Goal: Feedback & Contribution: Leave review/rating

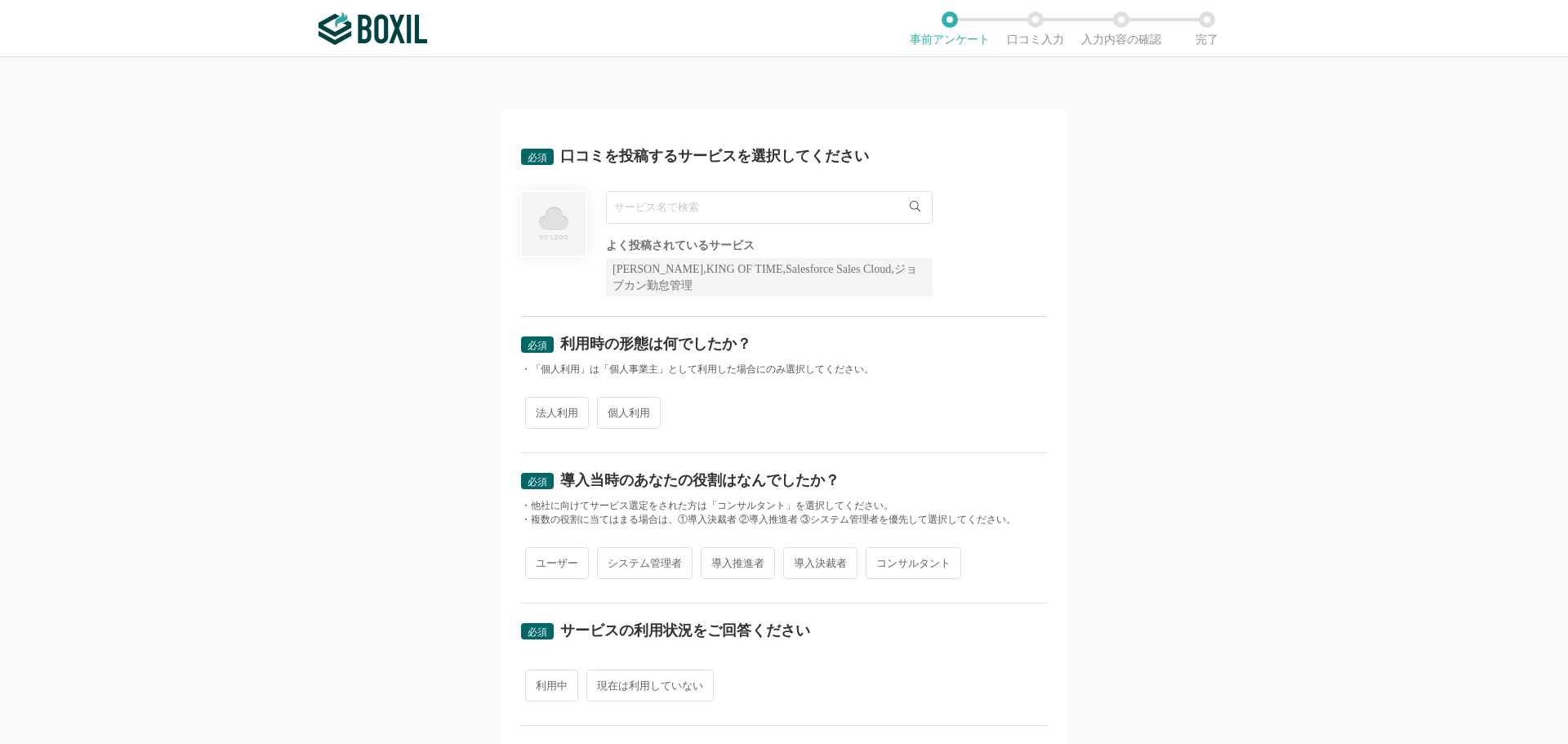
click at [743, 210] on input "text" at bounding box center [769, 207] width 327 height 33
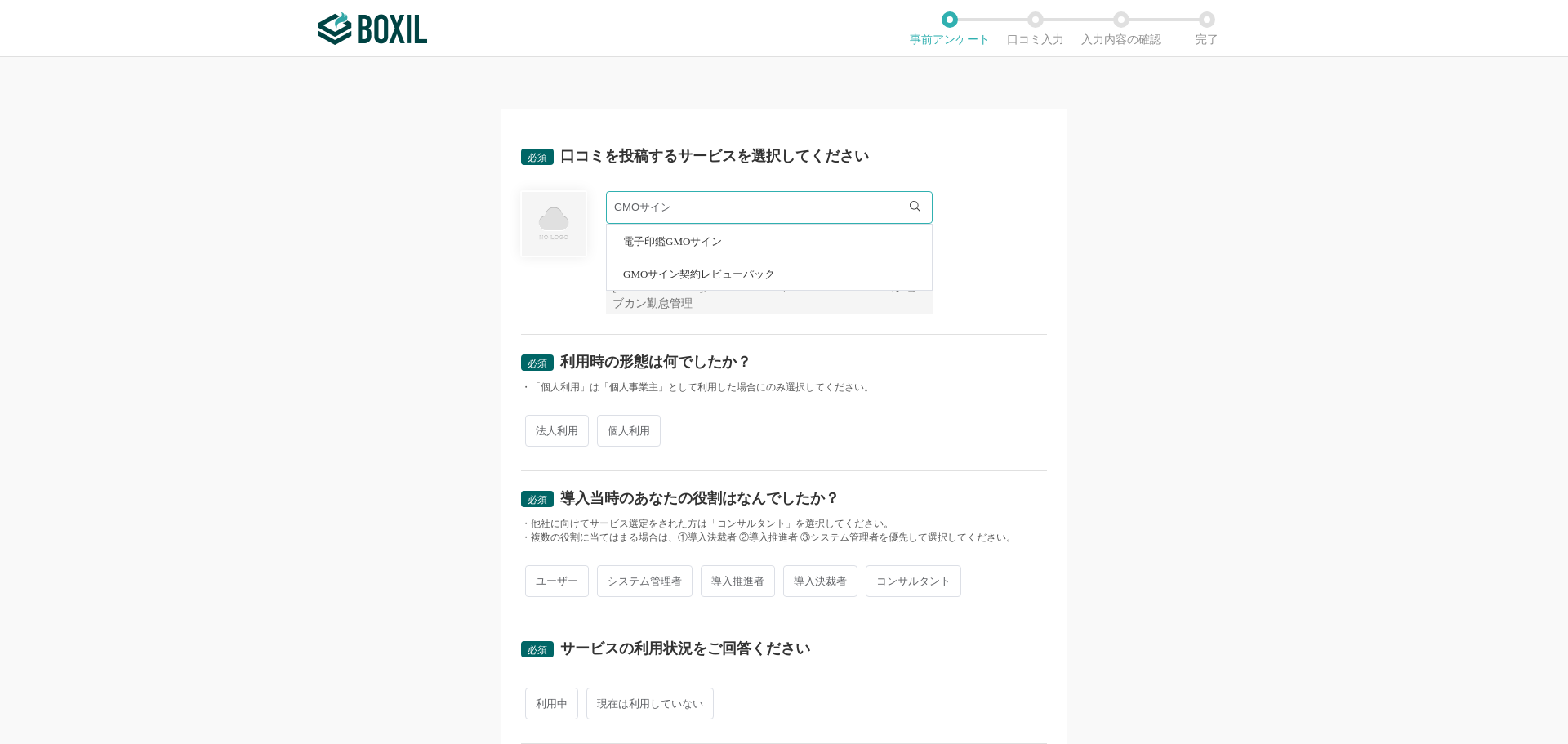
click at [835, 244] on li "電子印鑑GMOサイン" at bounding box center [769, 241] width 325 height 33
type input "電子印鑑GMOサイン"
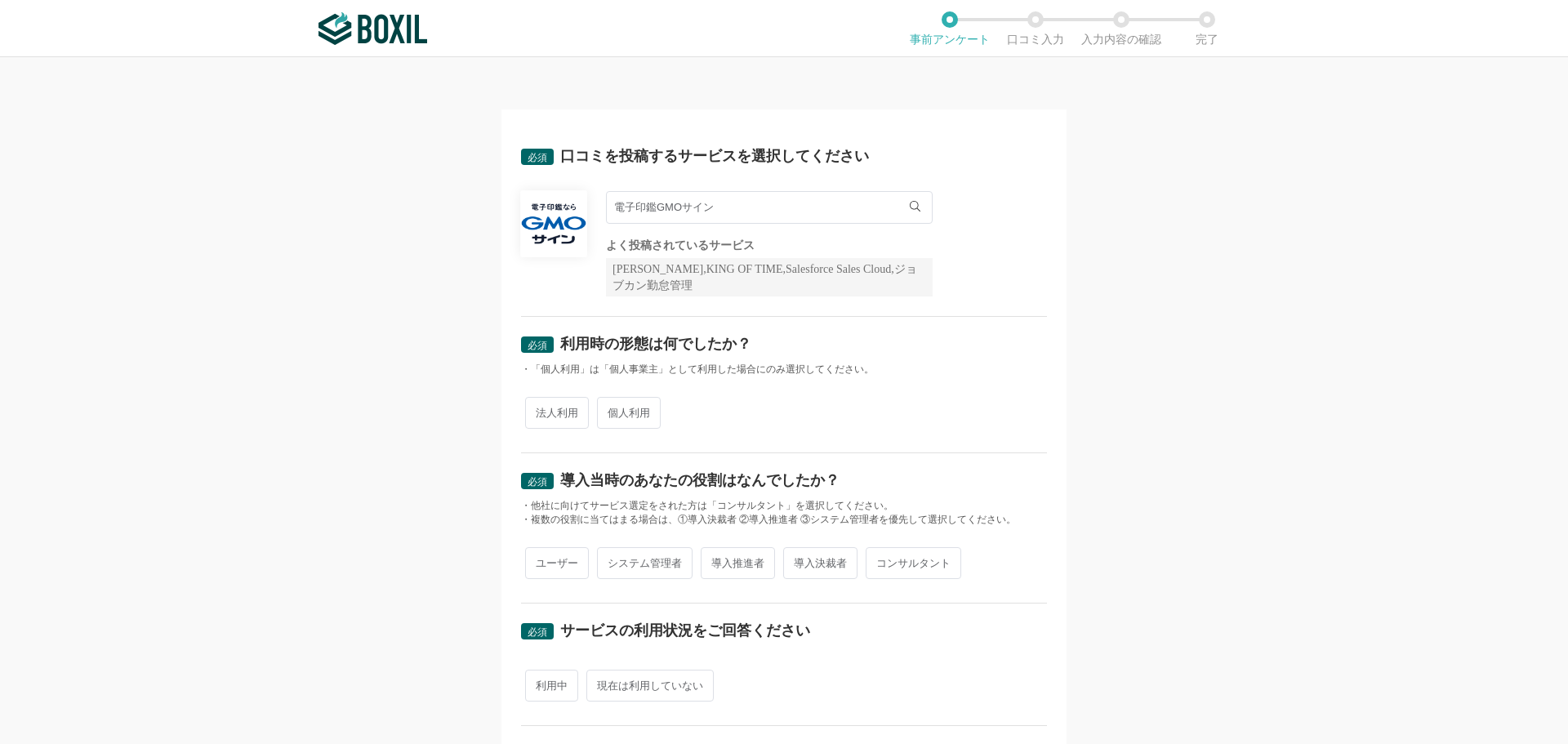
click at [564, 415] on span "法人利用" at bounding box center [557, 413] width 63 height 32
click at [540, 410] on input "法人利用" at bounding box center [534, 405] width 11 height 11
radio input "true"
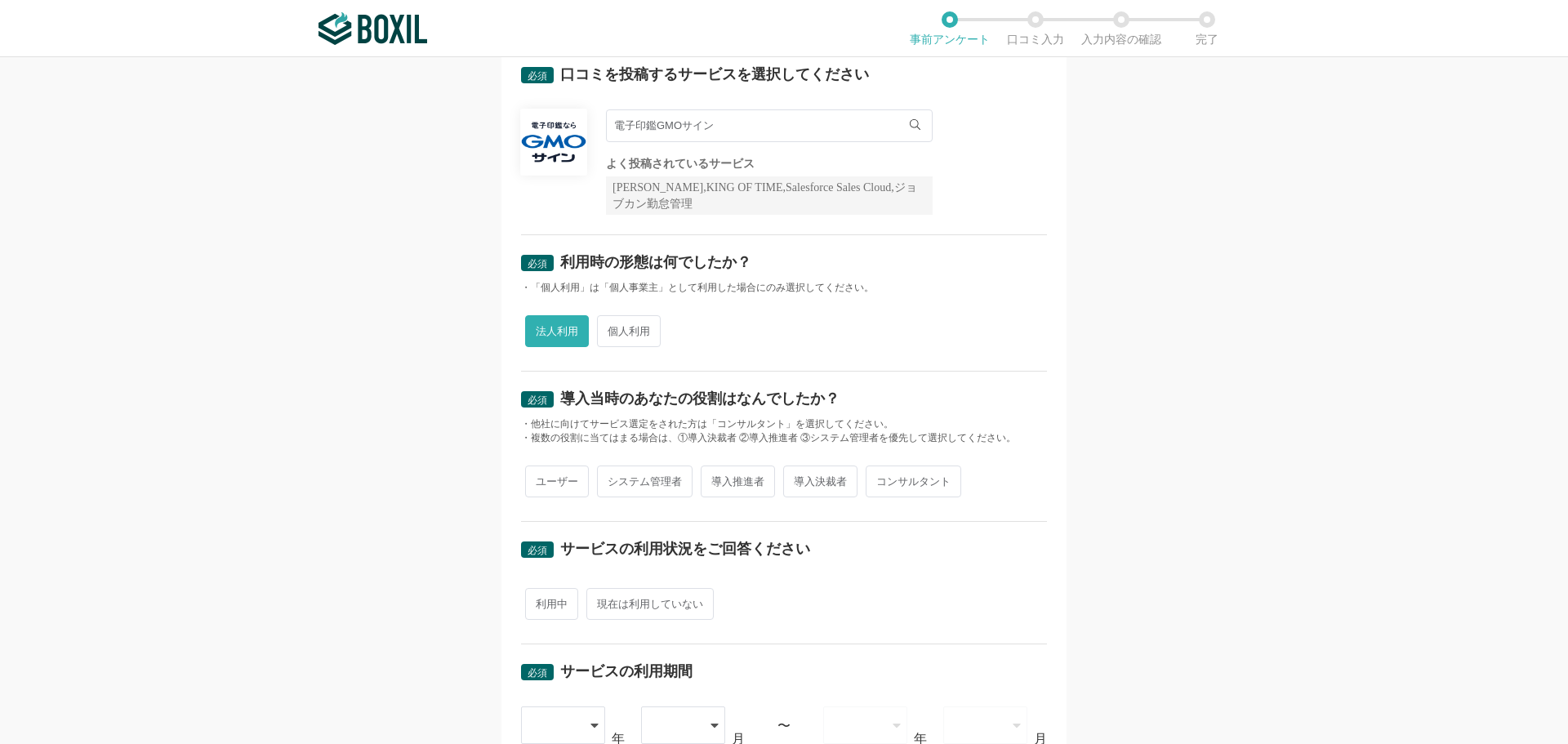
scroll to position [163, 0]
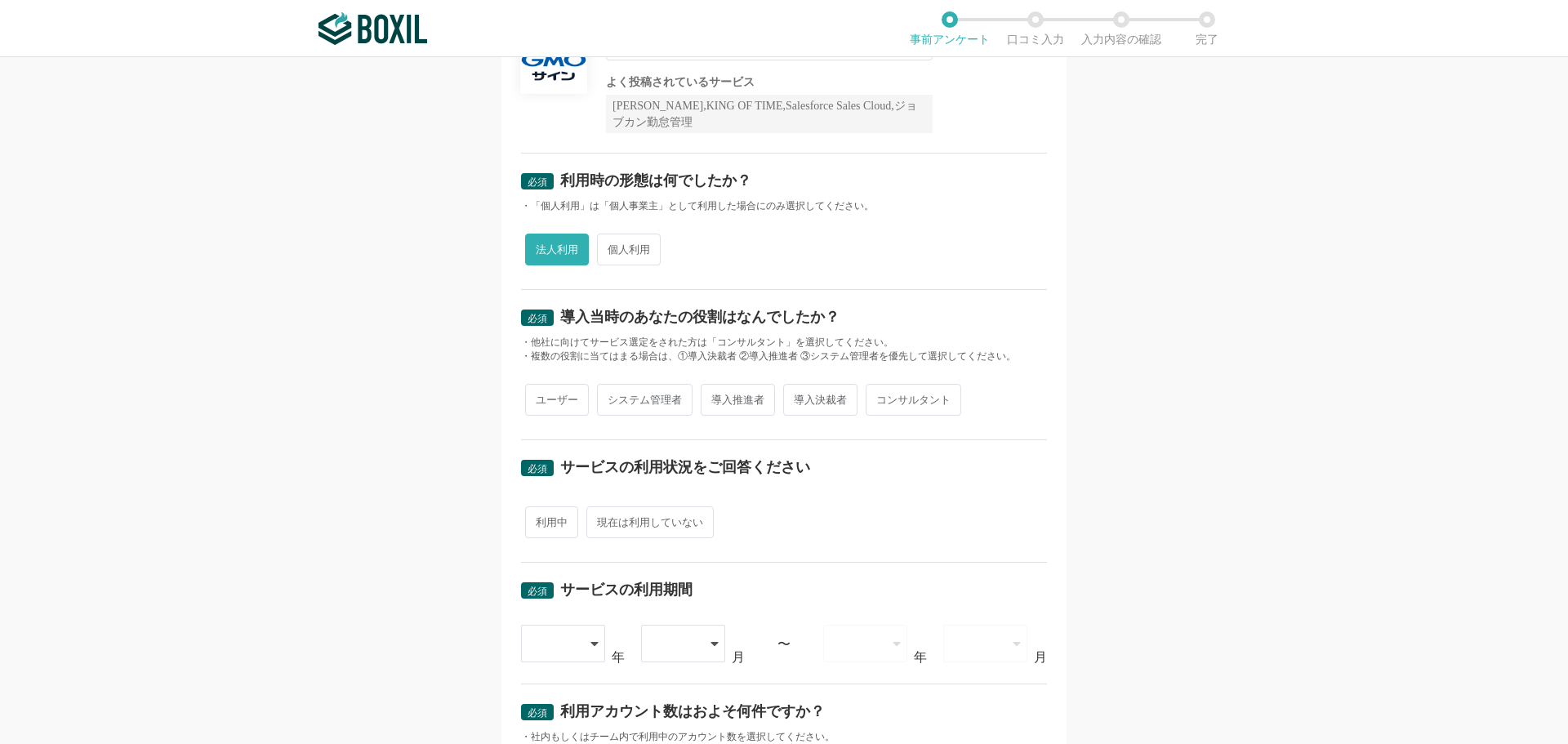
click at [551, 403] on span "ユーザー" at bounding box center [557, 399] width 63 height 32
click at [540, 397] on input "ユーザー" at bounding box center [534, 391] width 11 height 11
radio input "true"
click at [646, 405] on span "システム管理者" at bounding box center [645, 399] width 95 height 32
click at [612, 397] on input "システム管理者" at bounding box center [607, 391] width 11 height 11
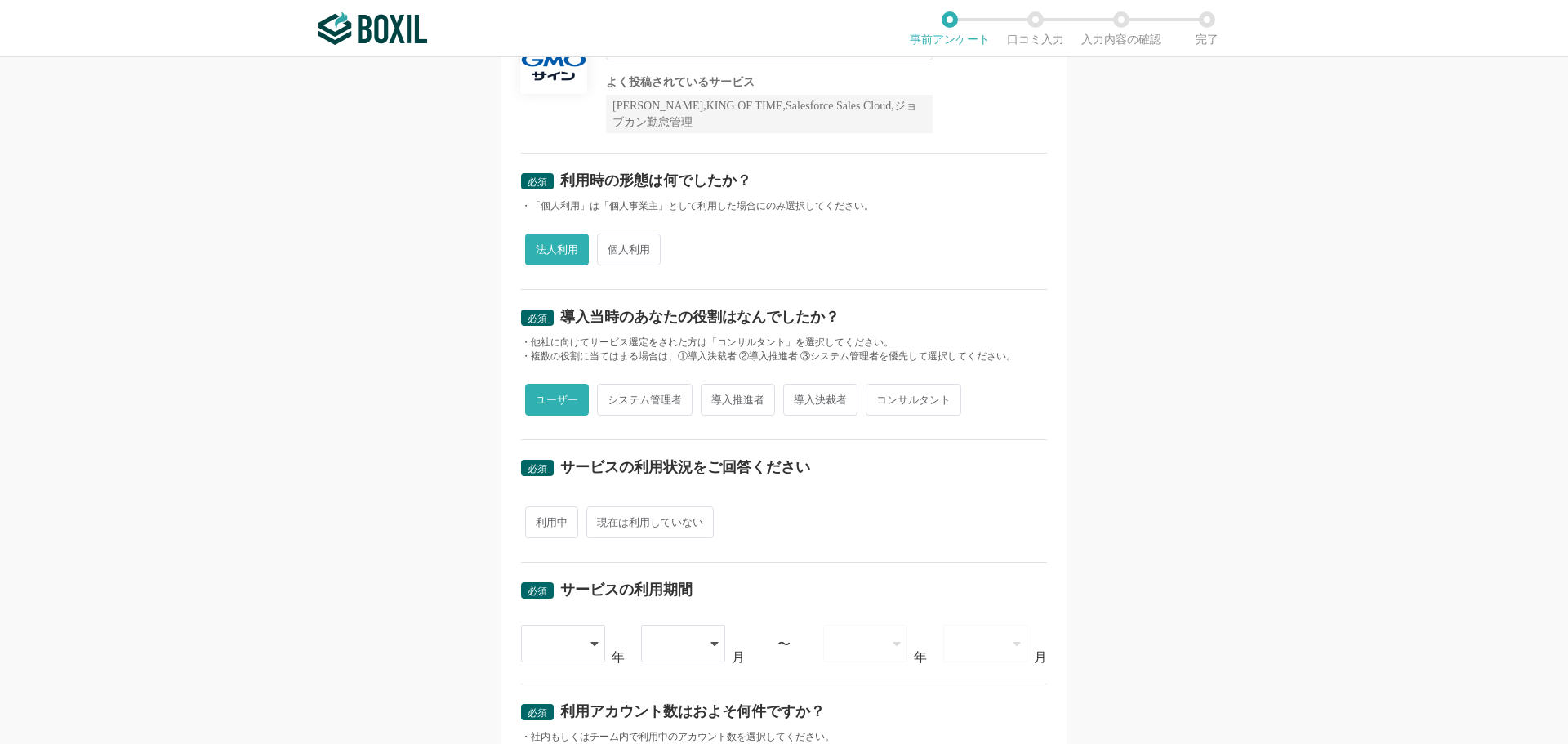
radio input "true"
radio input "false"
click at [805, 407] on span "導入決裁者" at bounding box center [820, 399] width 74 height 32
click at [798, 397] on input "導入決裁者" at bounding box center [793, 391] width 11 height 11
radio input "true"
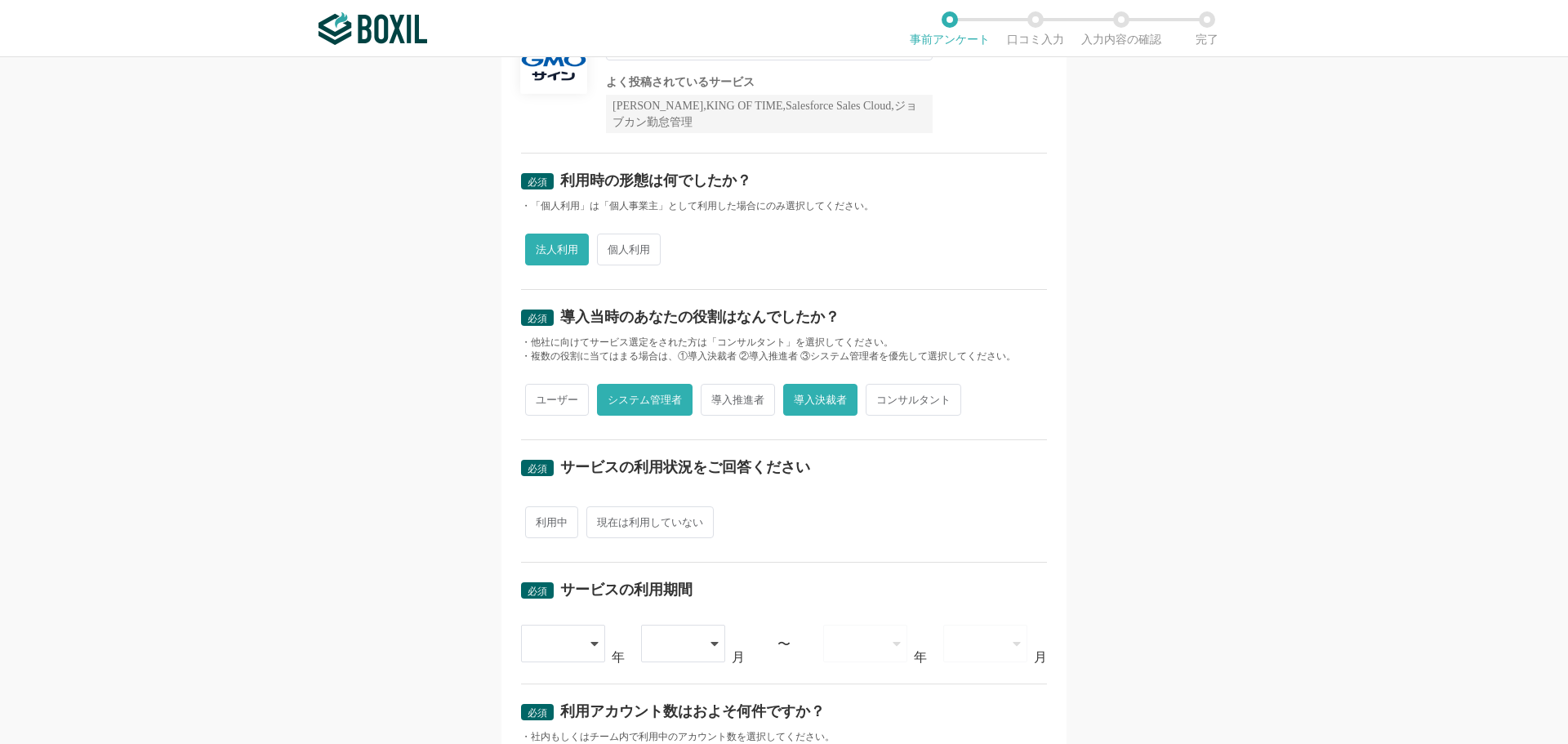
radio input "false"
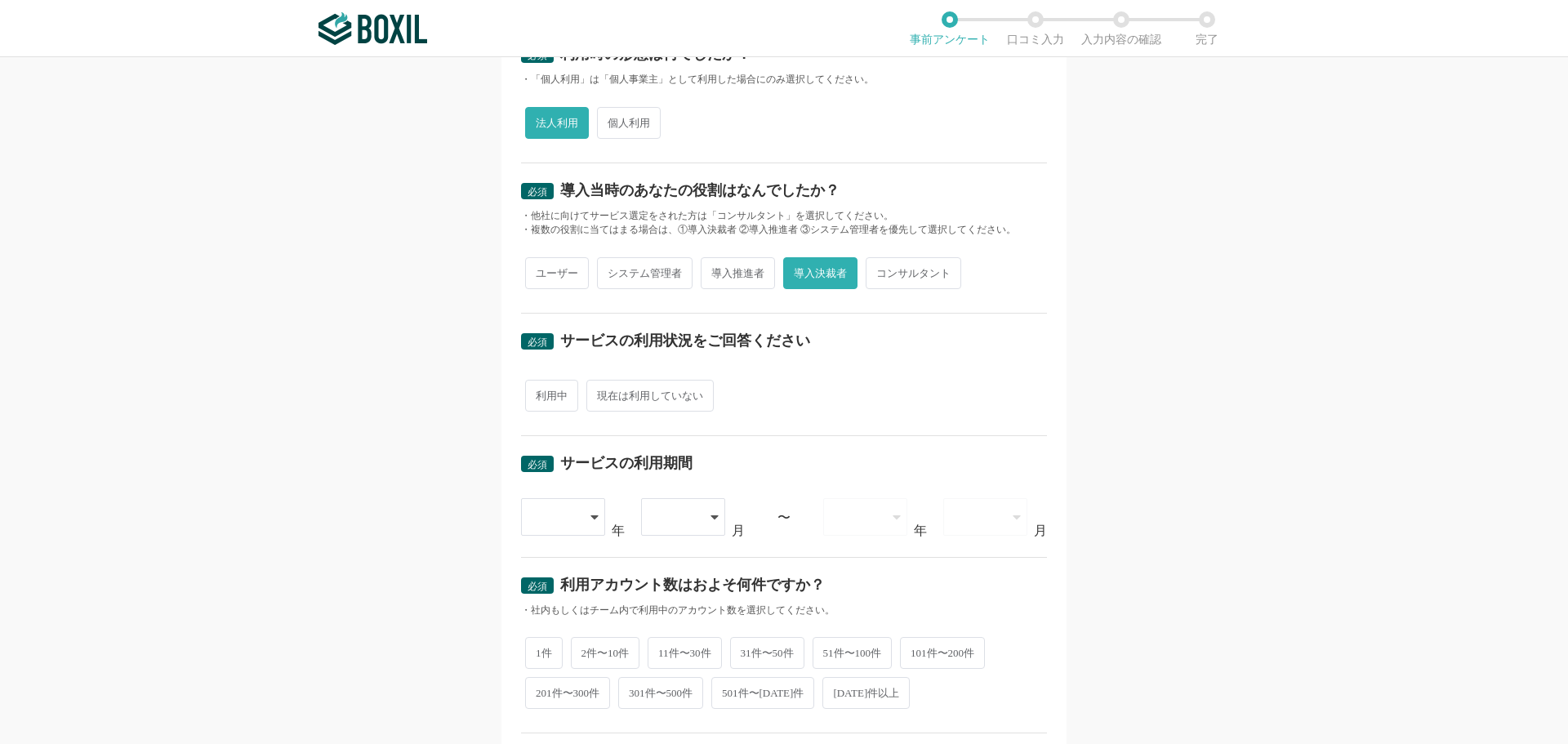
scroll to position [327, 0]
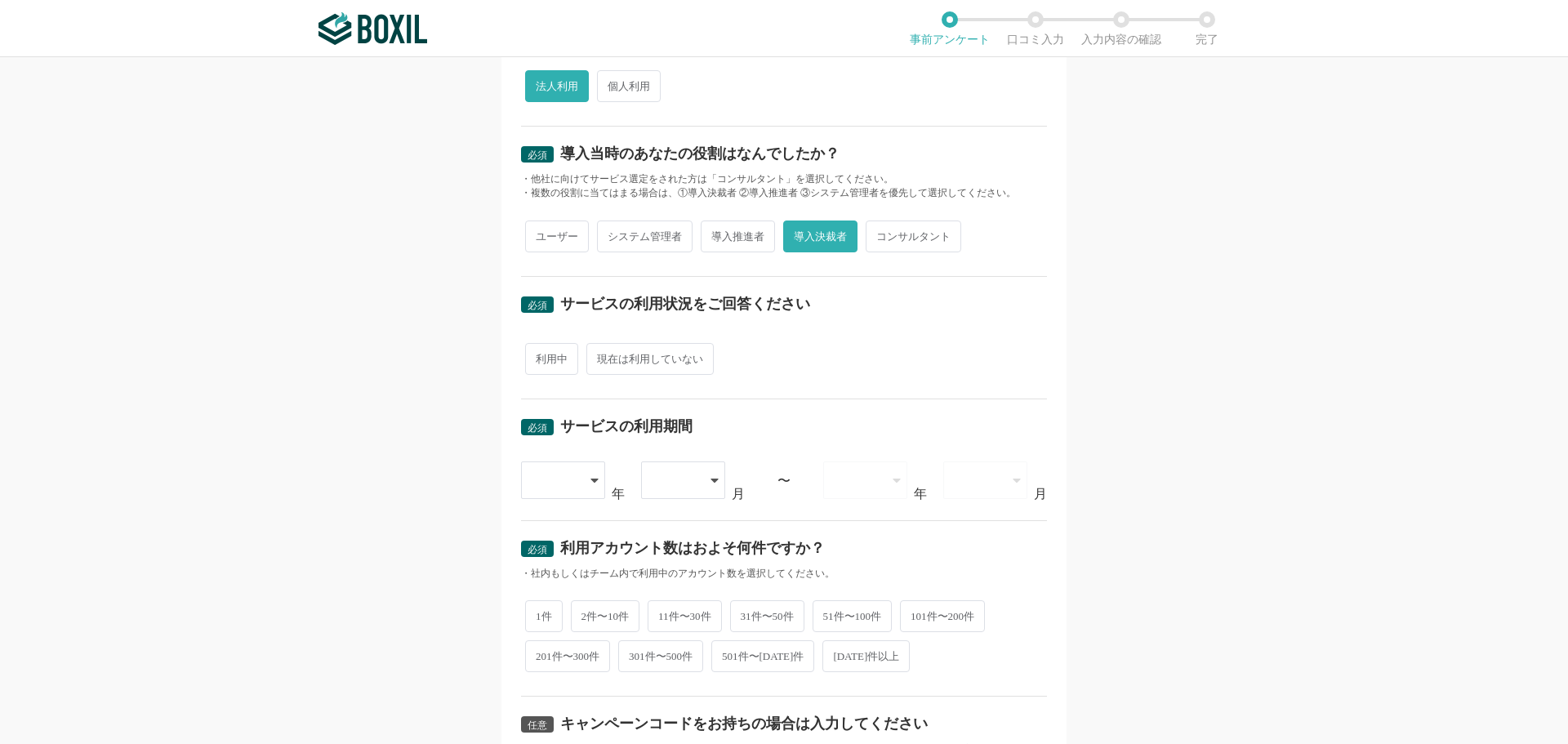
click at [560, 360] on span "利用中" at bounding box center [552, 359] width 53 height 32
click at [540, 356] on input "利用中" at bounding box center [534, 351] width 11 height 11
radio input "true"
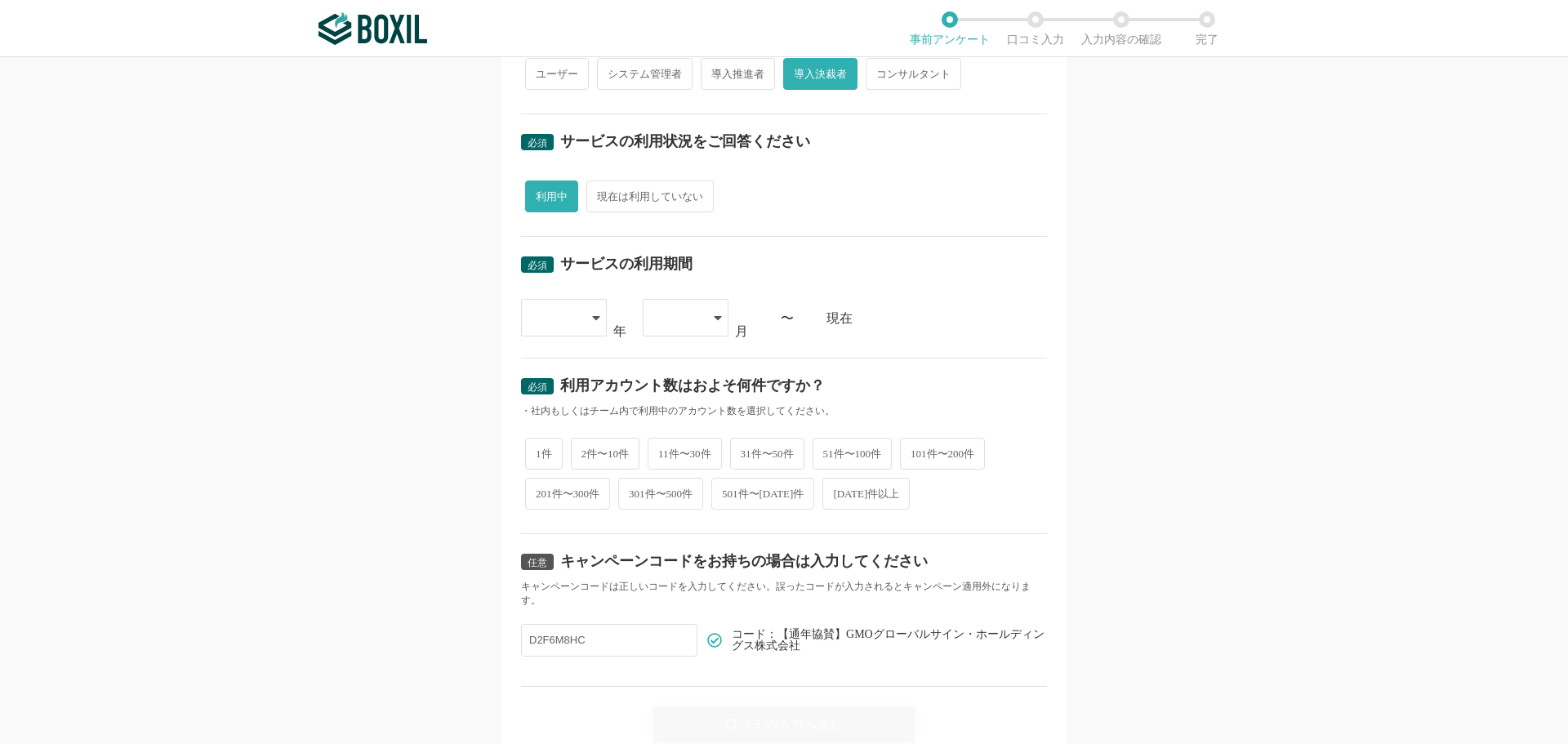
scroll to position [490, 0]
click at [580, 316] on div at bounding box center [564, 316] width 86 height 38
click at [553, 562] on span "[DATE]" at bounding box center [556, 569] width 42 height 13
click at [690, 302] on div at bounding box center [677, 316] width 49 height 36
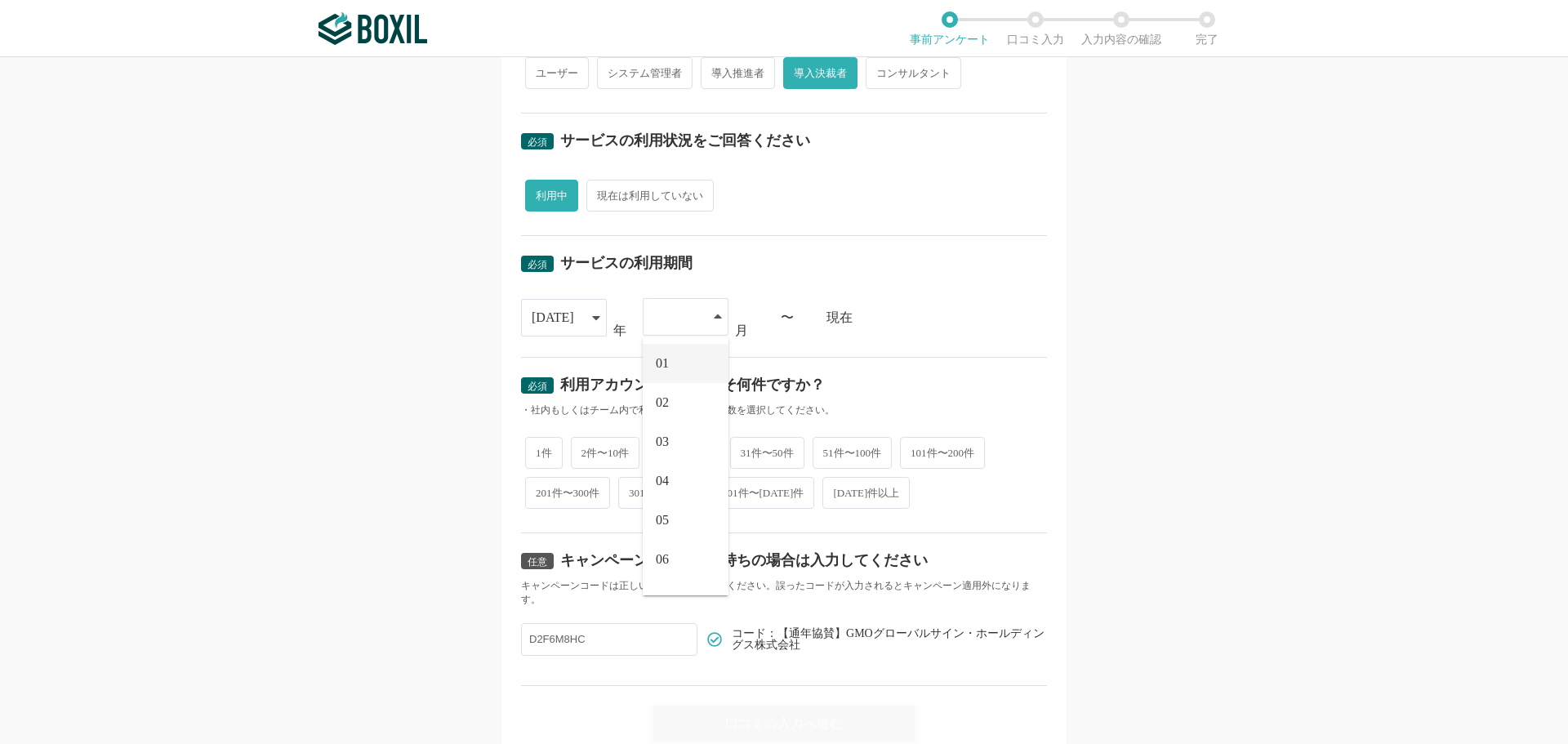
click at [677, 359] on li "01" at bounding box center [685, 363] width 86 height 39
click at [1014, 339] on div "必須 サービスの利用期間 [DATE] [DATE] [DATE] [DATE] [DATE] [DATE] [DATE] [DATE] [DATE] [DA…" at bounding box center [784, 296] width 526 height 120
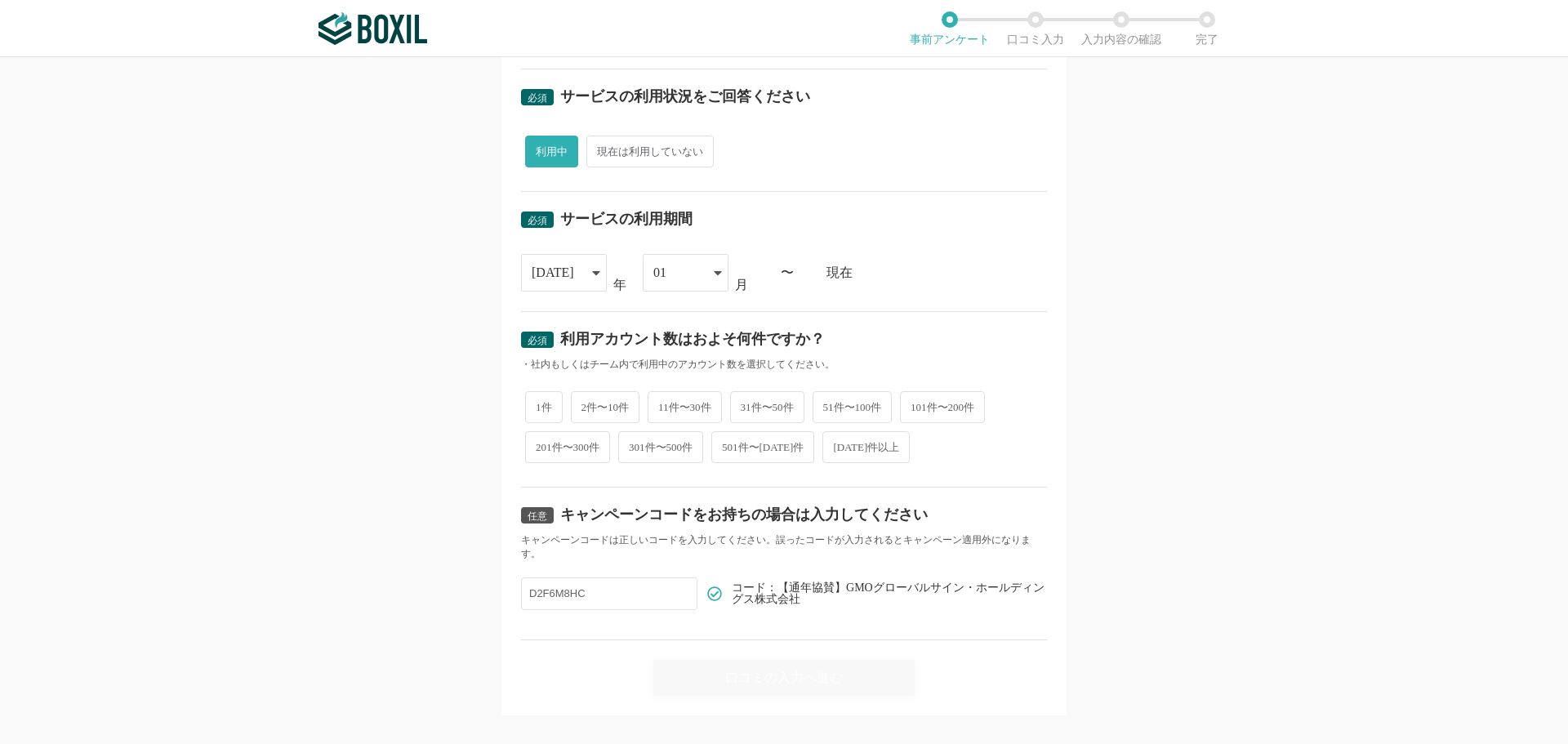
scroll to position [558, 0]
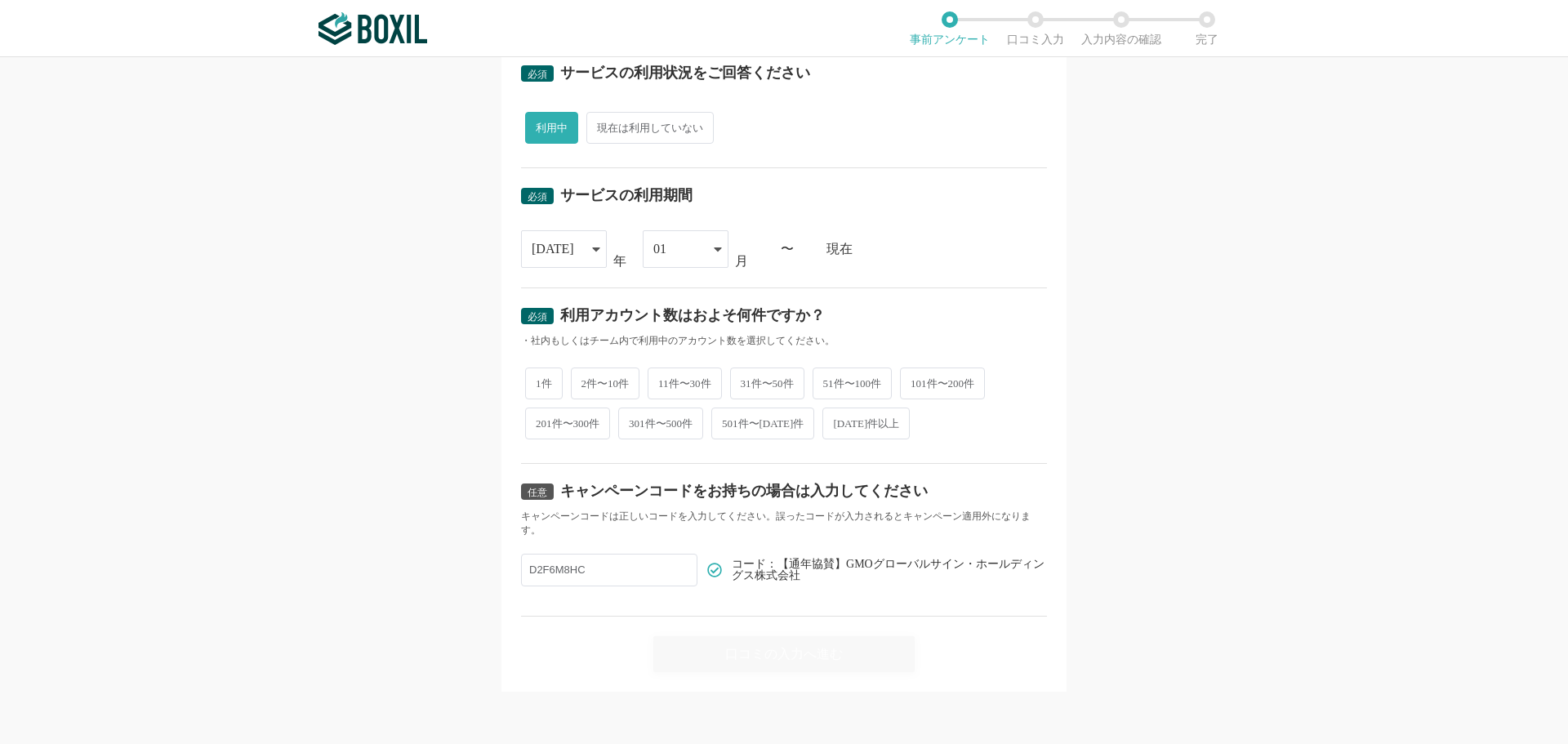
click at [548, 388] on span "1件" at bounding box center [544, 383] width 38 height 32
click at [540, 381] on input "1件" at bounding box center [534, 376] width 11 height 11
radio input "true"
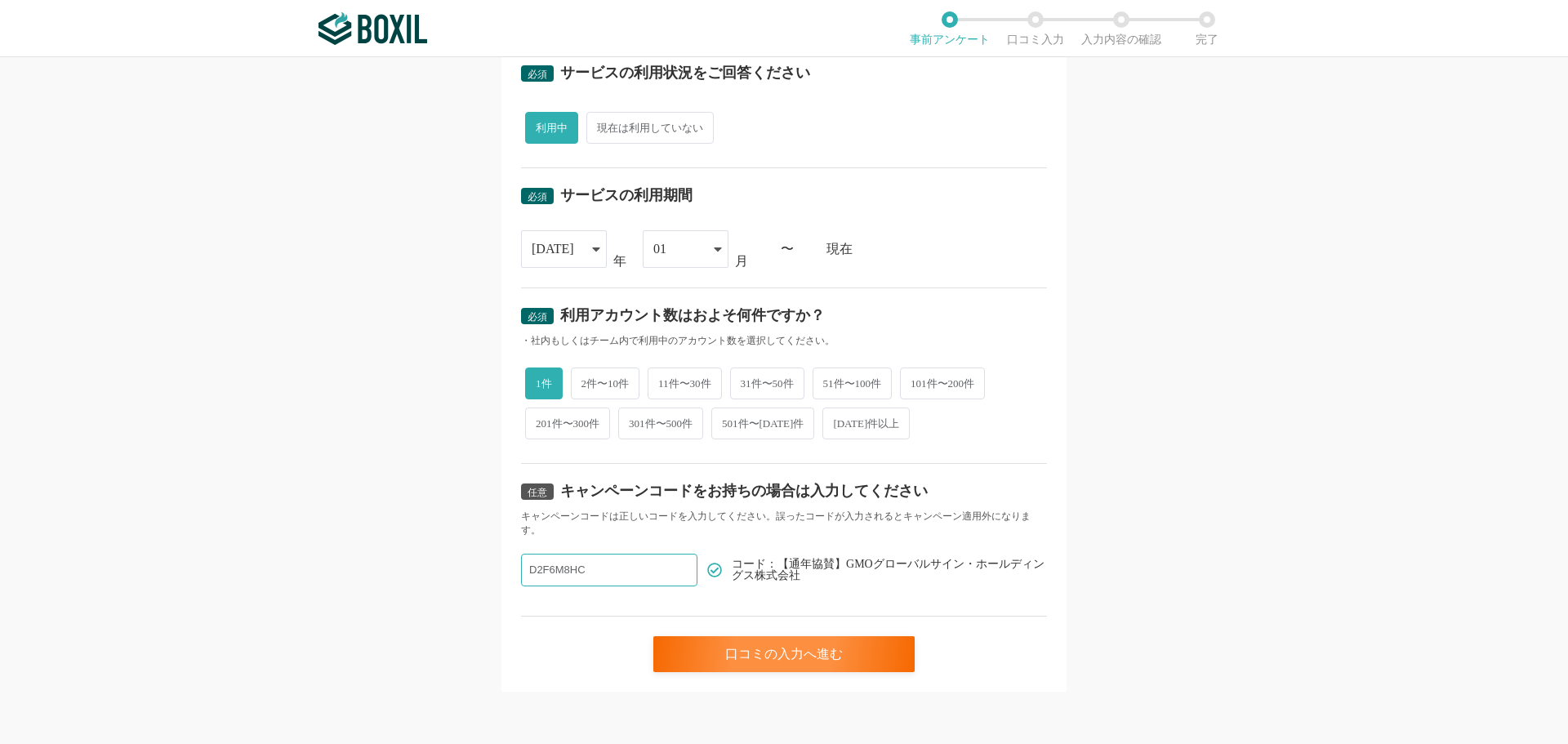
drag, startPoint x: 614, startPoint y: 572, endPoint x: 424, endPoint y: 577, distance: 190.1
click at [424, 577] on div "必須 口コミを投稿するサービスを選択してください 電子印鑑GMOサイン 電子印鑑GMOサイン よく投稿されているサービス Sansan,KING OF TIM…" at bounding box center [784, 400] width 1568 height 687
click at [828, 647] on div "口コミの入力へ進む" at bounding box center [784, 654] width 261 height 36
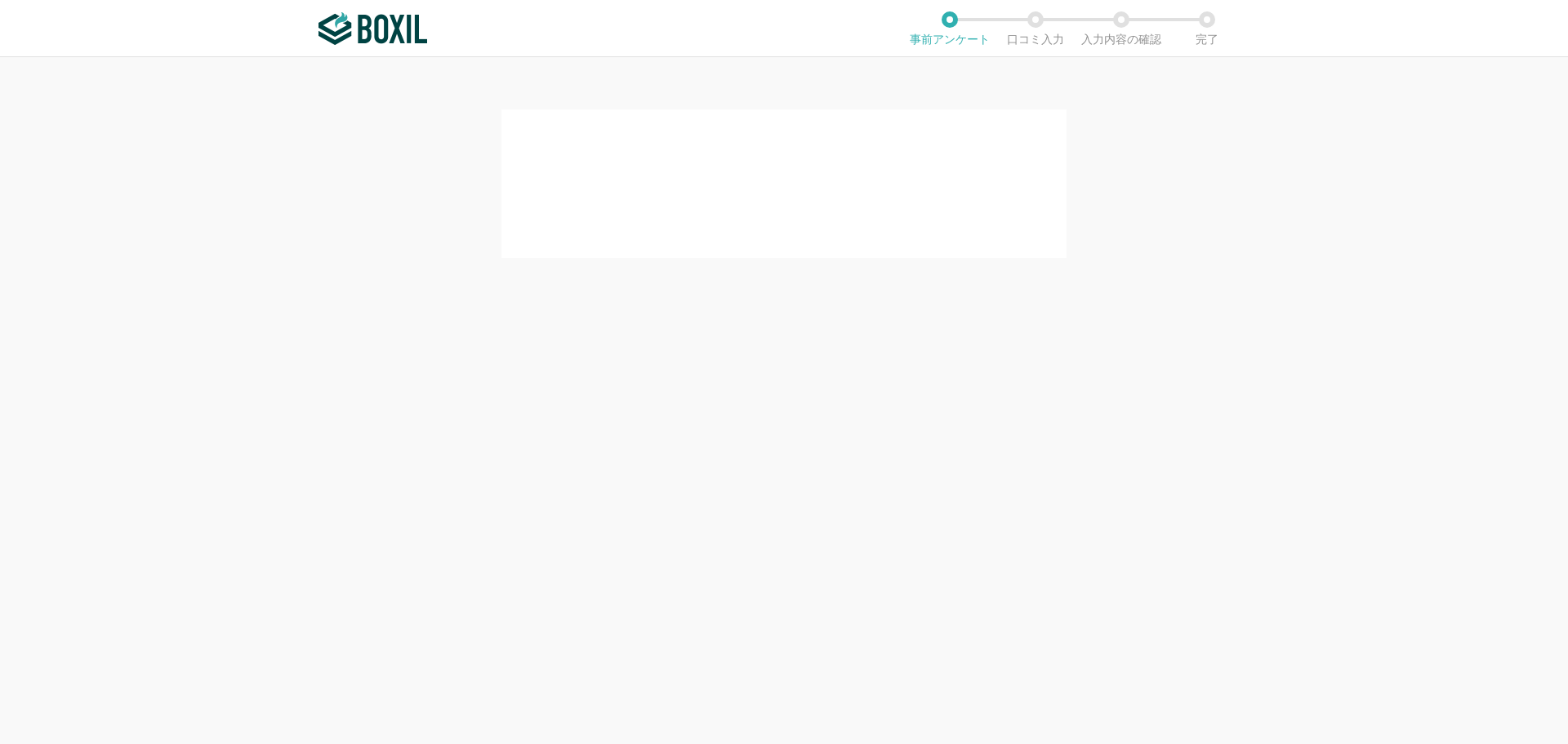
scroll to position [0, 0]
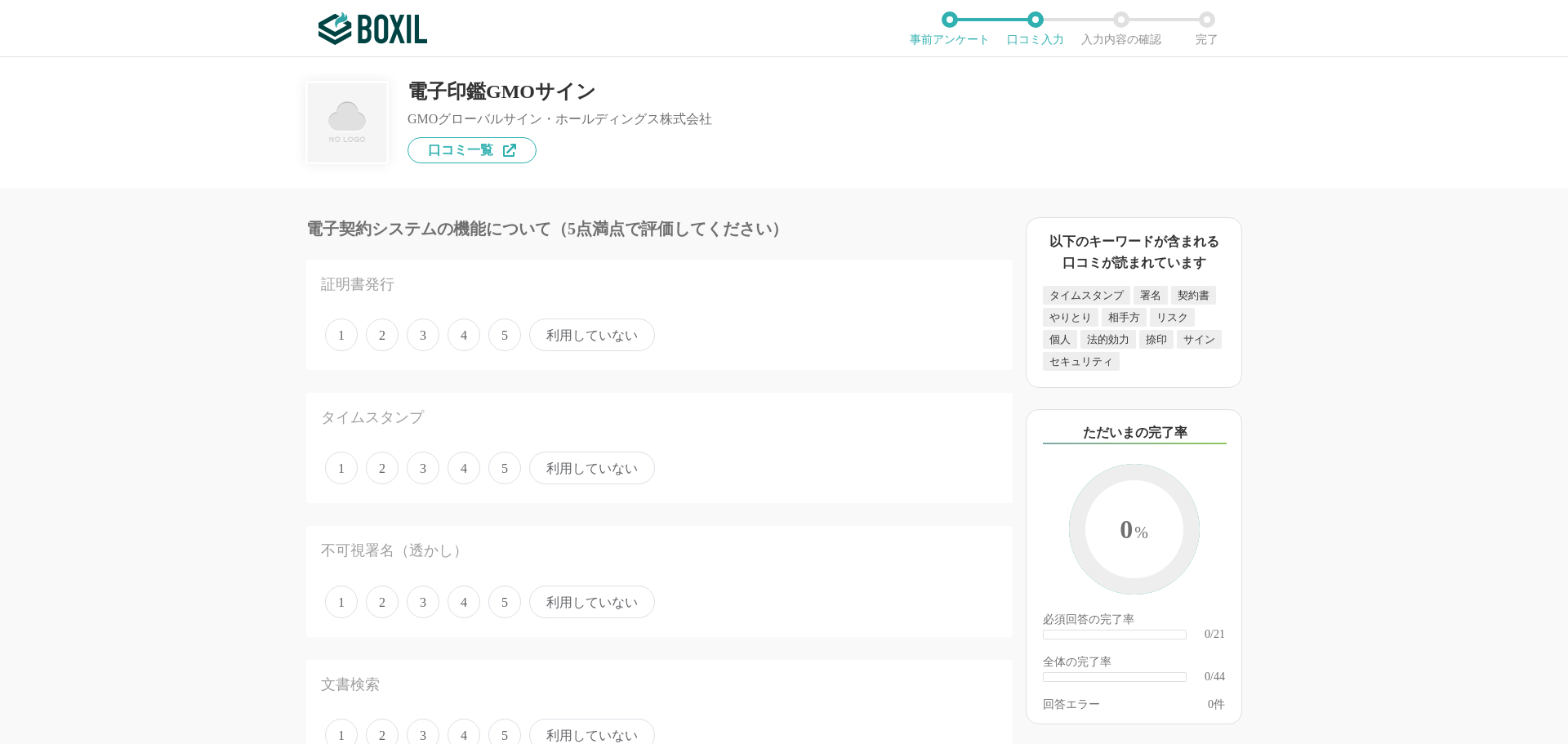
click at [497, 335] on span "5" at bounding box center [504, 334] width 33 height 33
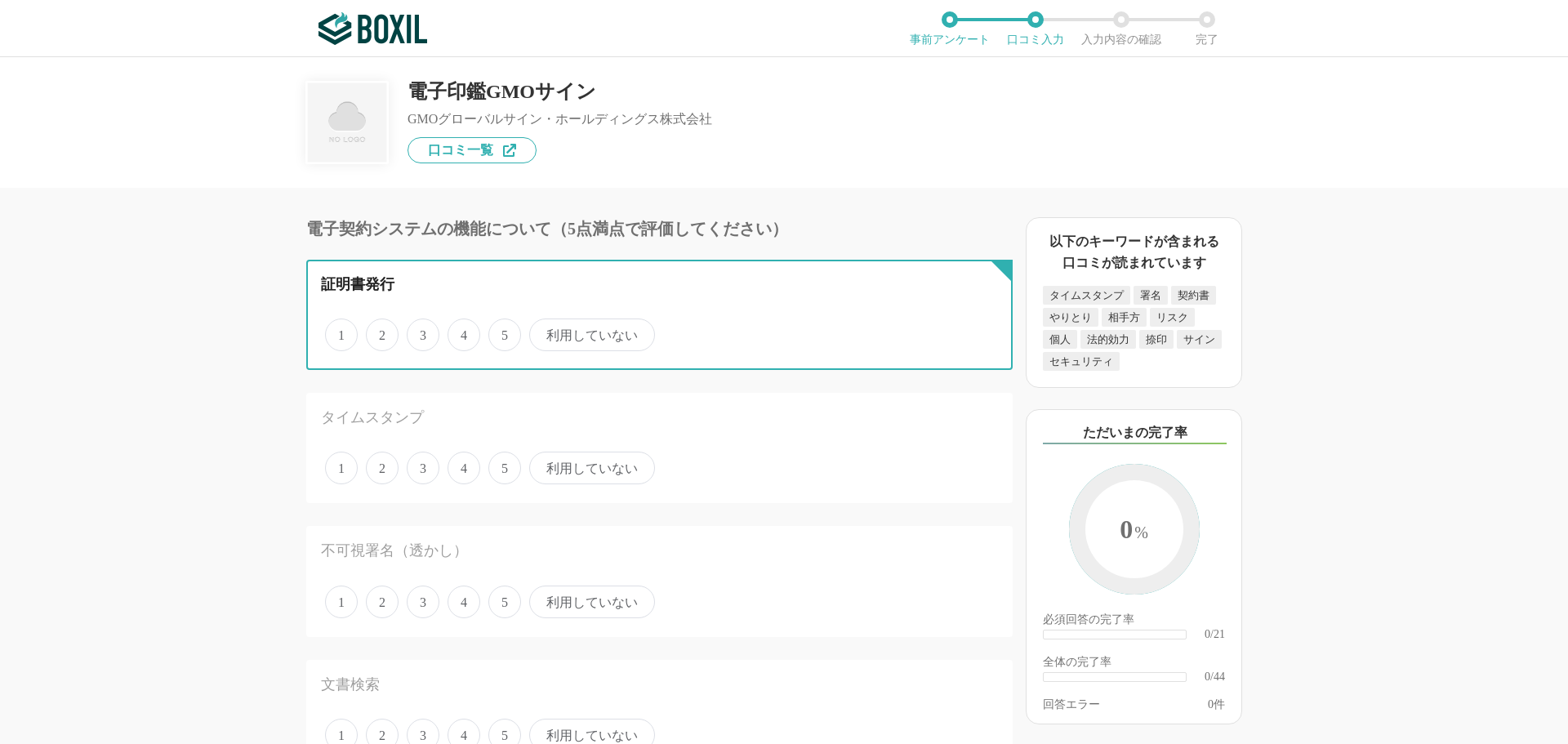
click at [497, 331] on input "5" at bounding box center [498, 326] width 11 height 11
radio input "true"
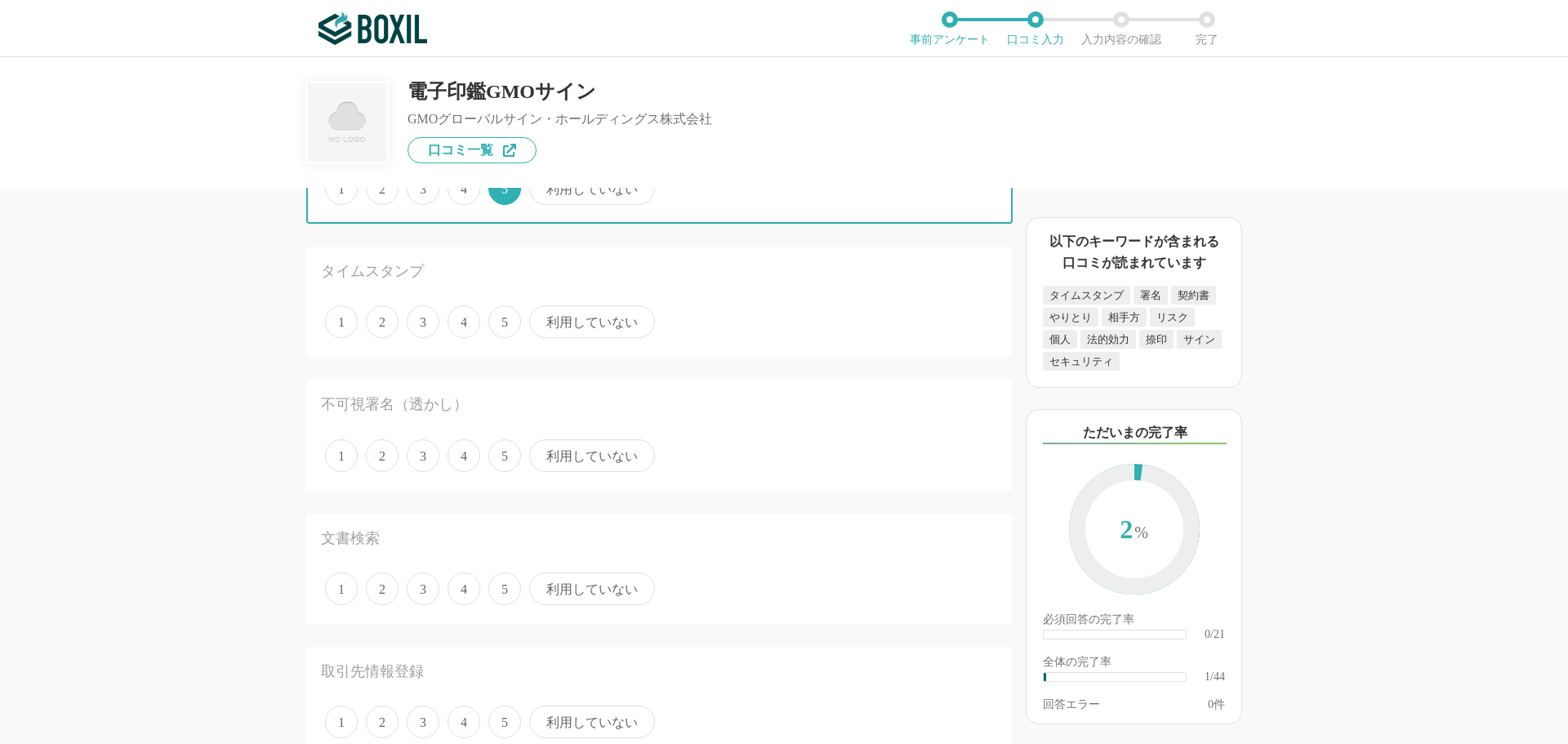
scroll to position [163, 0]
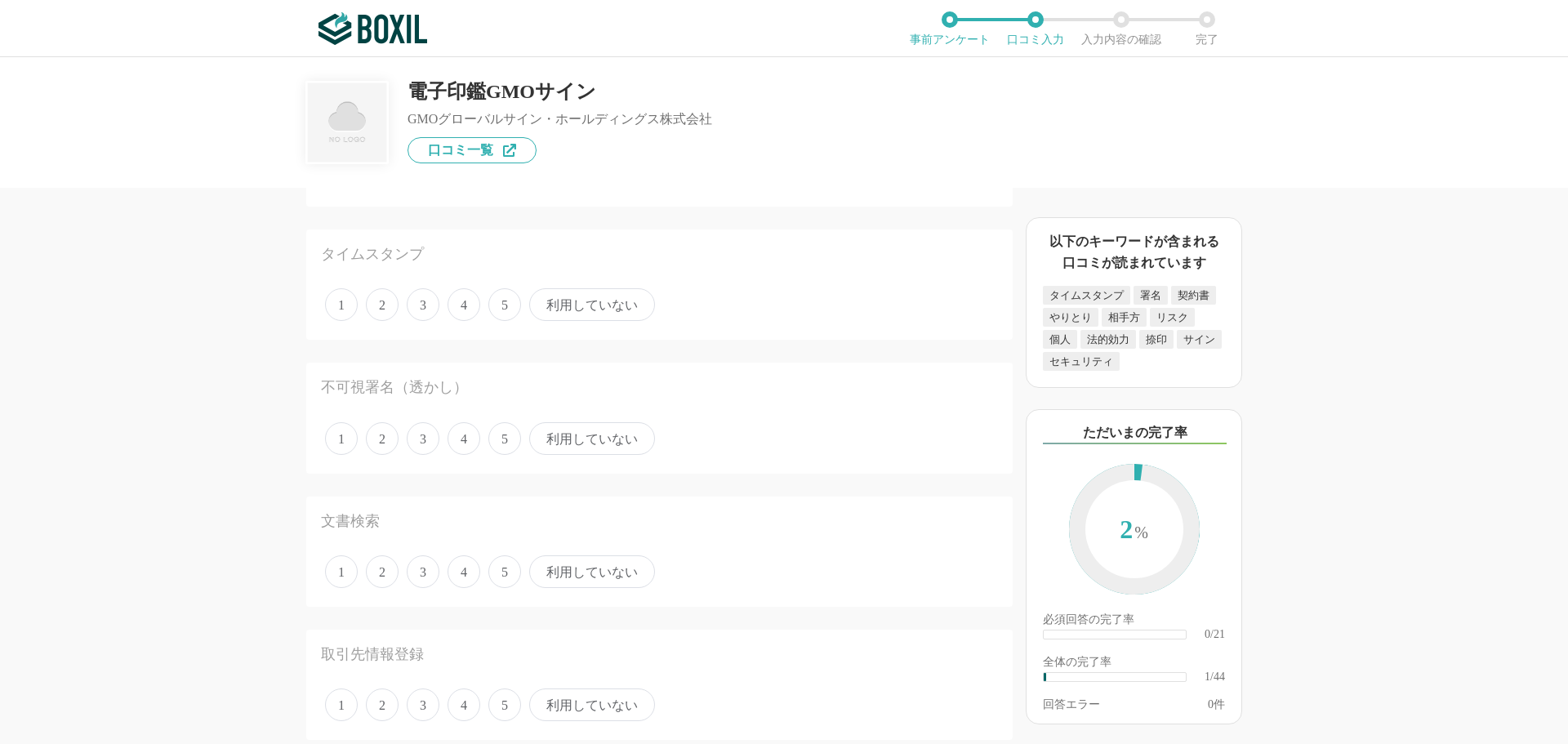
click at [508, 323] on div "1 2 3 4 5 利用していない" at bounding box center [660, 304] width 677 height 41
click at [510, 315] on span "5" at bounding box center [504, 304] width 33 height 33
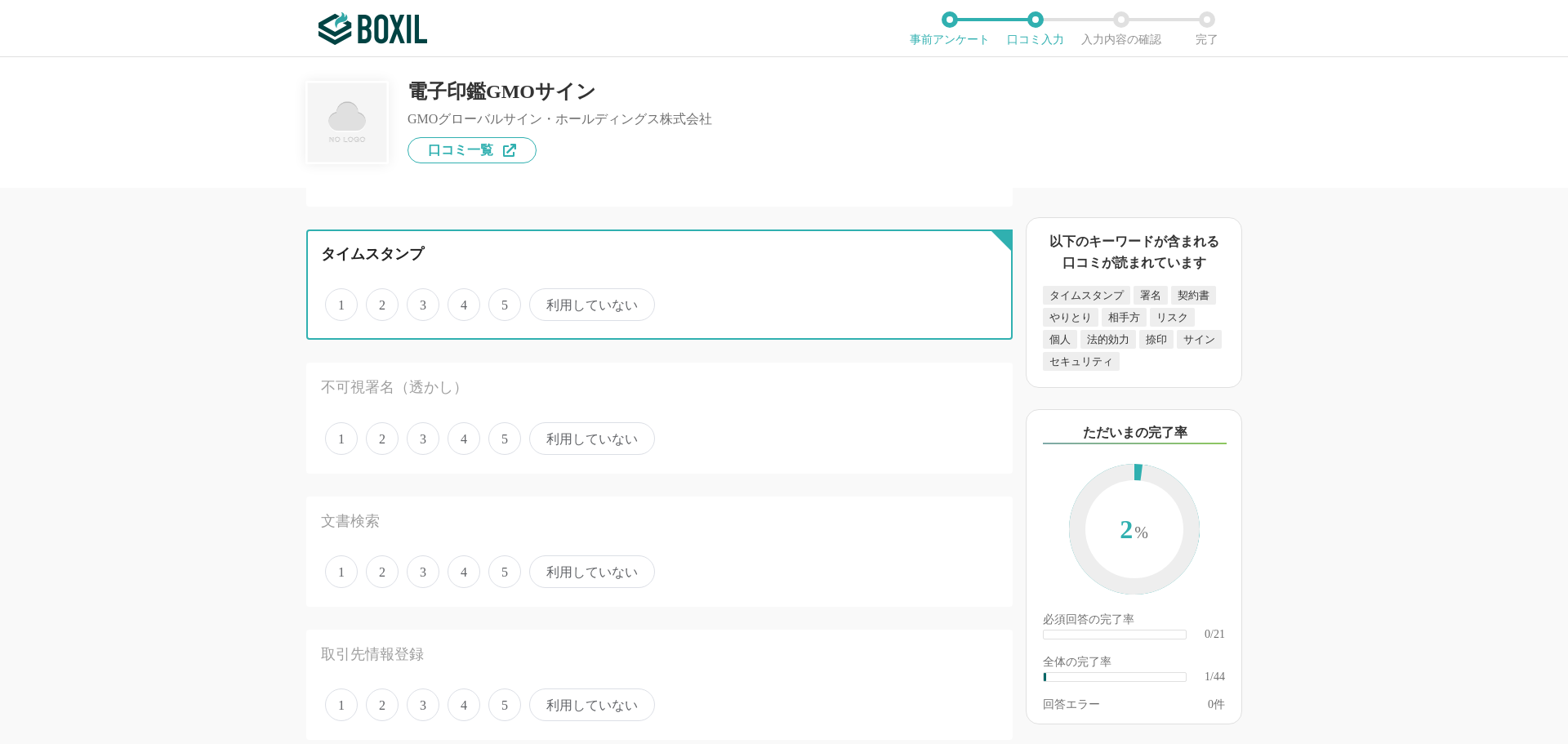
click at [504, 301] on input "5" at bounding box center [498, 296] width 11 height 11
radio input "true"
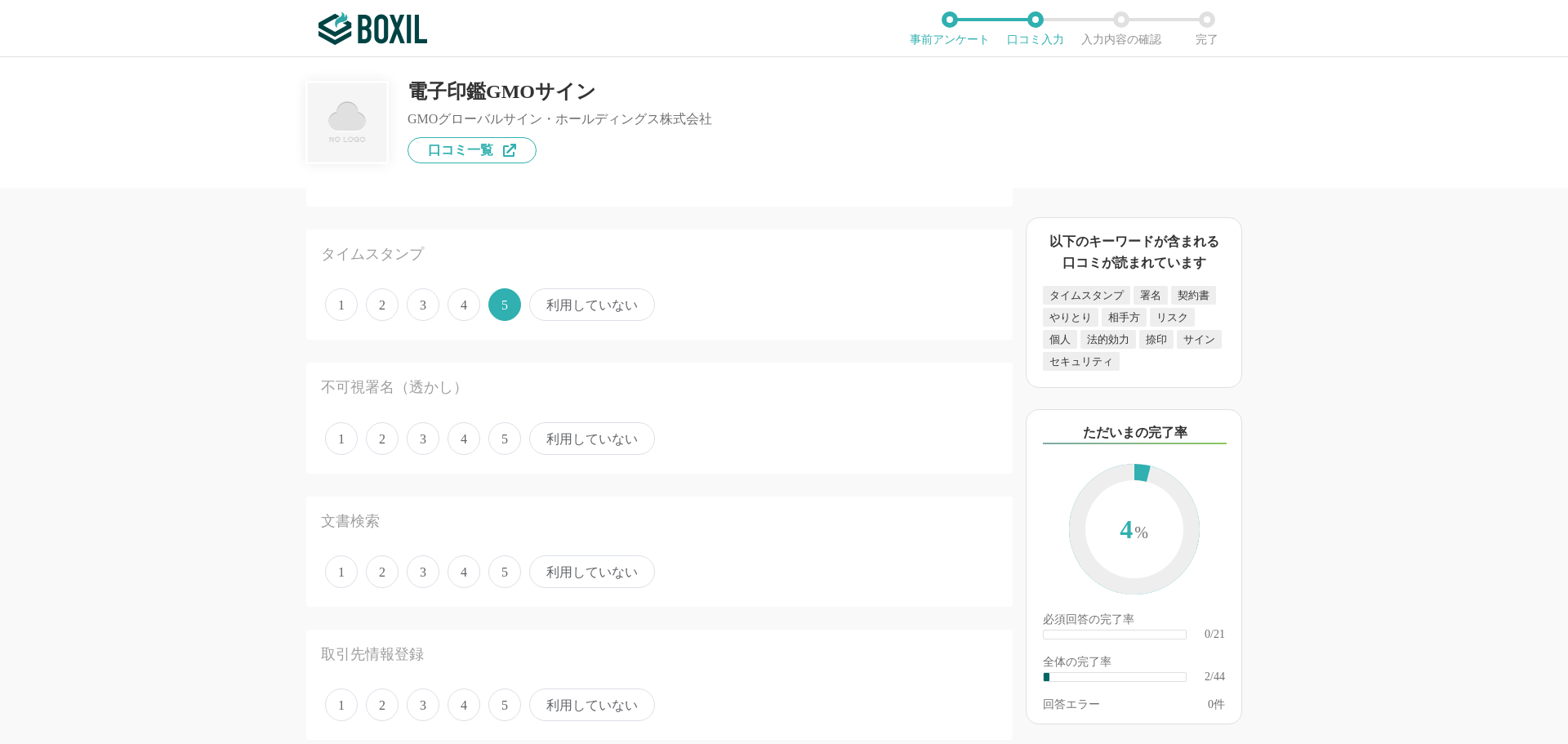
click at [583, 441] on span "利用していない" at bounding box center [592, 438] width 126 height 33
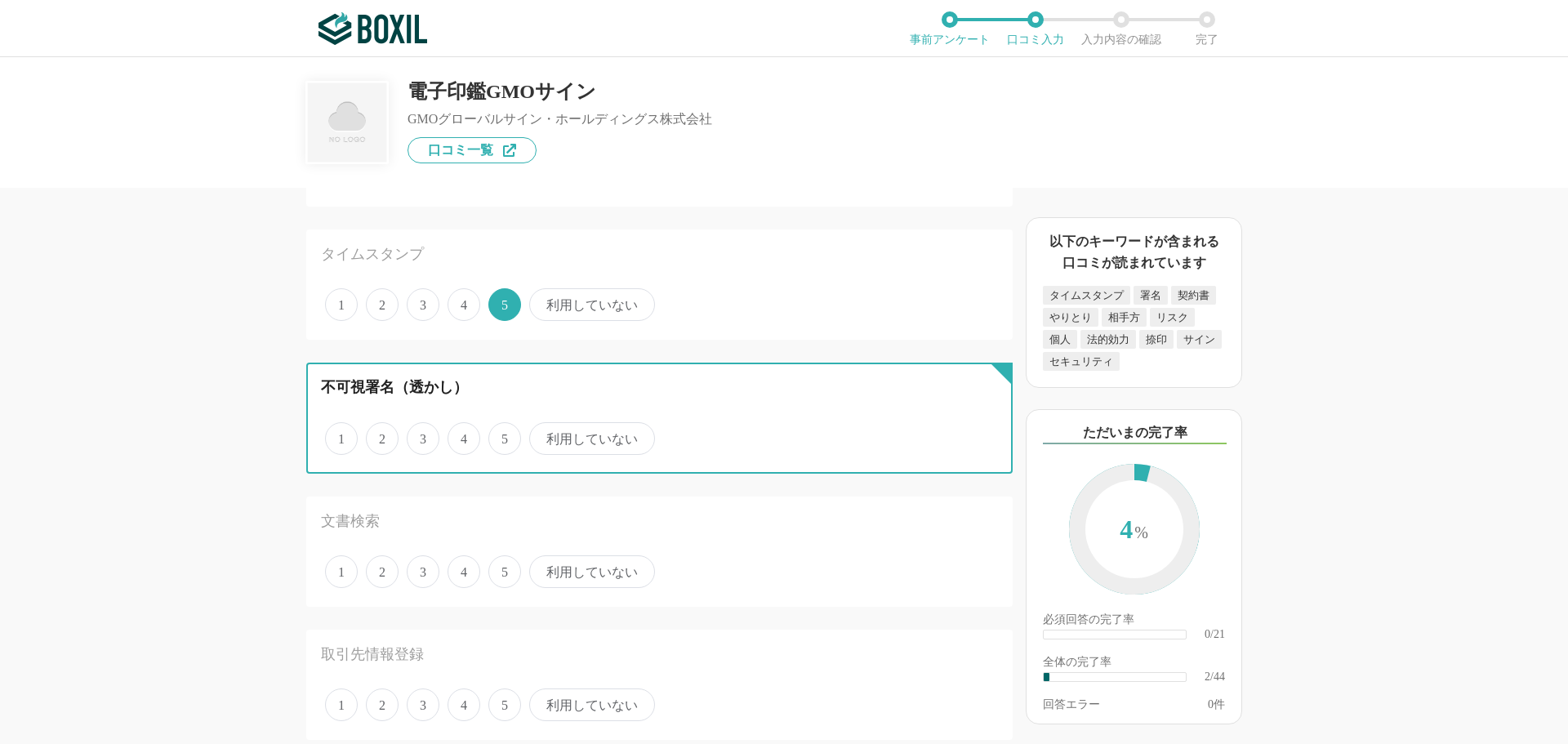
click at [544, 435] on input "利用していない" at bounding box center [539, 430] width 11 height 11
radio input "true"
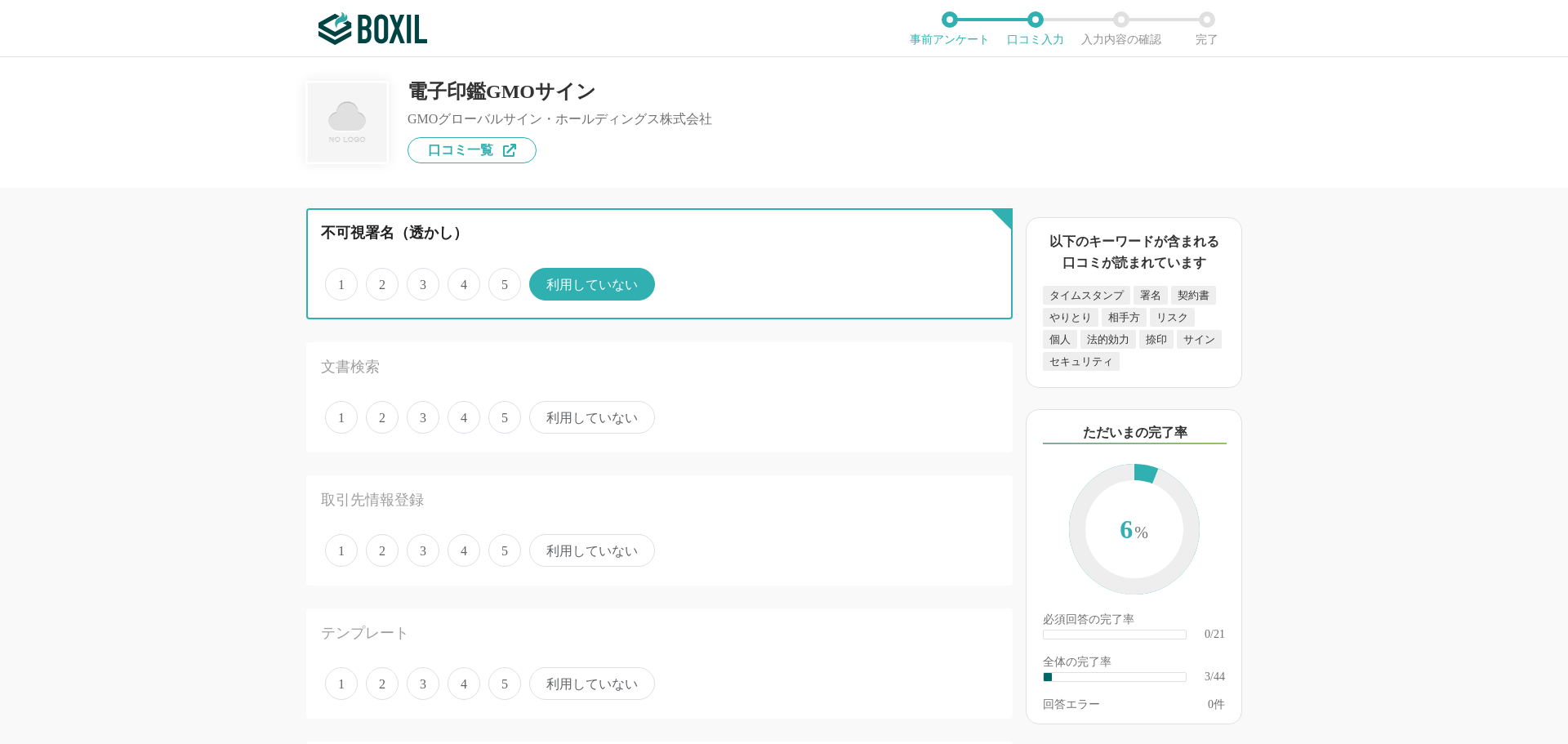
scroll to position [327, 0]
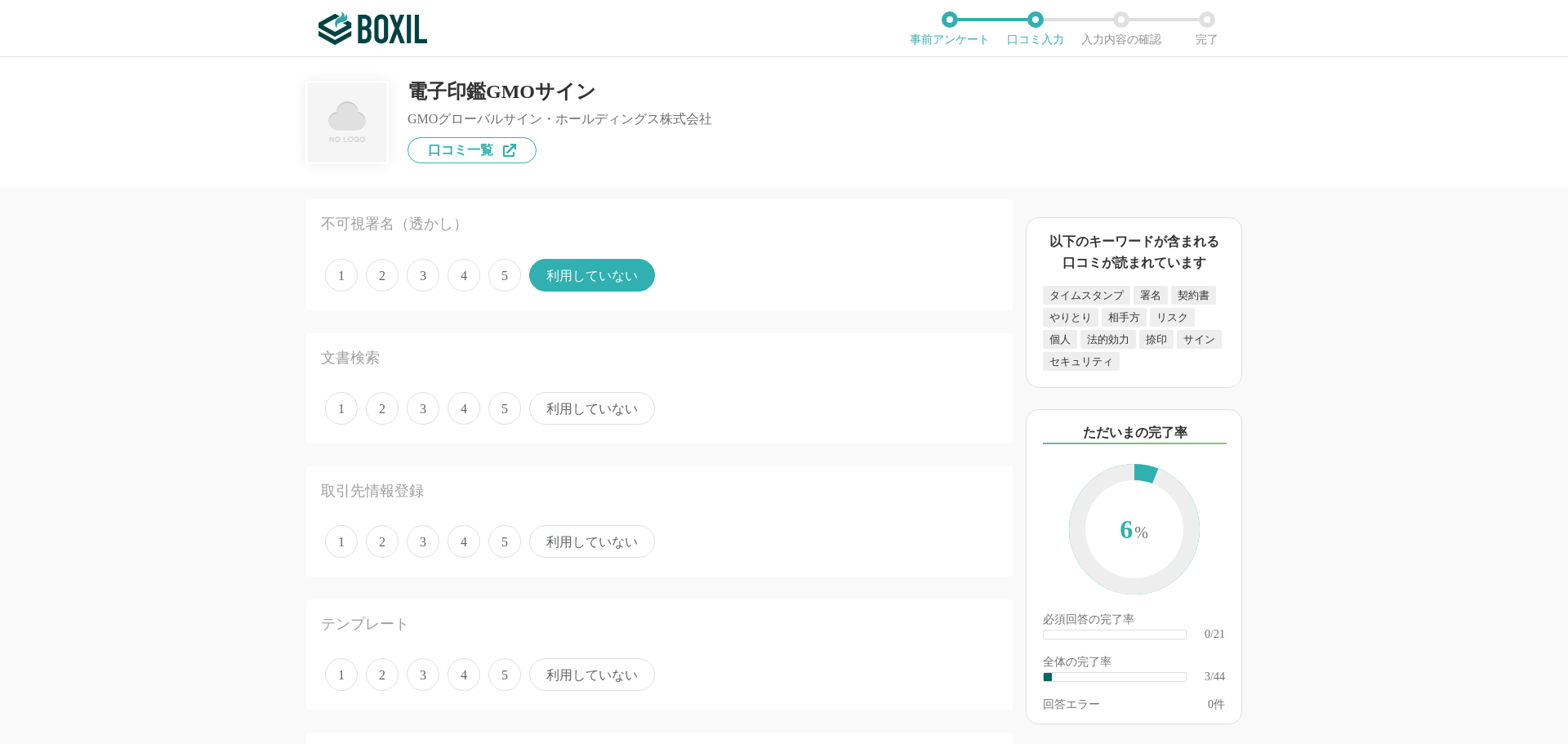
click at [599, 412] on span "利用していない" at bounding box center [592, 408] width 126 height 33
click at [544, 405] on input "利用していない" at bounding box center [539, 399] width 11 height 11
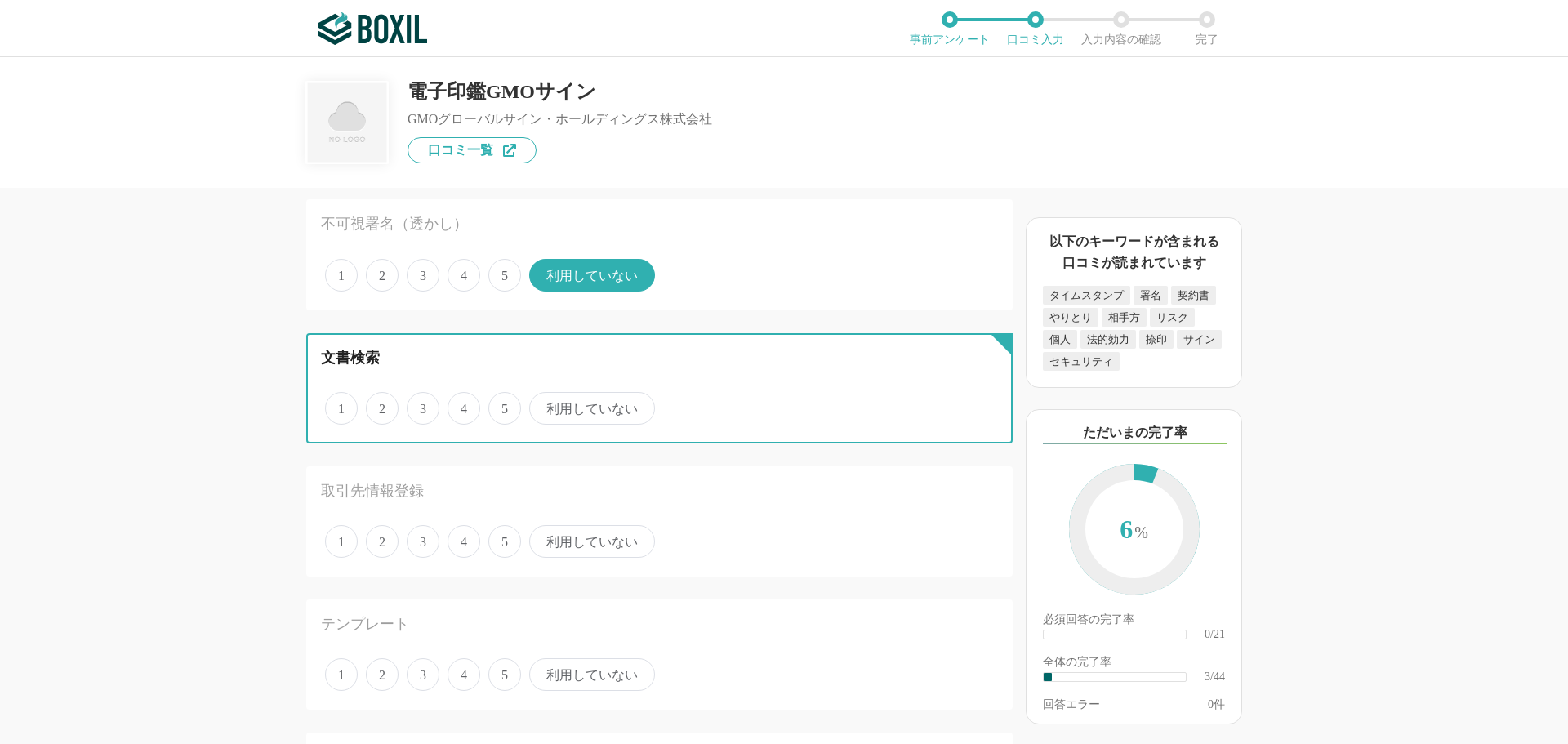
radio input "true"
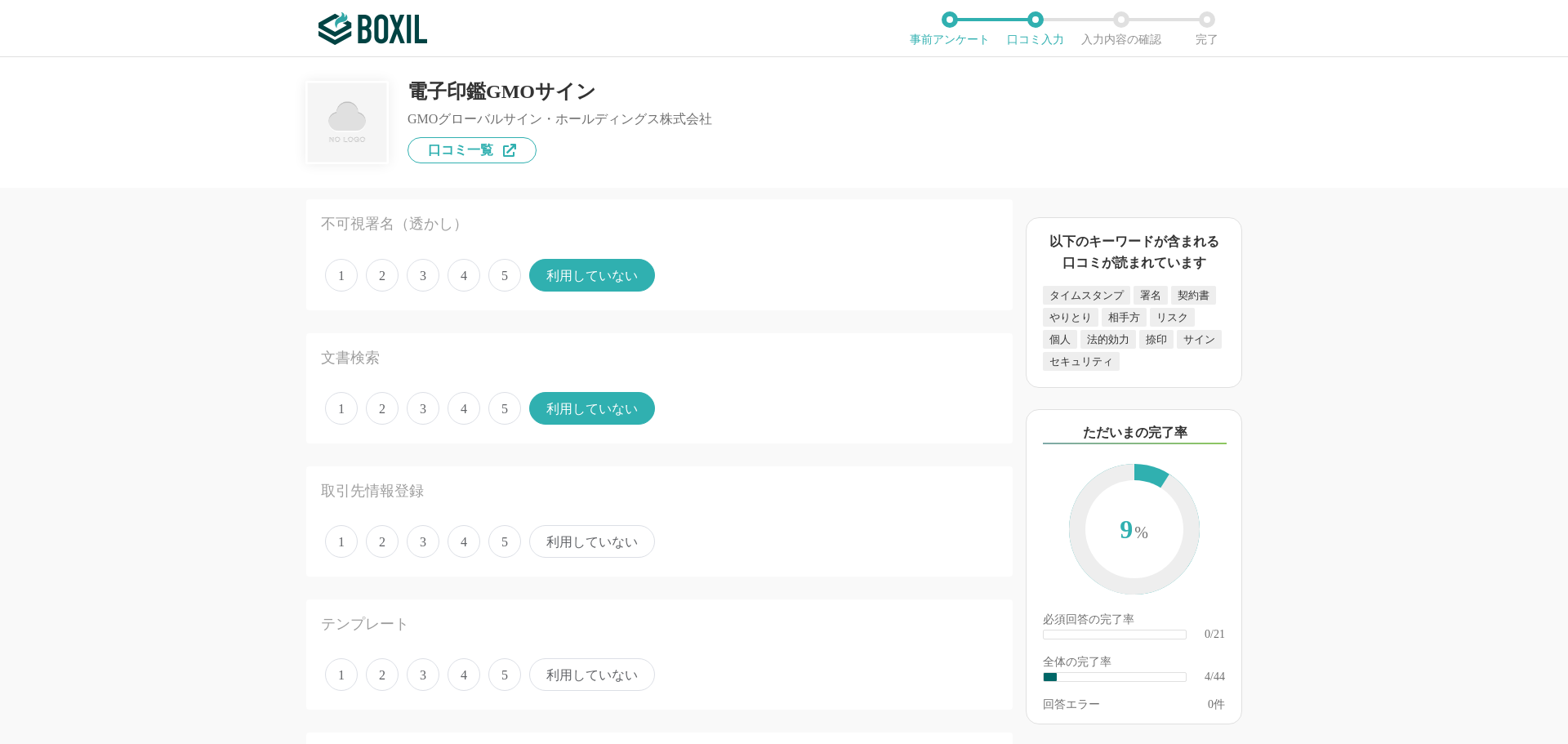
click at [596, 537] on span "利用していない" at bounding box center [592, 541] width 126 height 33
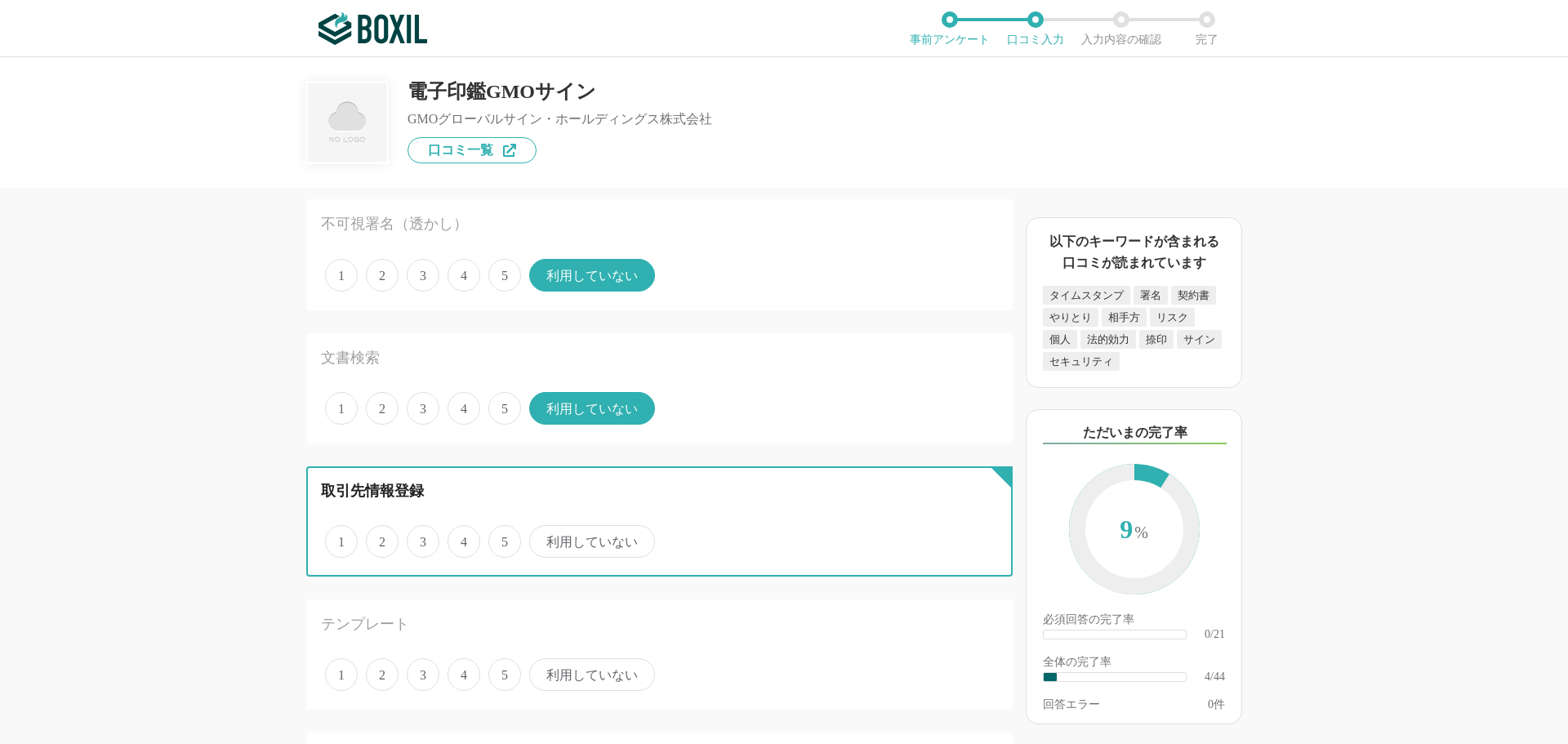
click at [544, 537] on input "利用していない" at bounding box center [539, 532] width 11 height 11
radio input "true"
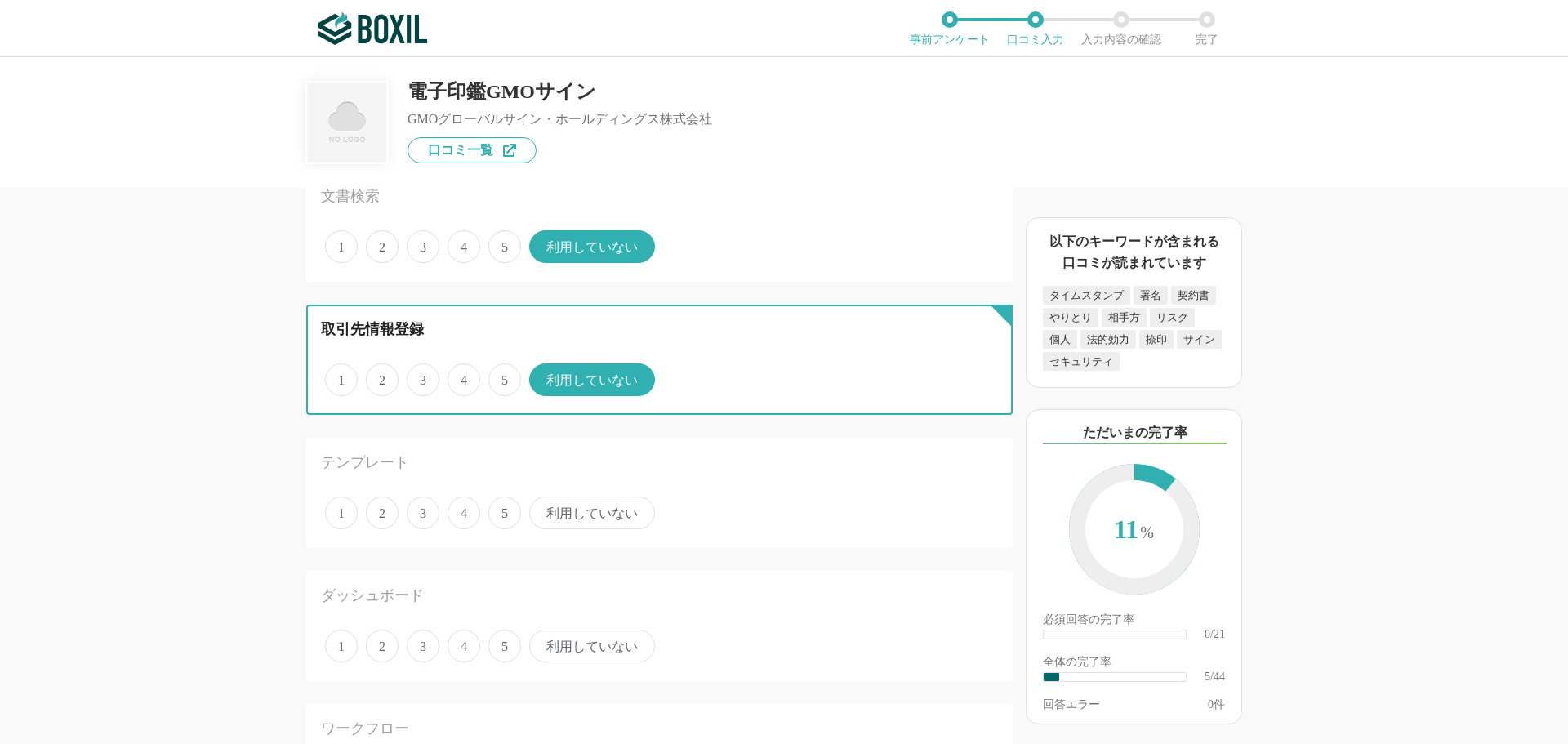
scroll to position [490, 0]
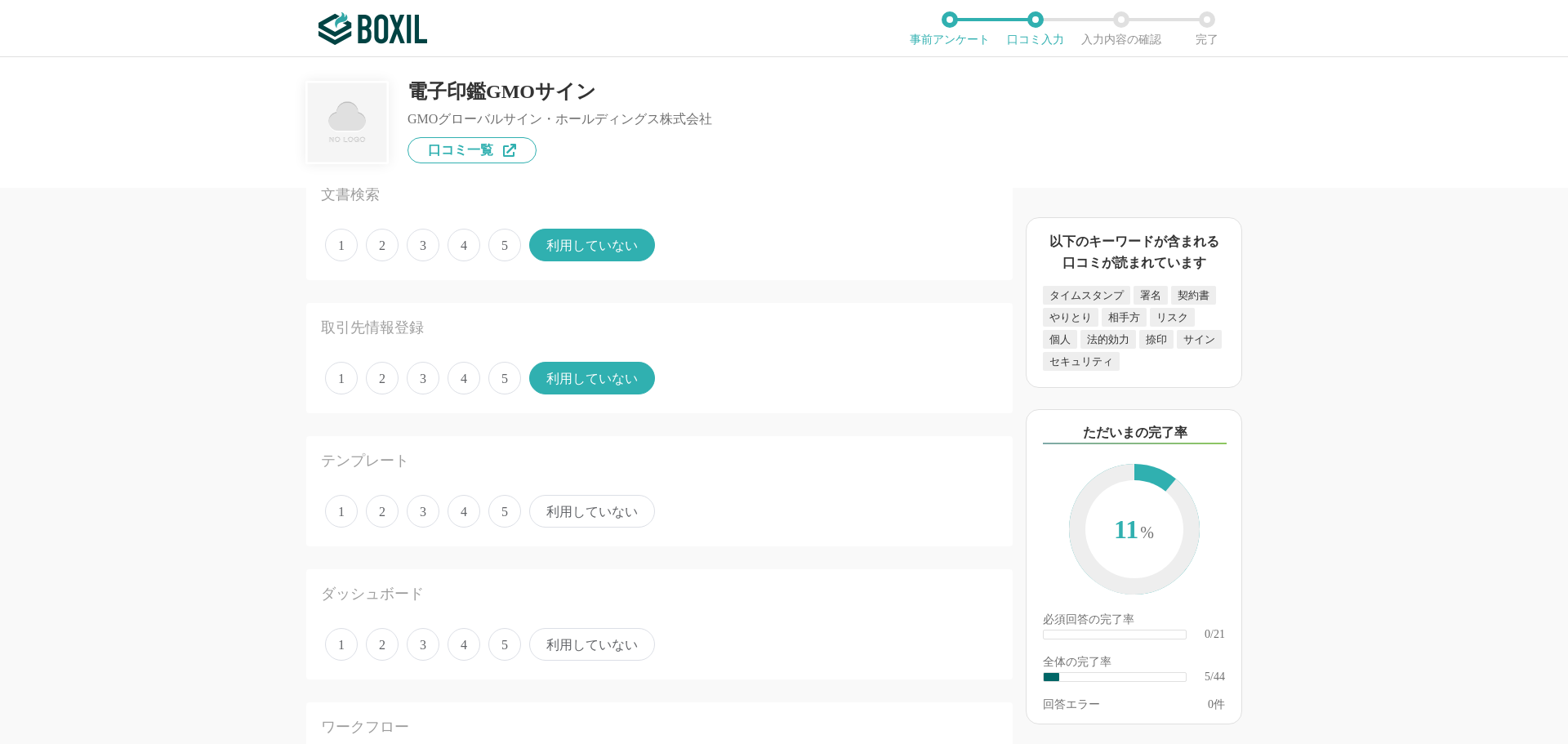
click at [597, 510] on span "利用していない" at bounding box center [592, 510] width 126 height 33
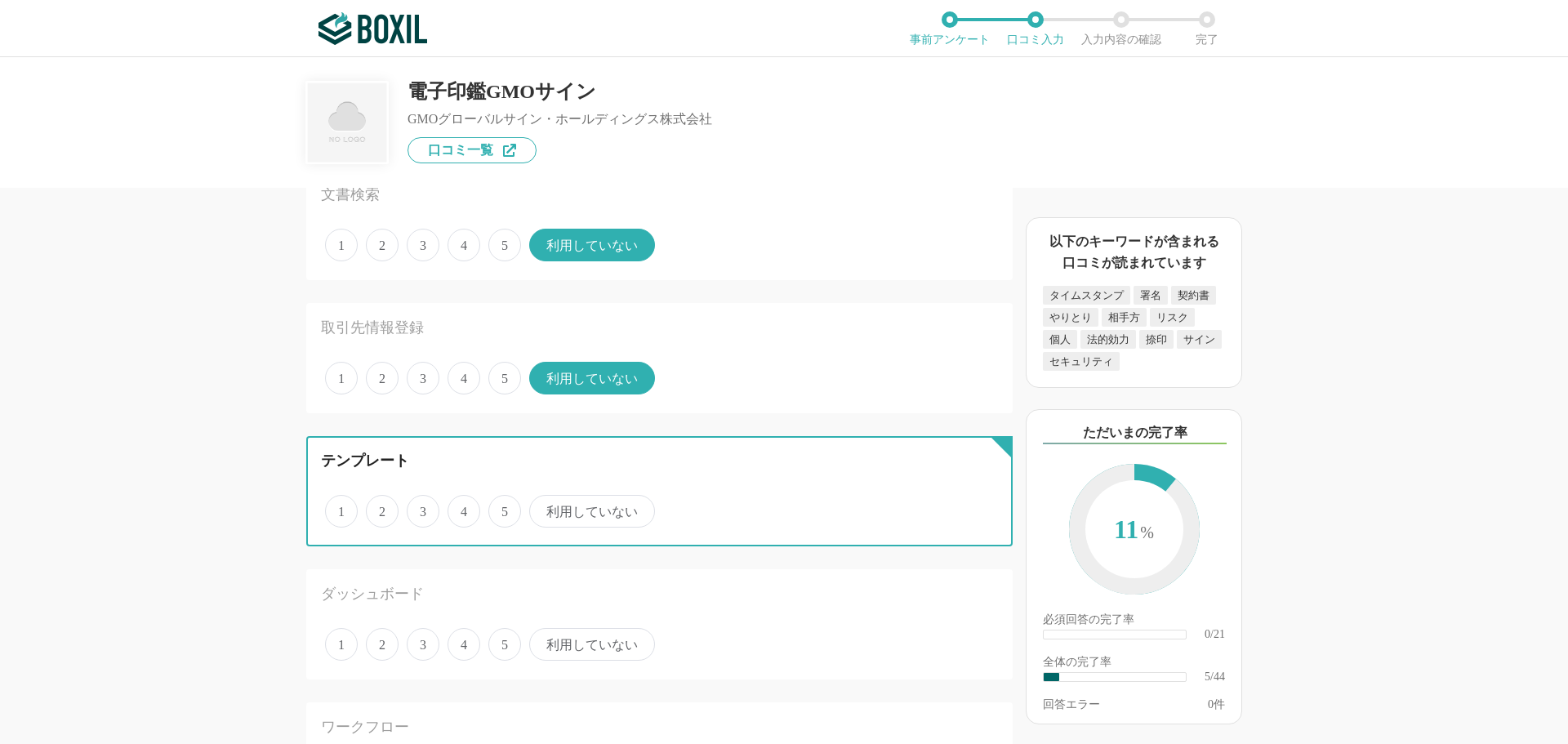
click at [544, 508] on input "利用していない" at bounding box center [539, 502] width 11 height 11
radio input "true"
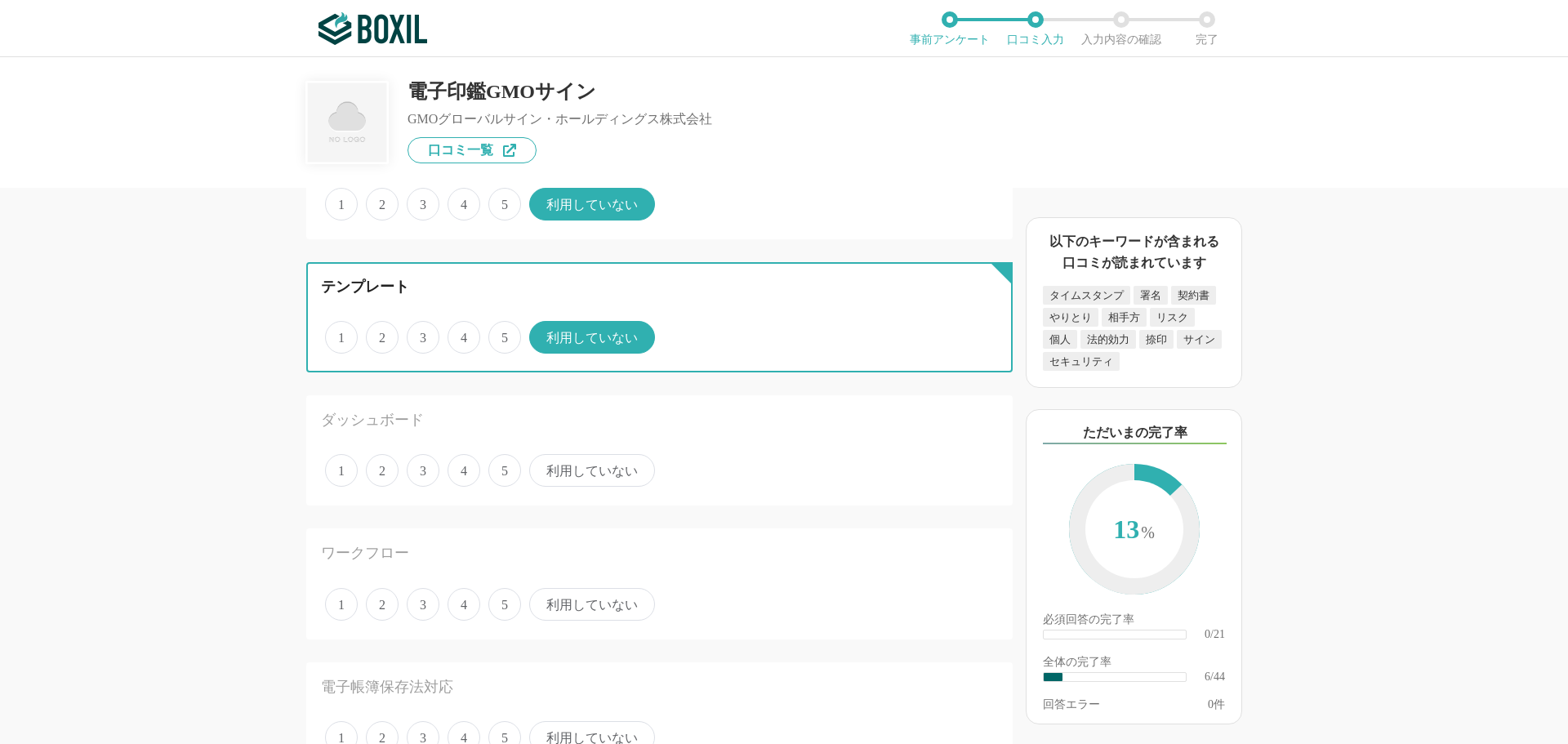
scroll to position [735, 0]
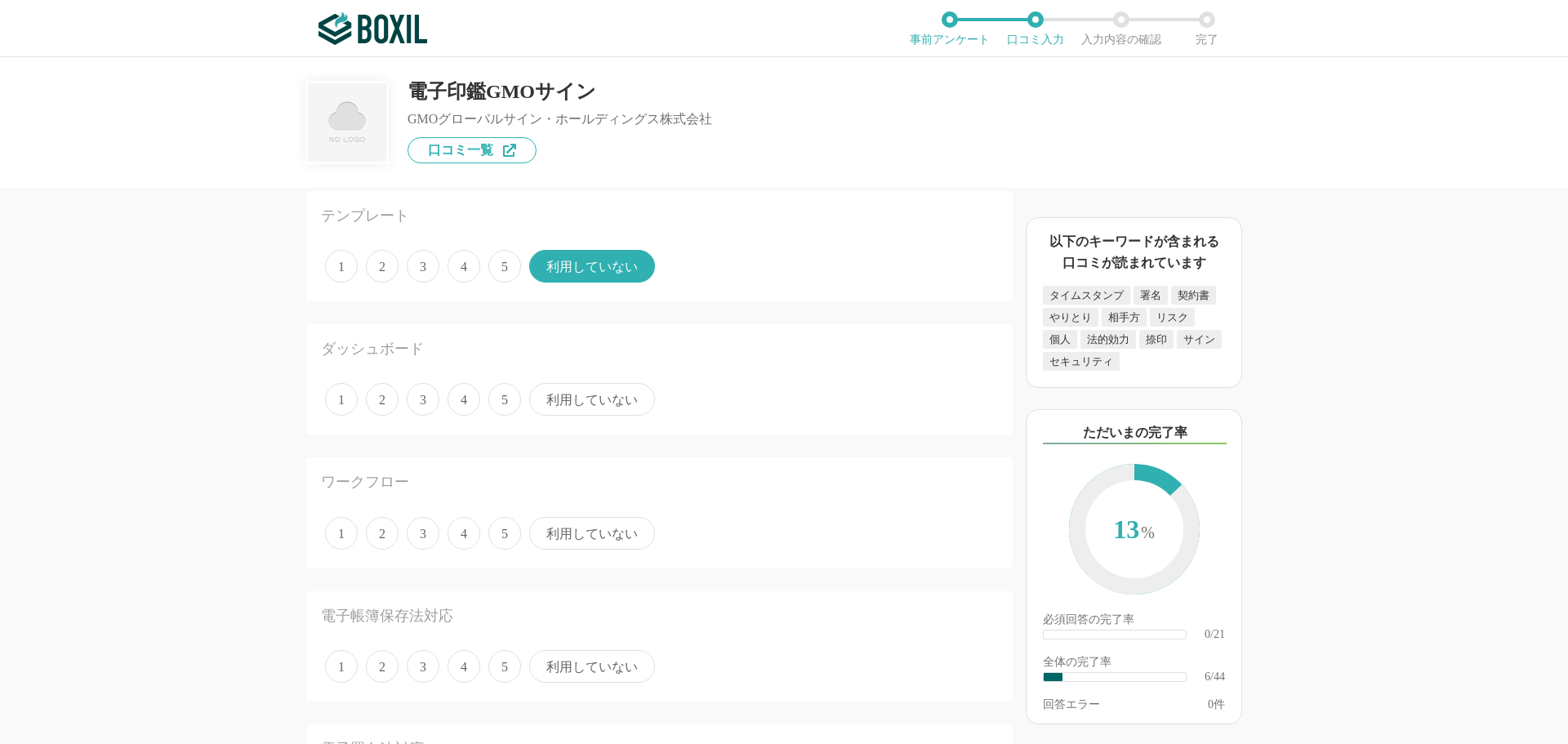
click at [582, 404] on span "利用していない" at bounding box center [592, 398] width 126 height 33
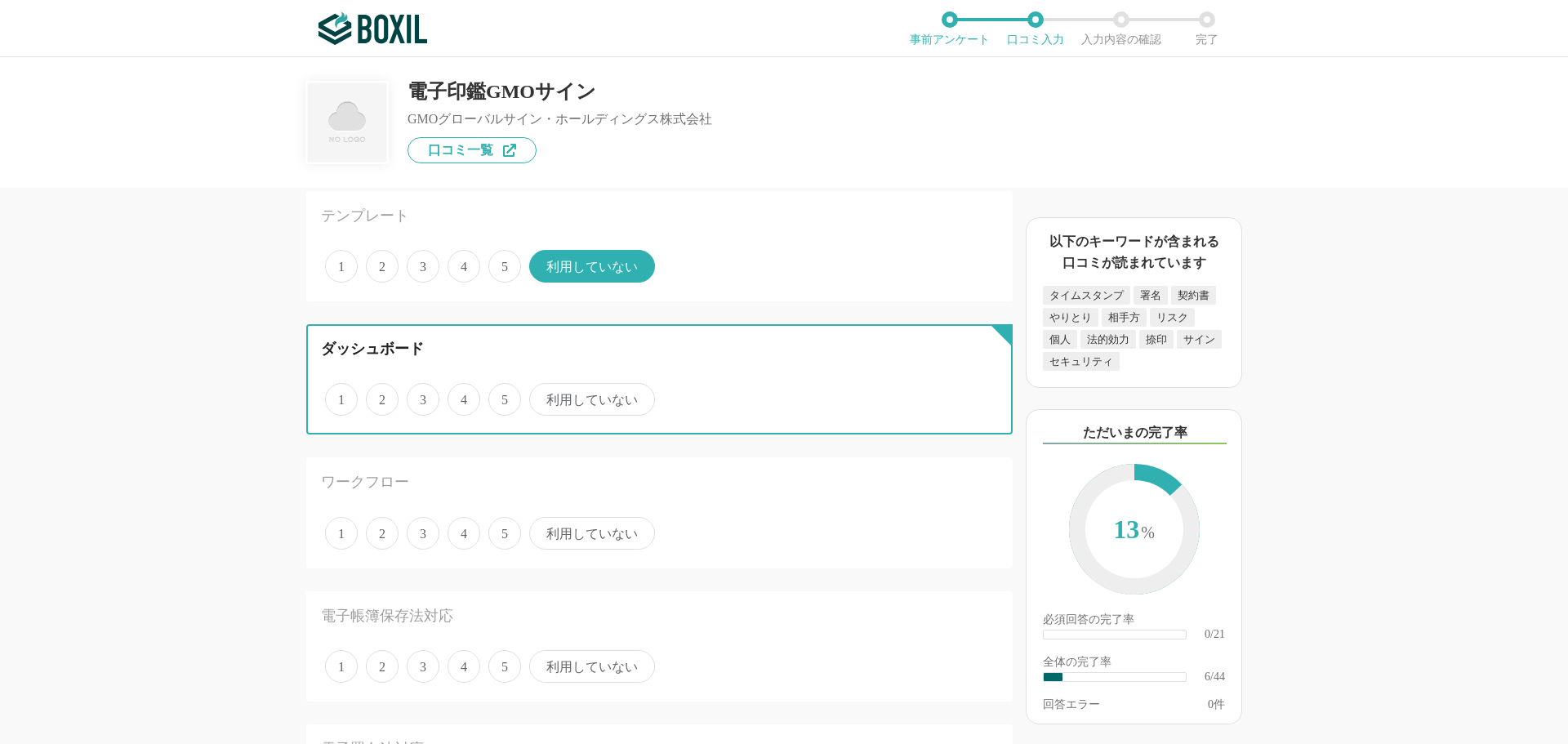
click at [544, 396] on input "利用していない" at bounding box center [539, 391] width 11 height 11
radio input "true"
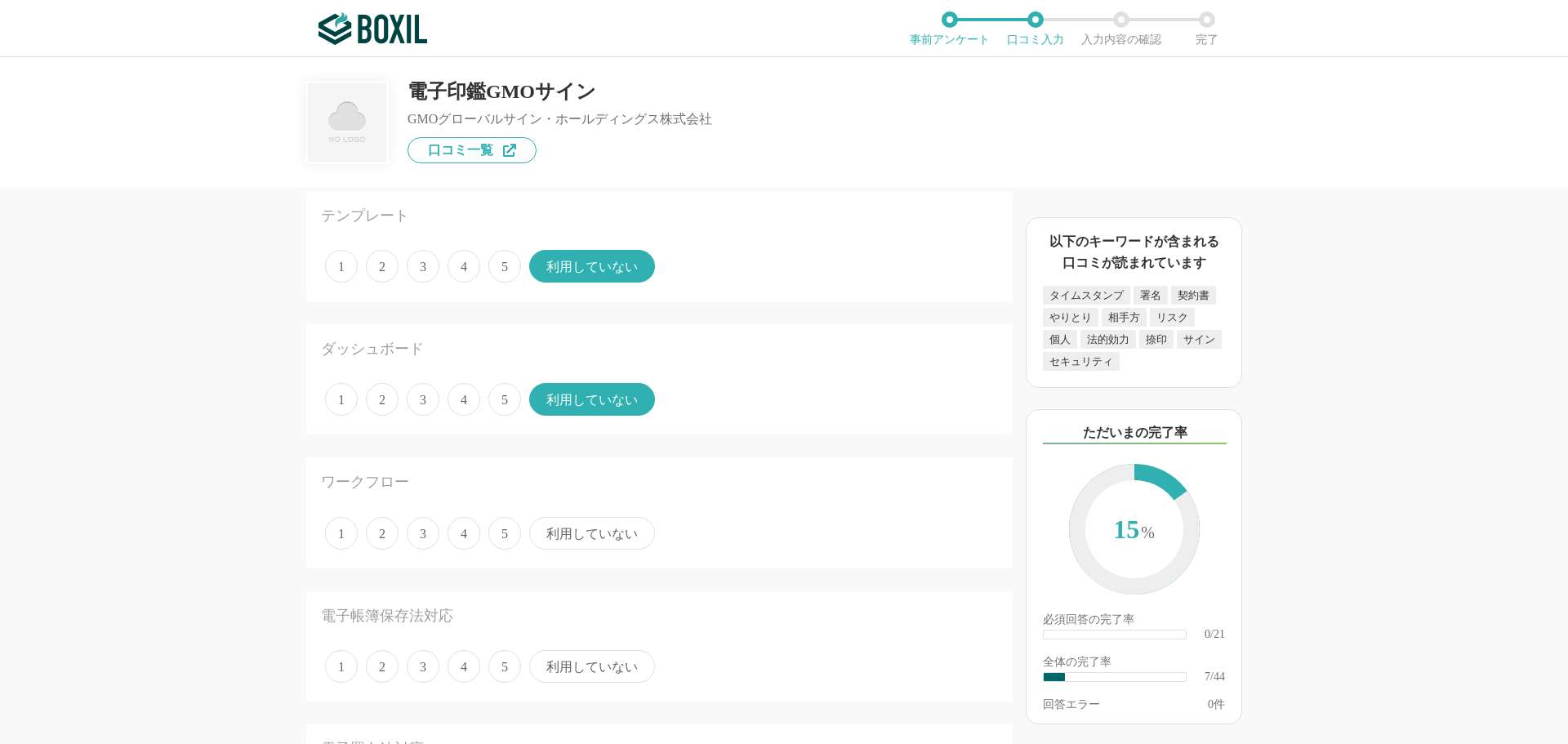
click at [587, 529] on span "利用していない" at bounding box center [592, 532] width 126 height 33
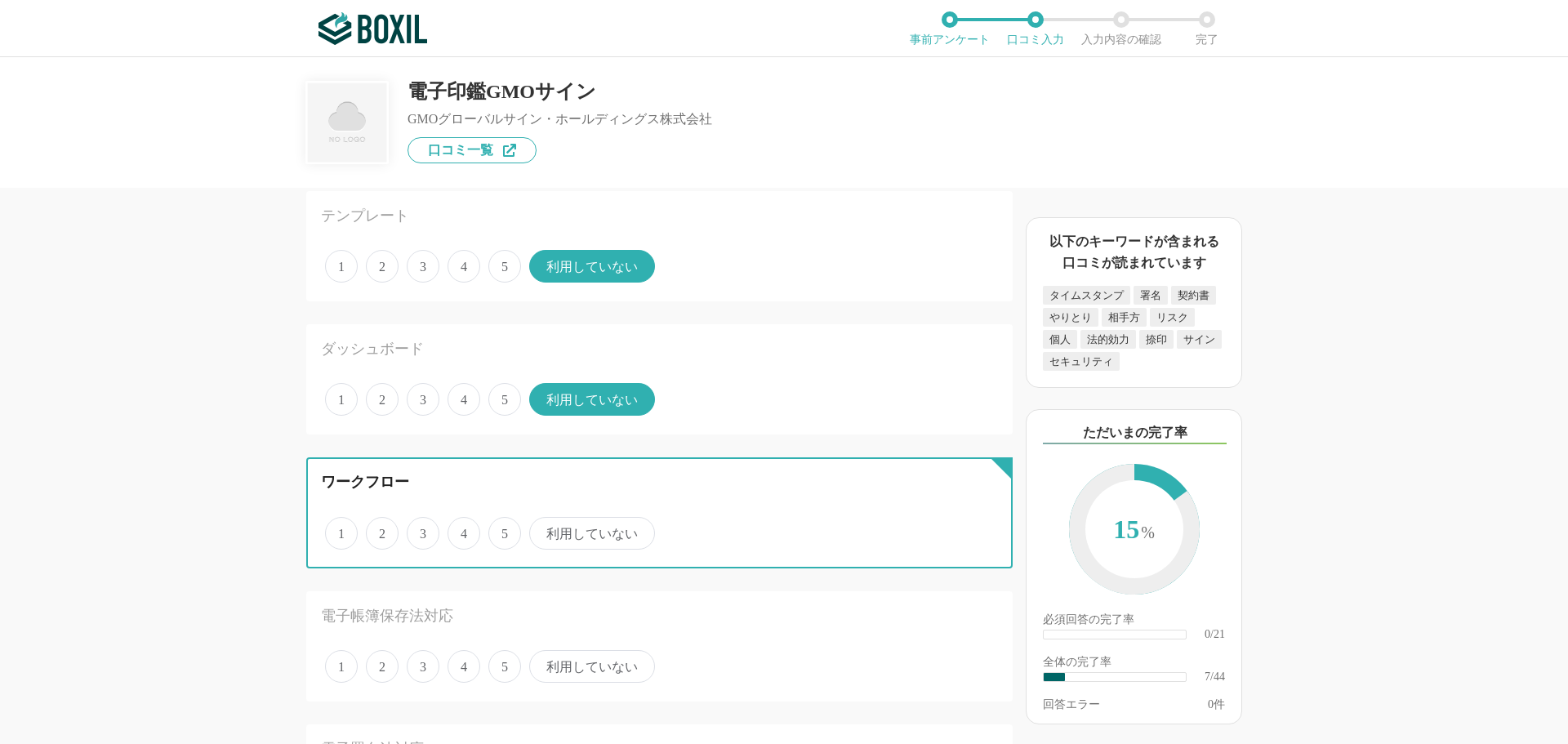
click at [544, 529] on input "利用していない" at bounding box center [539, 525] width 11 height 11
radio input "true"
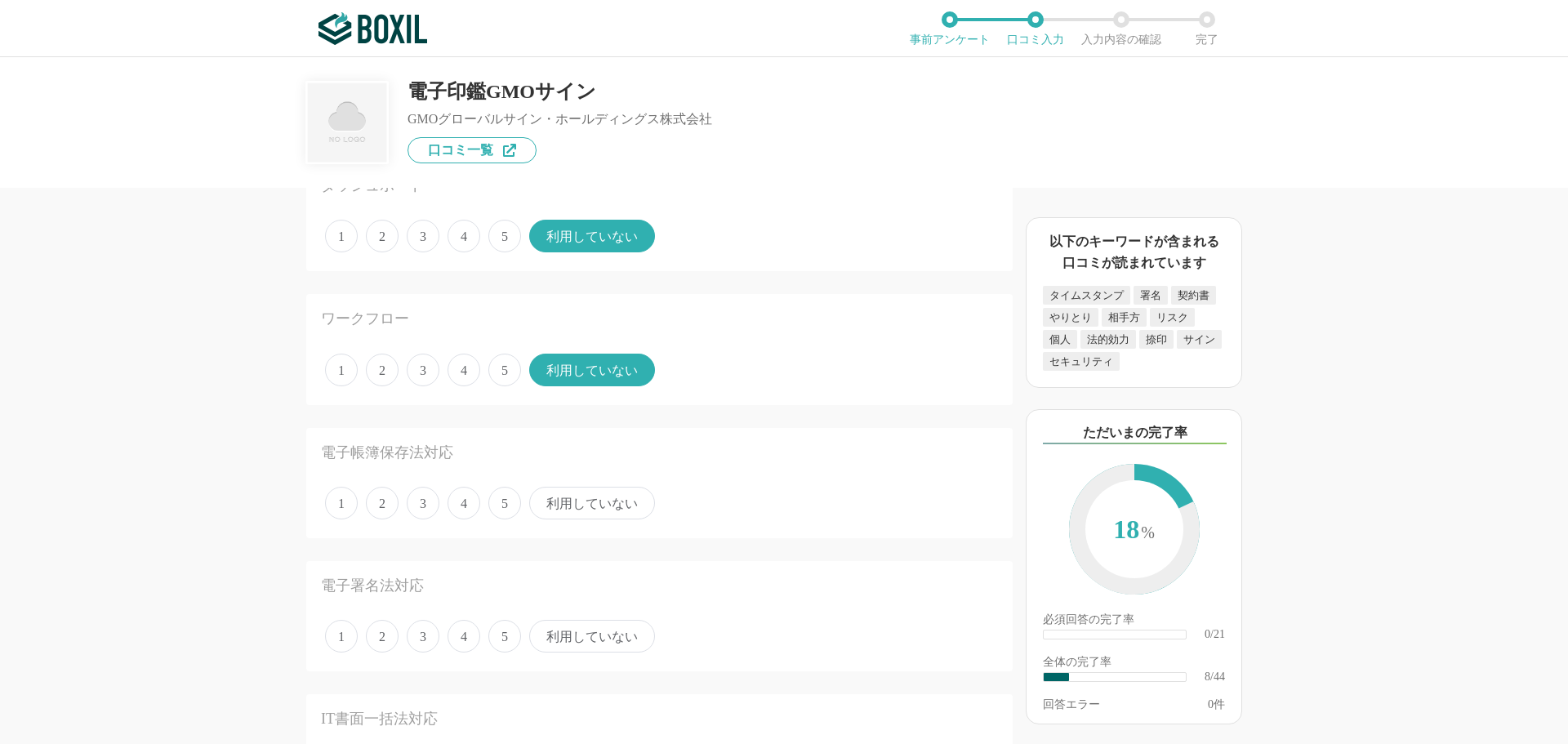
click at [590, 501] on span "利用していない" at bounding box center [592, 502] width 126 height 33
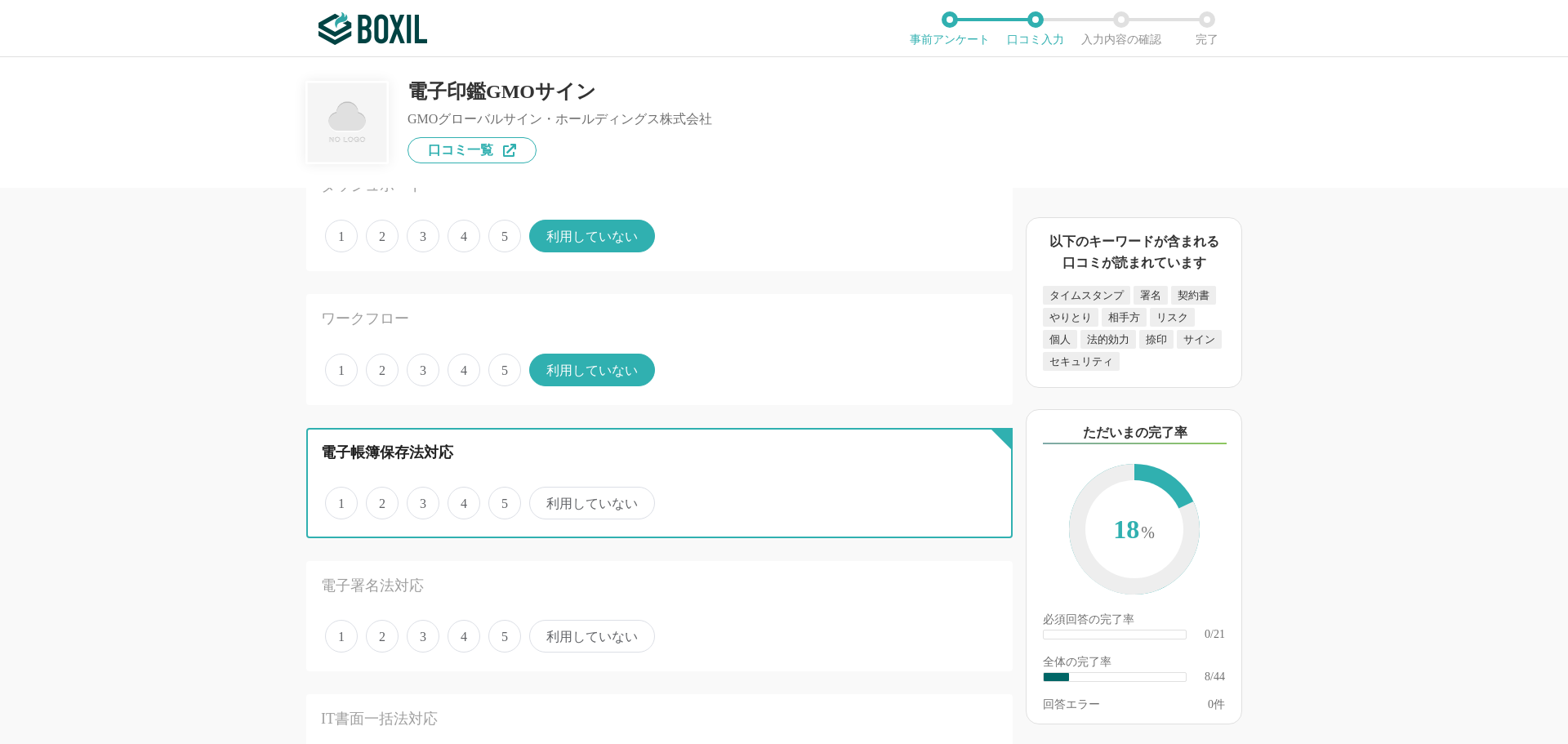
click at [544, 500] on input "利用していない" at bounding box center [539, 495] width 11 height 11
radio input "true"
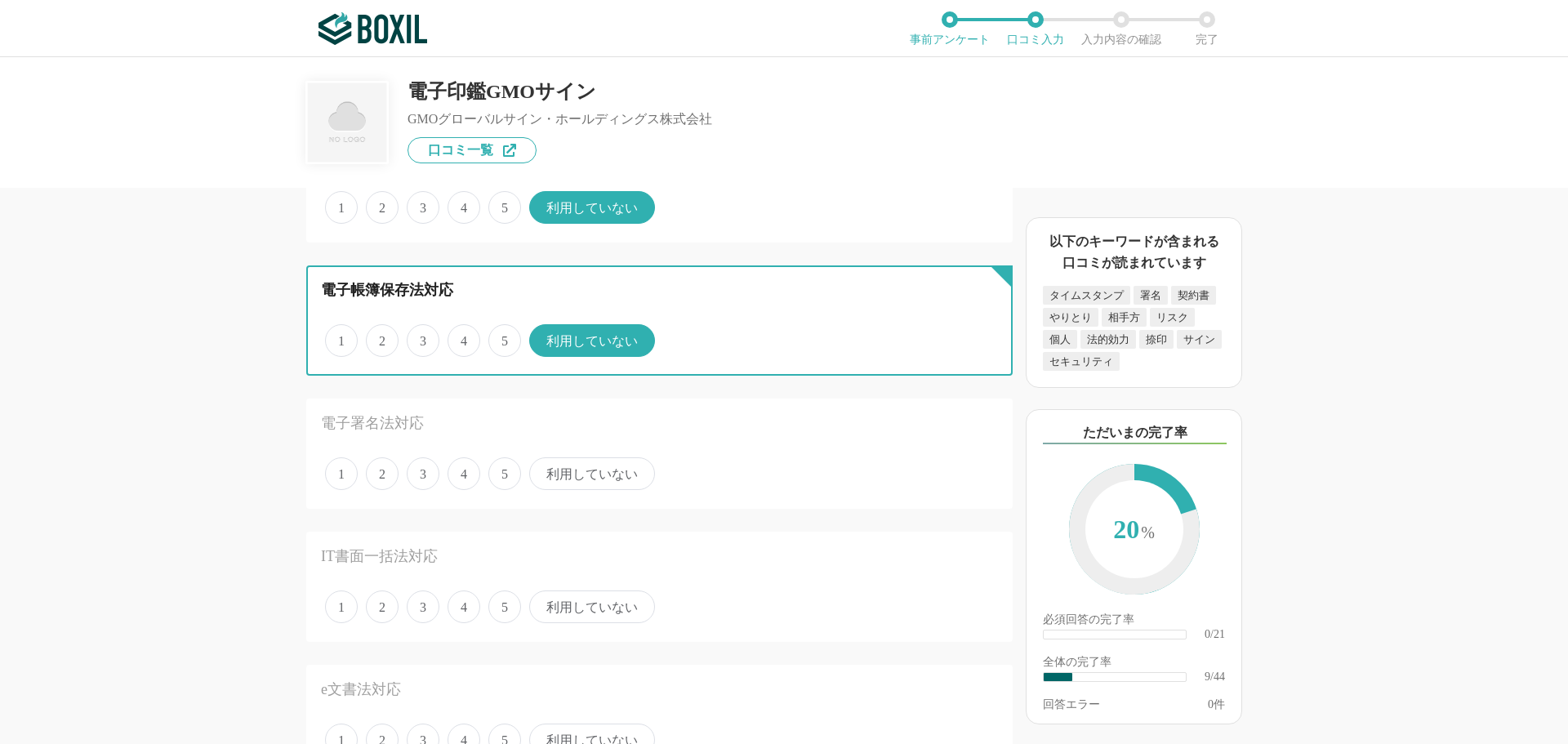
scroll to position [1061, 0]
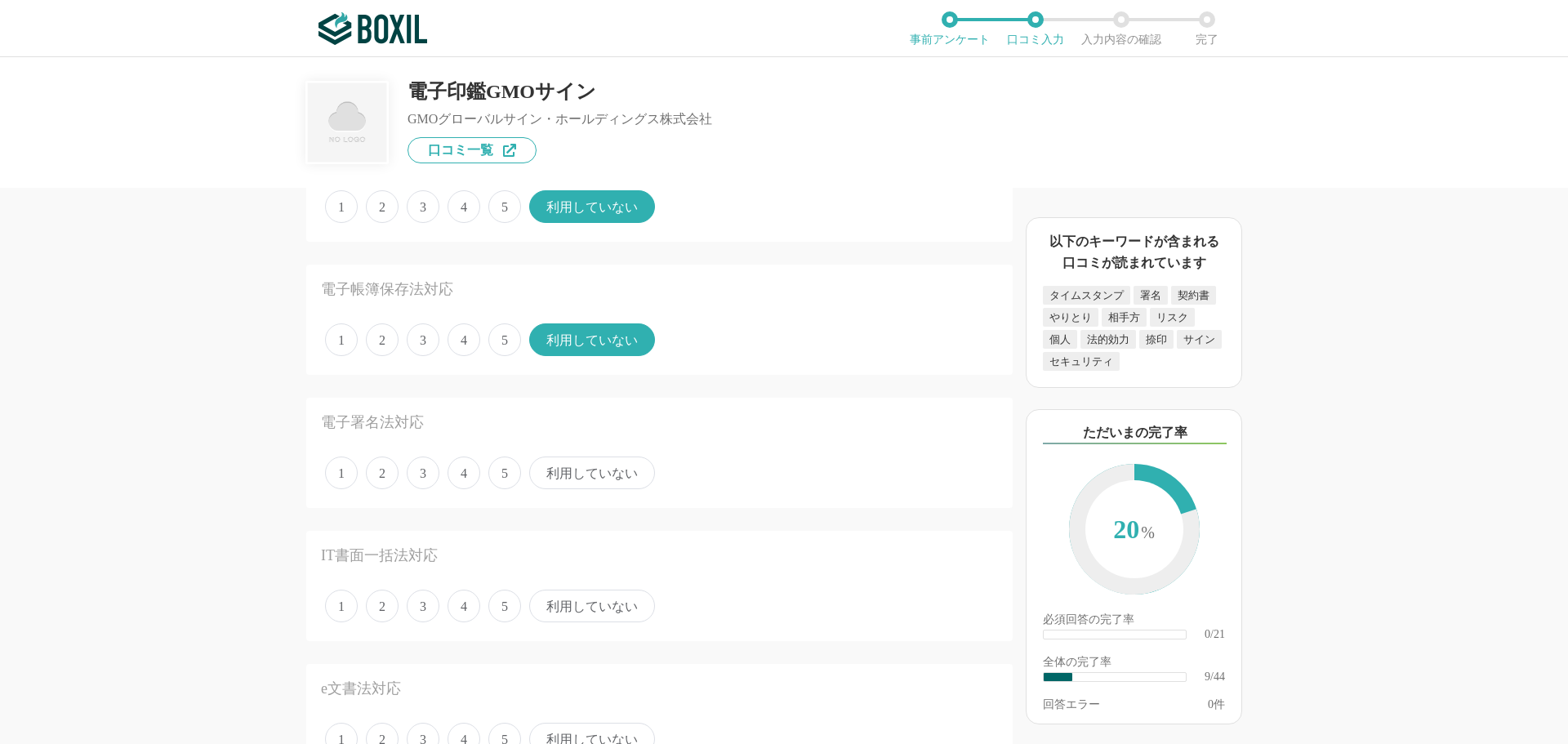
click at [590, 482] on span "利用していない" at bounding box center [592, 472] width 126 height 33
click at [544, 470] on input "利用していない" at bounding box center [539, 465] width 11 height 11
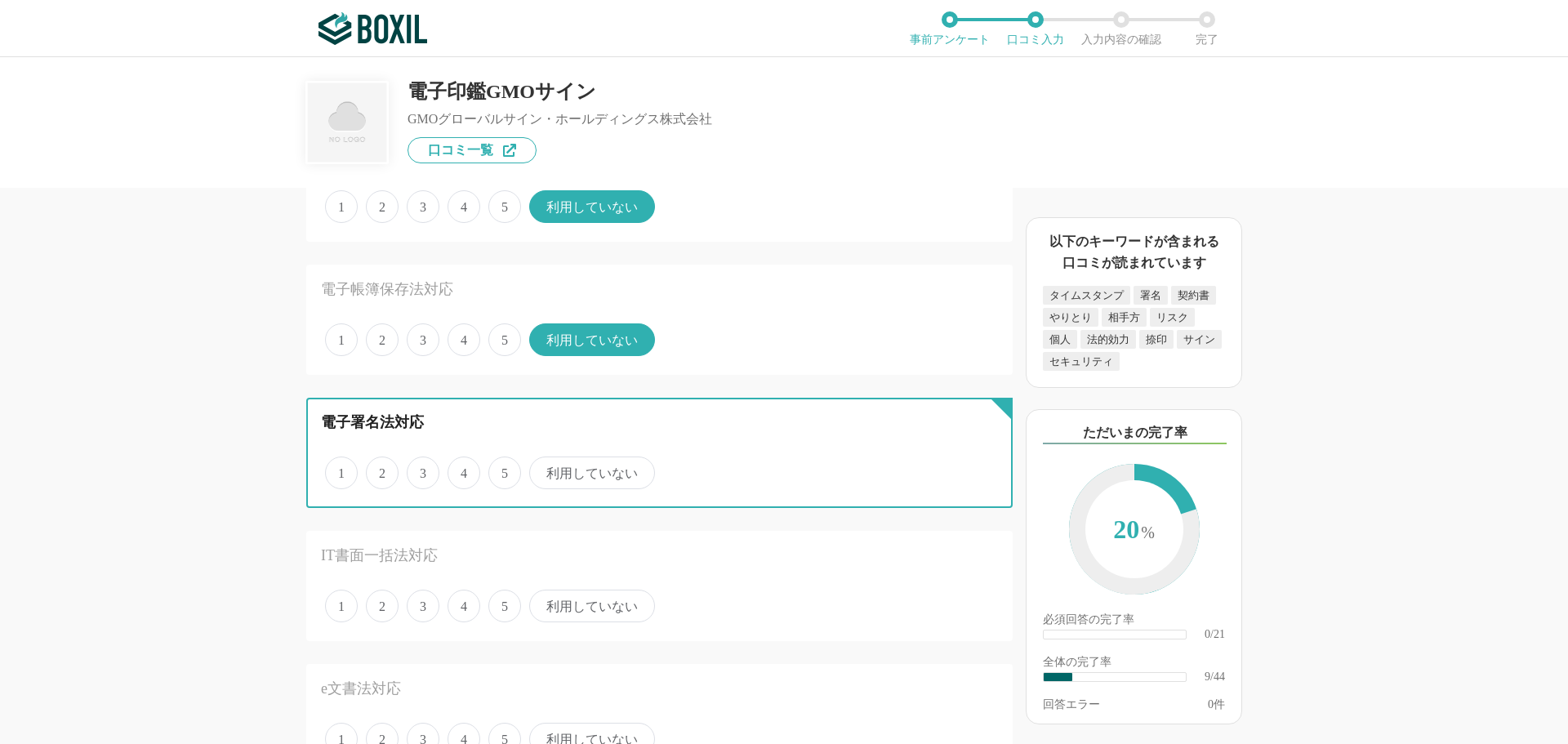
radio input "true"
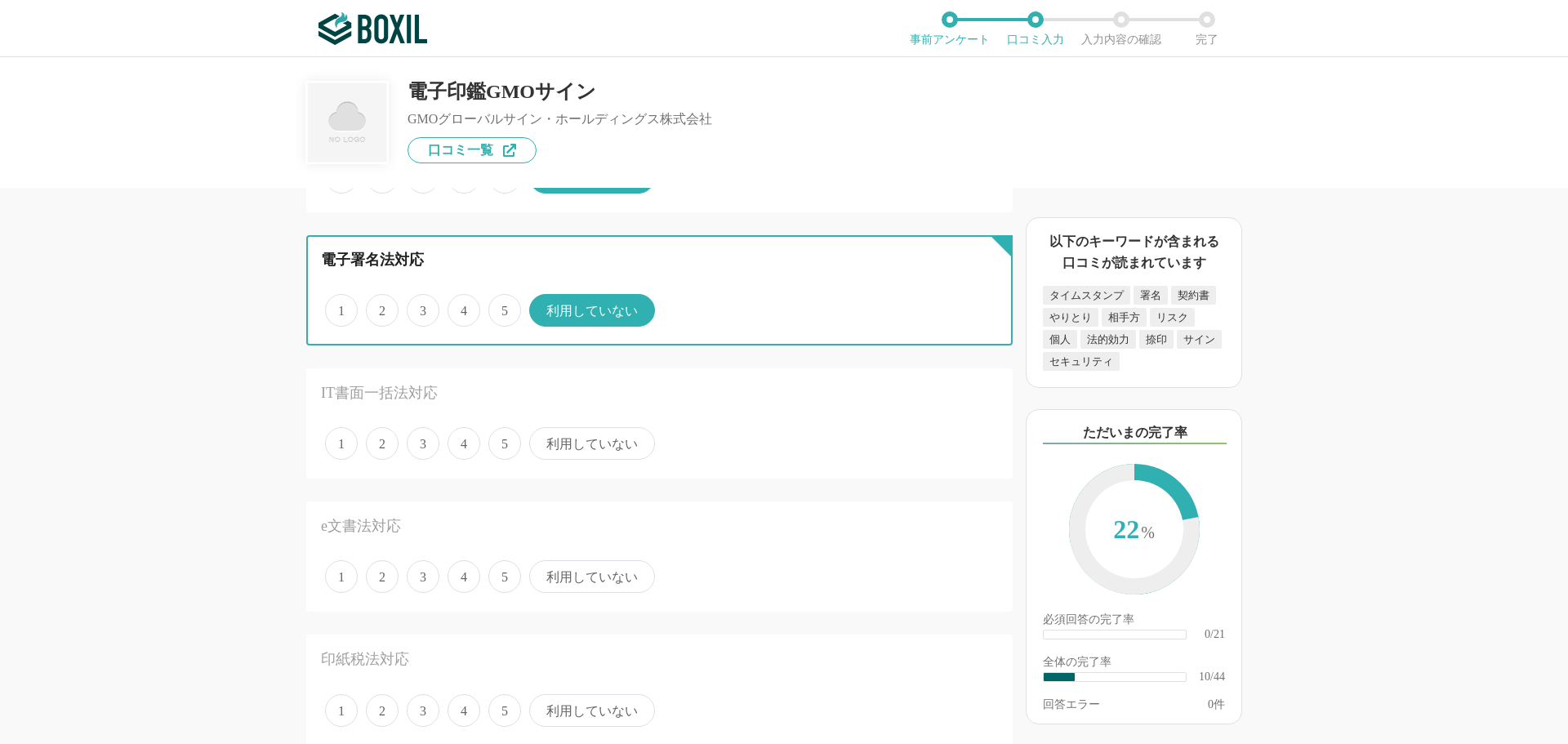
scroll to position [1224, 0]
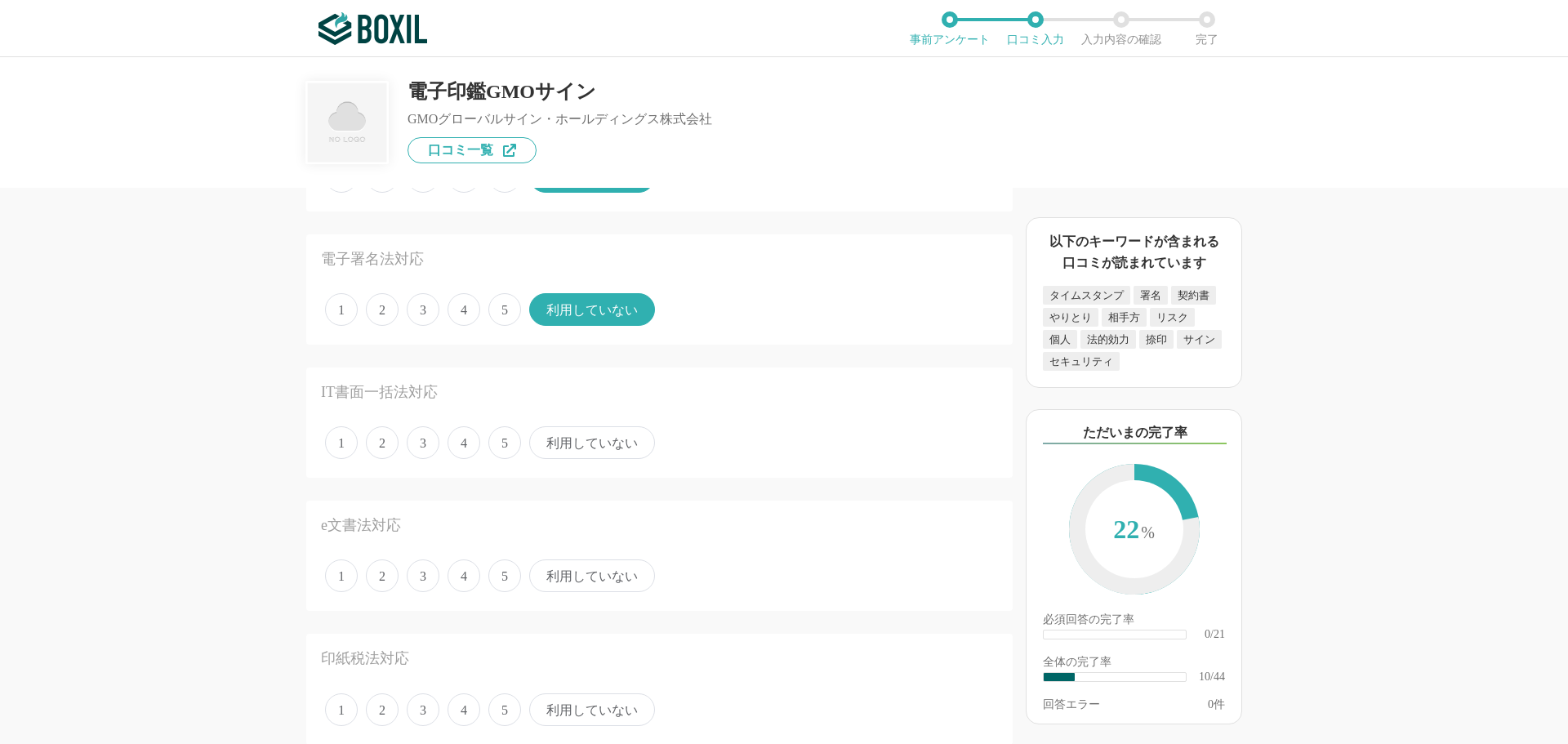
click at [593, 457] on span "利用していない" at bounding box center [592, 443] width 126 height 33
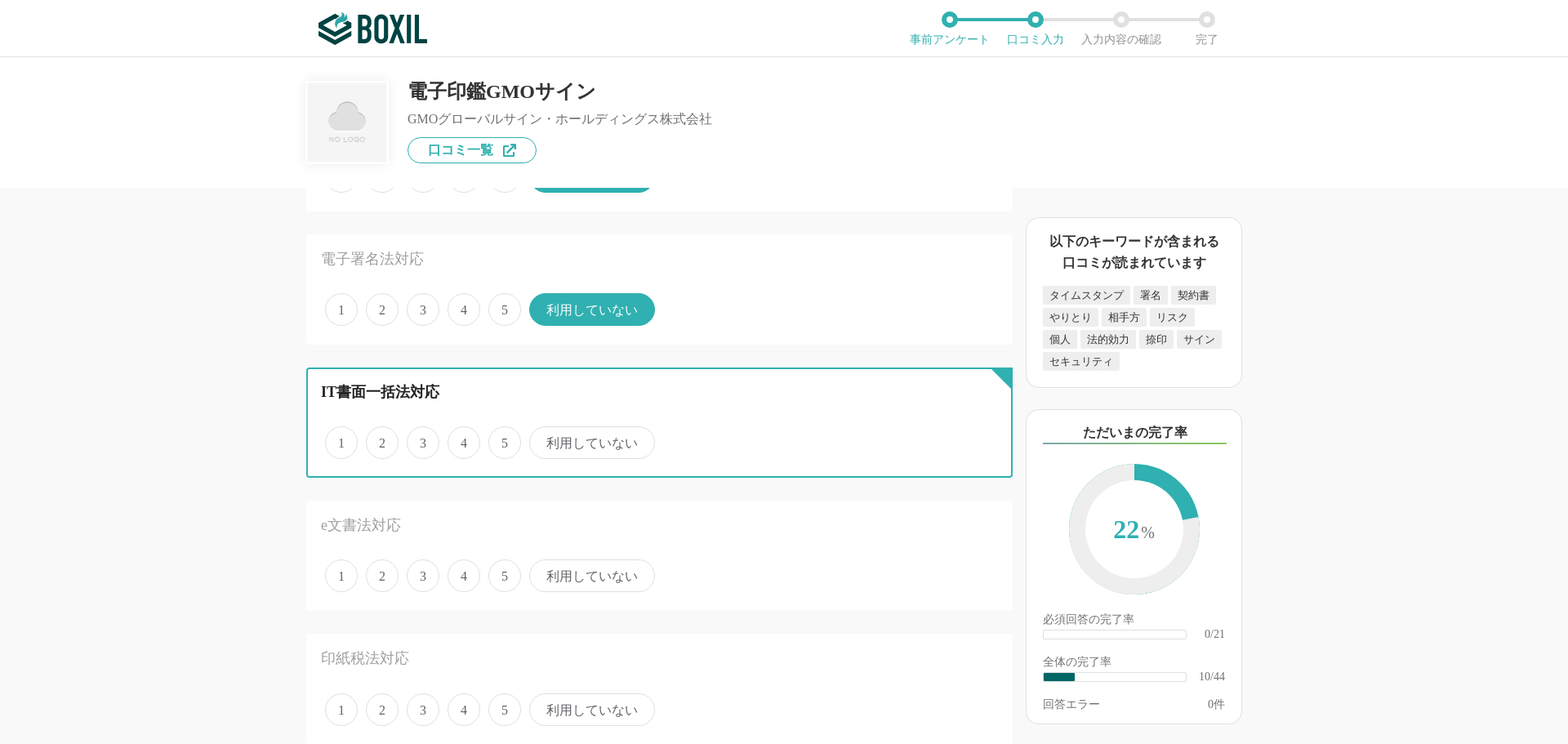
click at [544, 439] on input "利用していない" at bounding box center [539, 434] width 11 height 11
radio input "true"
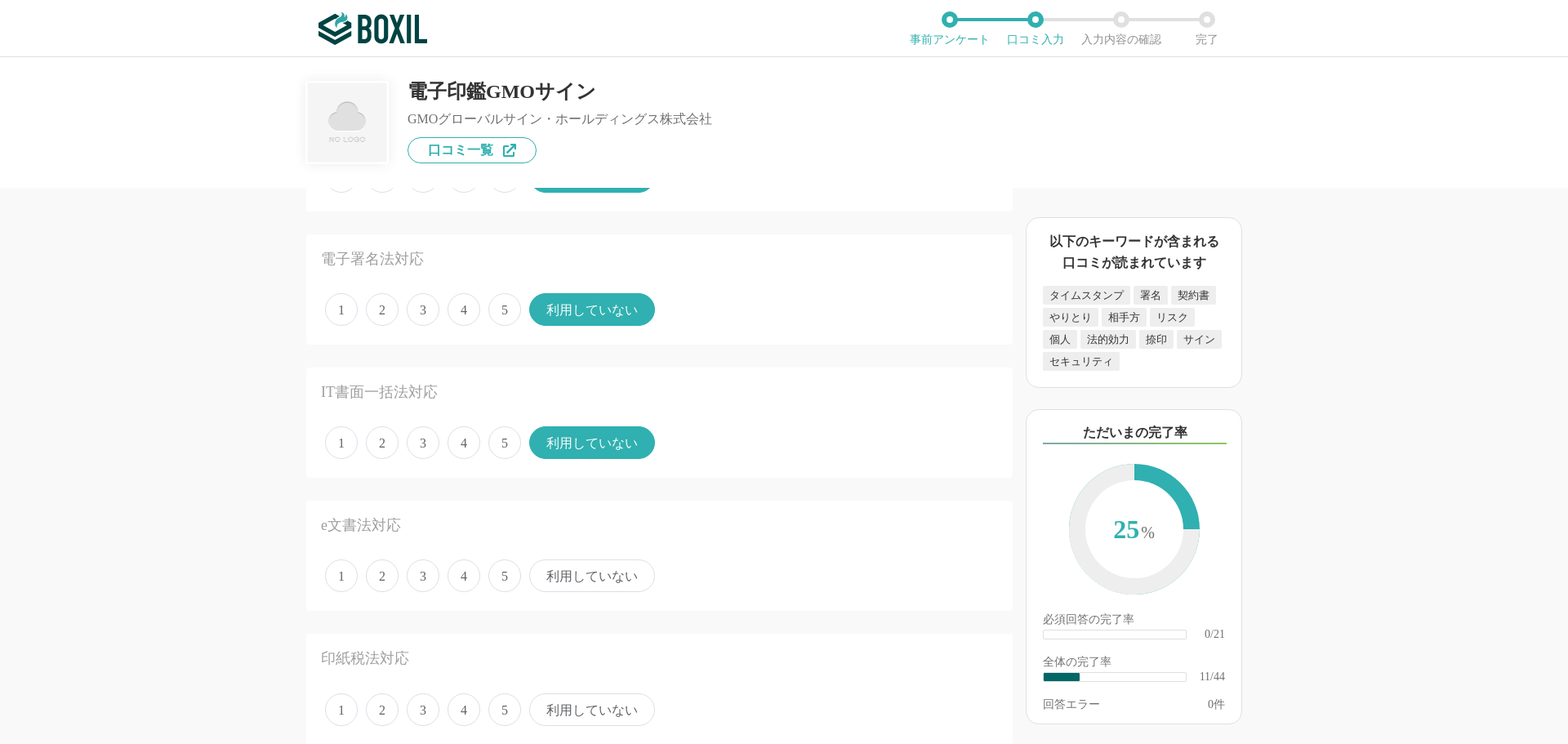
click at [581, 567] on span "利用していない" at bounding box center [592, 576] width 126 height 33
click at [544, 567] on input "利用していない" at bounding box center [539, 567] width 11 height 11
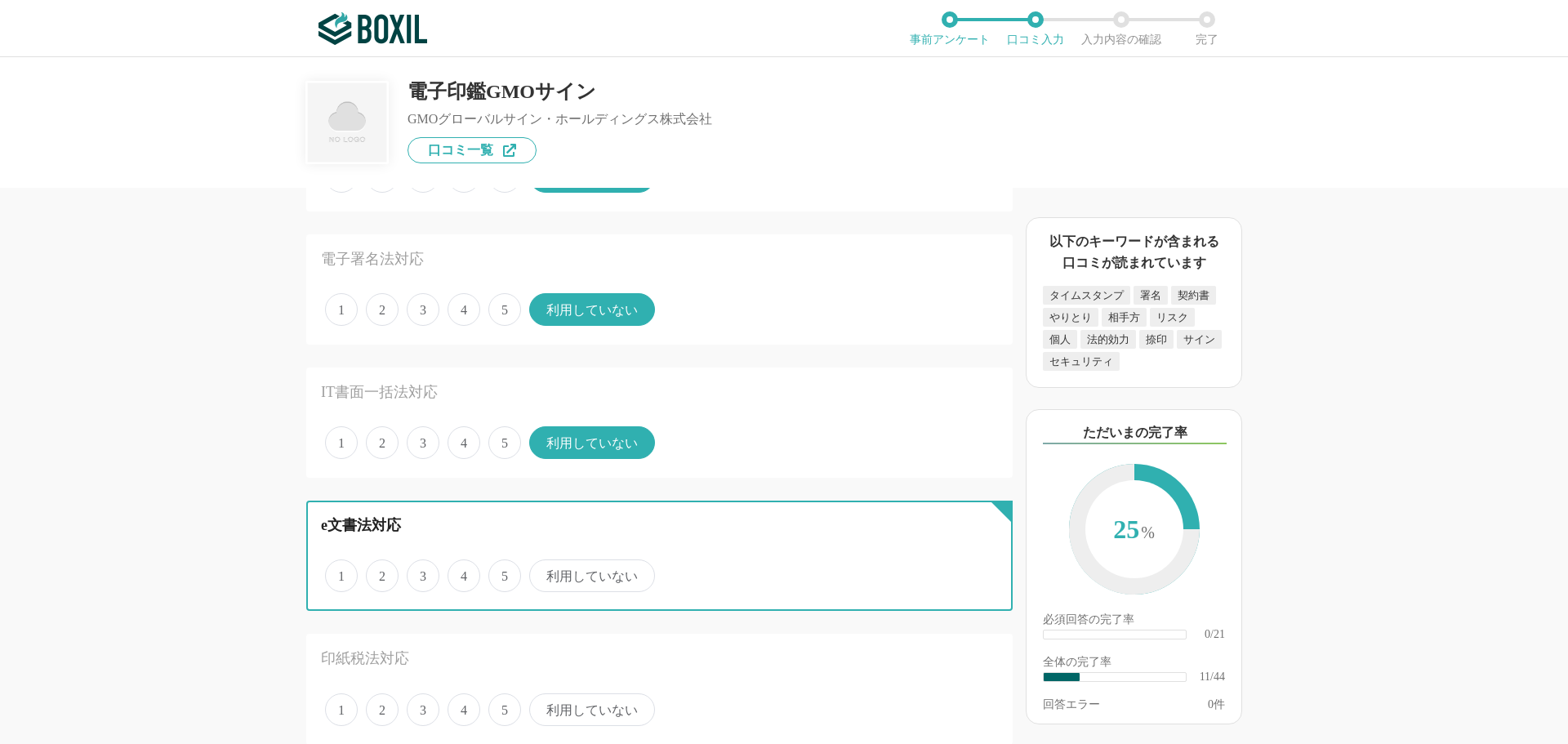
radio input "true"
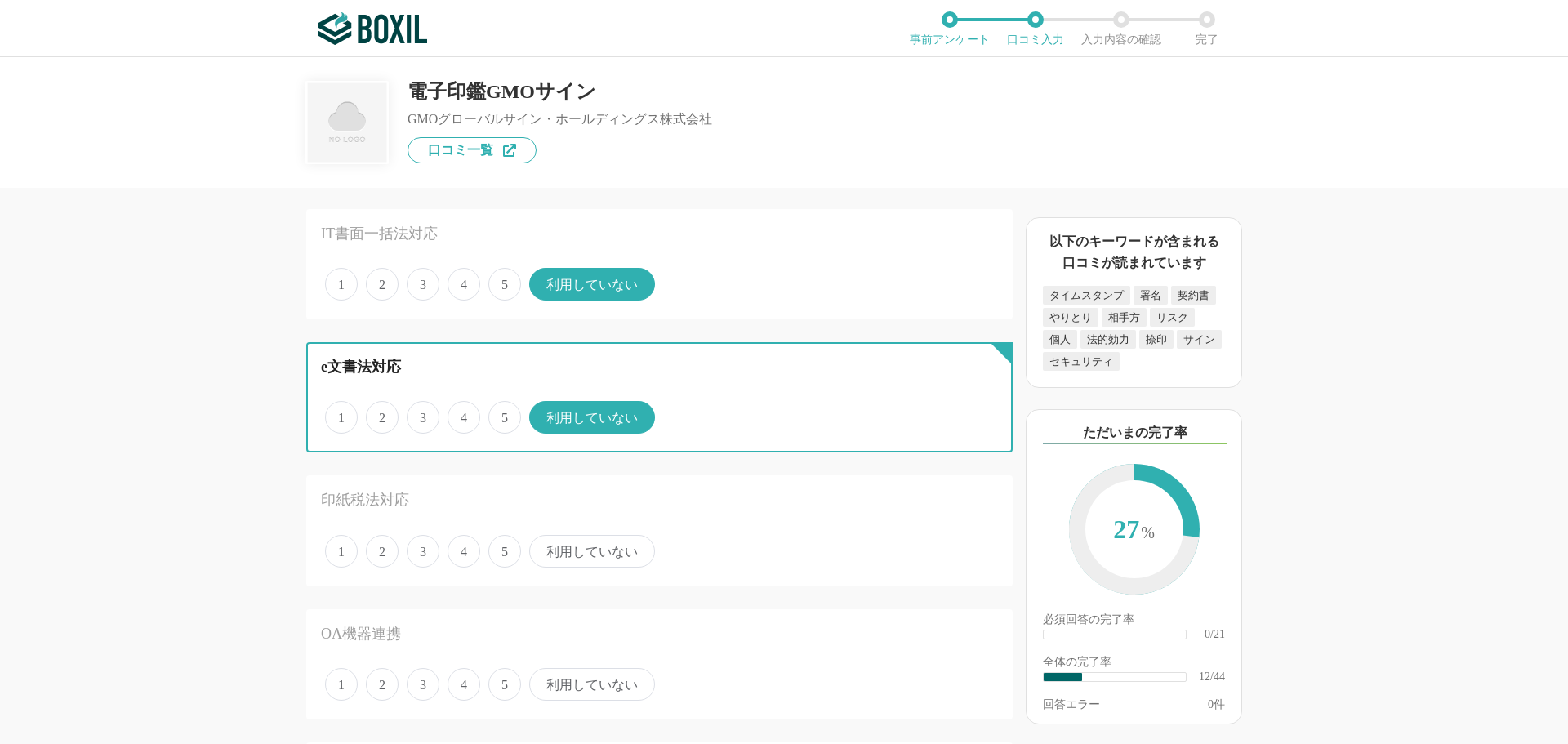
scroll to position [1388, 0]
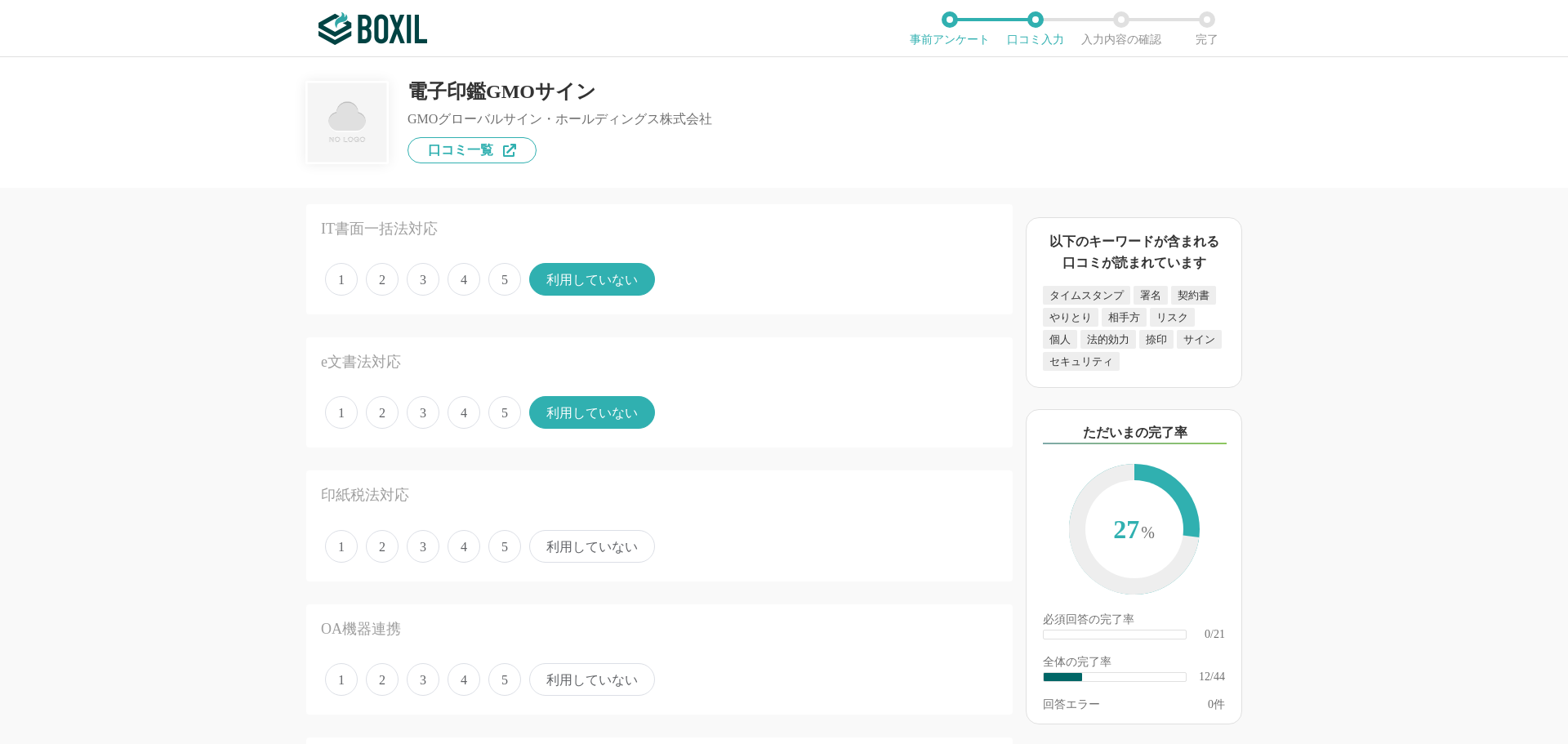
click at [585, 550] on span "利用していない" at bounding box center [592, 546] width 126 height 33
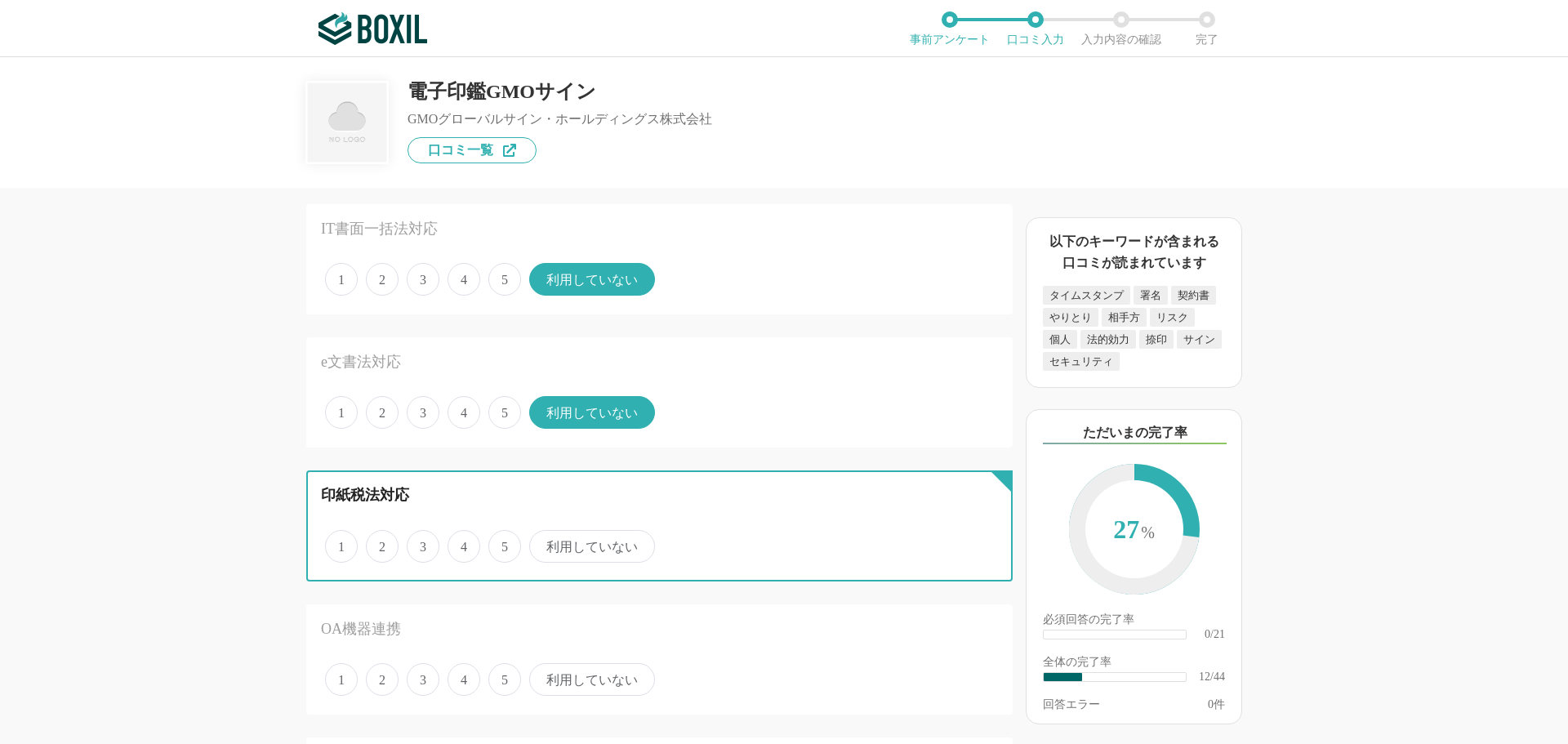
click at [544, 543] on input "利用していない" at bounding box center [539, 538] width 11 height 11
radio input "true"
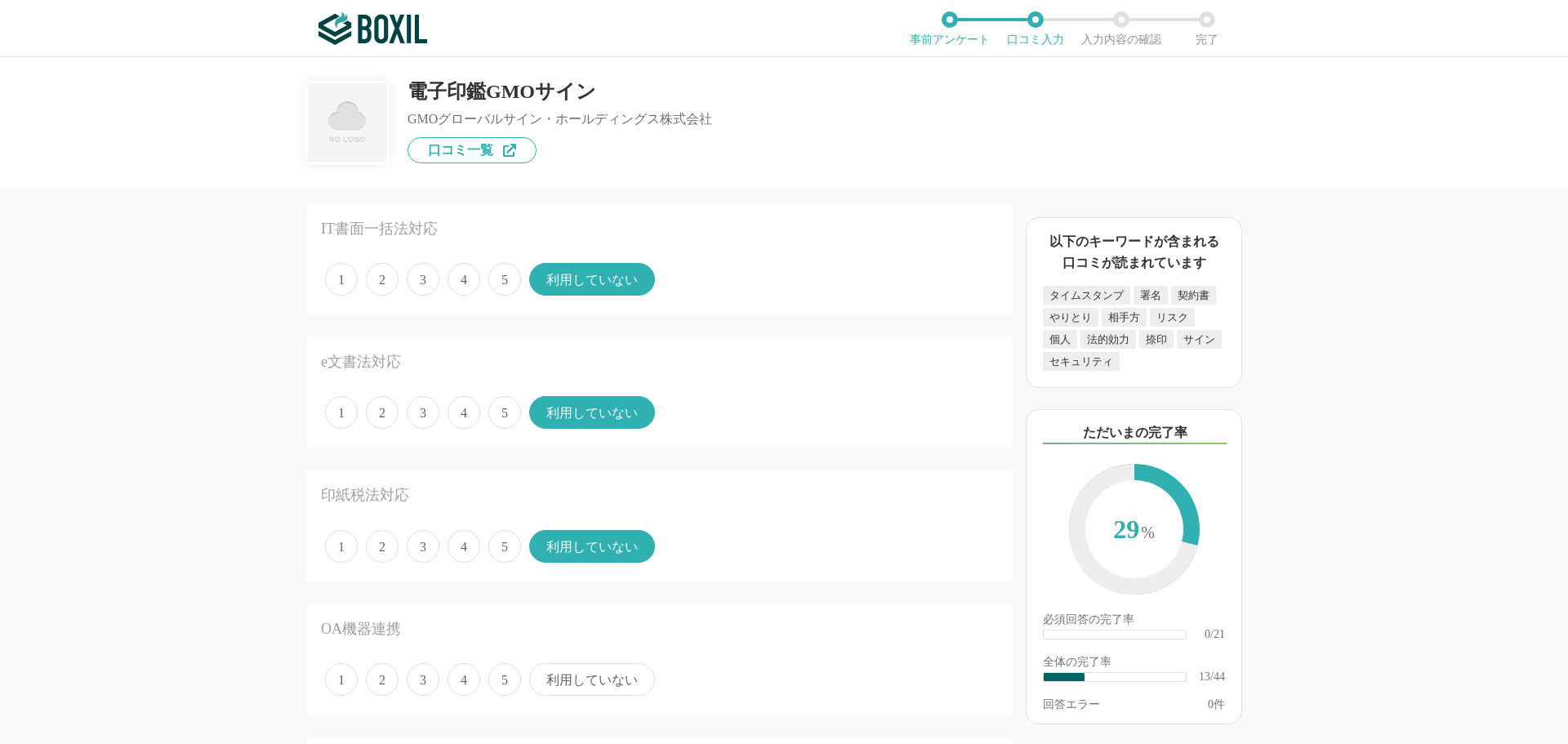
click at [603, 681] on span "利用していない" at bounding box center [592, 679] width 126 height 33
click at [544, 676] on input "利用していない" at bounding box center [539, 671] width 11 height 11
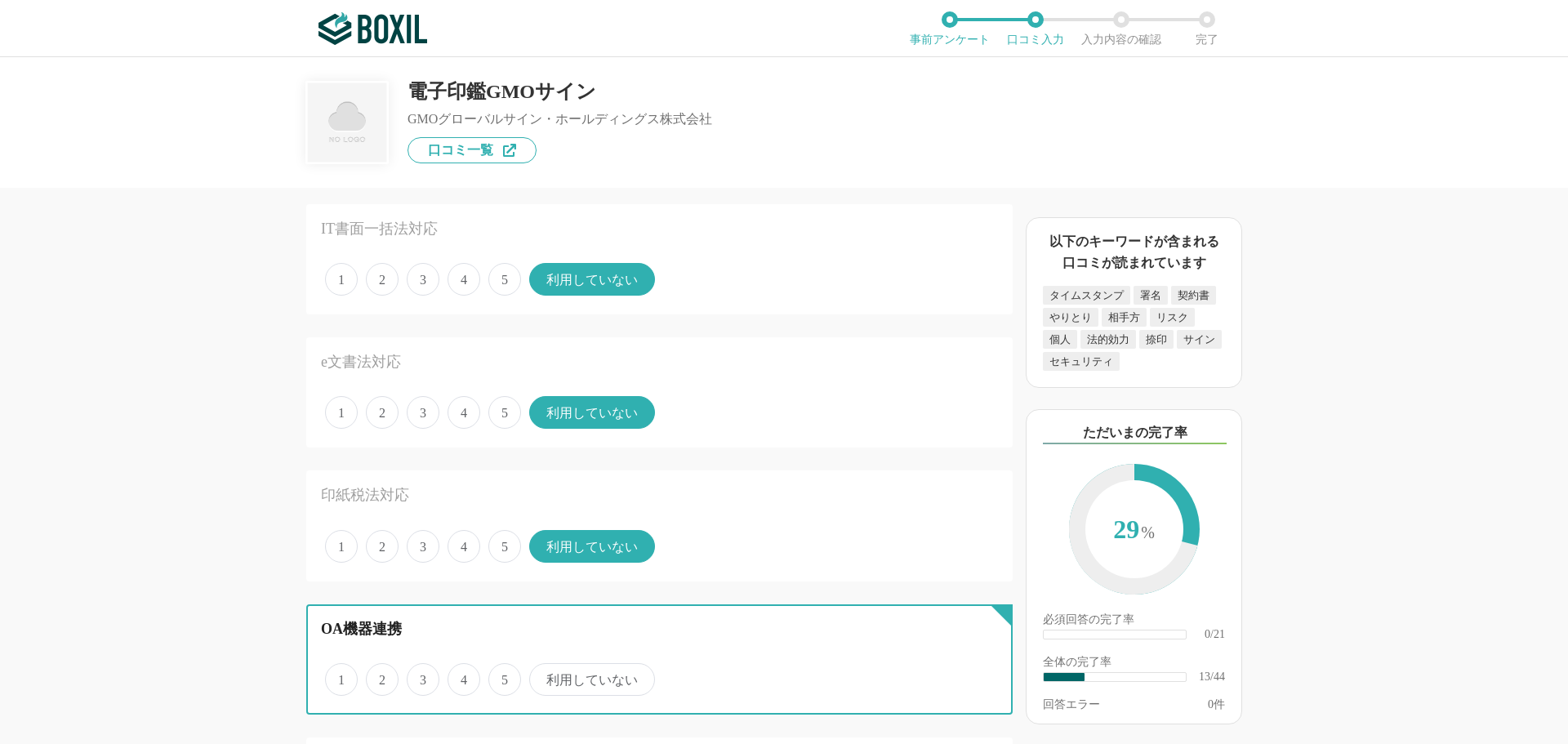
radio input "true"
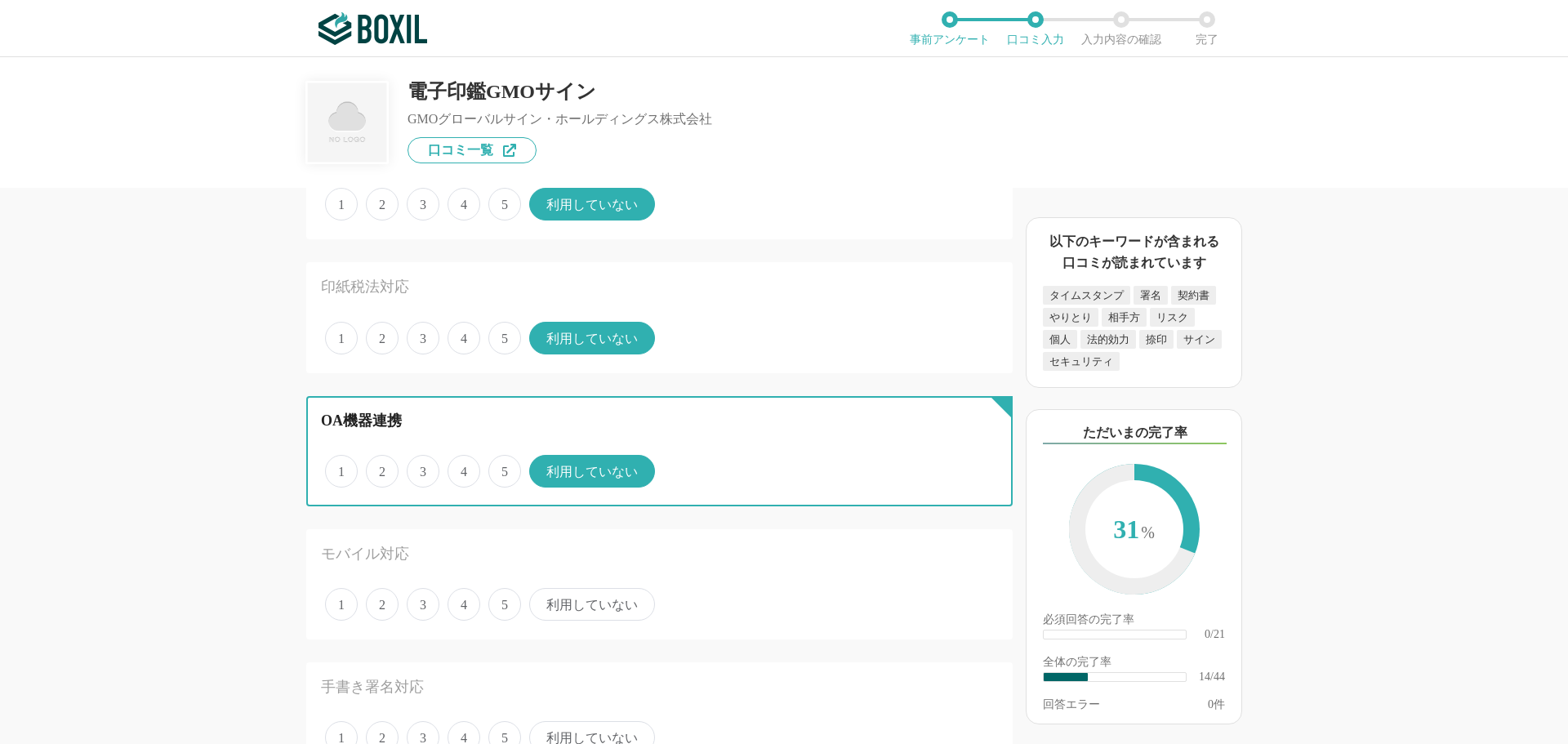
scroll to position [1797, 0]
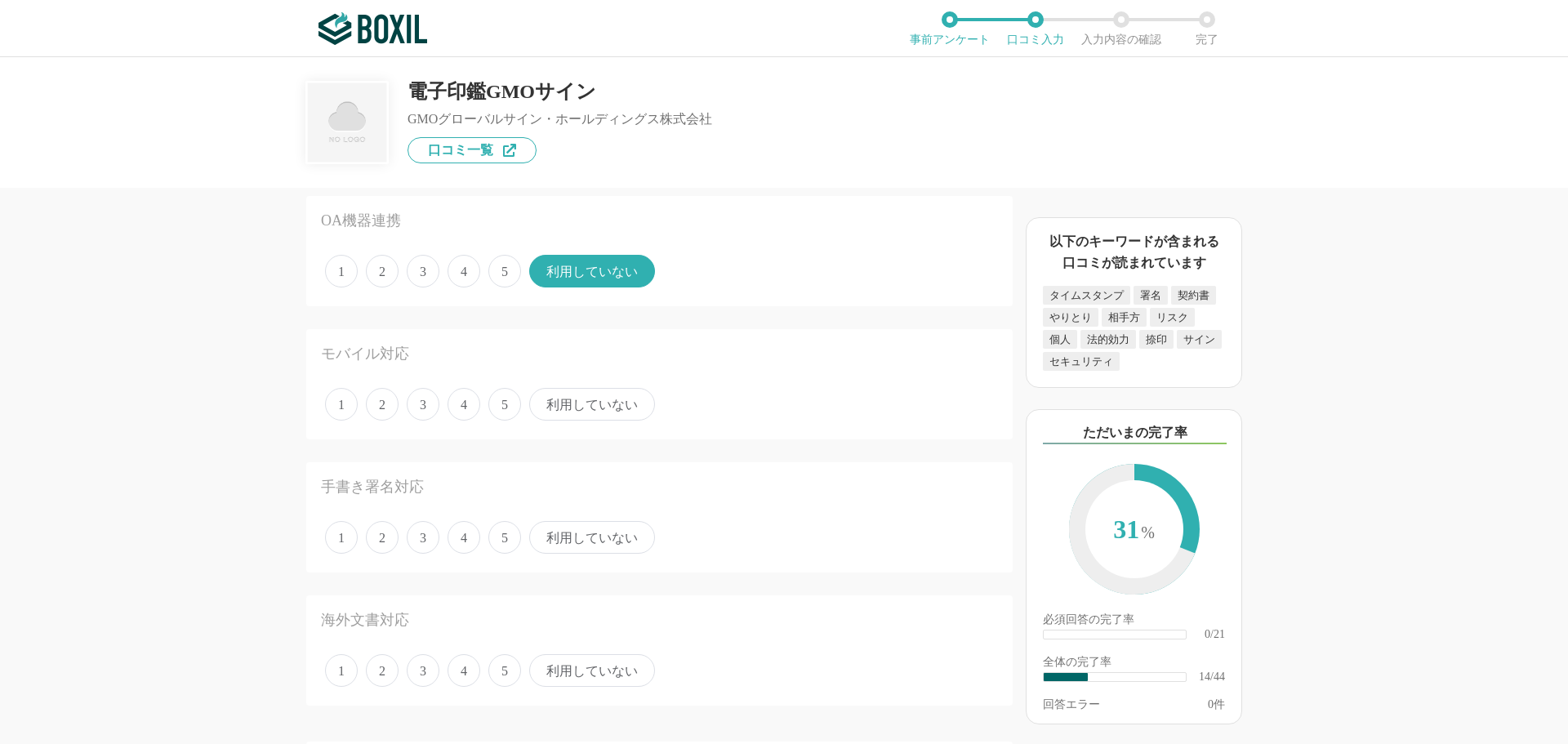
click at [423, 408] on span "3" at bounding box center [422, 404] width 33 height 33
click at [422, 401] on input "3" at bounding box center [416, 396] width 11 height 11
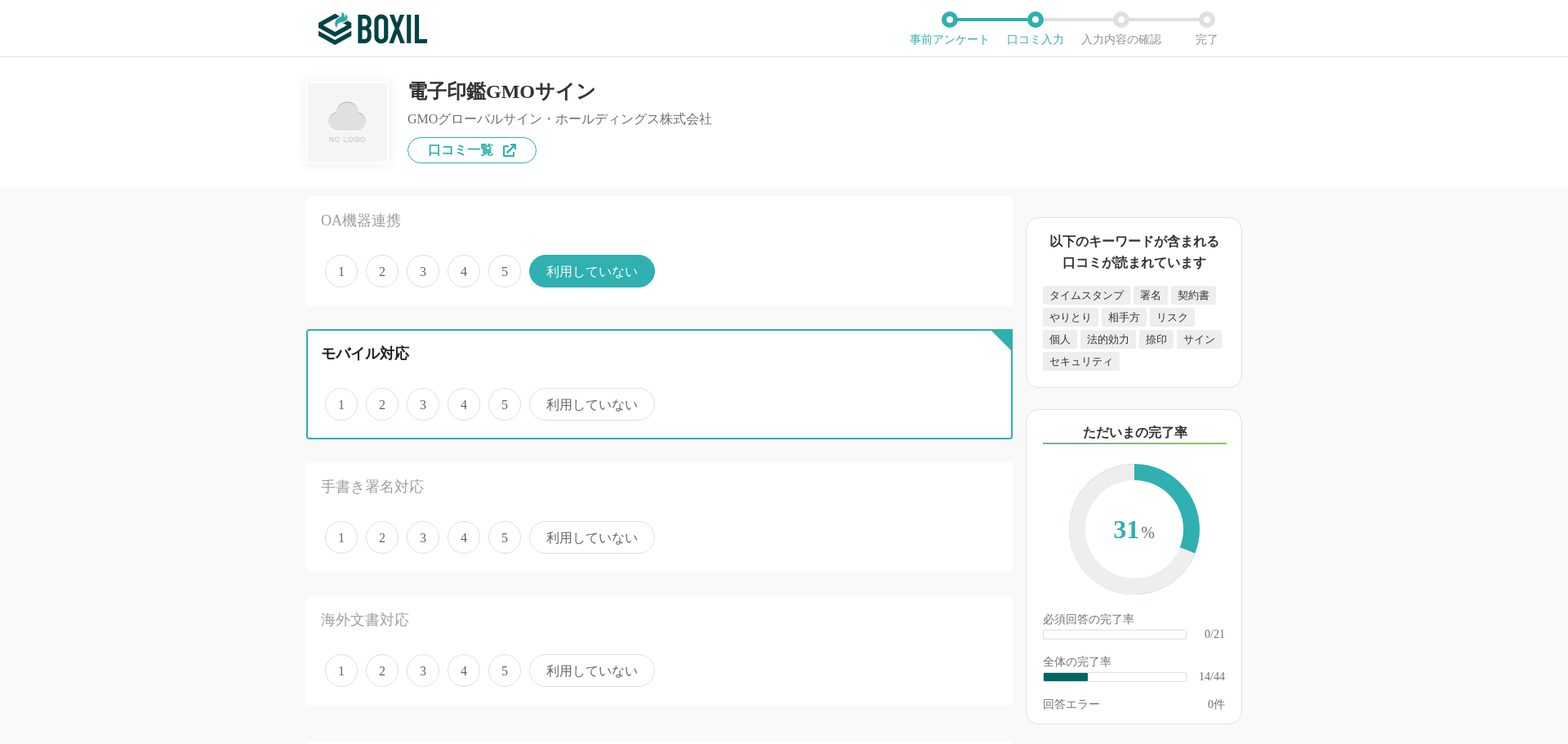
radio input "true"
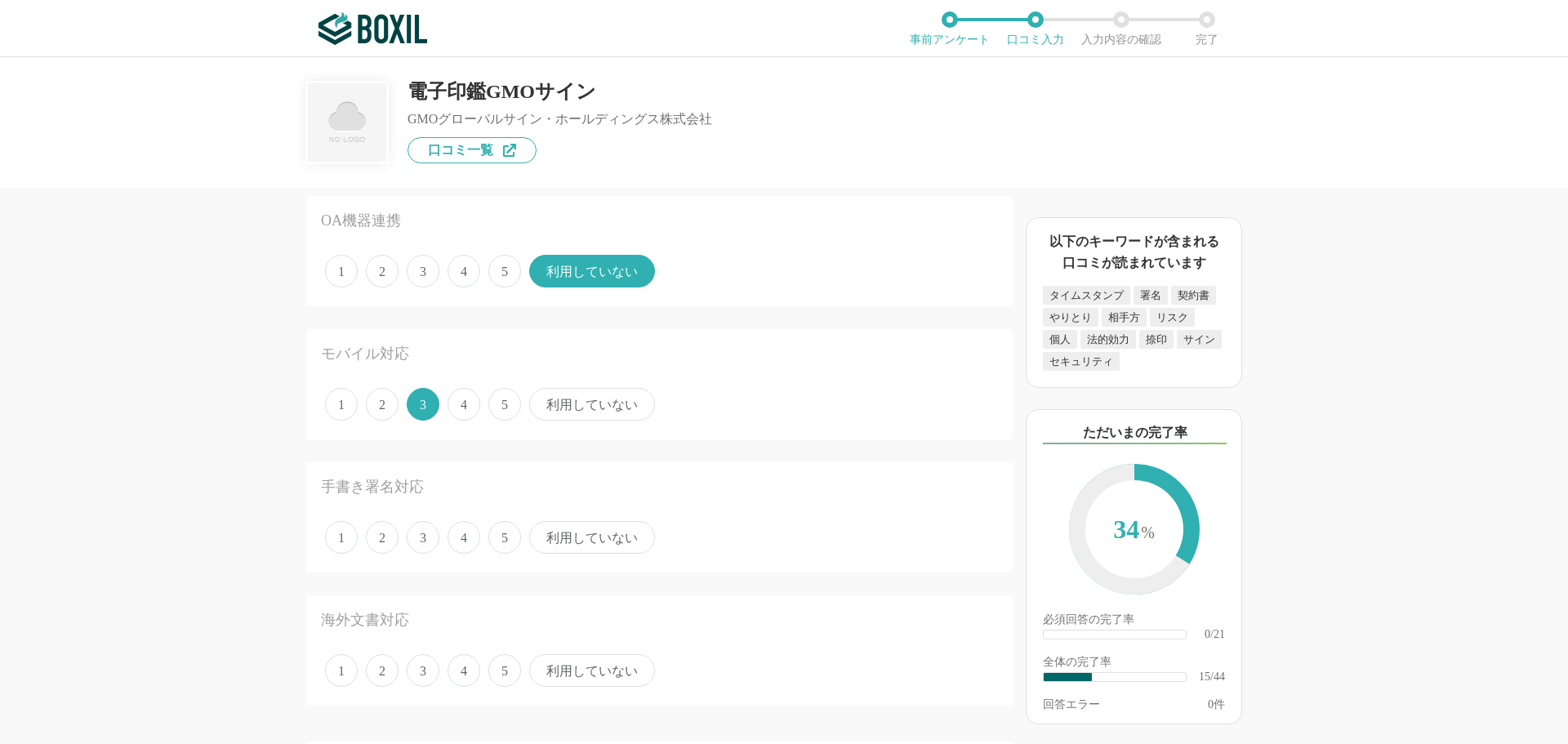
click at [465, 405] on span "4" at bounding box center [464, 404] width 33 height 33
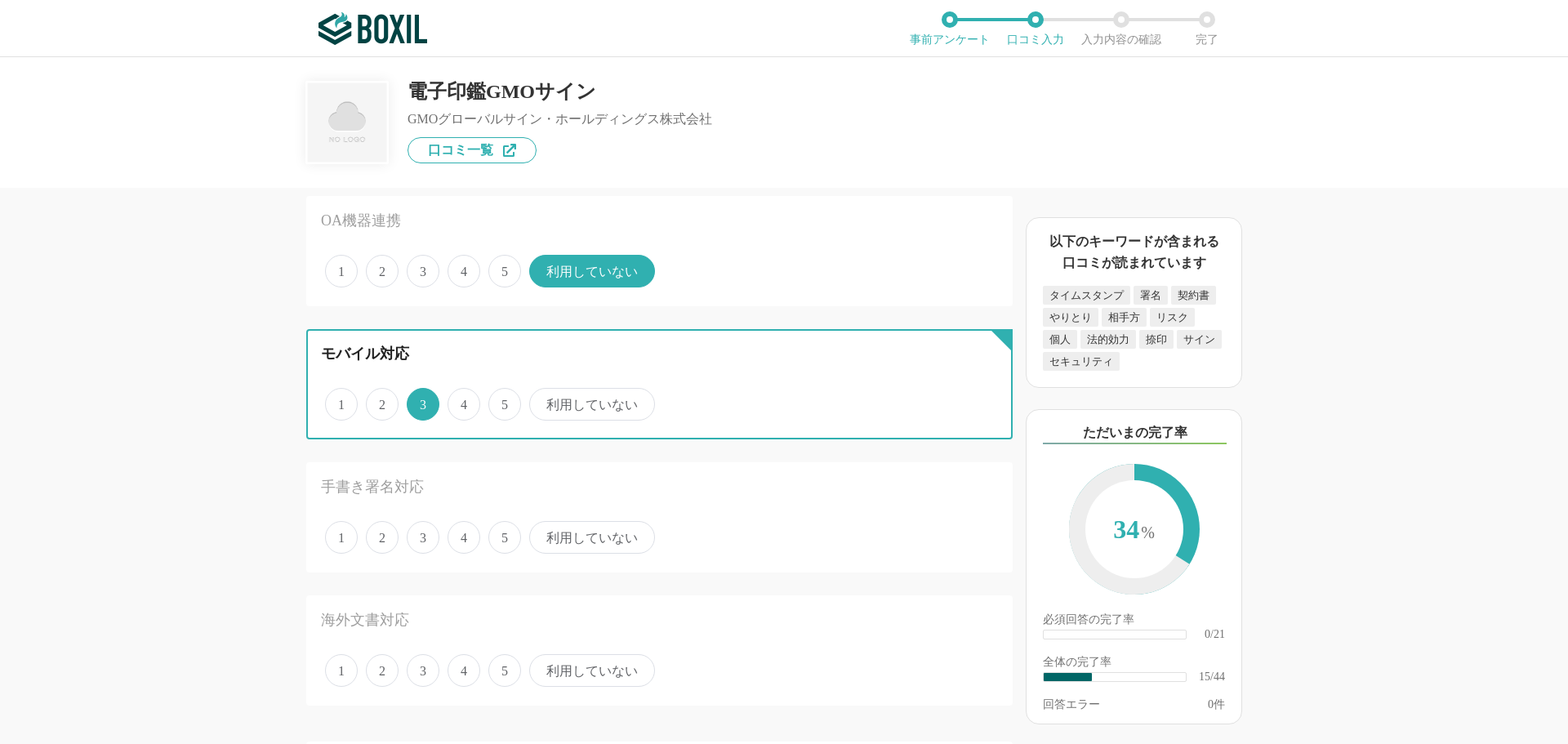
click at [462, 401] on input "4" at bounding box center [457, 396] width 11 height 11
radio input "true"
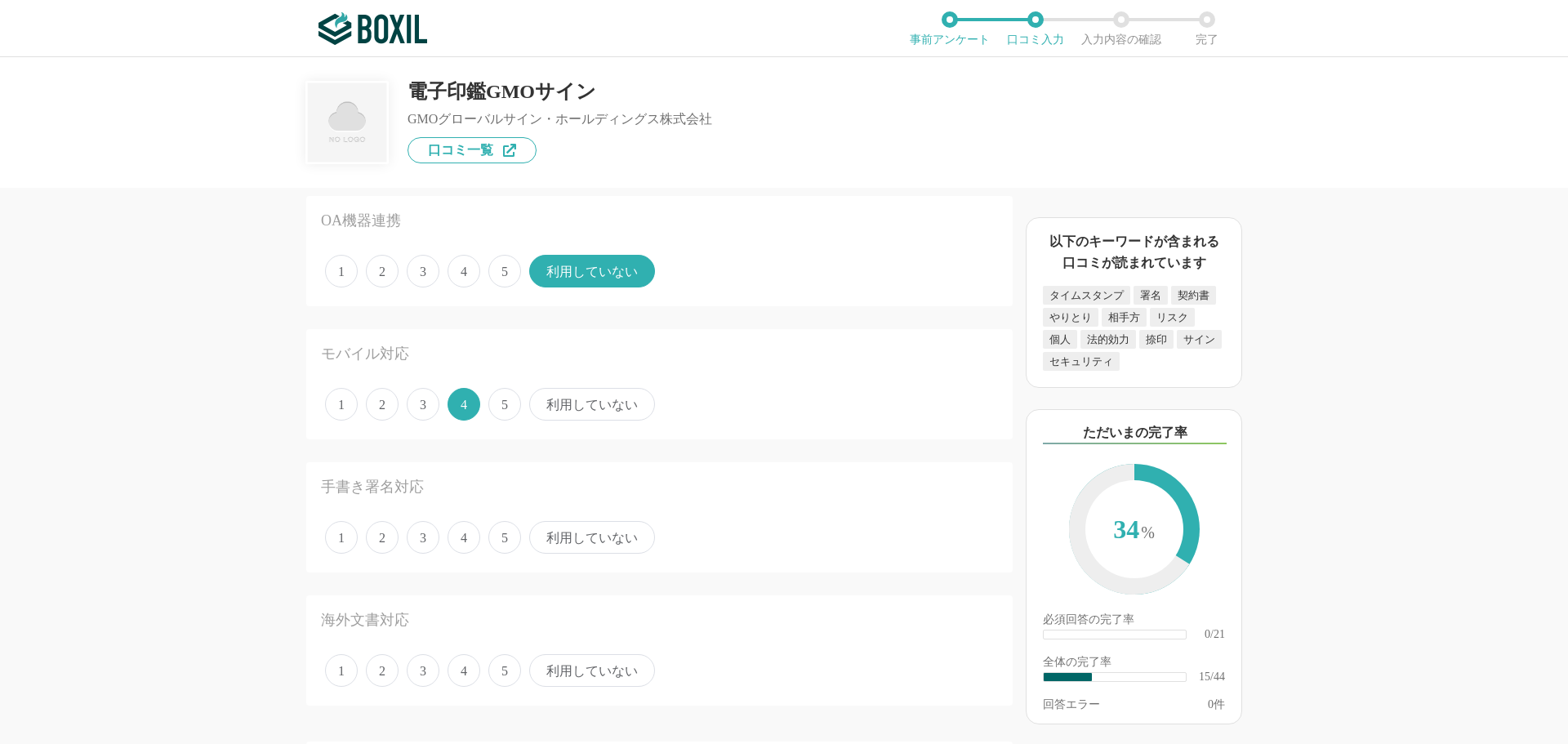
click at [564, 539] on span "利用していない" at bounding box center [592, 537] width 126 height 33
click at [544, 534] on input "利用していない" at bounding box center [539, 529] width 11 height 11
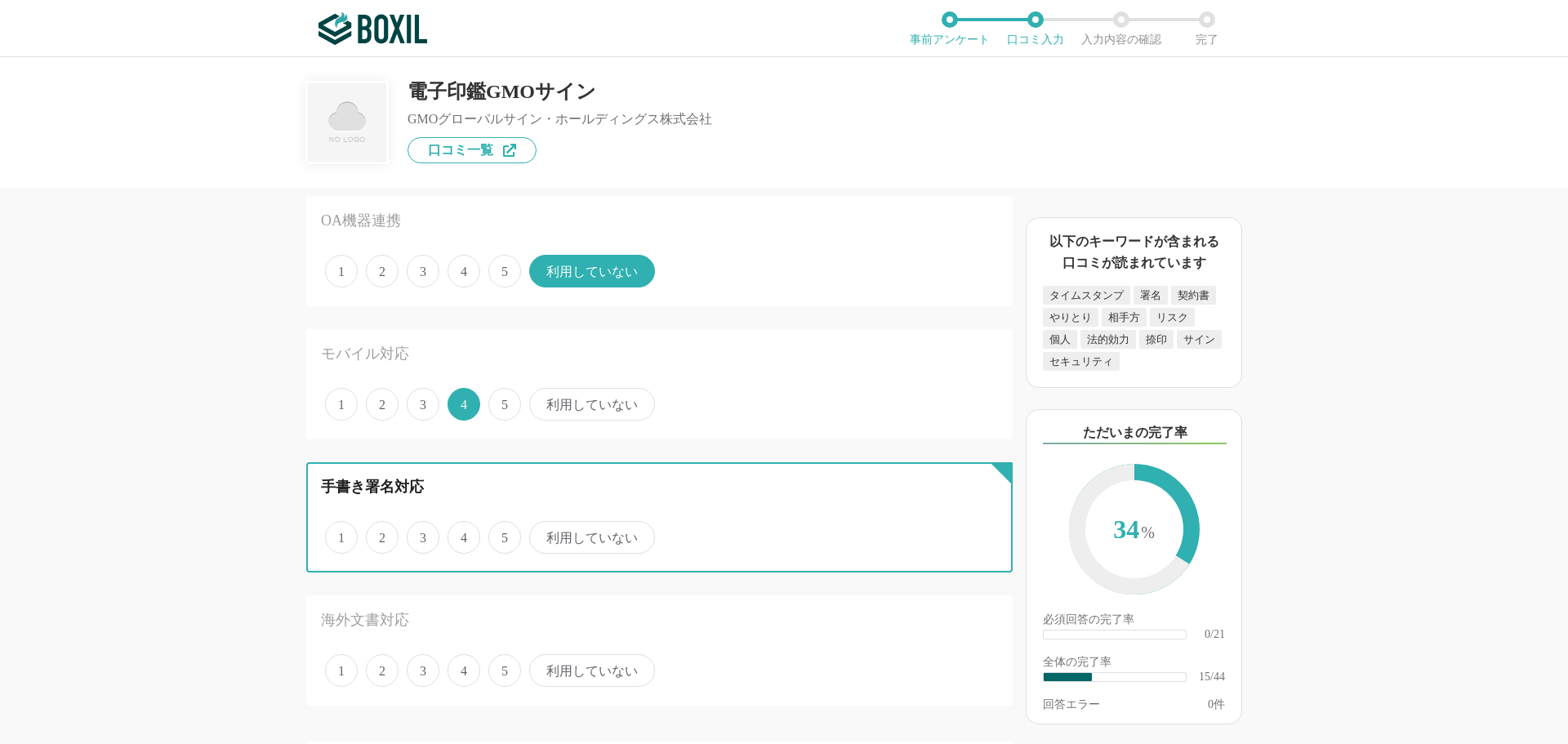
radio input "true"
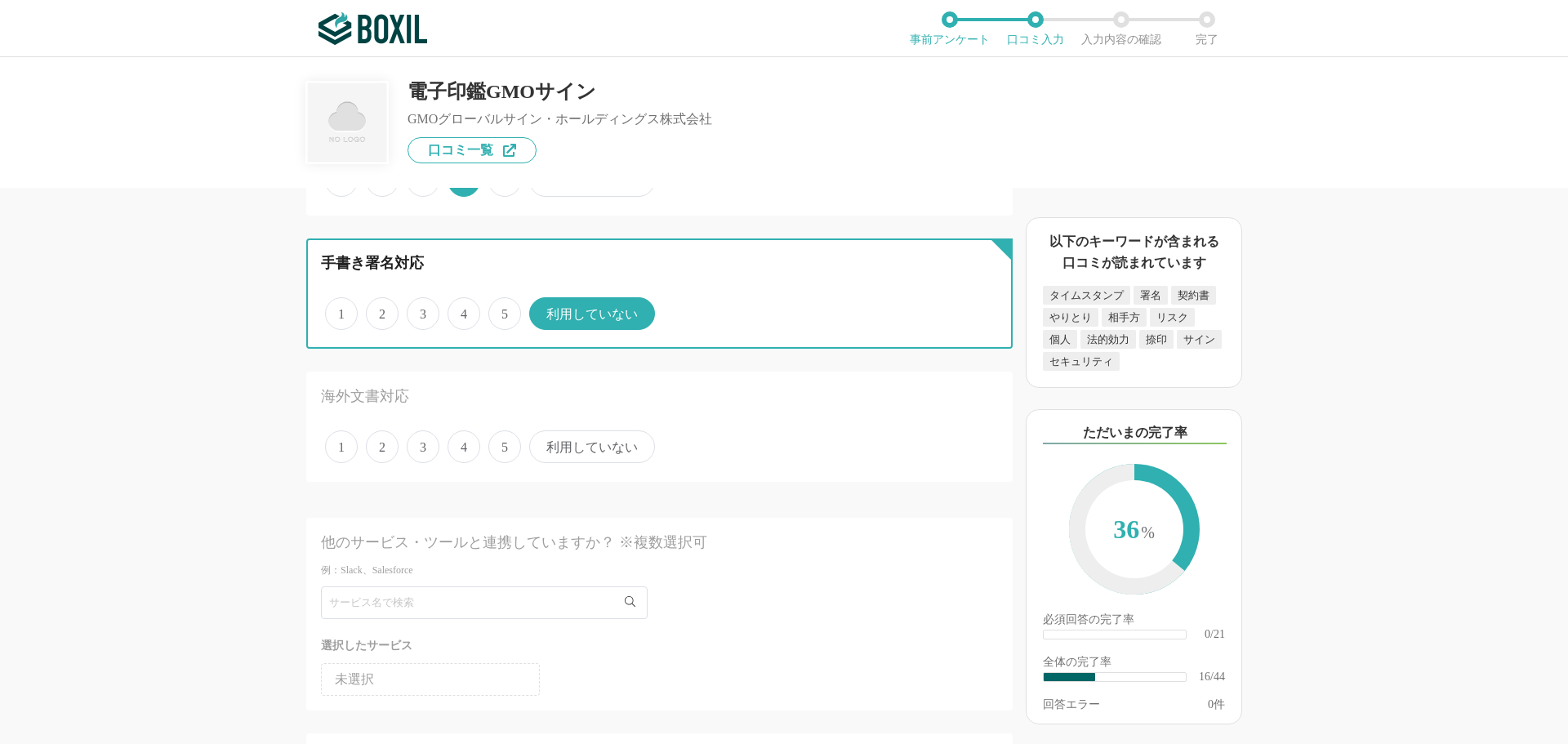
scroll to position [2042, 0]
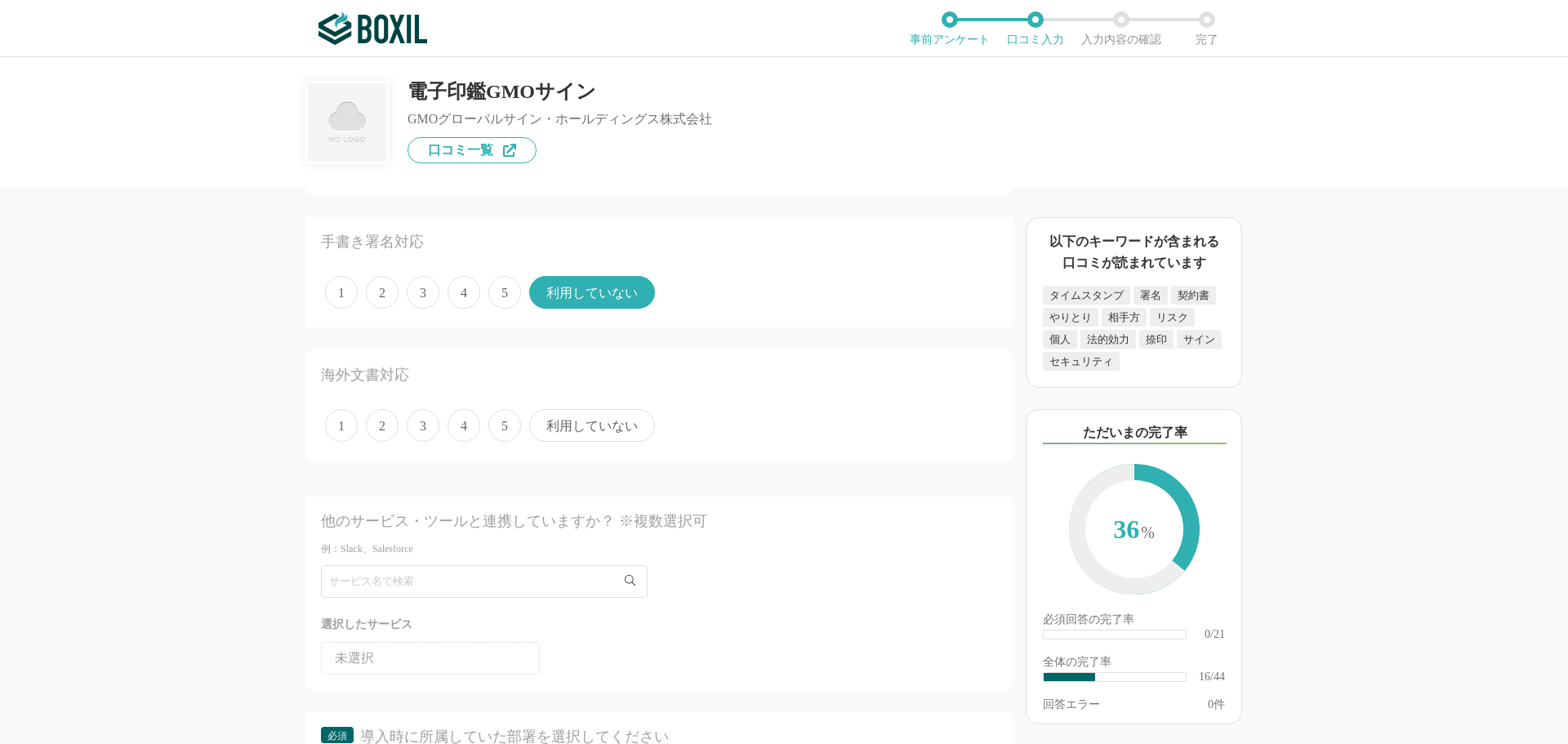
click at [616, 418] on span "利用していない" at bounding box center [592, 425] width 126 height 33
click at [544, 418] on input "利用していない" at bounding box center [539, 417] width 11 height 11
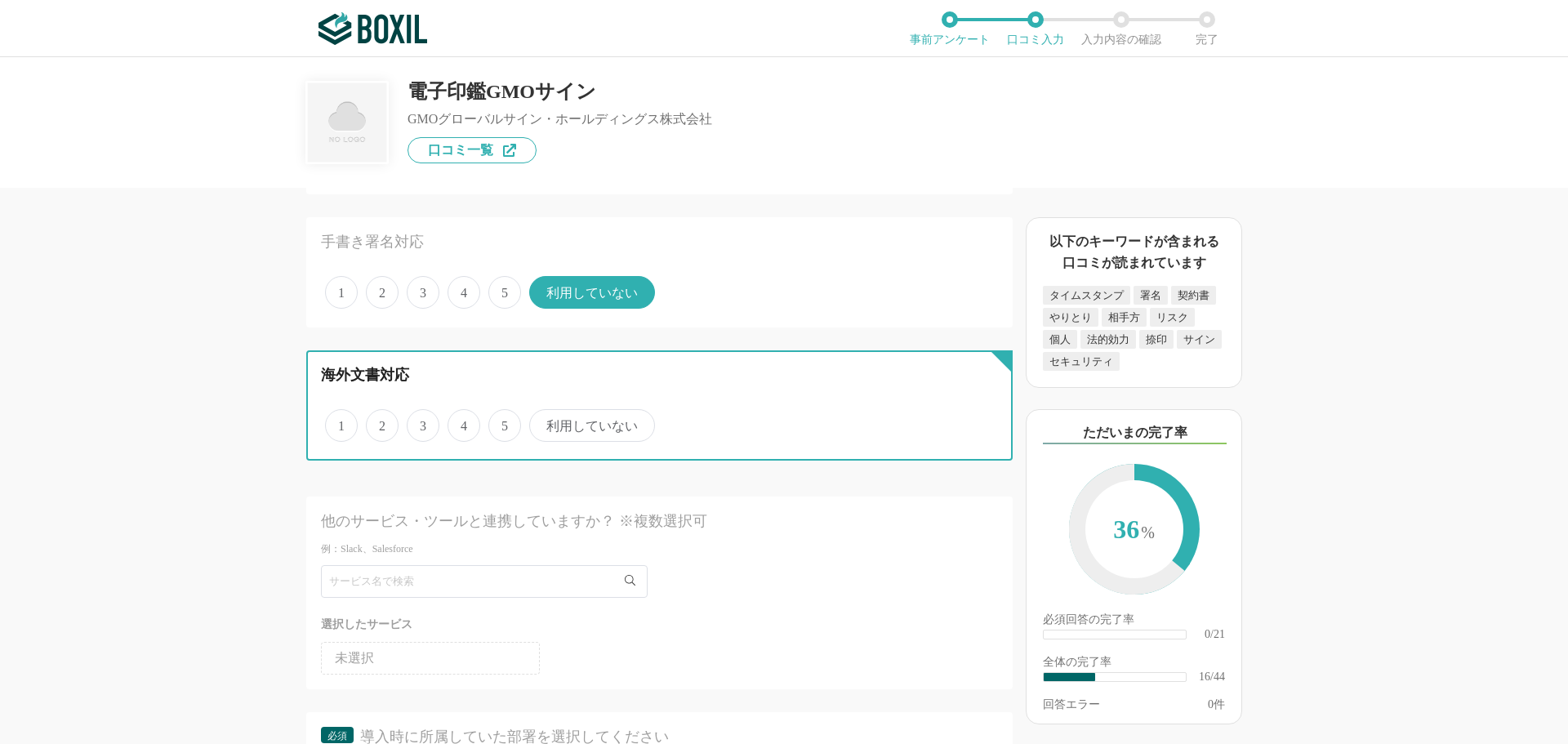
radio input "true"
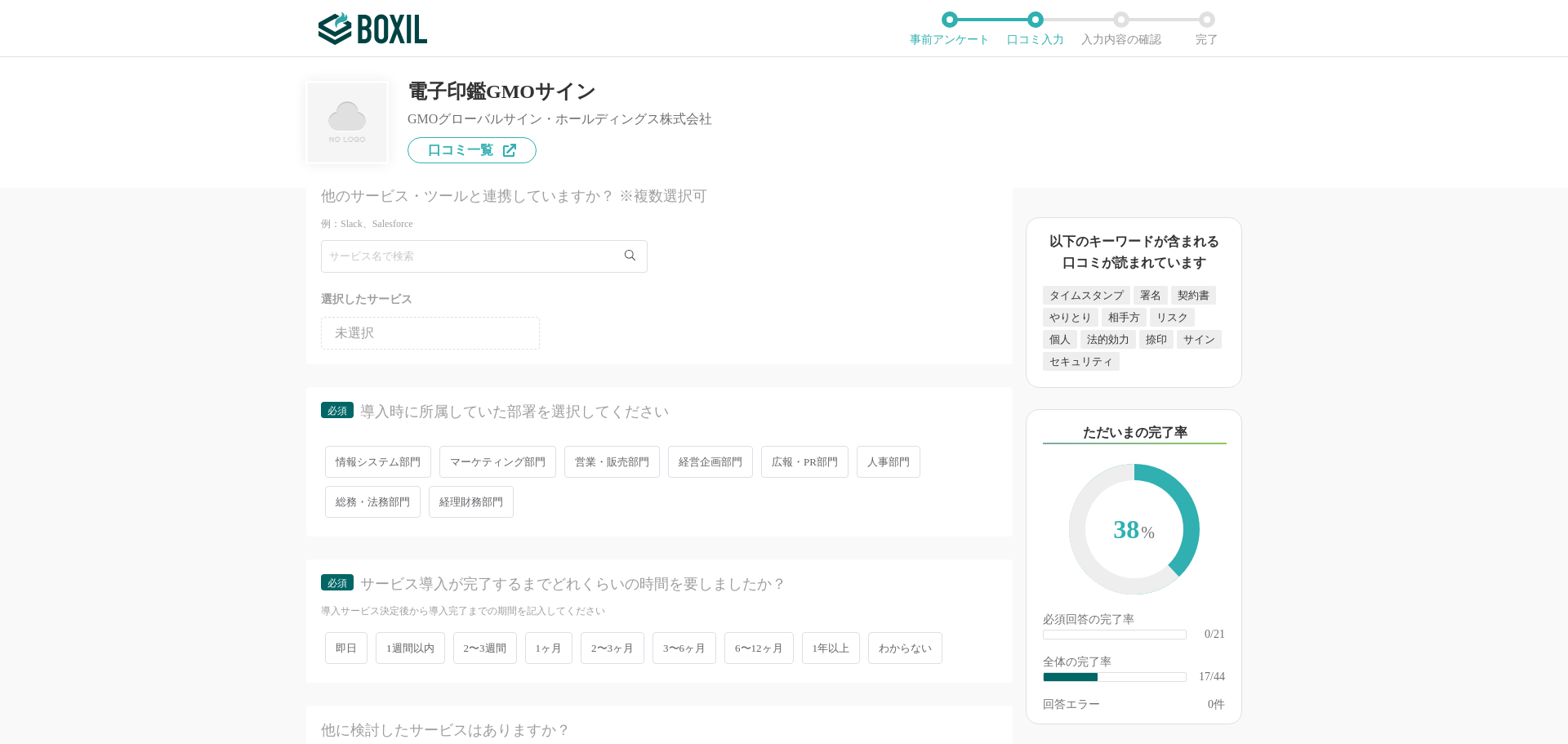
scroll to position [2368, 0]
click at [718, 456] on span "経営企画部門" at bounding box center [711, 460] width 85 height 32
click at [683, 456] on input "経営企画部門" at bounding box center [677, 452] width 11 height 11
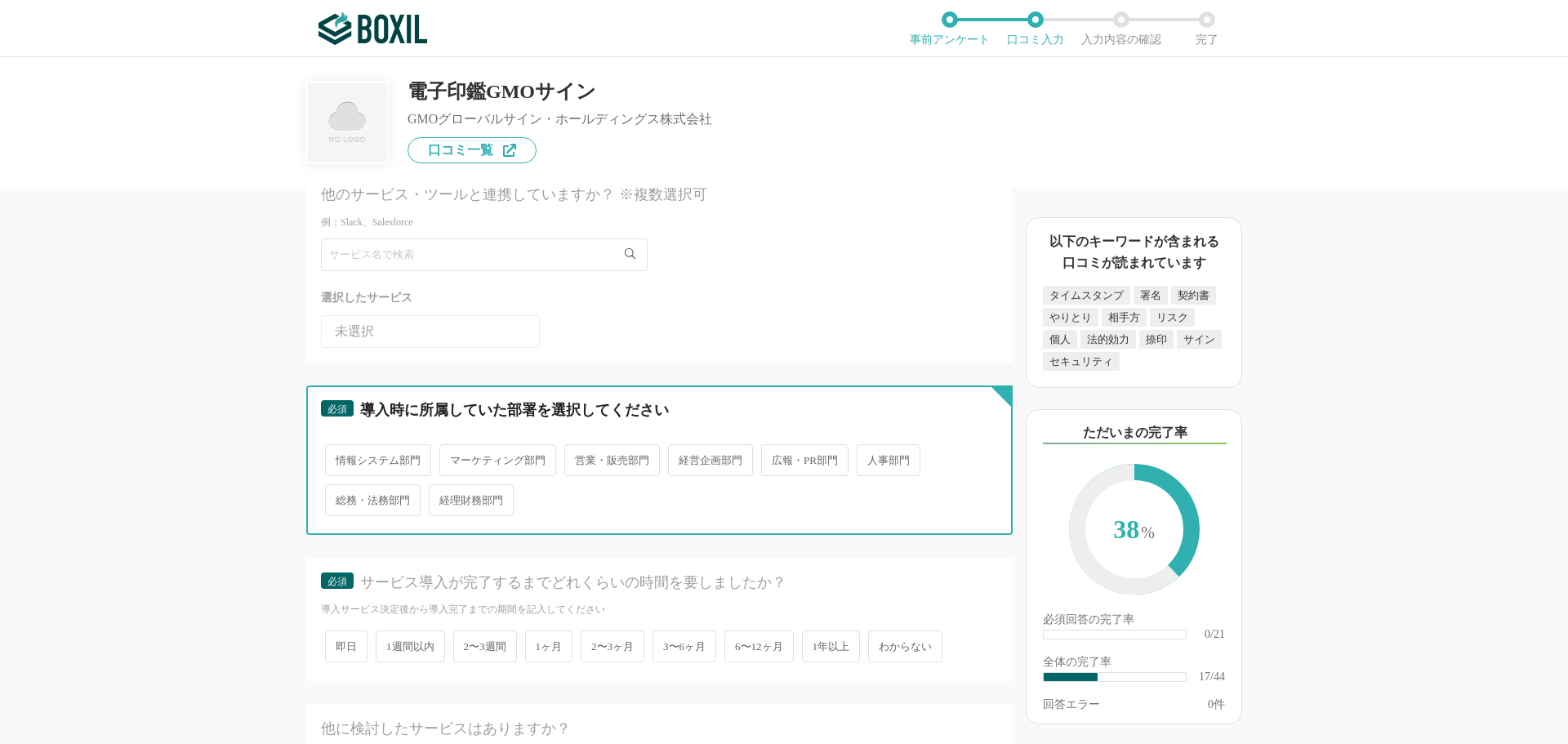
radio input "true"
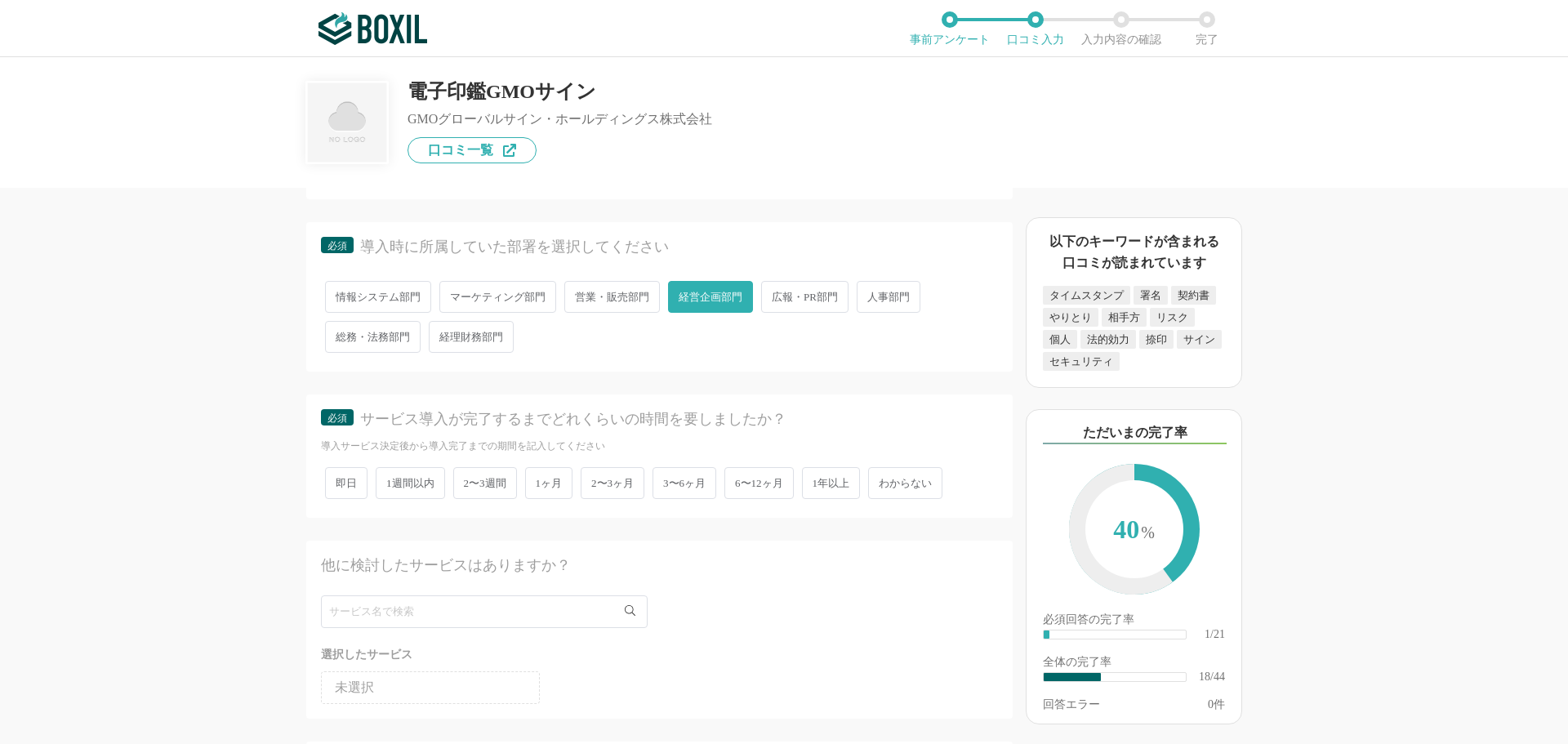
click at [420, 482] on span "1週間以内" at bounding box center [410, 483] width 70 height 32
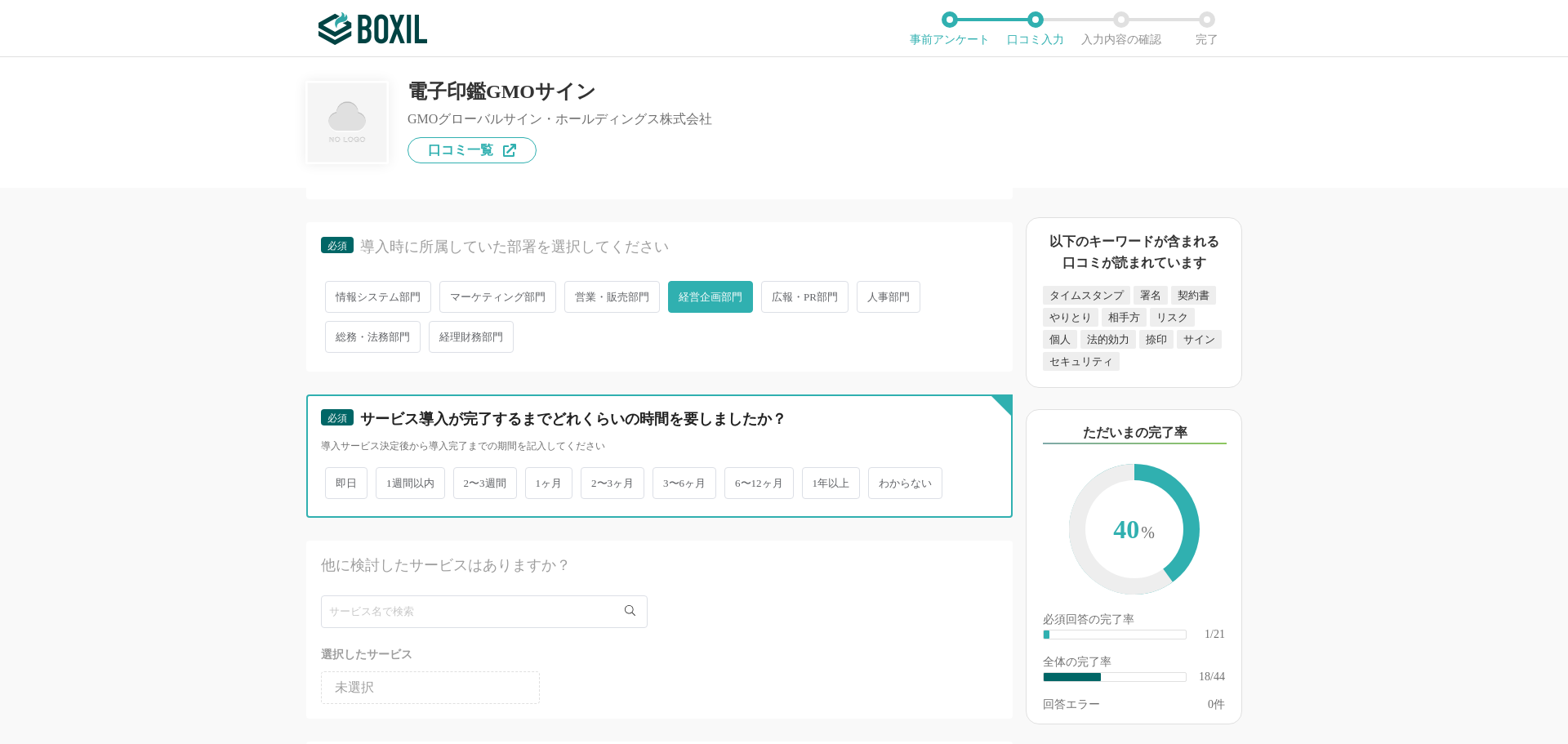
click at [391, 480] on input "1週間以内" at bounding box center [385, 475] width 11 height 11
radio input "true"
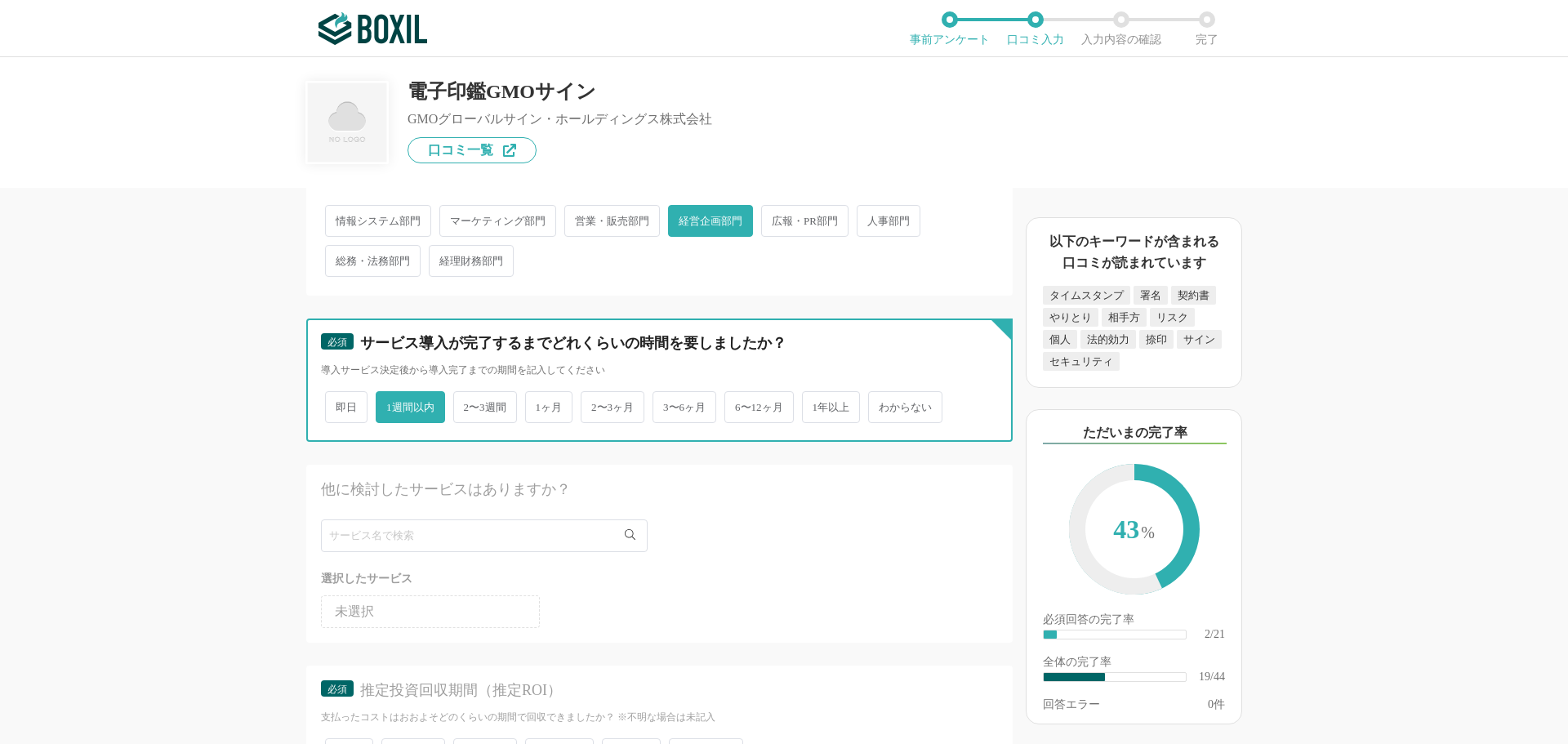
scroll to position [2695, 0]
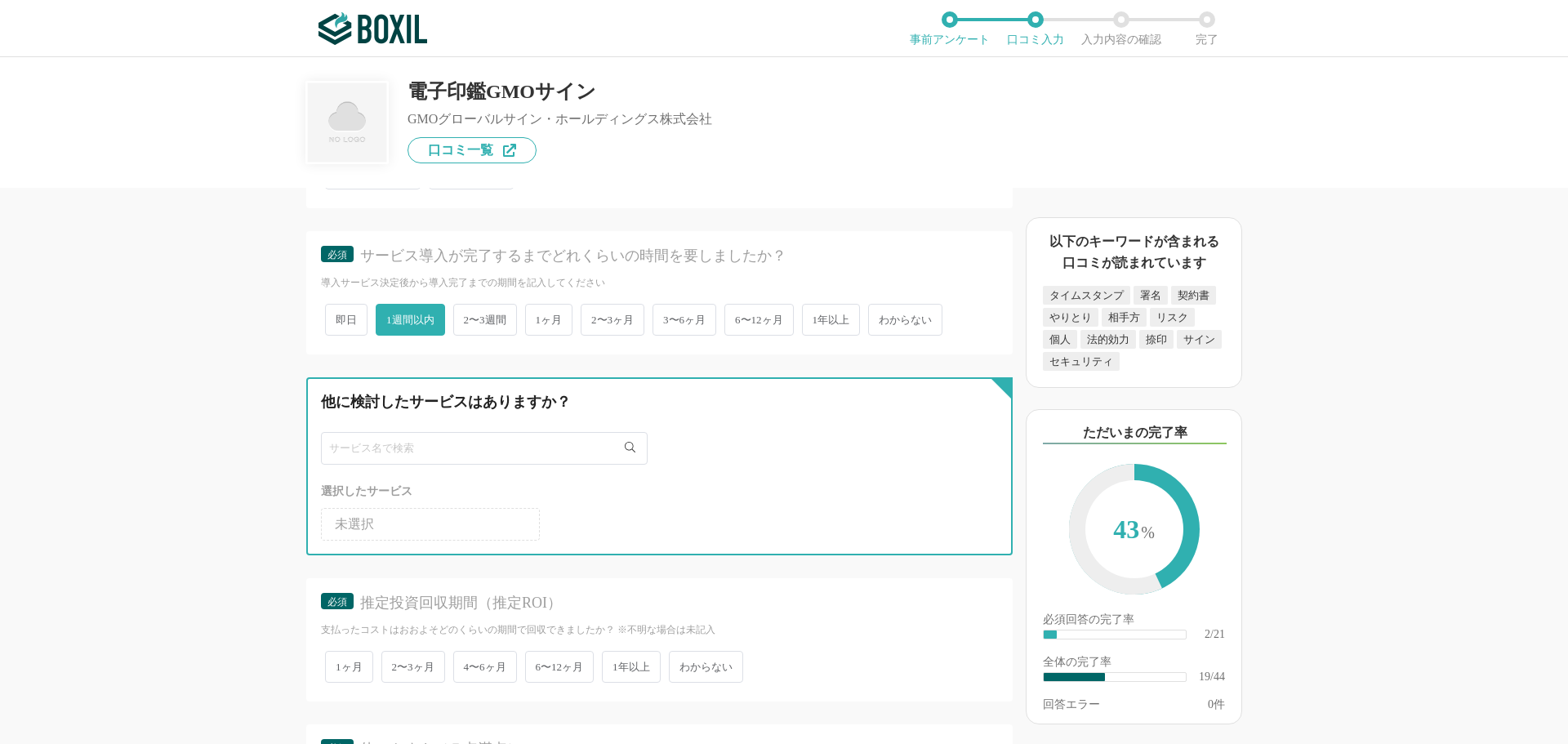
click at [504, 447] on input "text" at bounding box center [484, 448] width 327 height 33
type input "クラウドサイン"
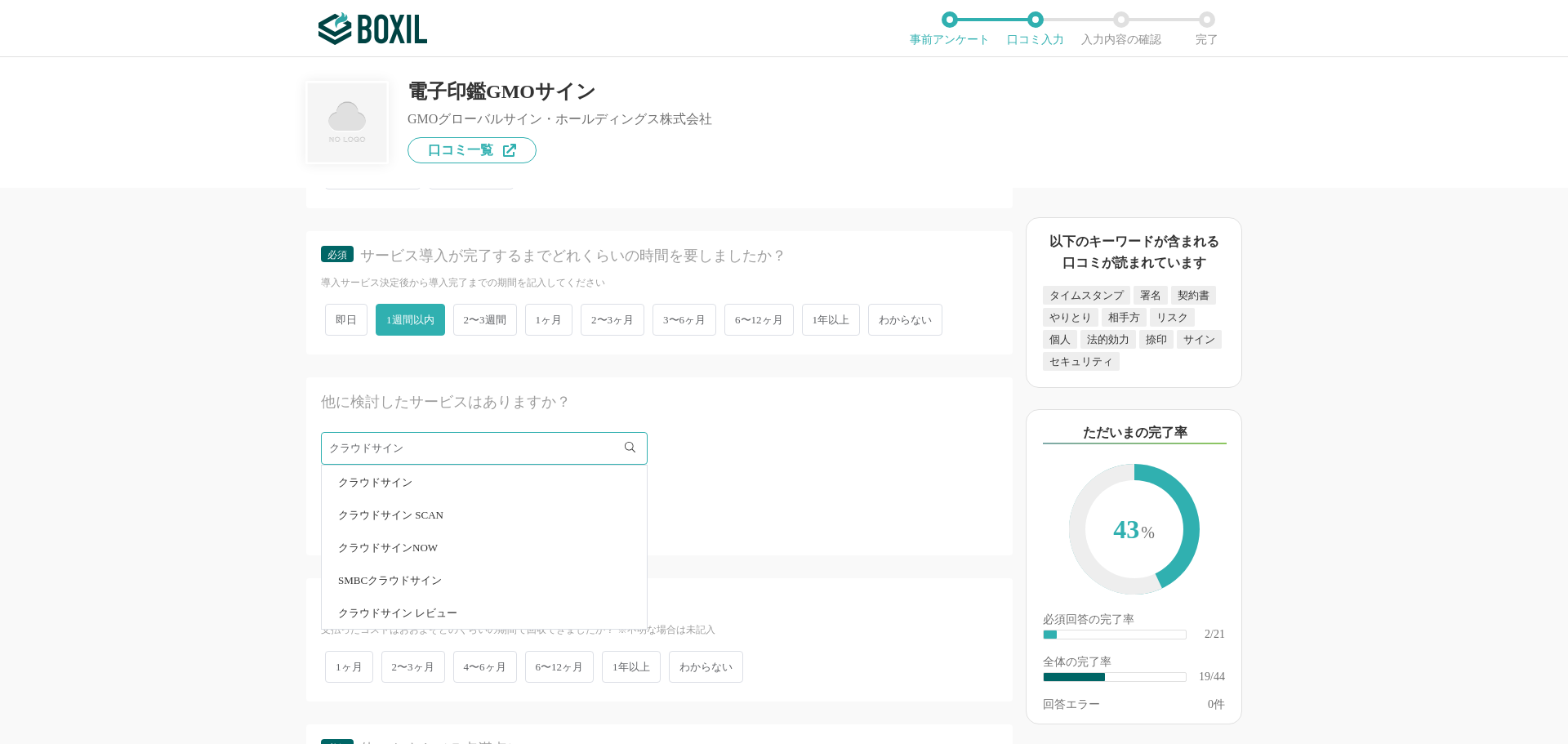
click at [400, 482] on span "クラウドサイン" at bounding box center [375, 482] width 74 height 11
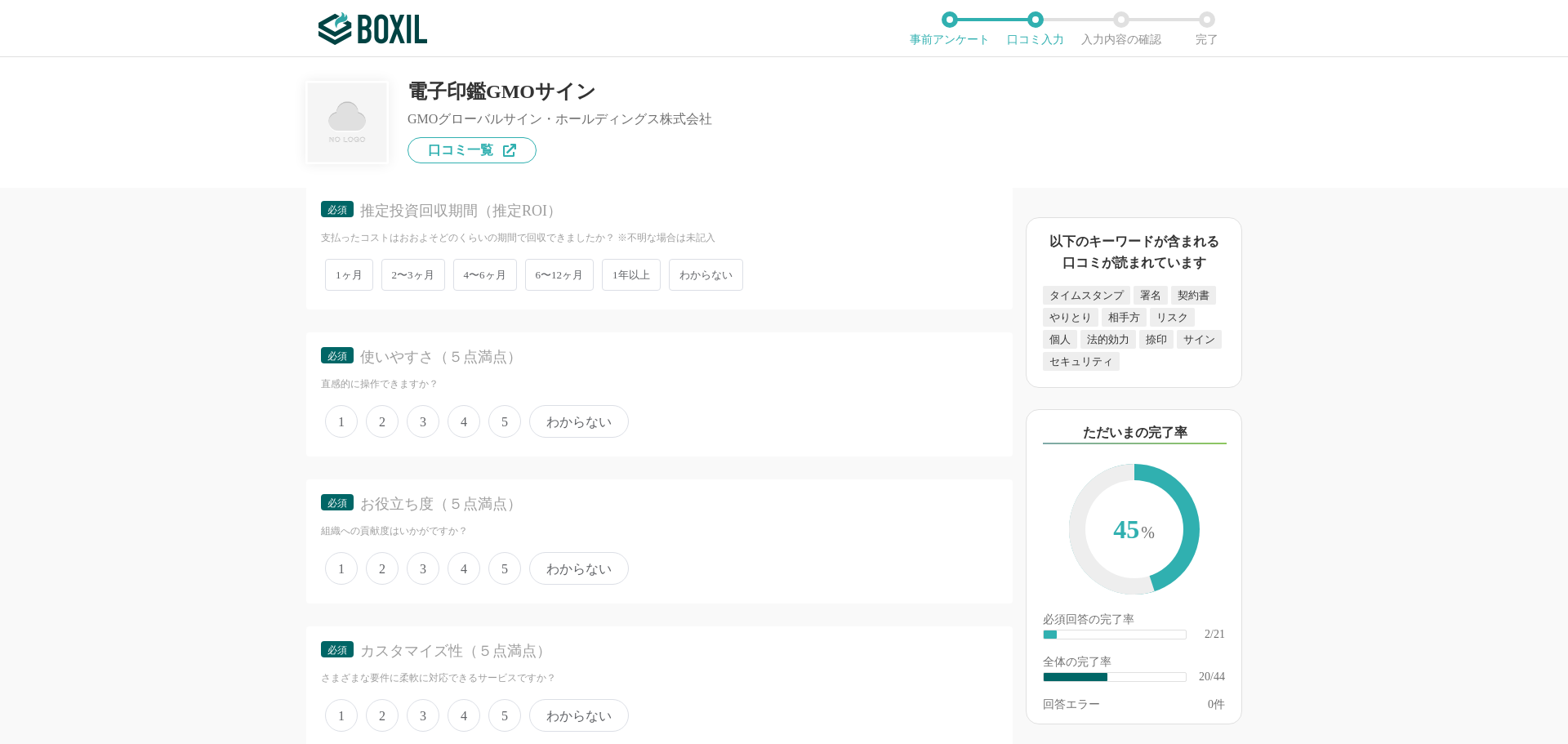
scroll to position [3185, 0]
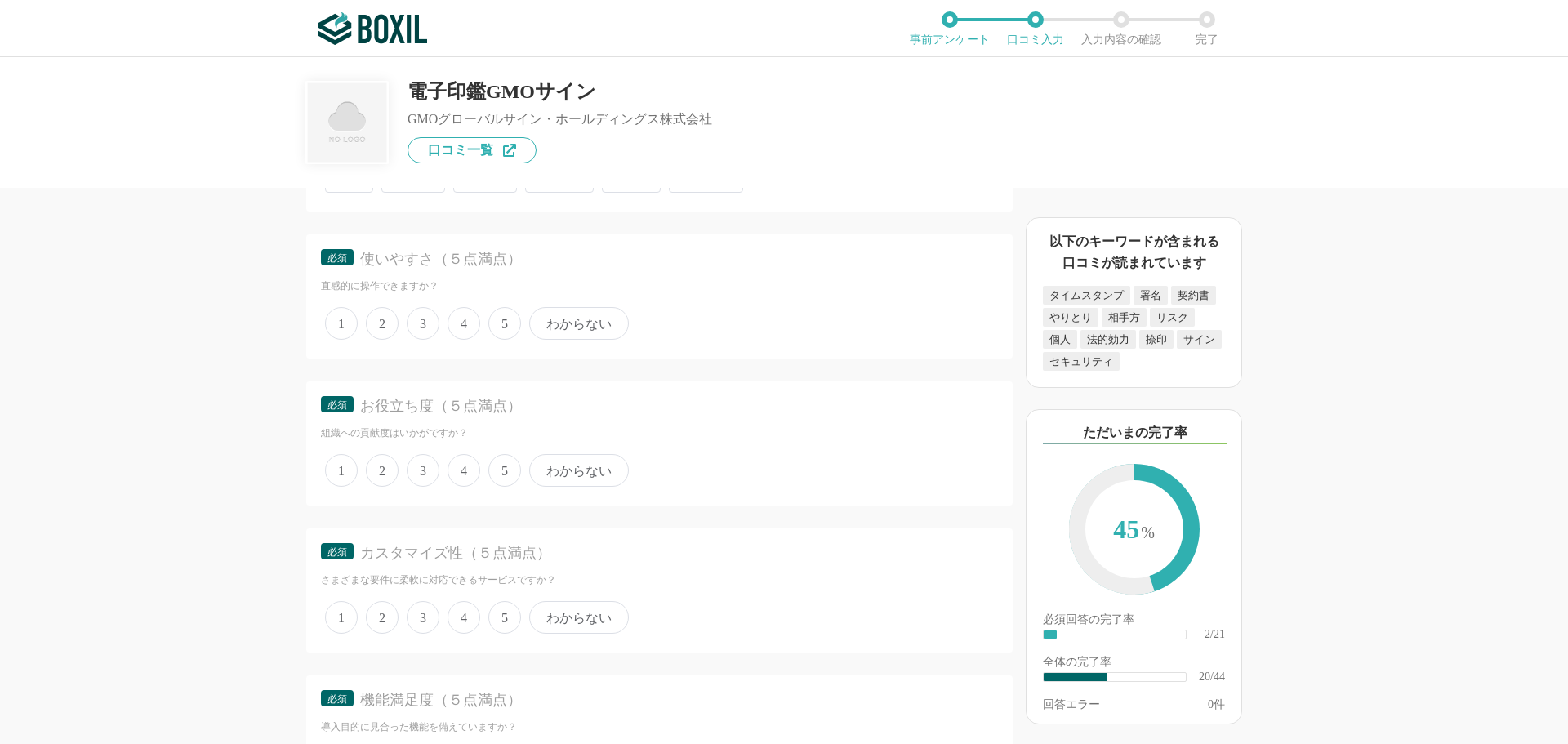
click at [465, 330] on span "4" at bounding box center [464, 323] width 33 height 33
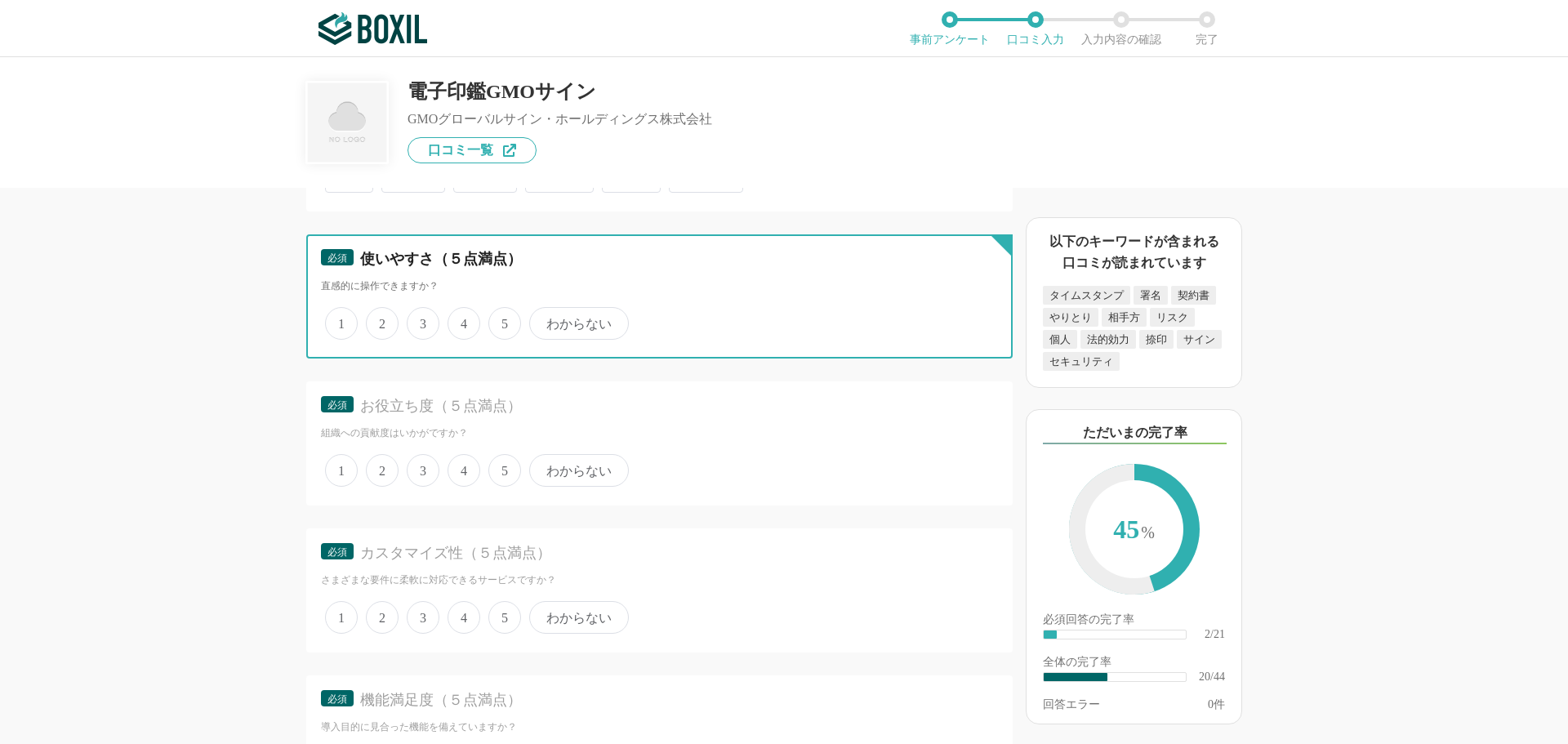
click at [462, 320] on input "4" at bounding box center [457, 315] width 11 height 11
radio input "true"
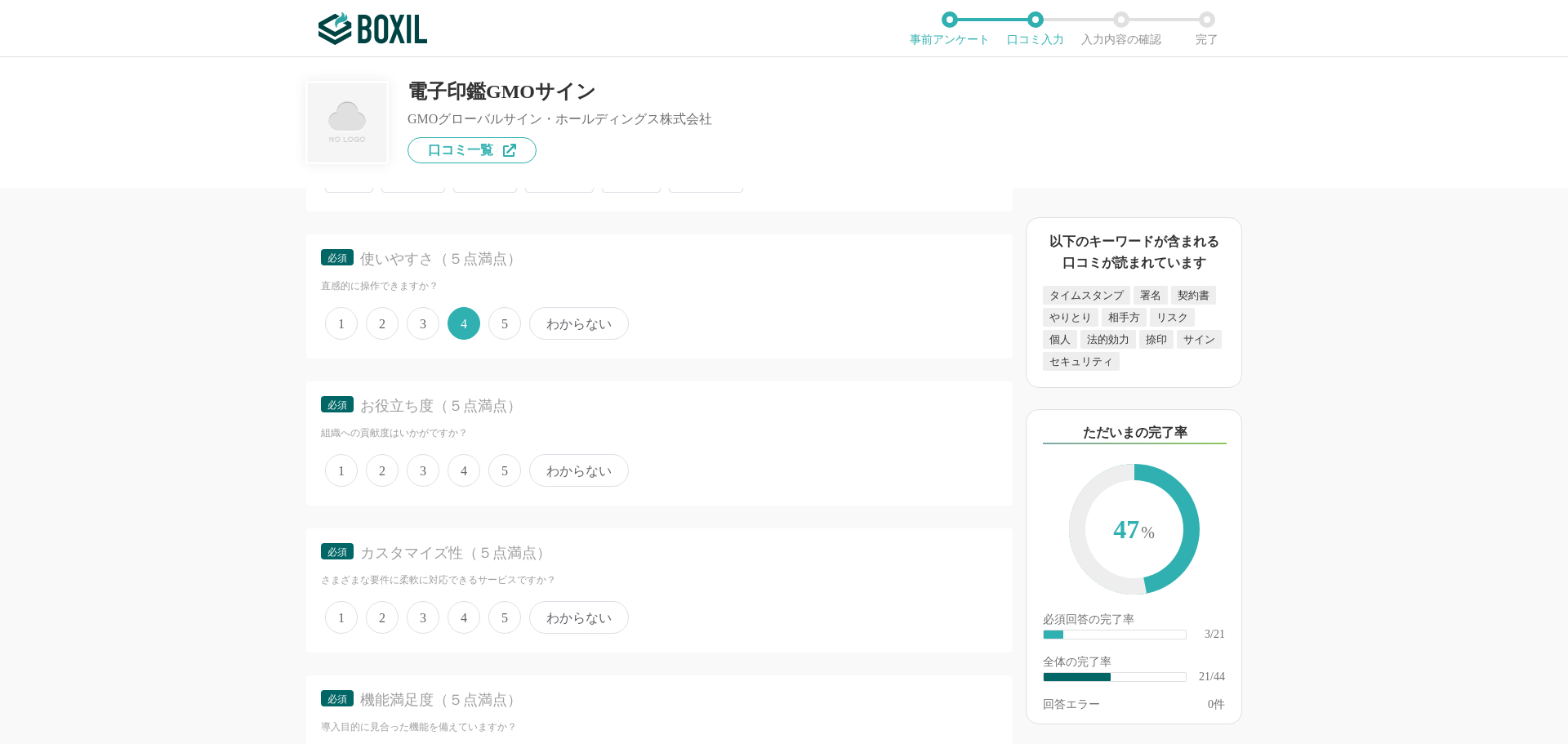
click at [502, 470] on span "5" at bounding box center [504, 470] width 33 height 33
click at [502, 467] on input "5" at bounding box center [498, 462] width 11 height 11
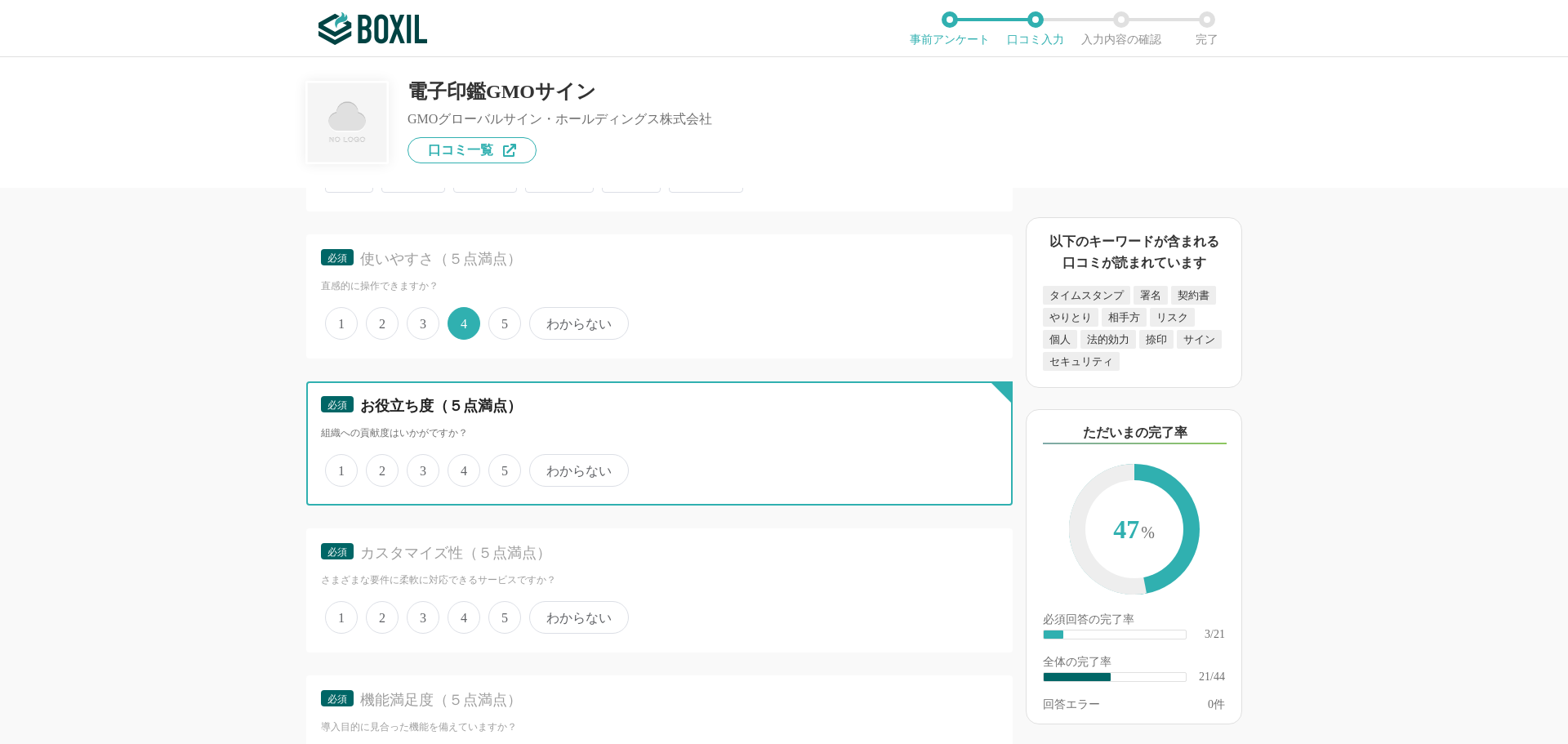
radio input "true"
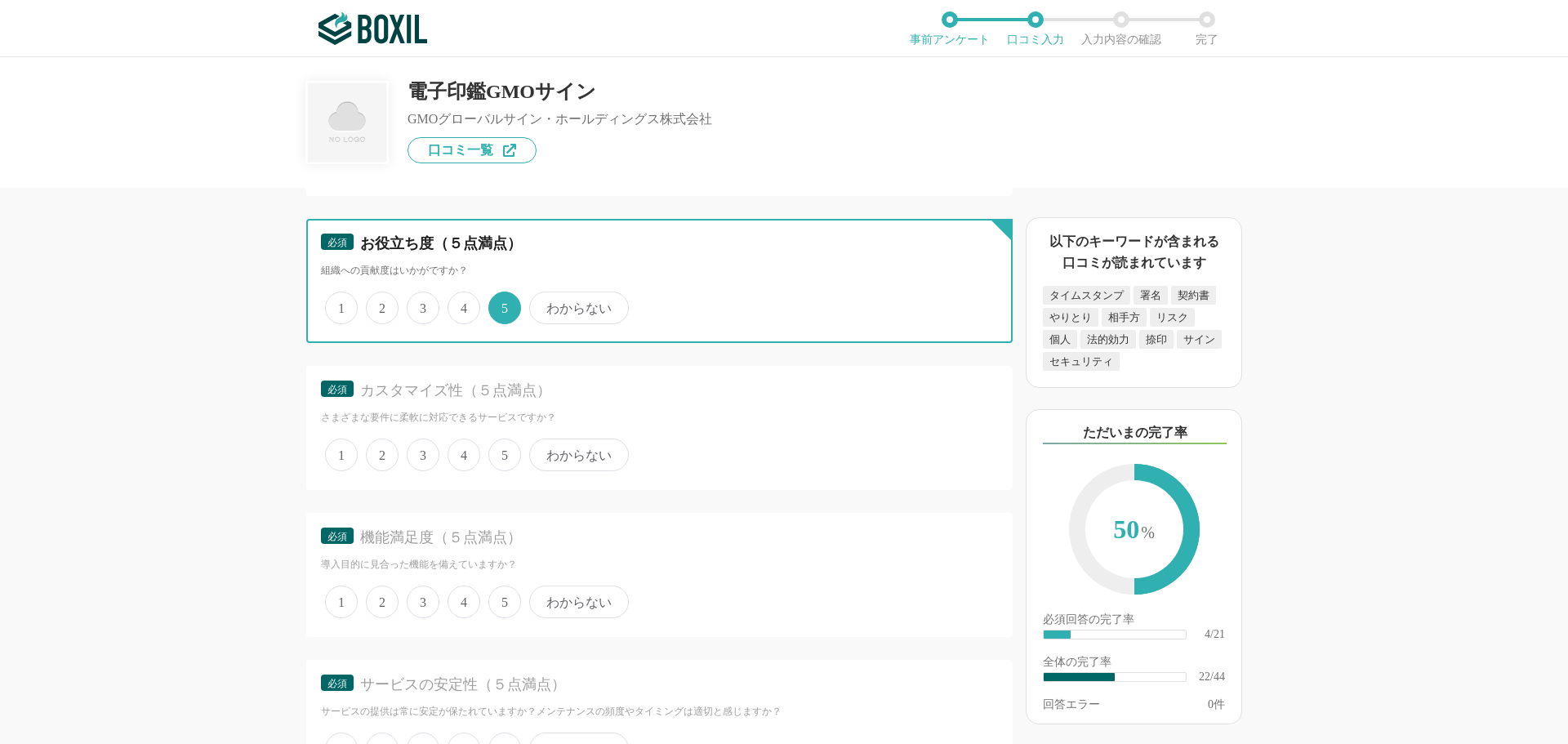
scroll to position [3348, 0]
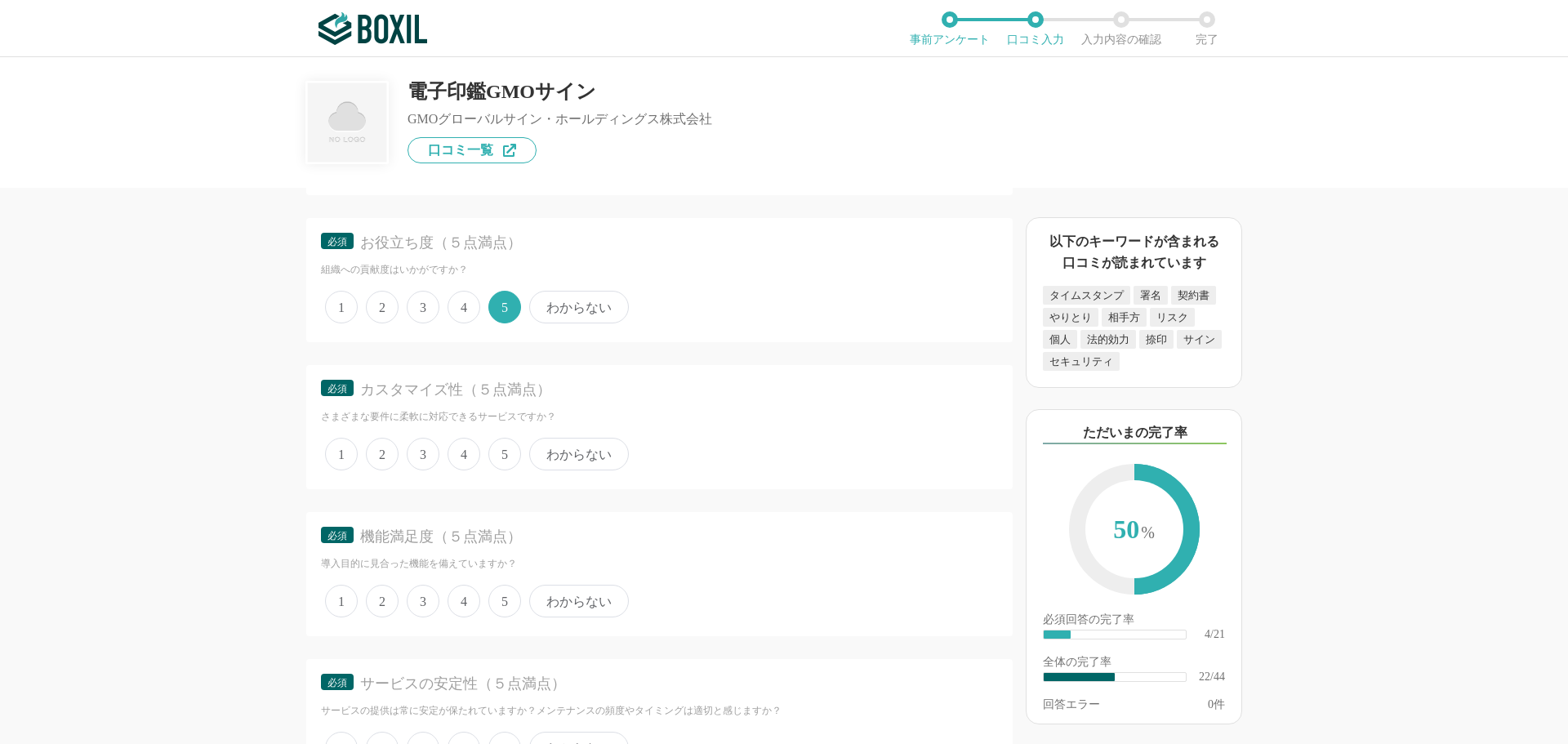
click at [410, 456] on span "3" at bounding box center [422, 453] width 33 height 33
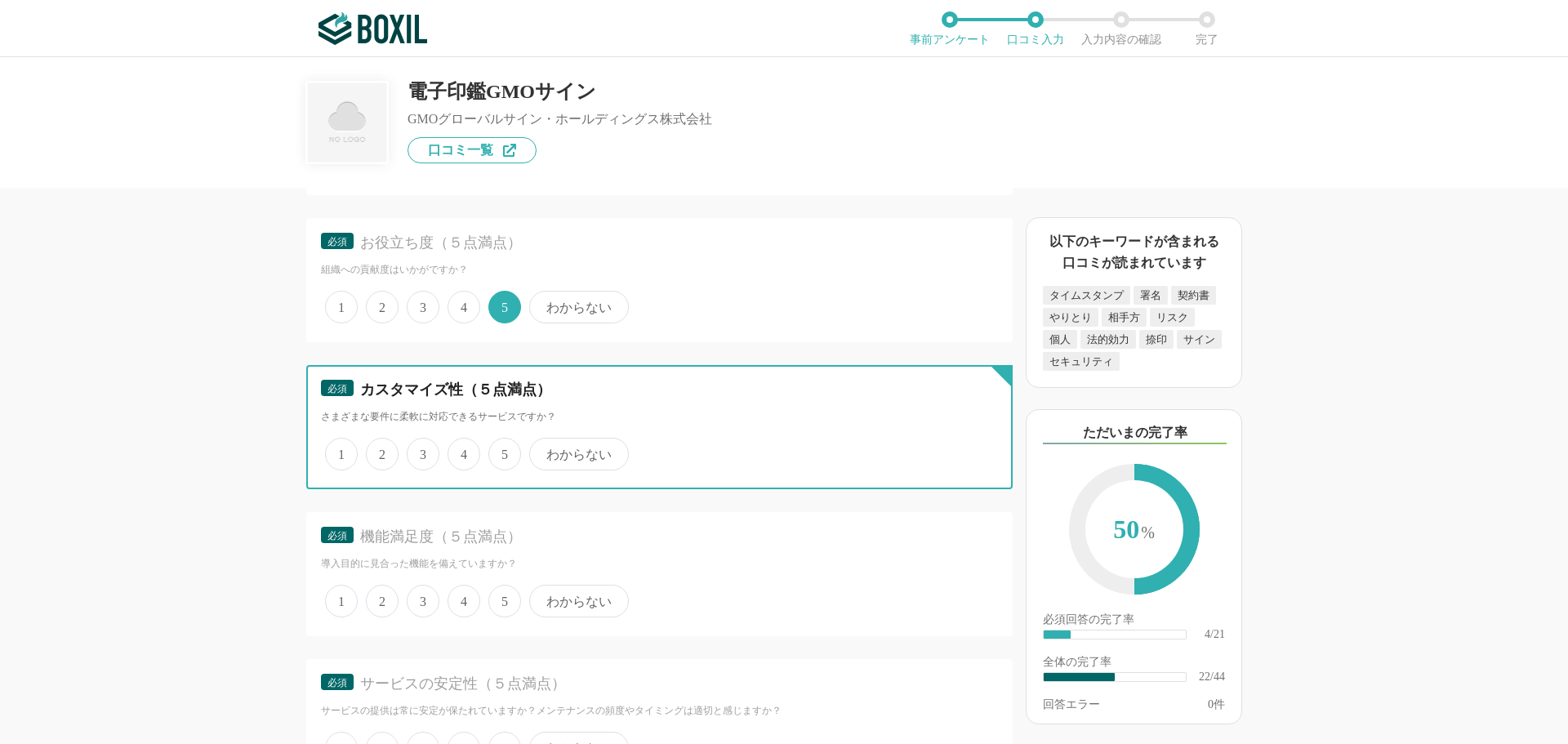
click at [411, 450] on input "3" at bounding box center [416, 445] width 11 height 11
radio input "true"
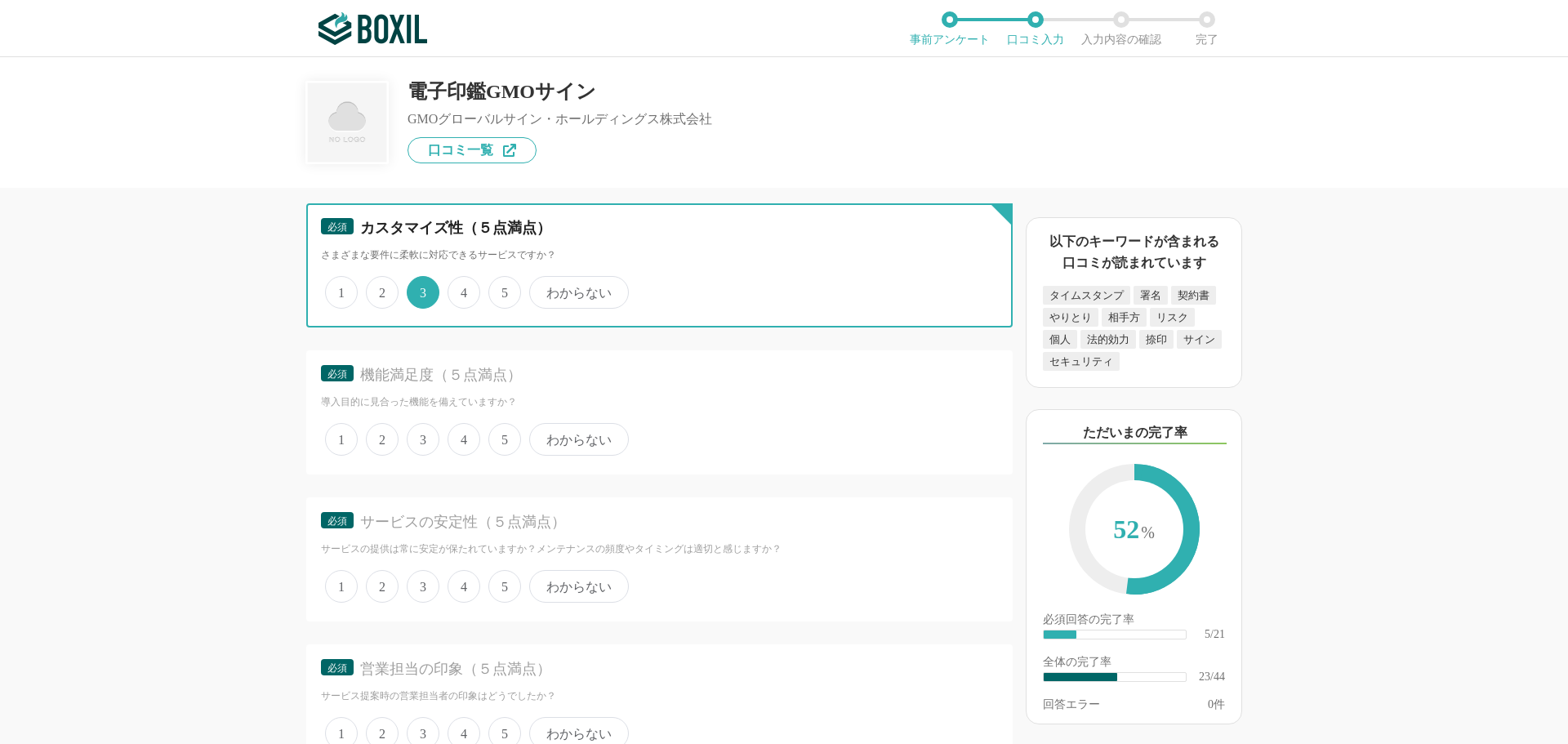
scroll to position [3511, 0]
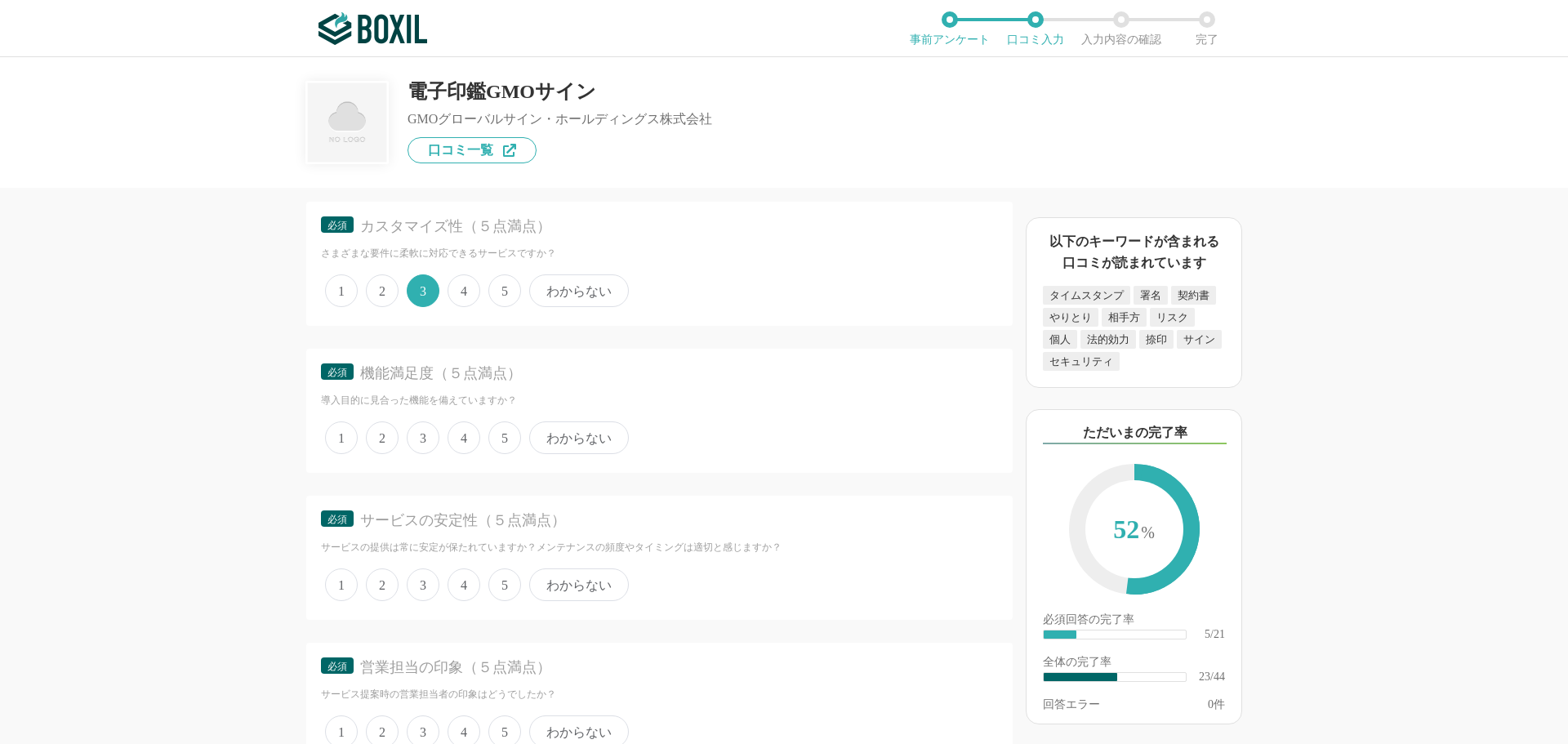
click at [468, 441] on span "4" at bounding box center [464, 437] width 33 height 33
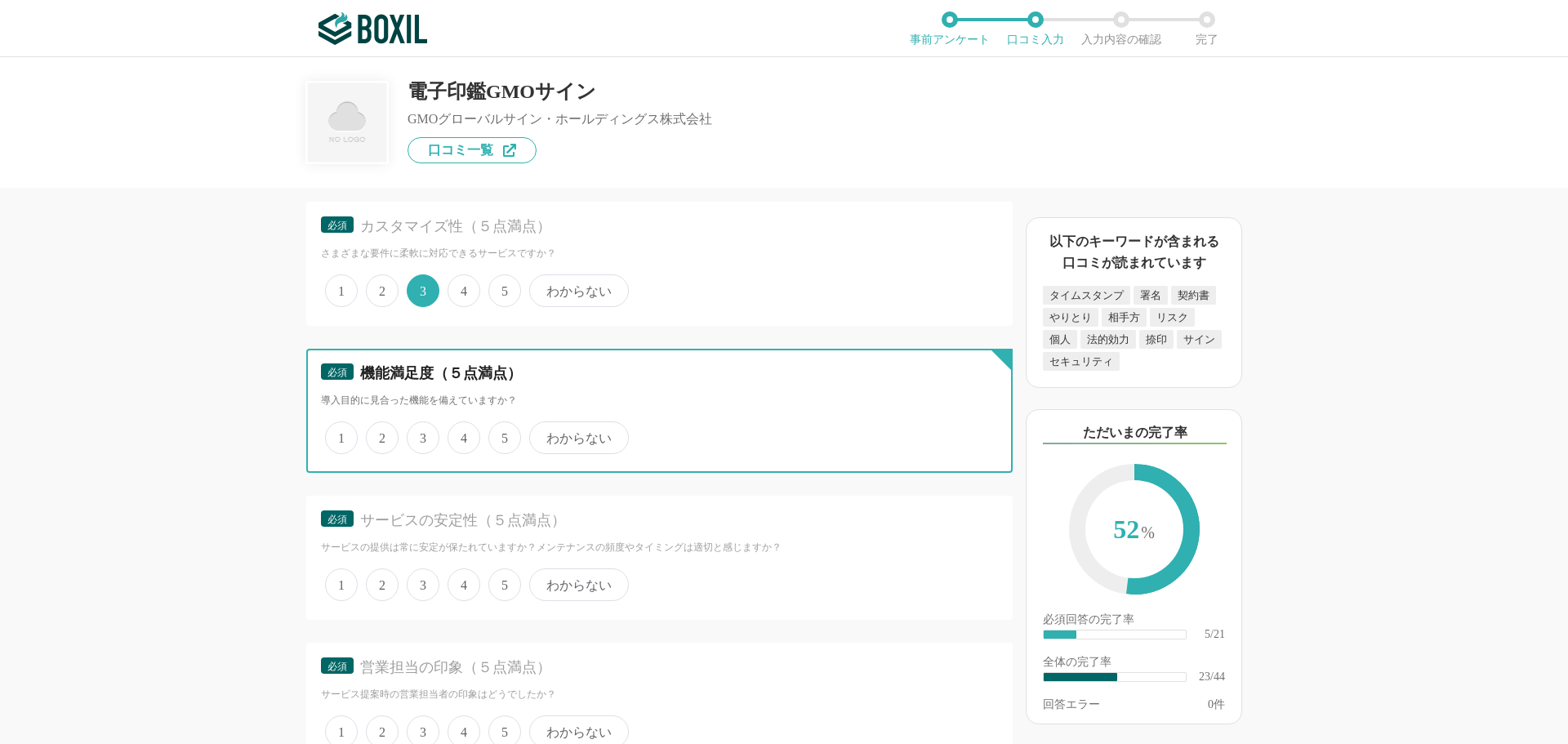
click at [462, 435] on input "4" at bounding box center [457, 429] width 11 height 11
radio input "true"
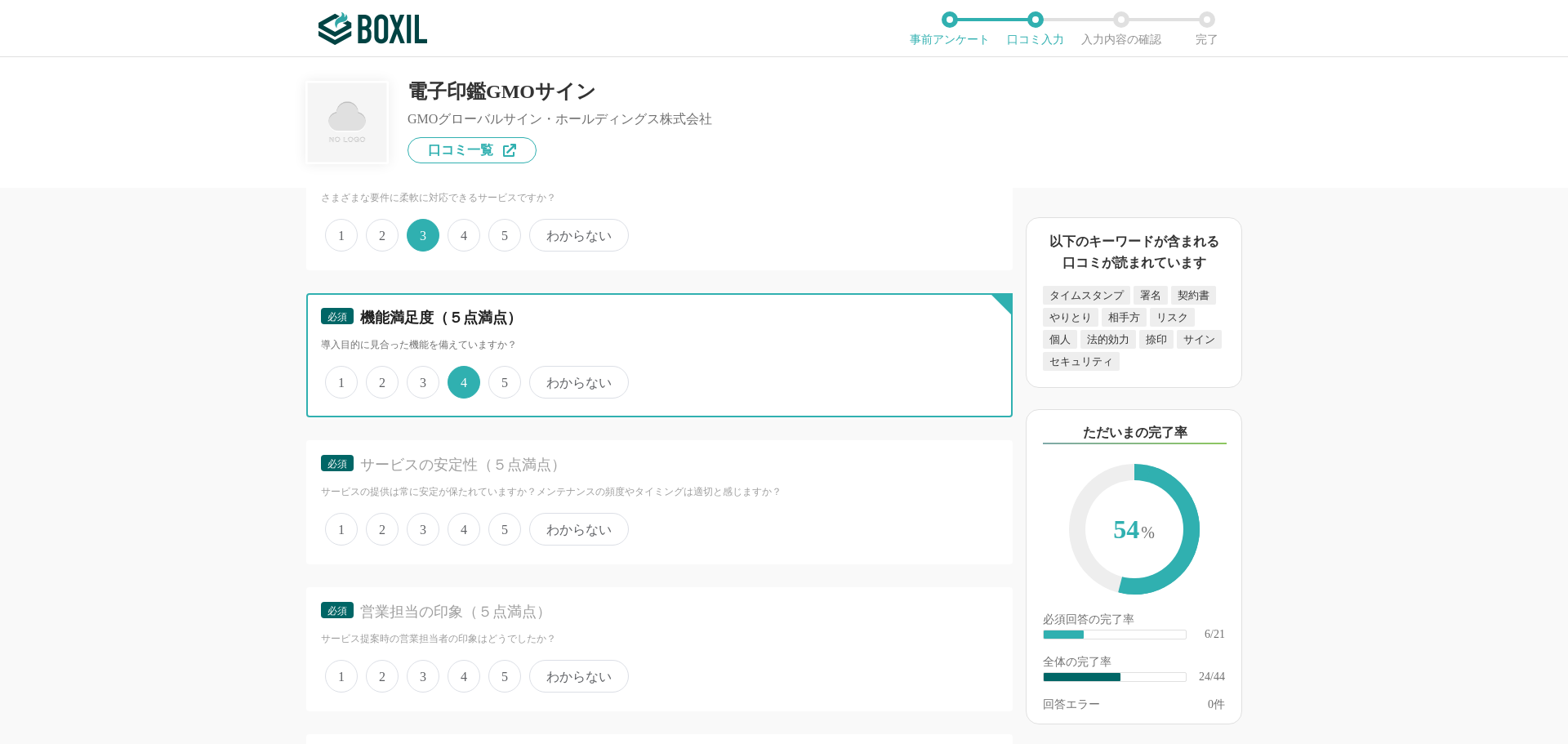
scroll to position [3674, 0]
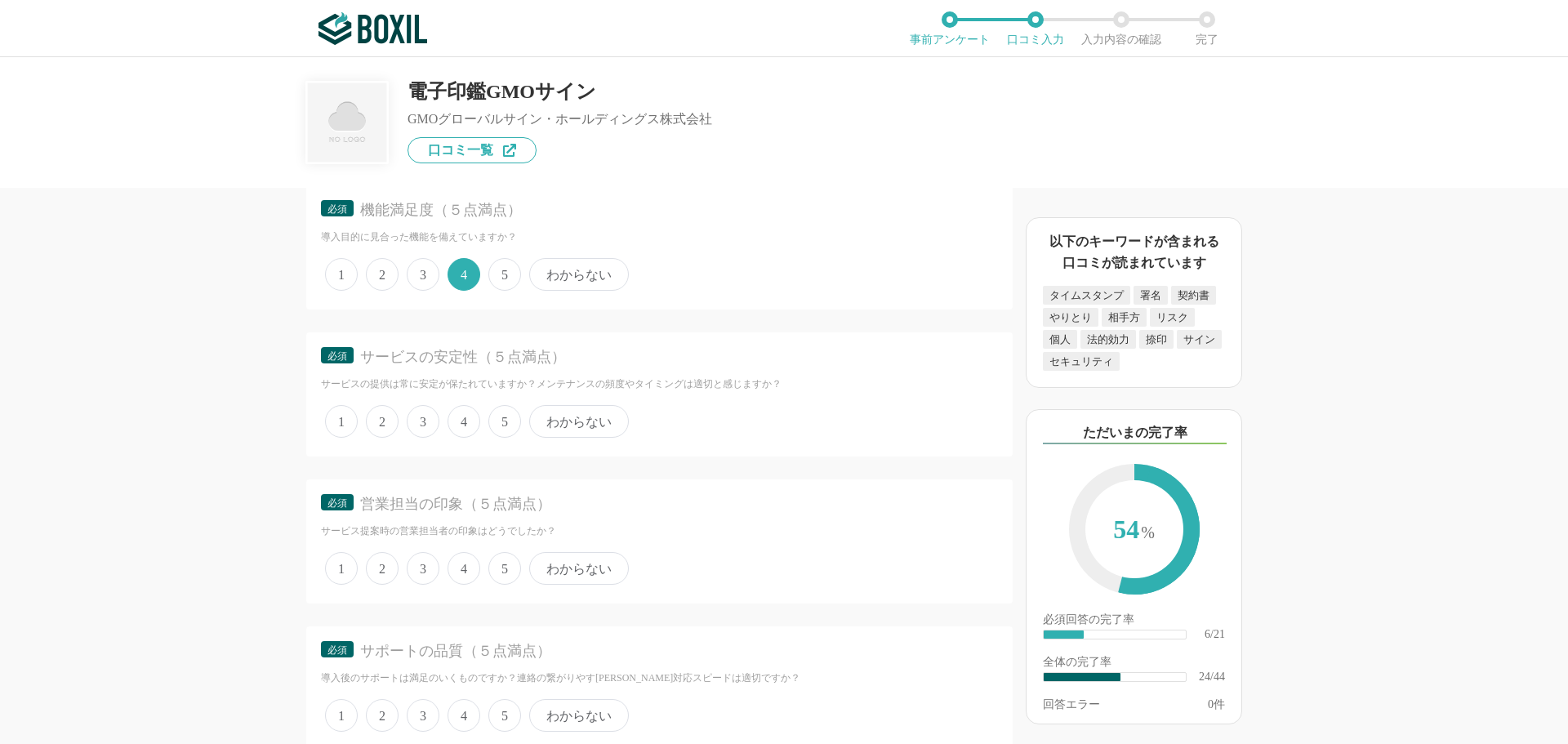
click at [425, 431] on span "3" at bounding box center [422, 420] width 33 height 33
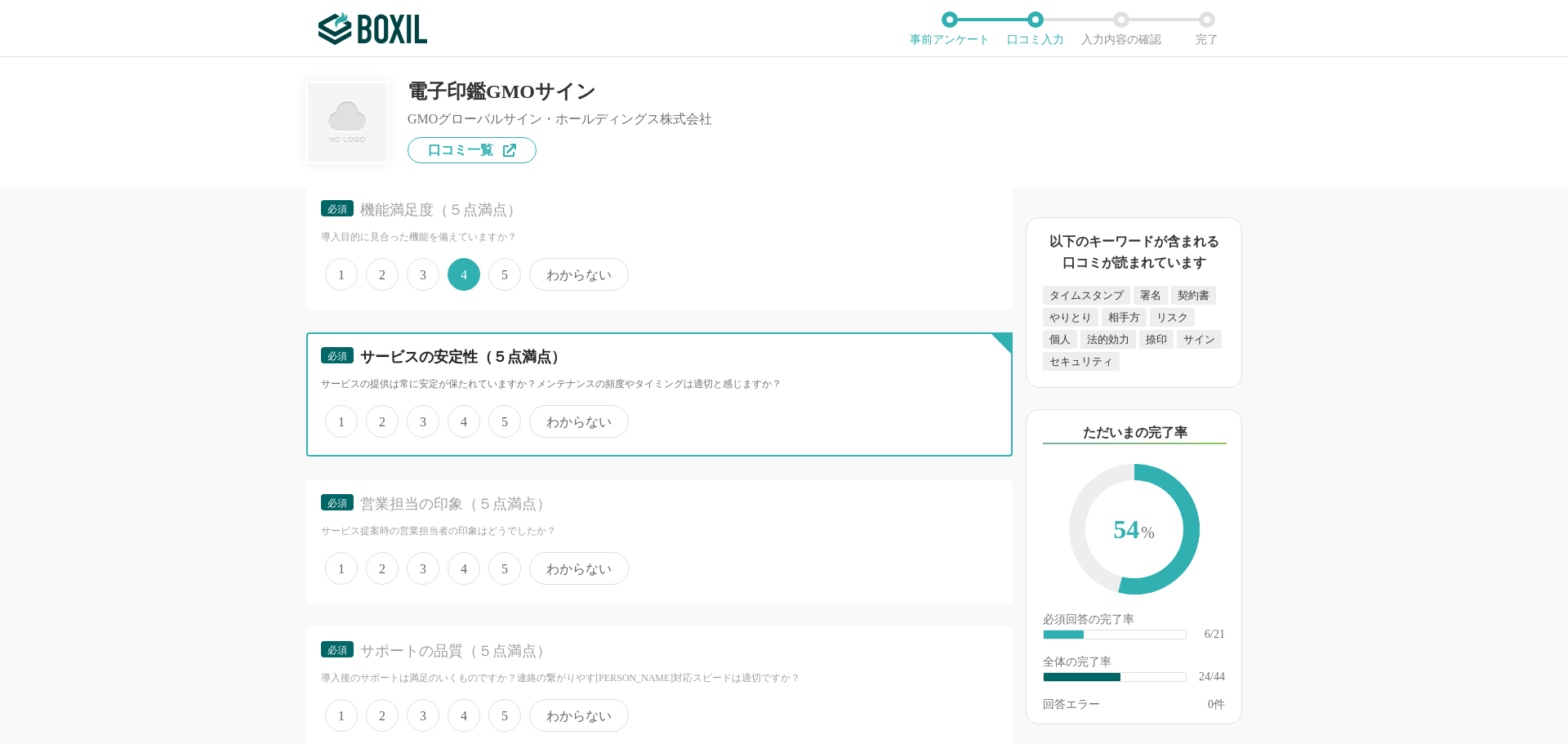
click at [422, 418] on input "3" at bounding box center [416, 413] width 11 height 11
radio input "true"
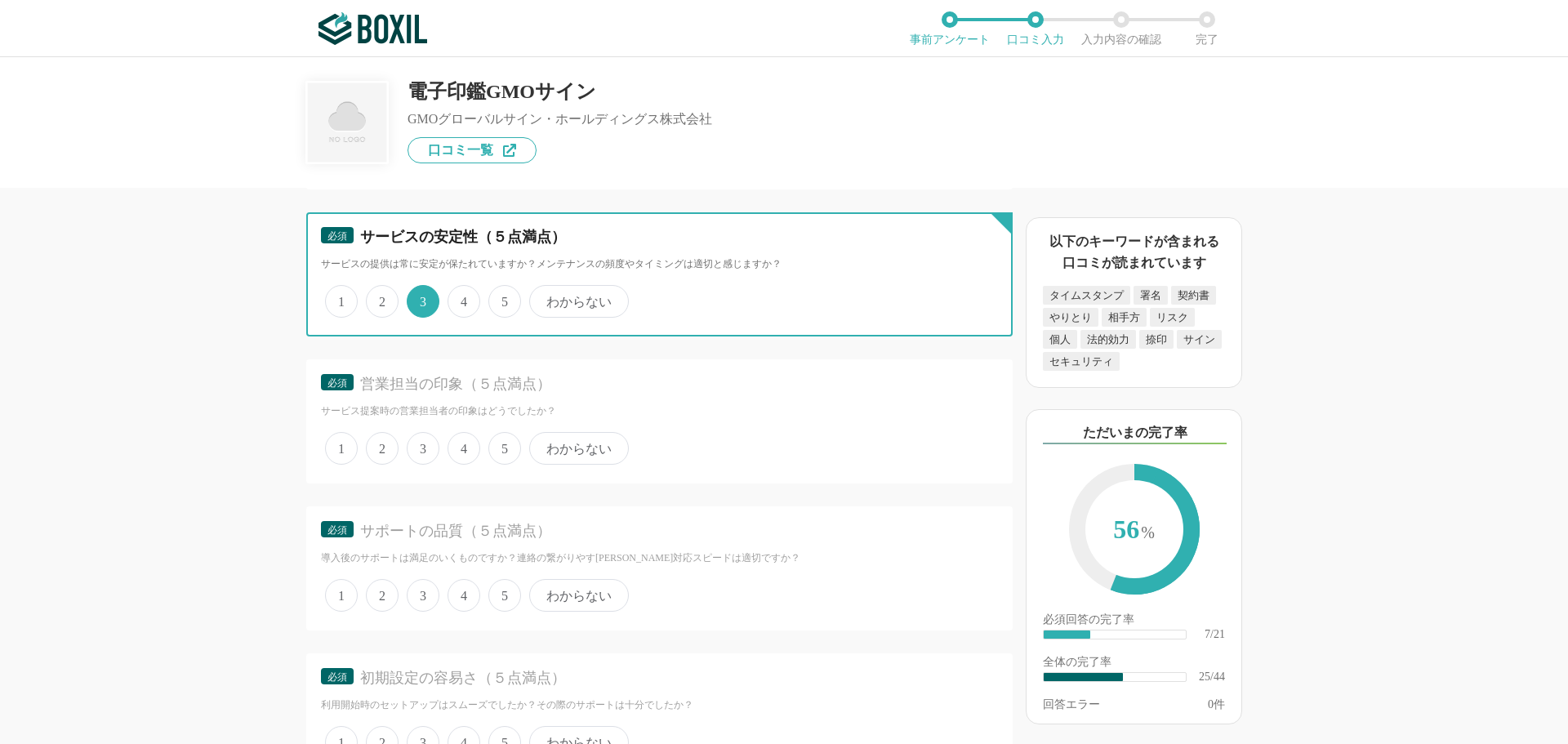
scroll to position [3838, 0]
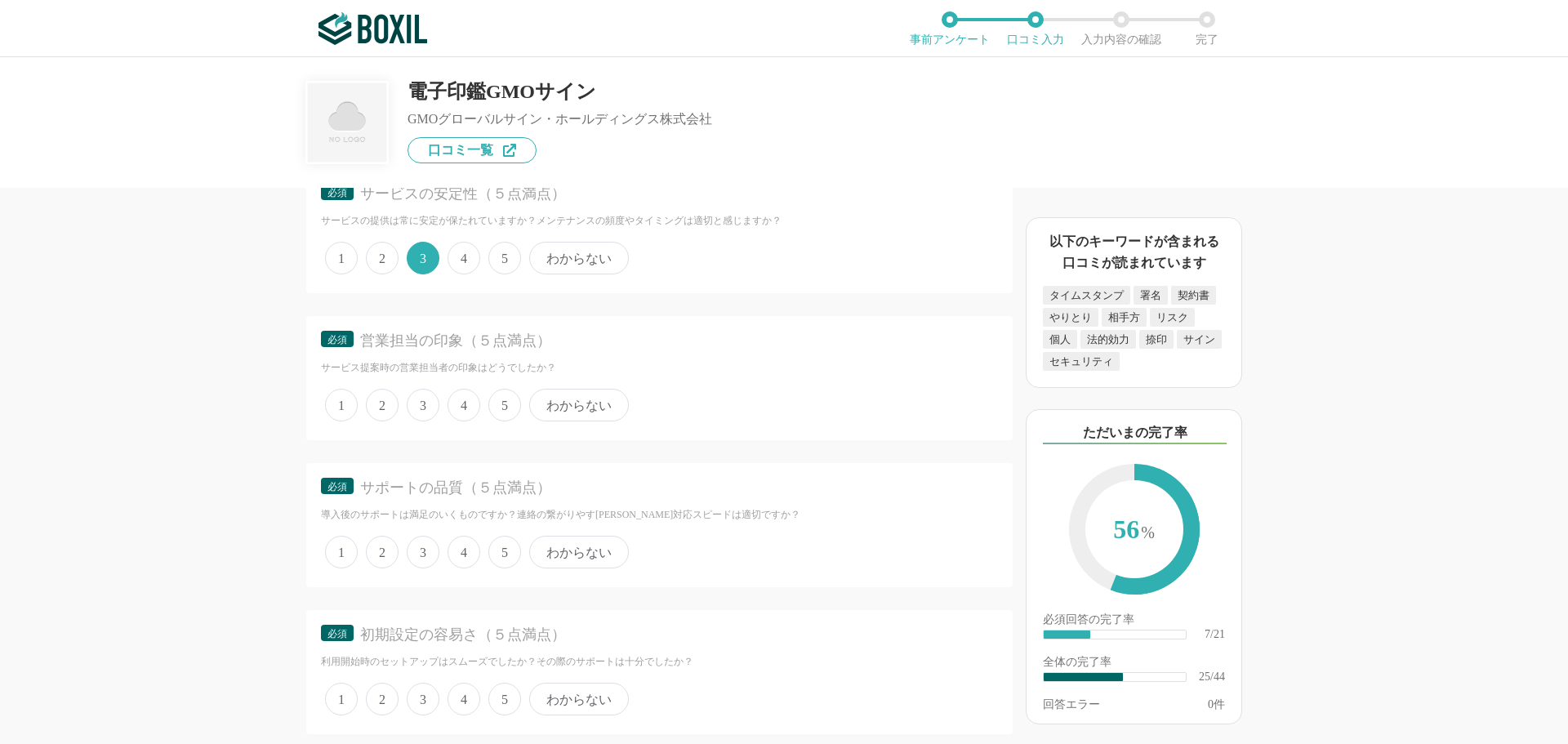
click at [580, 409] on span "わからない" at bounding box center [579, 405] width 100 height 33
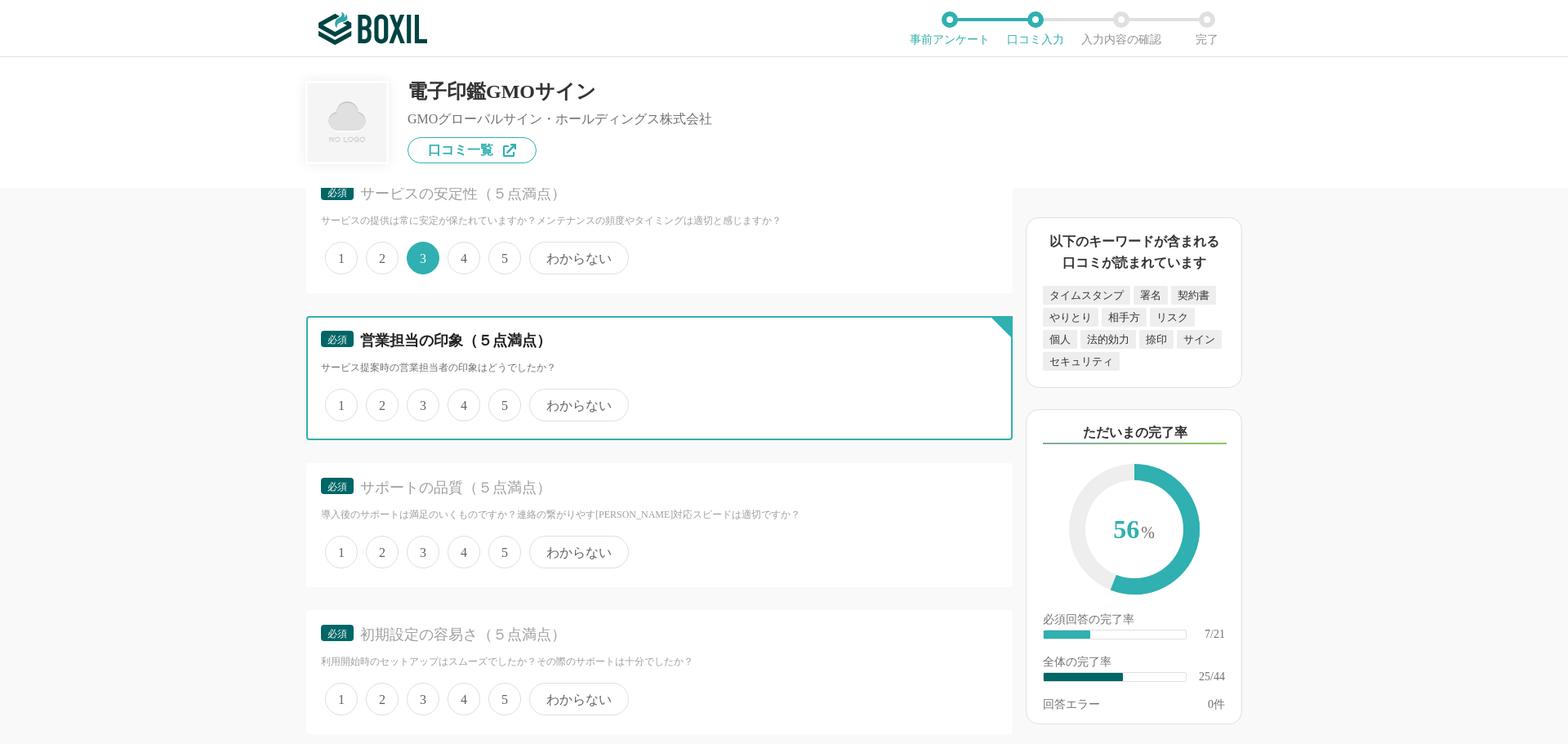
click at [544, 402] on input "わからない" at bounding box center [539, 397] width 11 height 11
radio input "true"
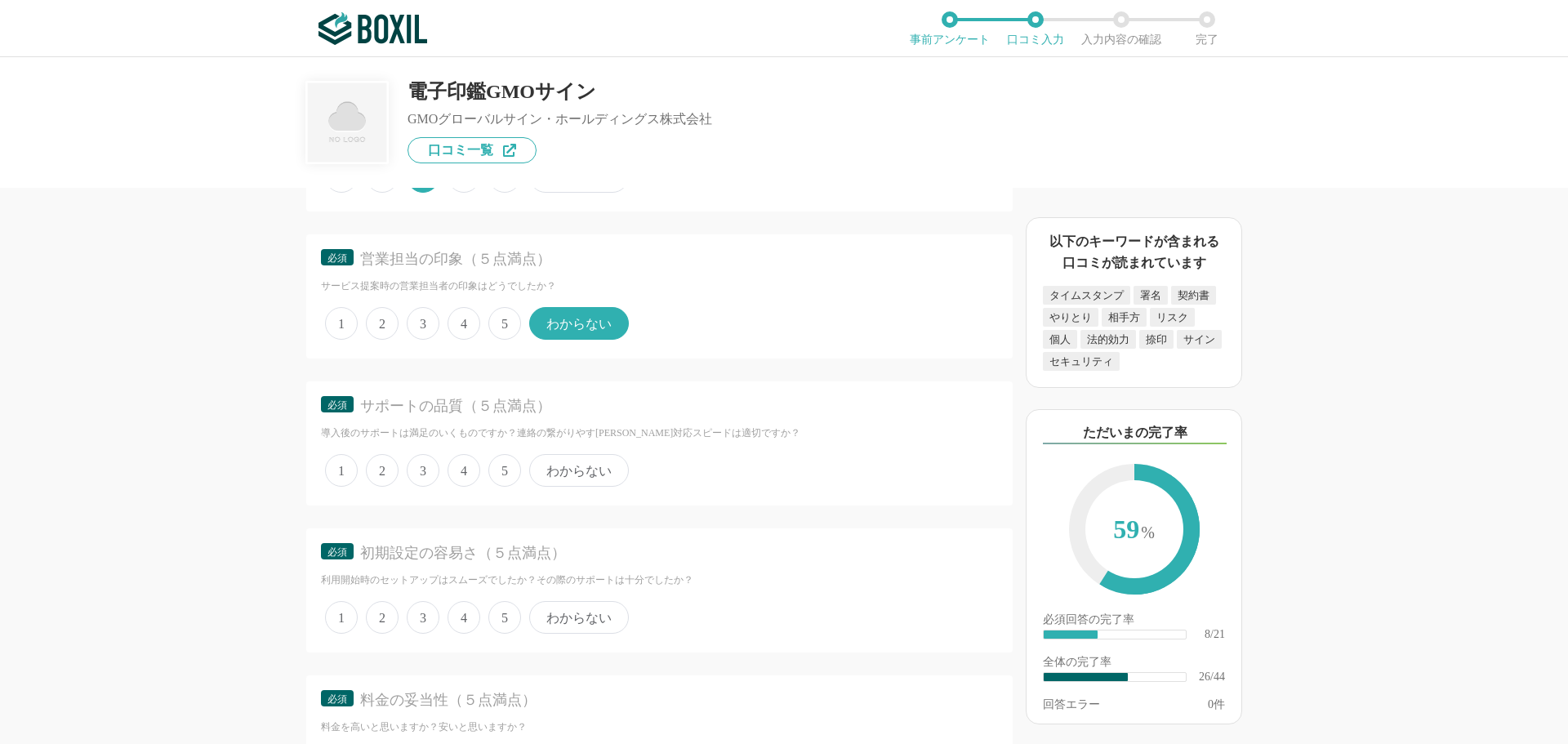
click at [561, 465] on span "わからない" at bounding box center [579, 470] width 100 height 33
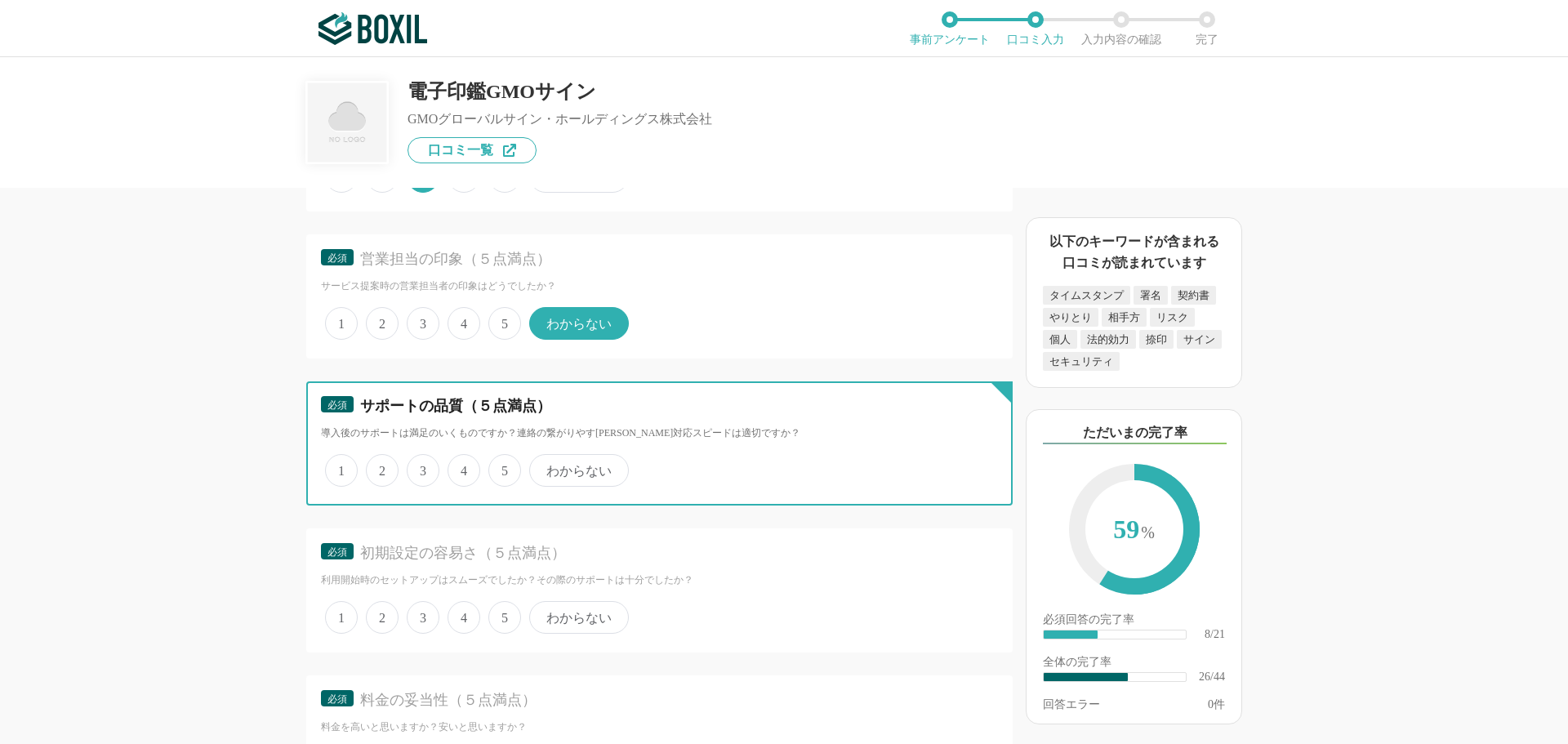
click at [544, 465] on input "わからない" at bounding box center [539, 462] width 11 height 11
radio input "true"
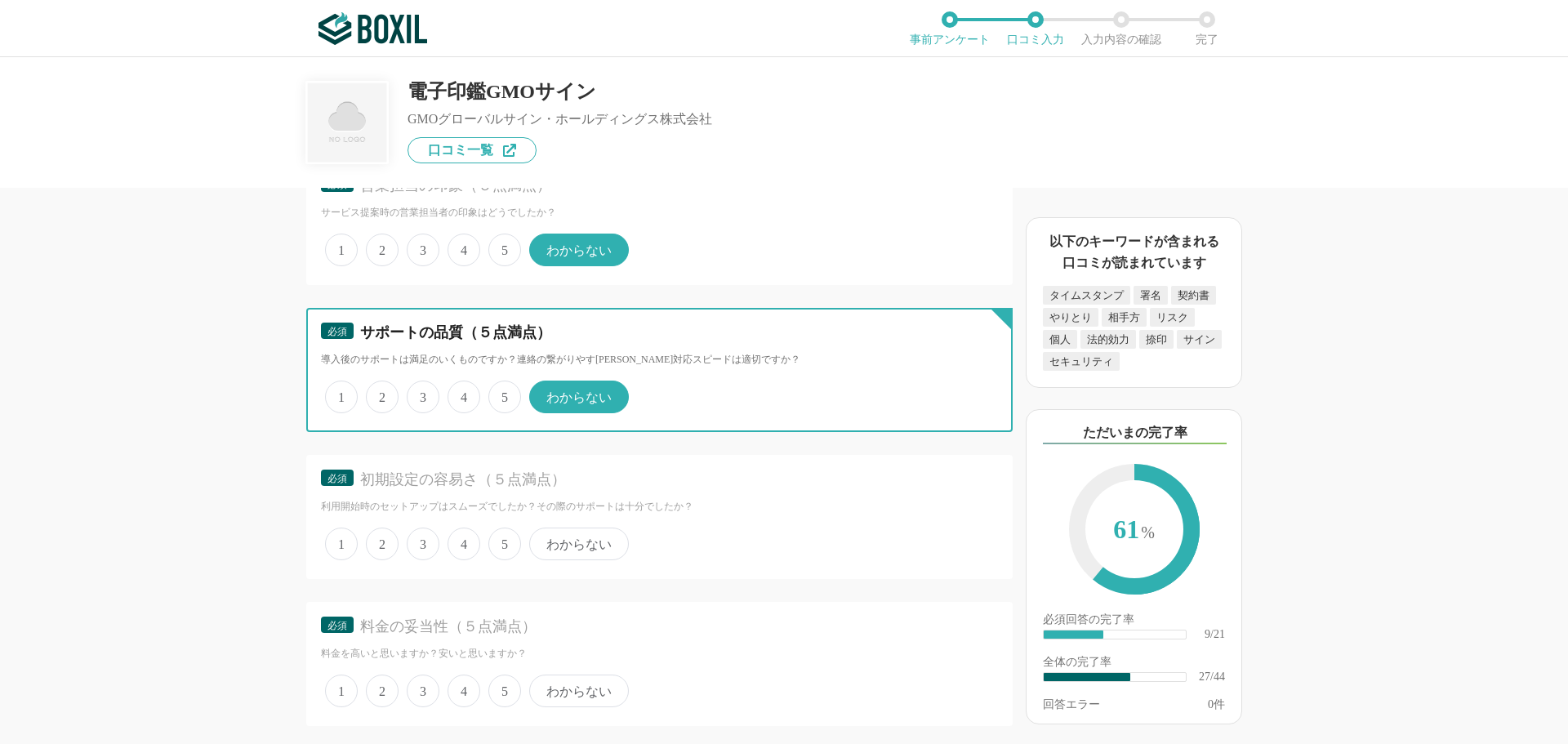
scroll to position [4082, 0]
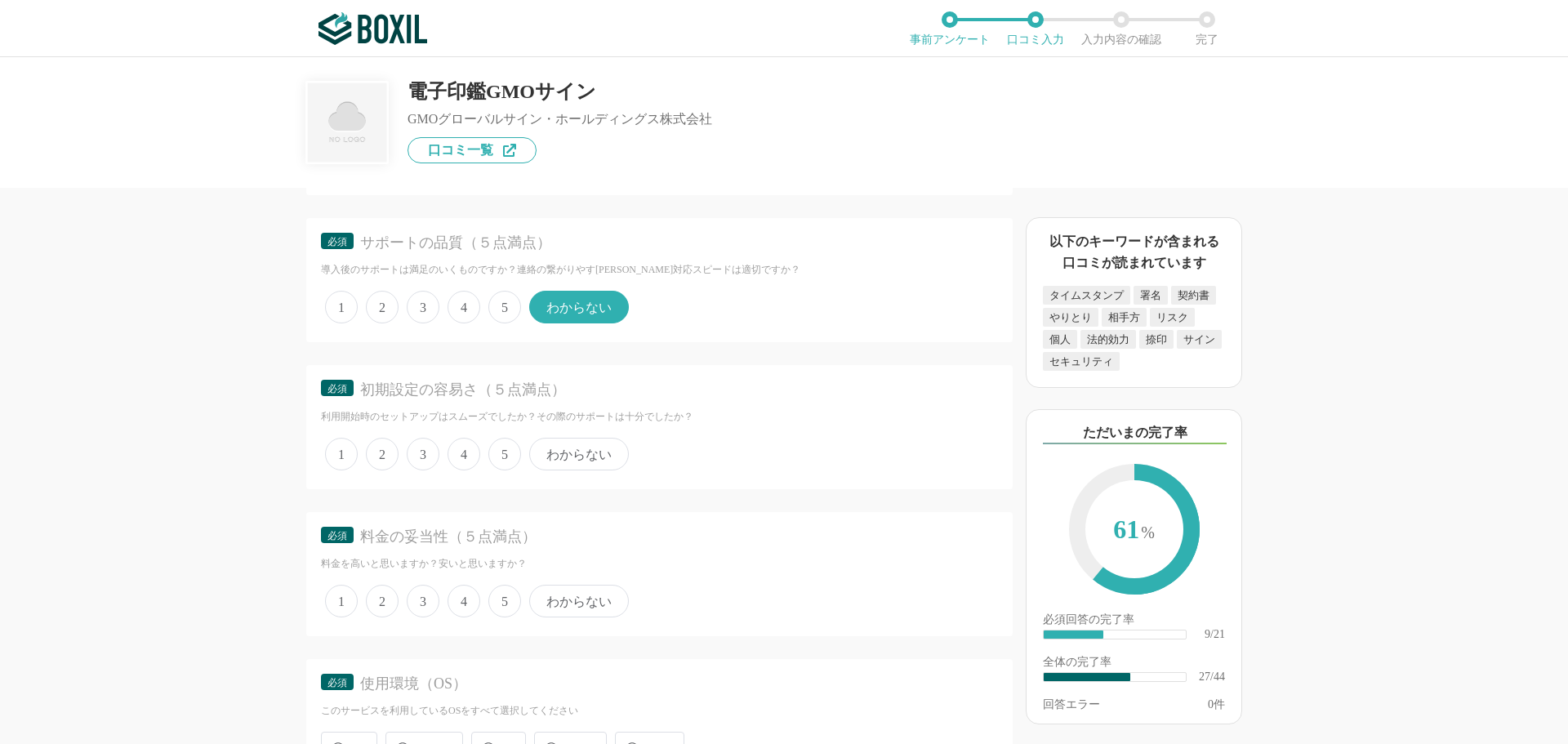
click at [459, 458] on span "4" at bounding box center [464, 453] width 33 height 33
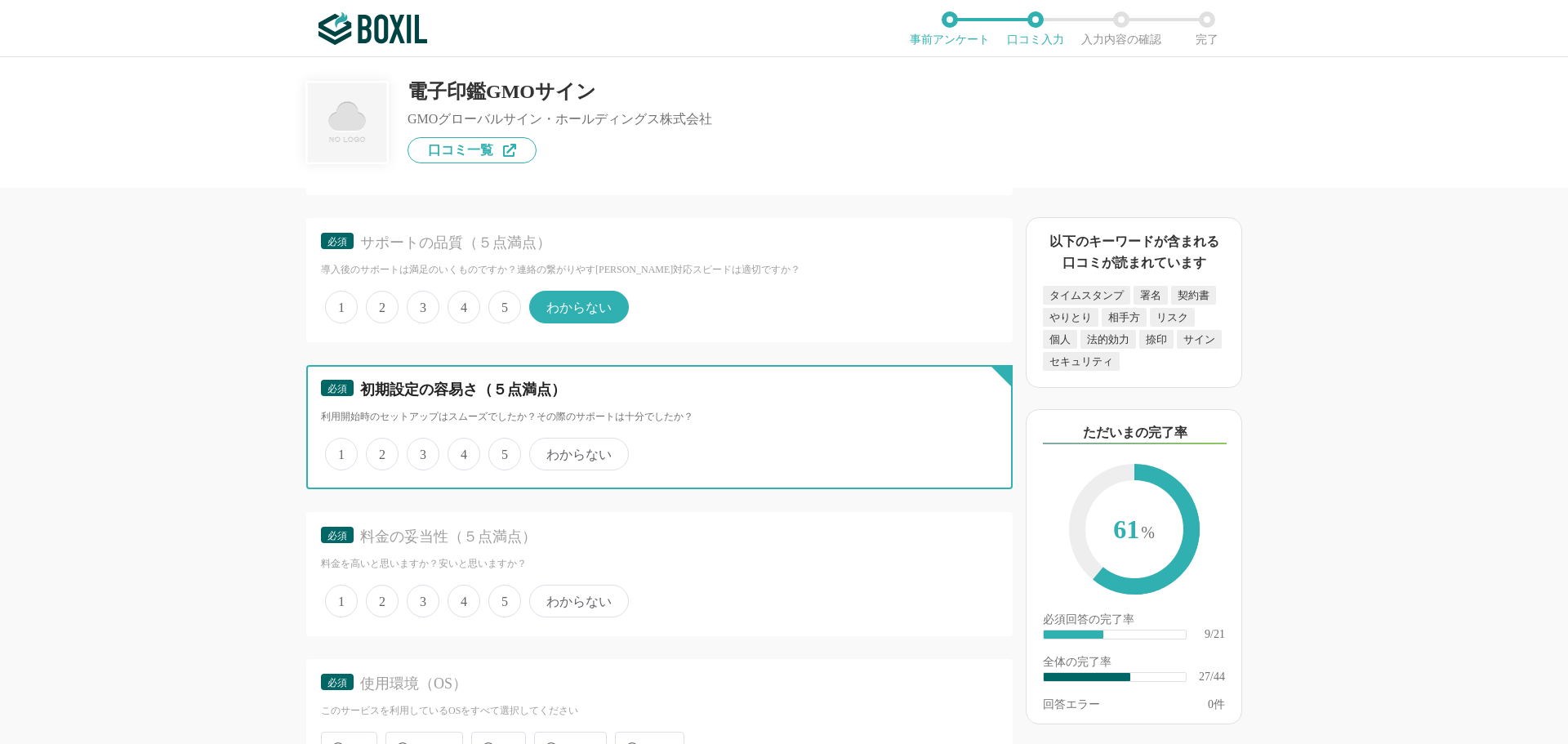
click at [459, 450] on input "4" at bounding box center [457, 445] width 11 height 11
radio input "true"
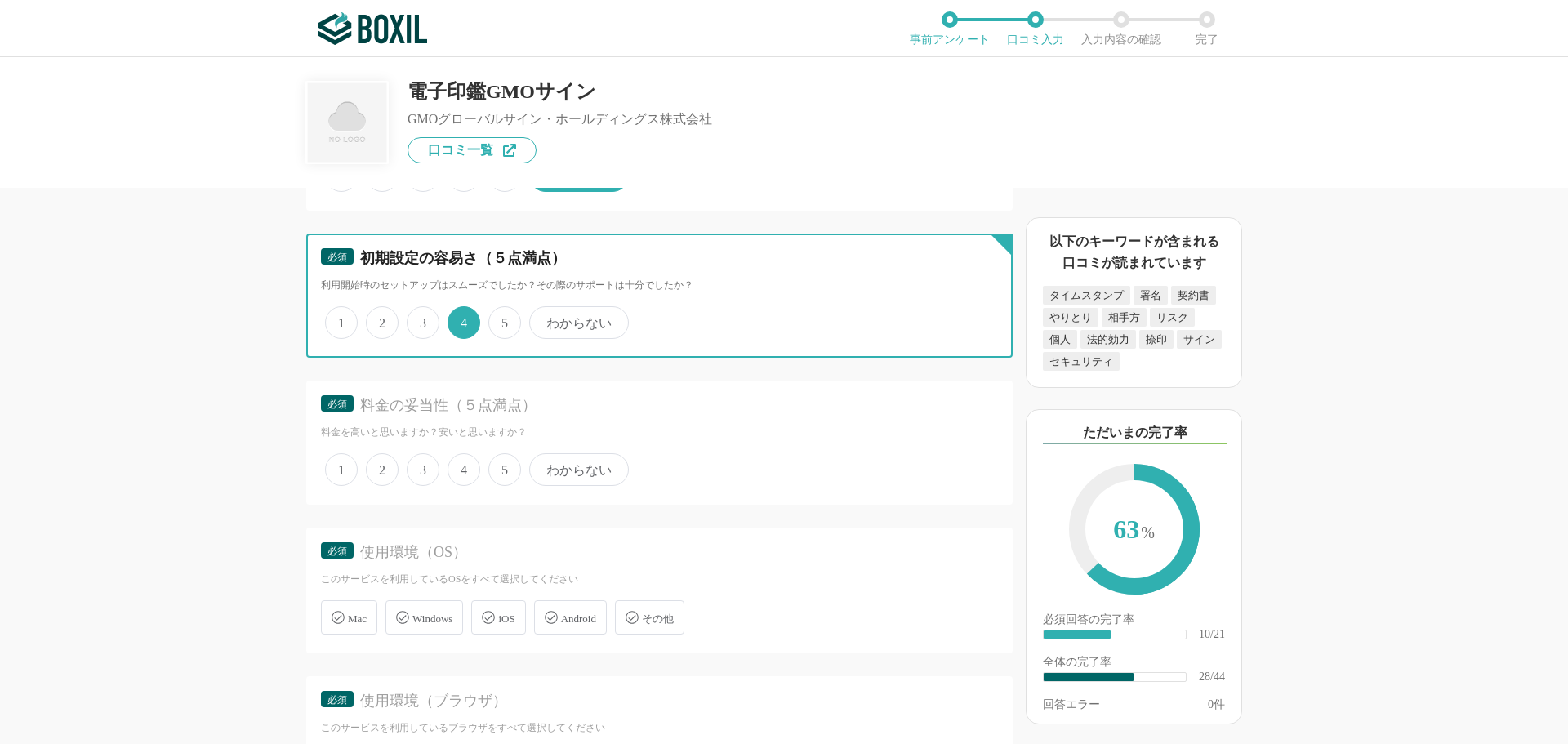
scroll to position [4246, 0]
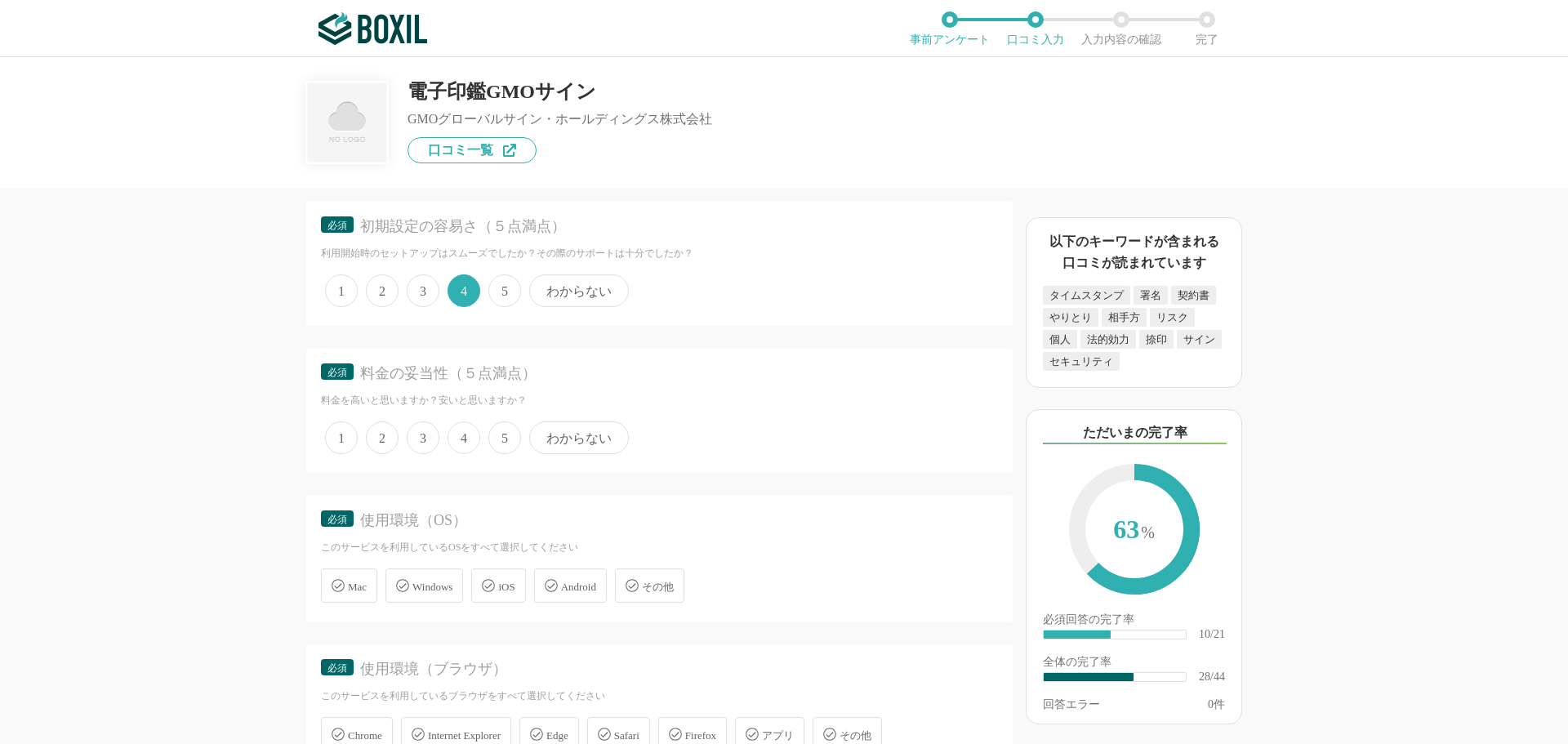
click at [509, 436] on span "5" at bounding box center [504, 437] width 33 height 33
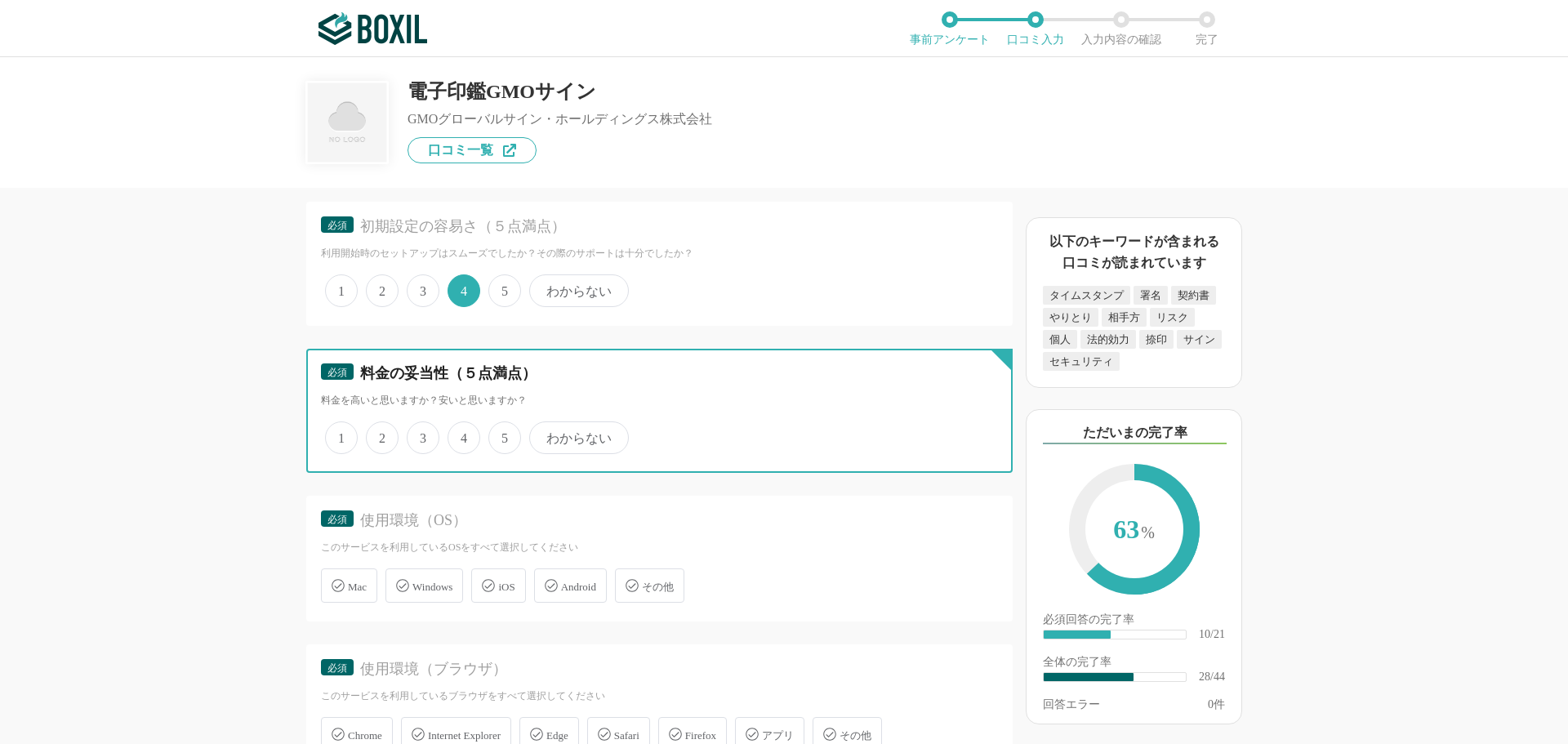
click at [504, 435] on input "5" at bounding box center [498, 429] width 11 height 11
radio input "true"
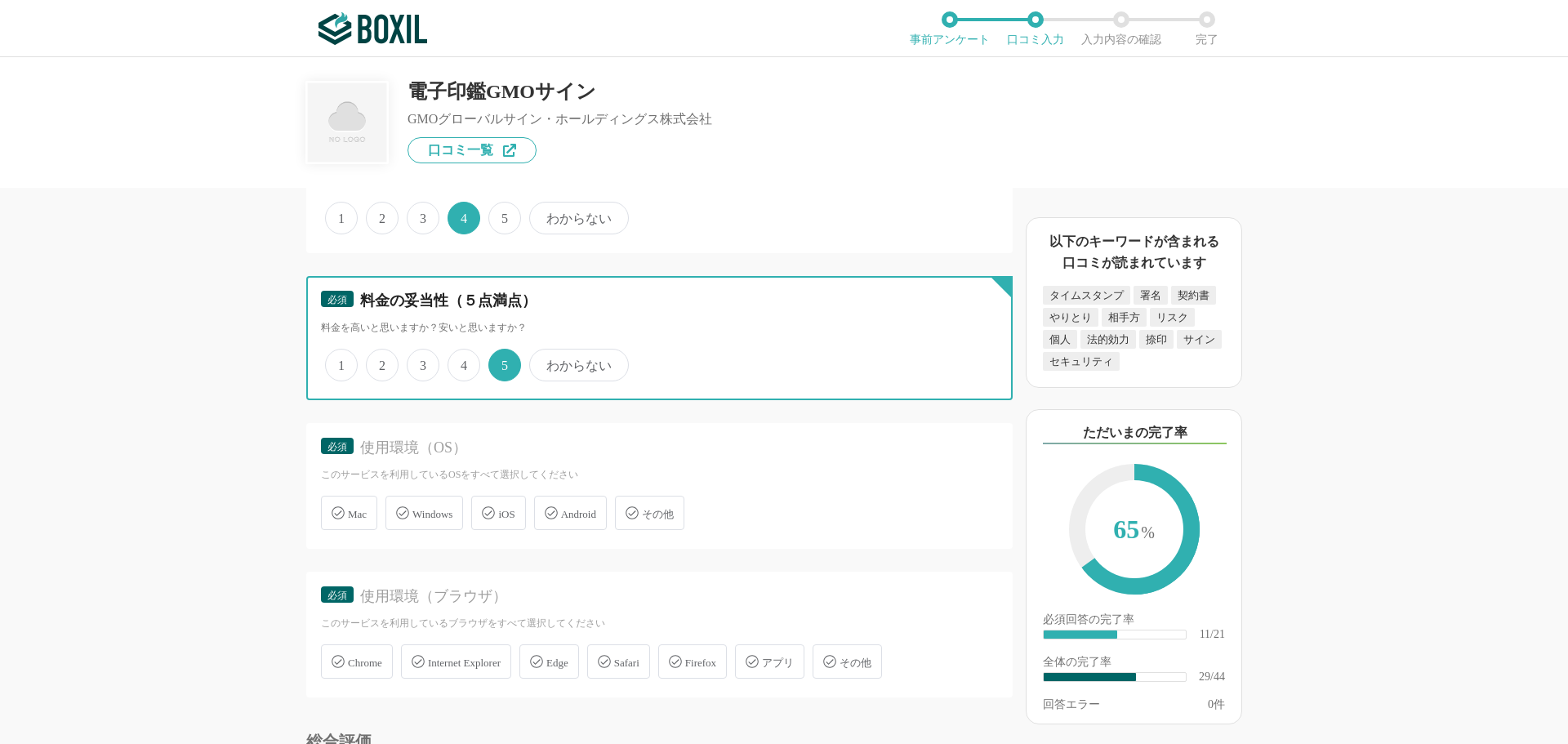
scroll to position [4409, 0]
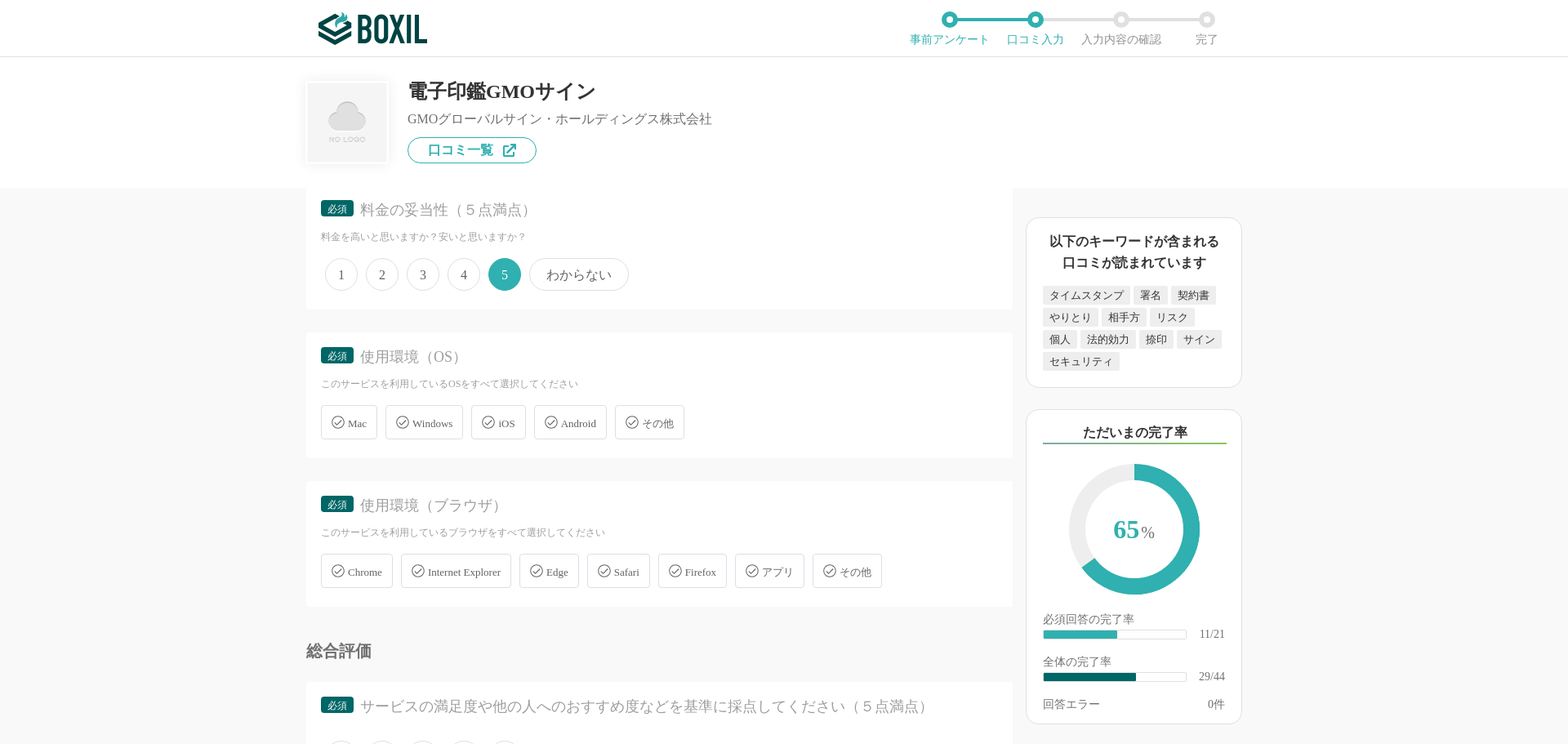
click at [441, 429] on span "Windows" at bounding box center [432, 423] width 40 height 12
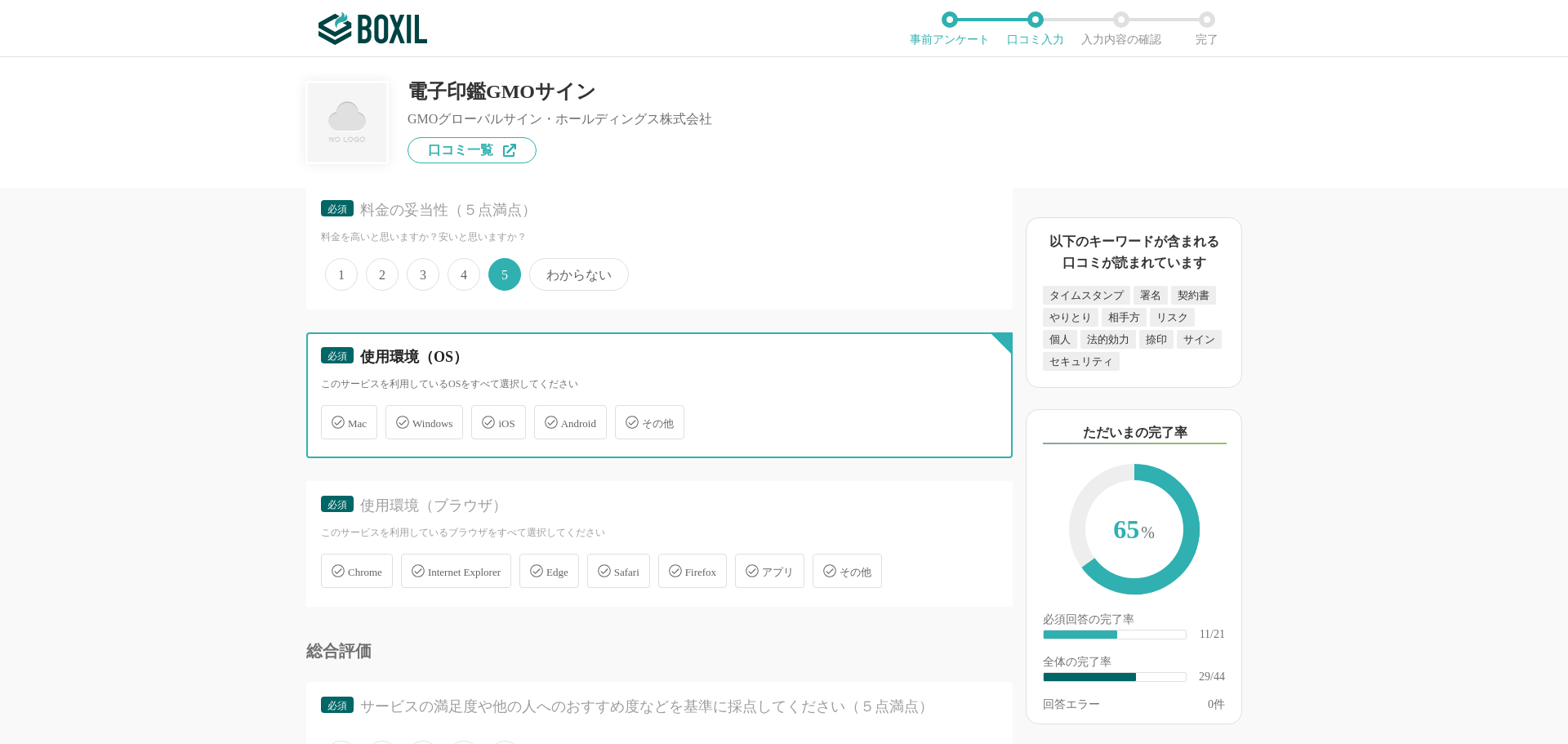
click at [399, 418] on input "Windows" at bounding box center [394, 413] width 11 height 11
checkbox input "true"
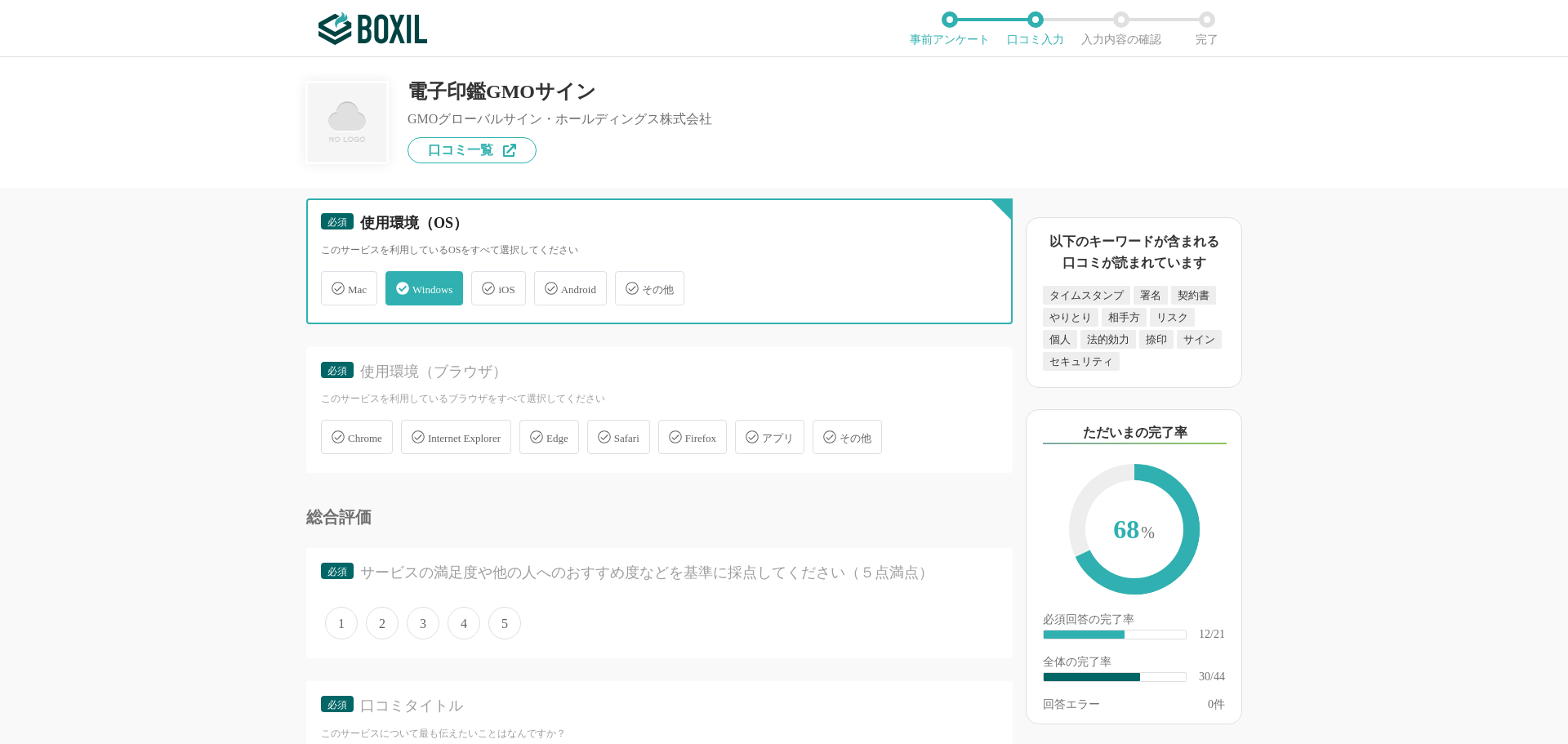
scroll to position [4572, 0]
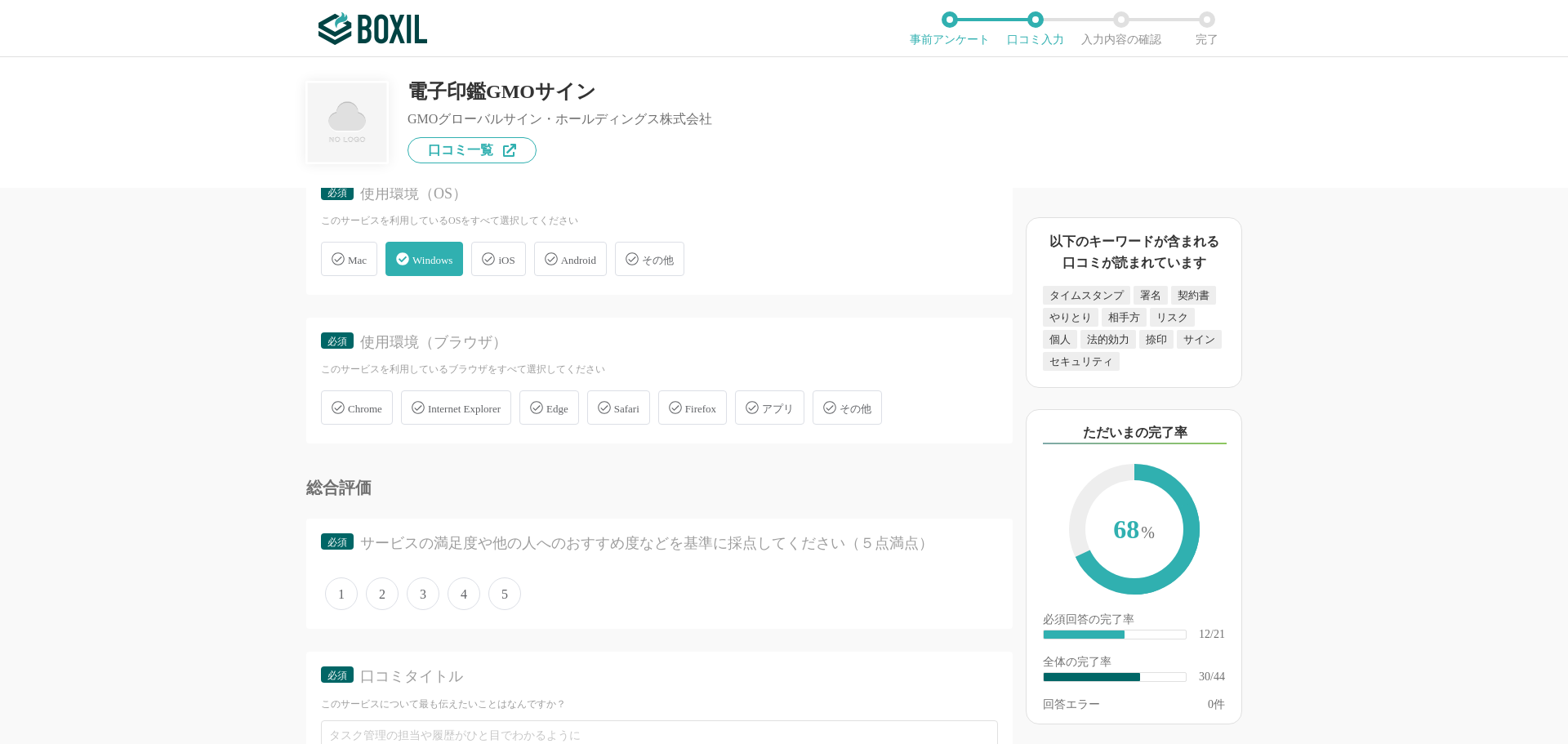
click at [377, 413] on span "Chrome" at bounding box center [365, 409] width 34 height 12
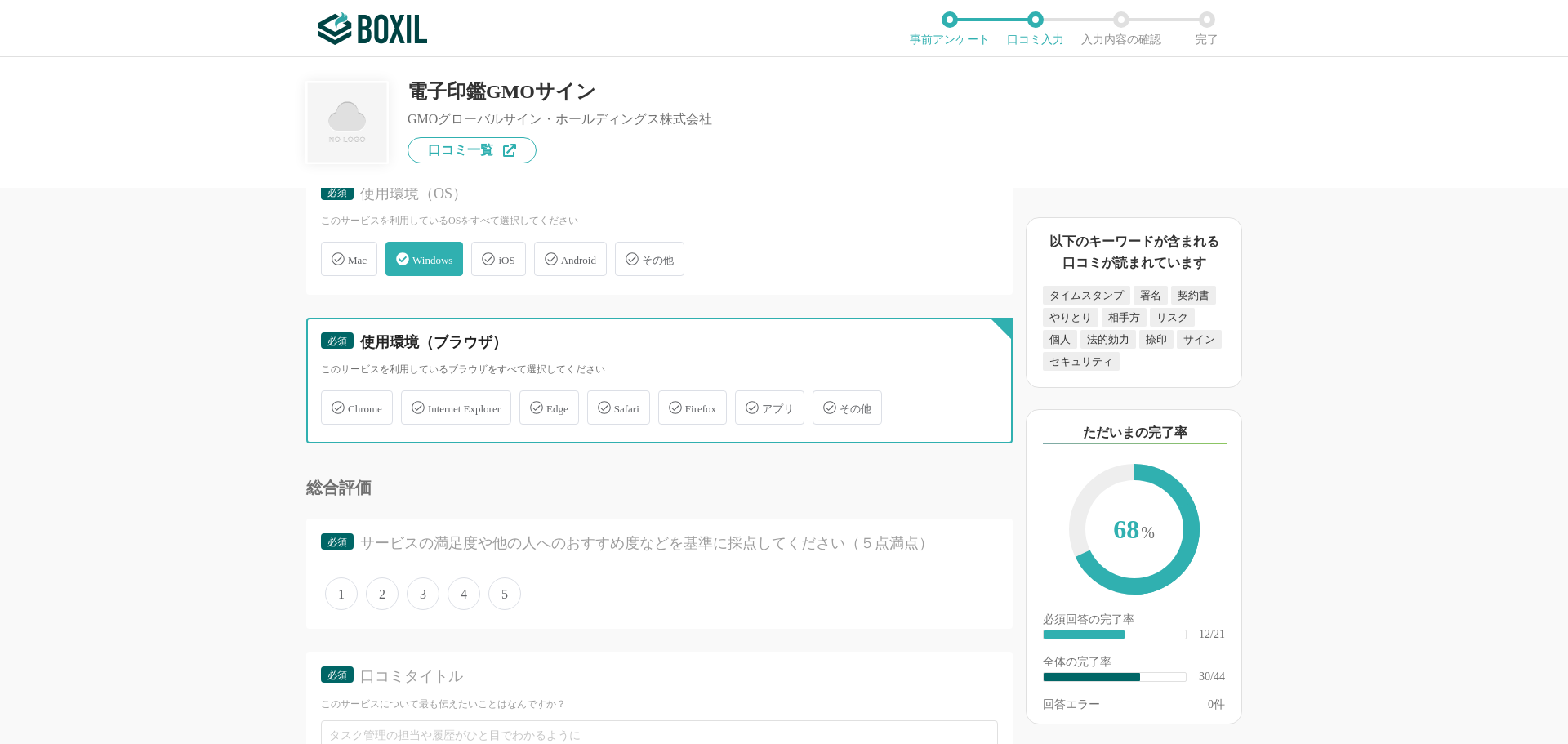
click at [335, 404] on input "Chrome" at bounding box center [330, 398] width 11 height 11
checkbox input "true"
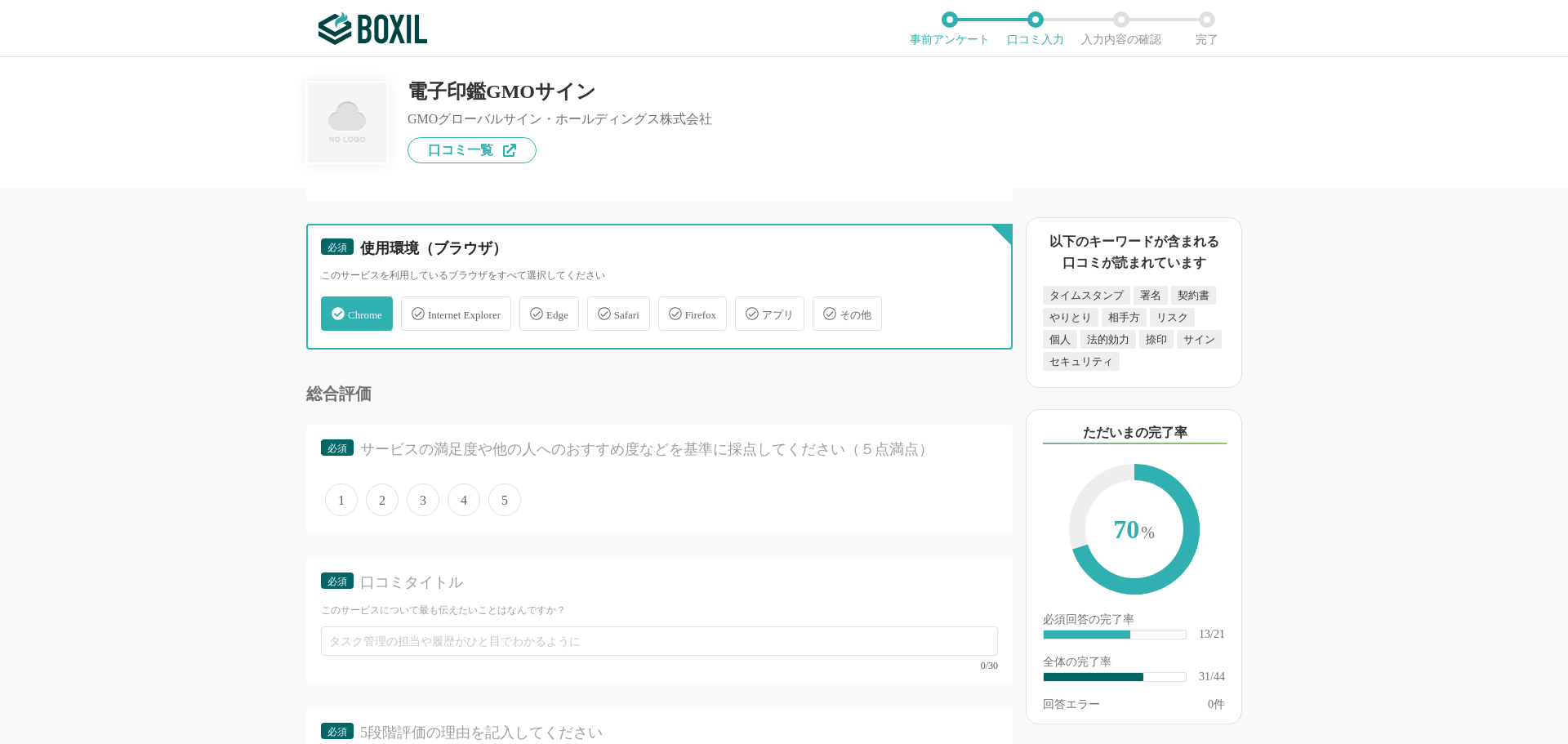
scroll to position [4736, 0]
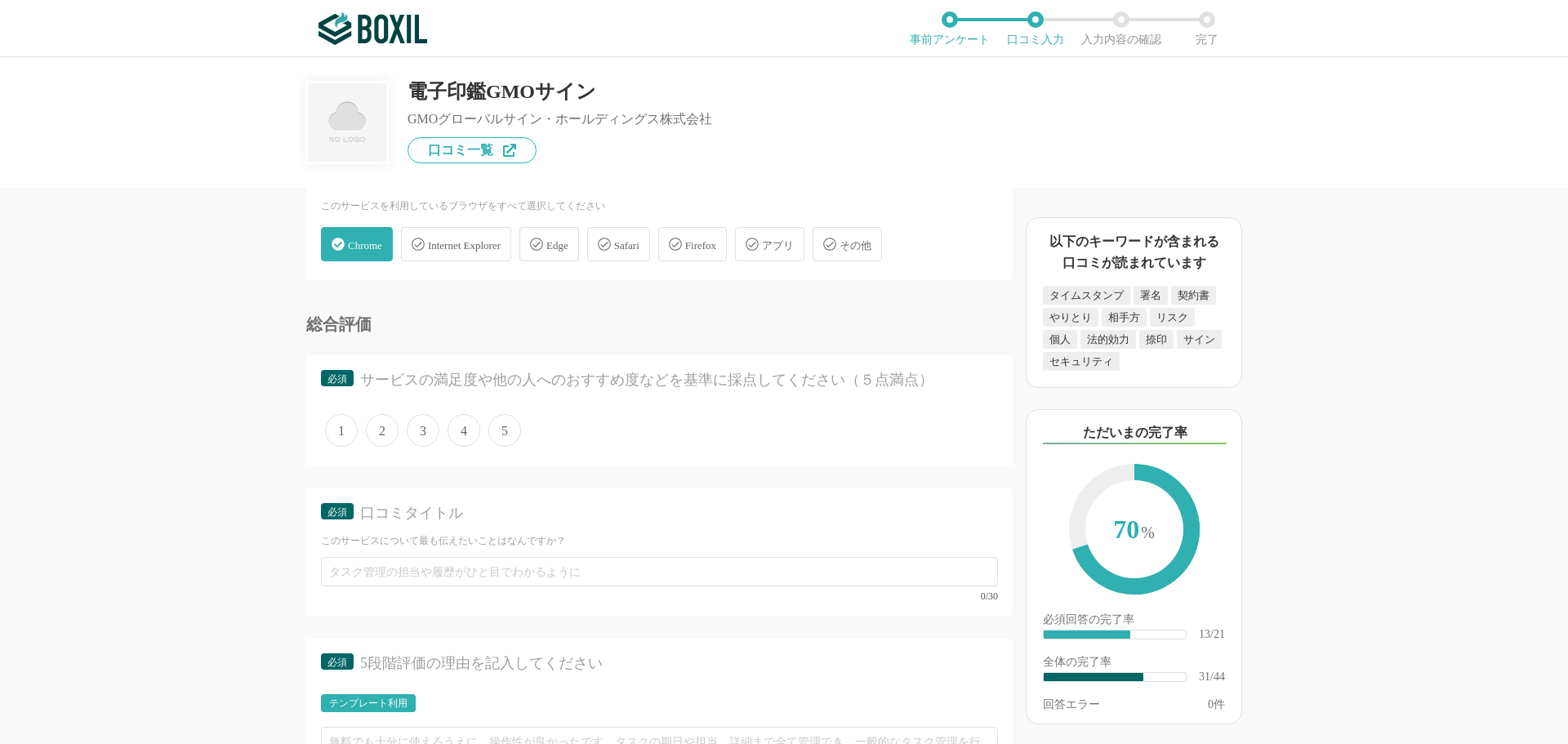
click at [457, 428] on span "4" at bounding box center [464, 430] width 33 height 33
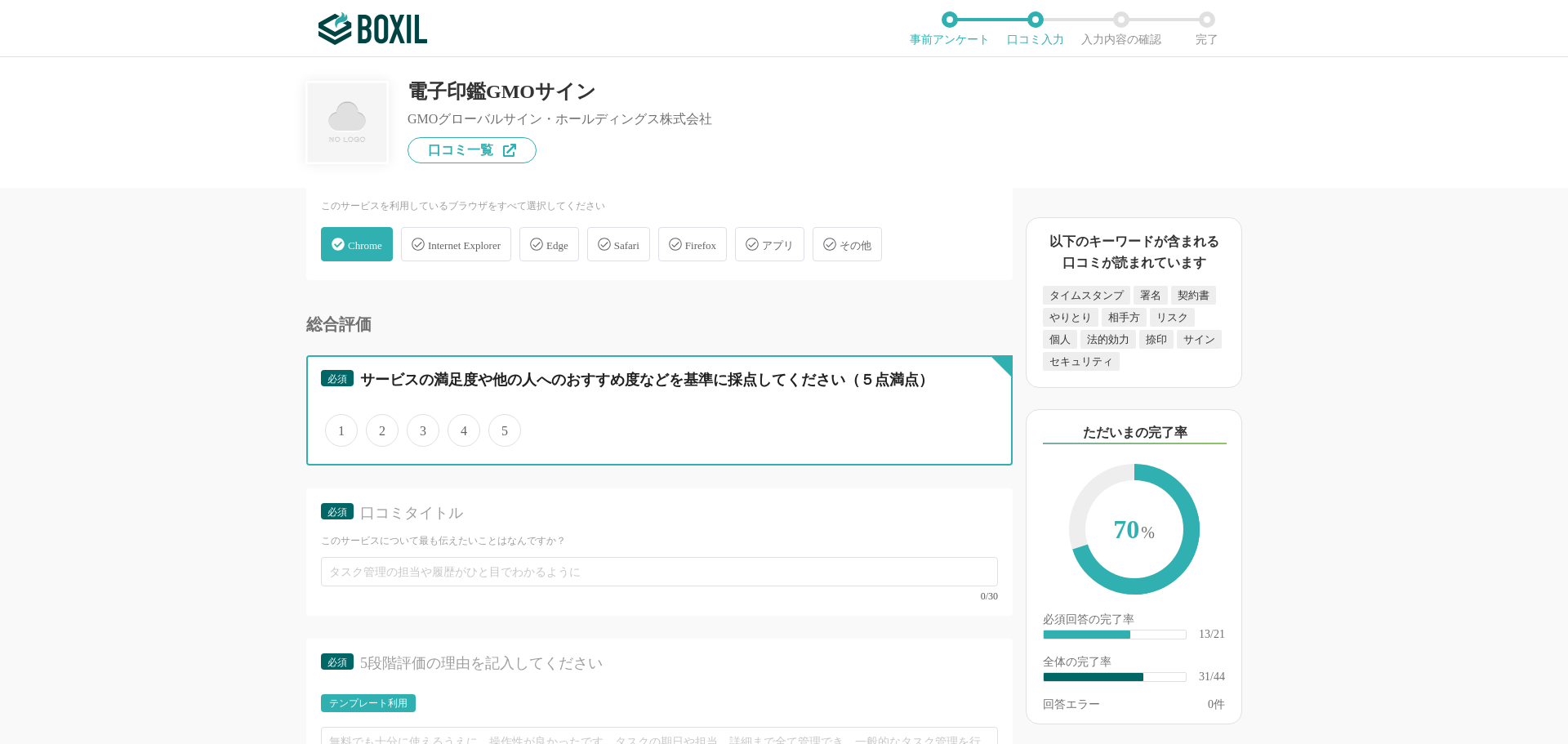
click at [457, 427] on input "4" at bounding box center [457, 421] width 11 height 11
radio input "true"
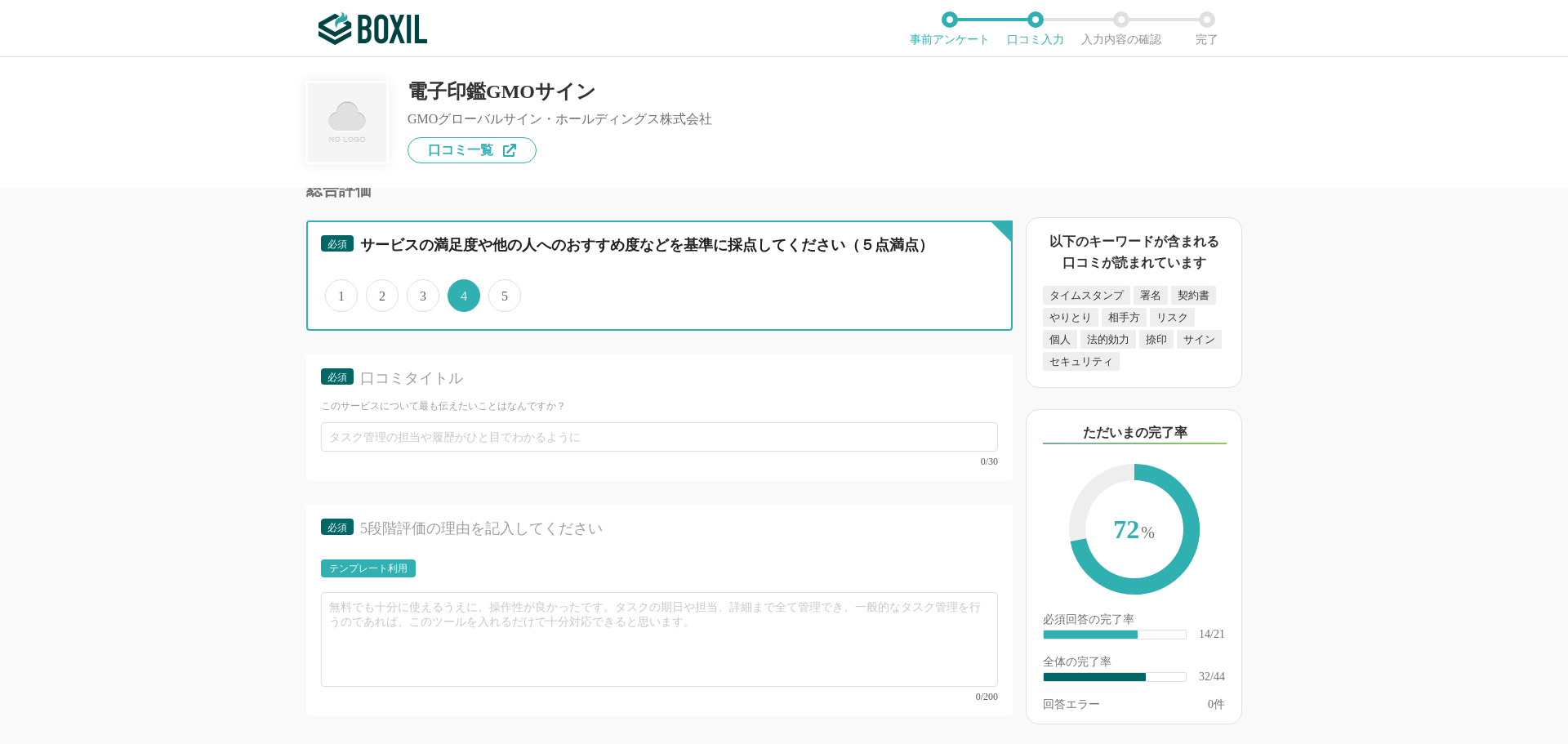
scroll to position [4899, 0]
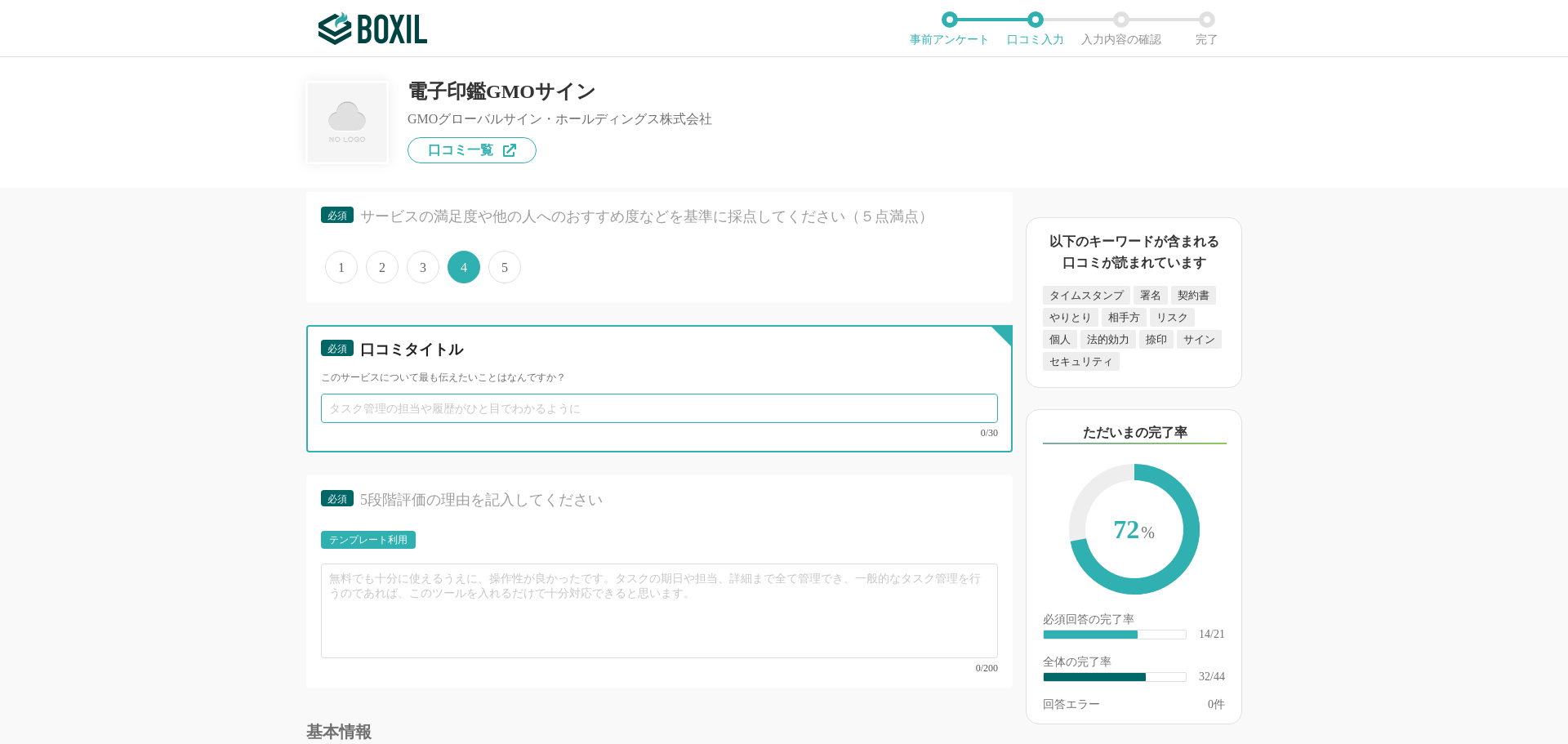
click at [532, 405] on input "text" at bounding box center [660, 407] width 677 height 29
type input "スタートアップでも利用しやすい電子署名システム"
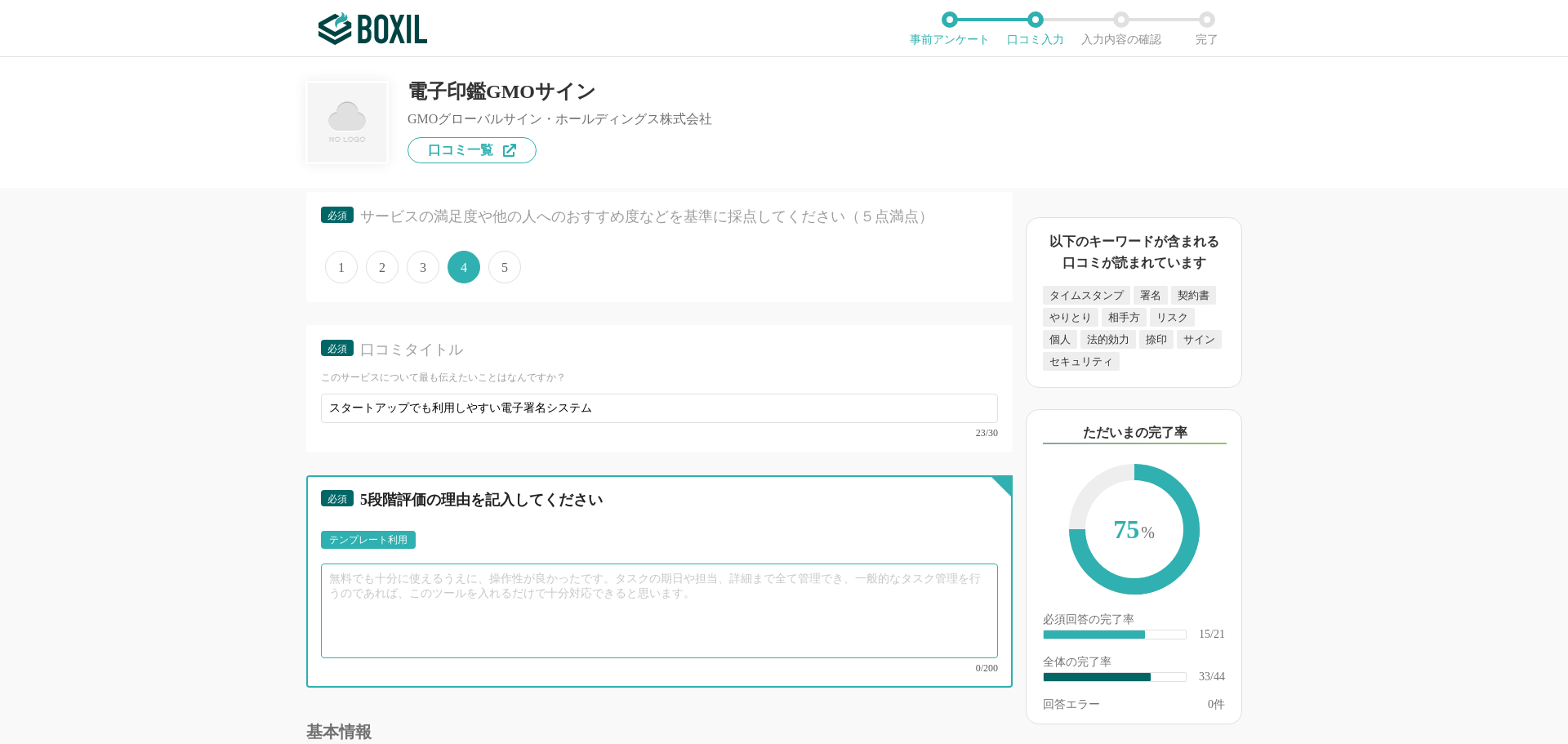
click at [572, 577] on textarea at bounding box center [660, 610] width 677 height 94
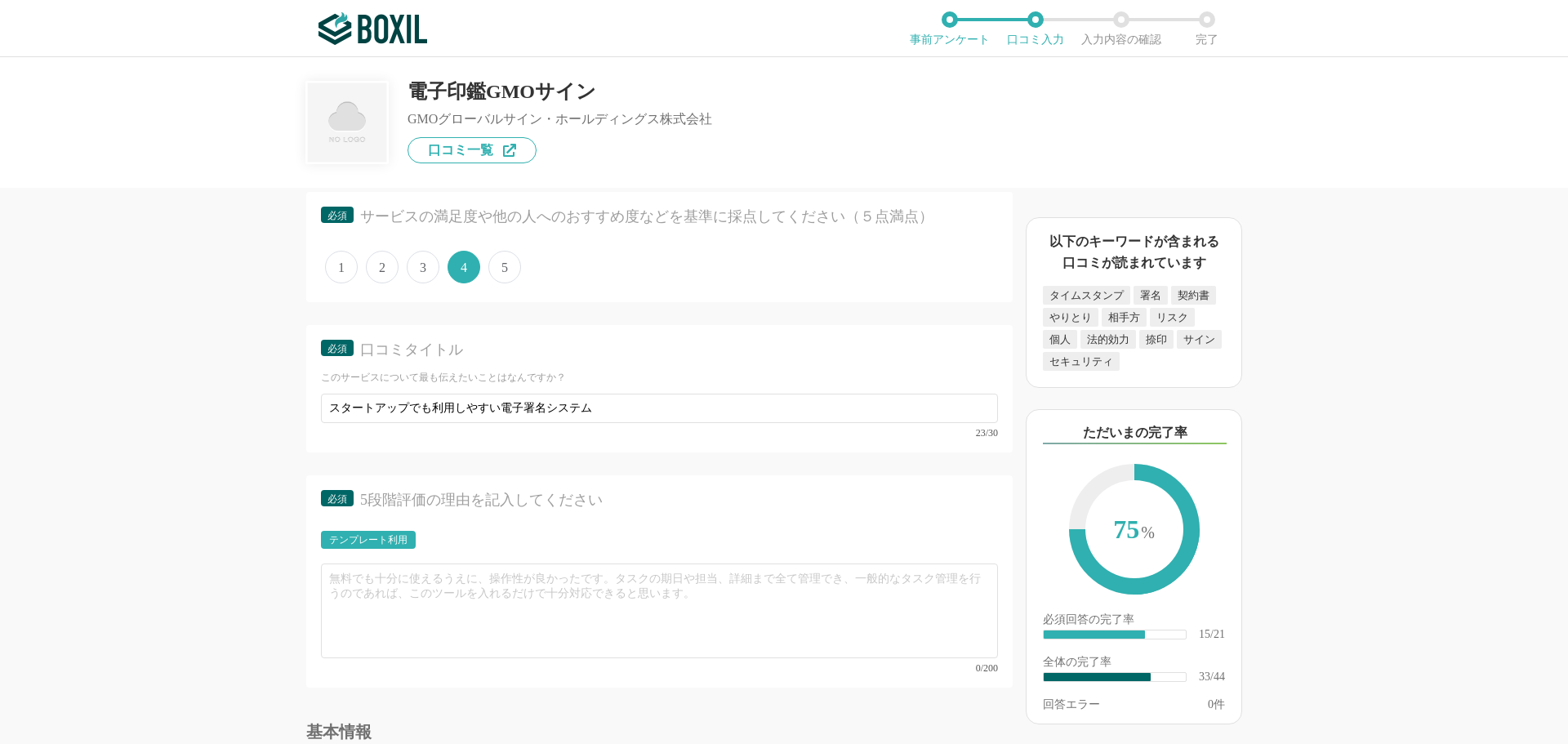
click at [391, 547] on div "テンプレート利用" at bounding box center [368, 539] width 94 height 18
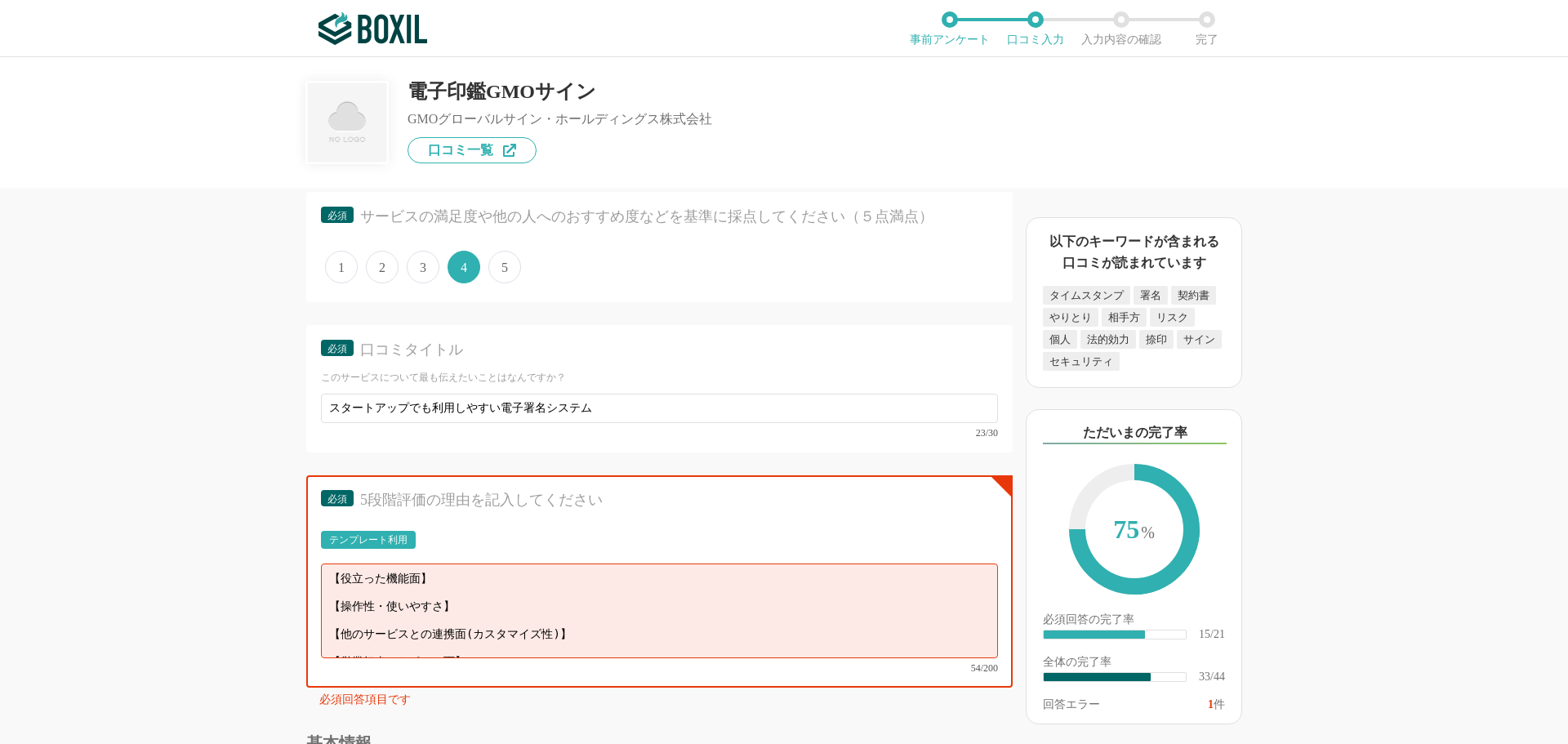
click at [387, 547] on div "テンプレート利用" at bounding box center [368, 539] width 94 height 18
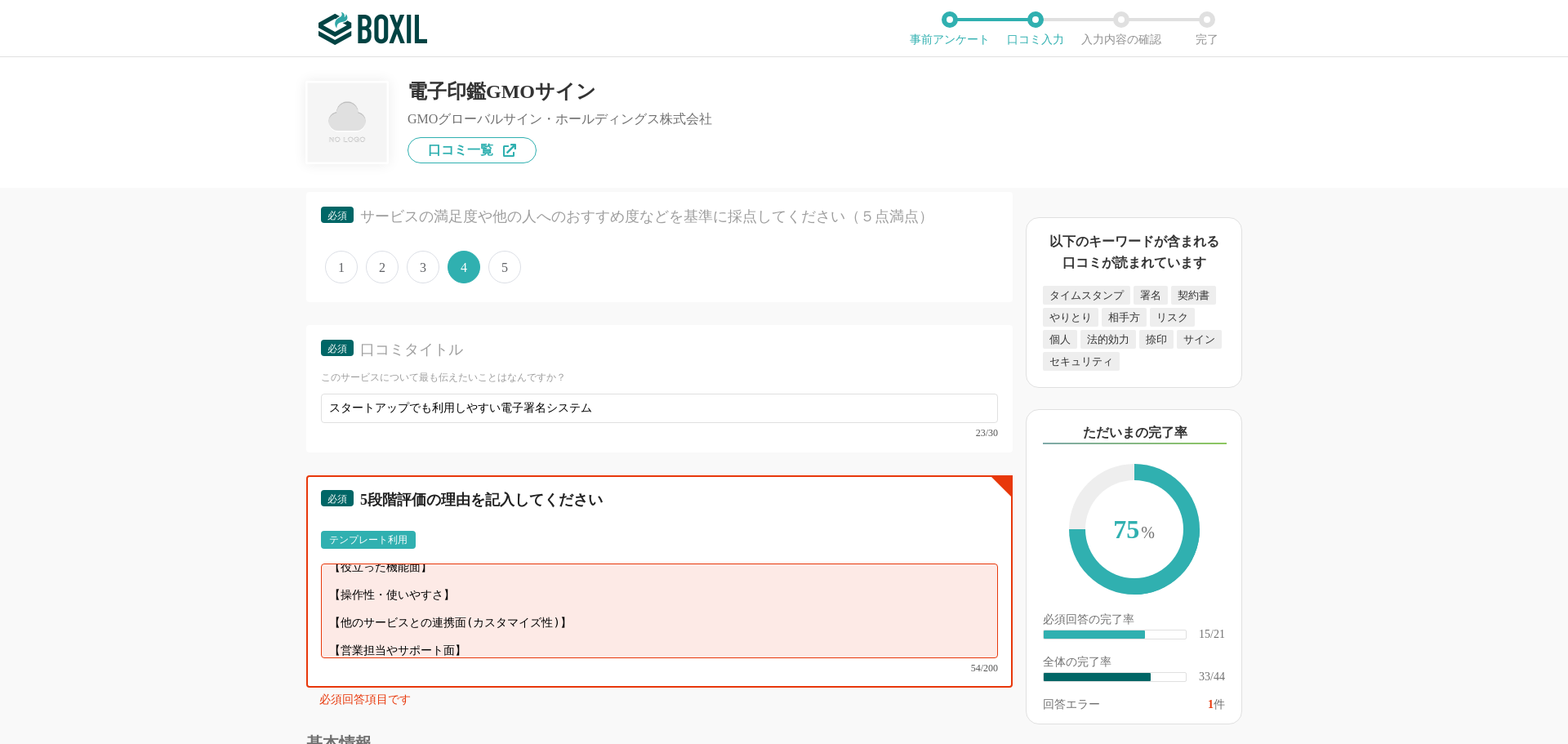
scroll to position [0, 0]
drag, startPoint x: 577, startPoint y: 630, endPoint x: 316, endPoint y: 466, distance: 308.2
click at [316, 466] on div "総合評価 必須 サービスの満足度や他の人へのおすすめ度などを基準に採点してください（５点満点） 1 2 3 4 5 必須 口コミタイトル このサービスについて…" at bounding box center [659, 432] width 706 height 559
type textarea "ス"
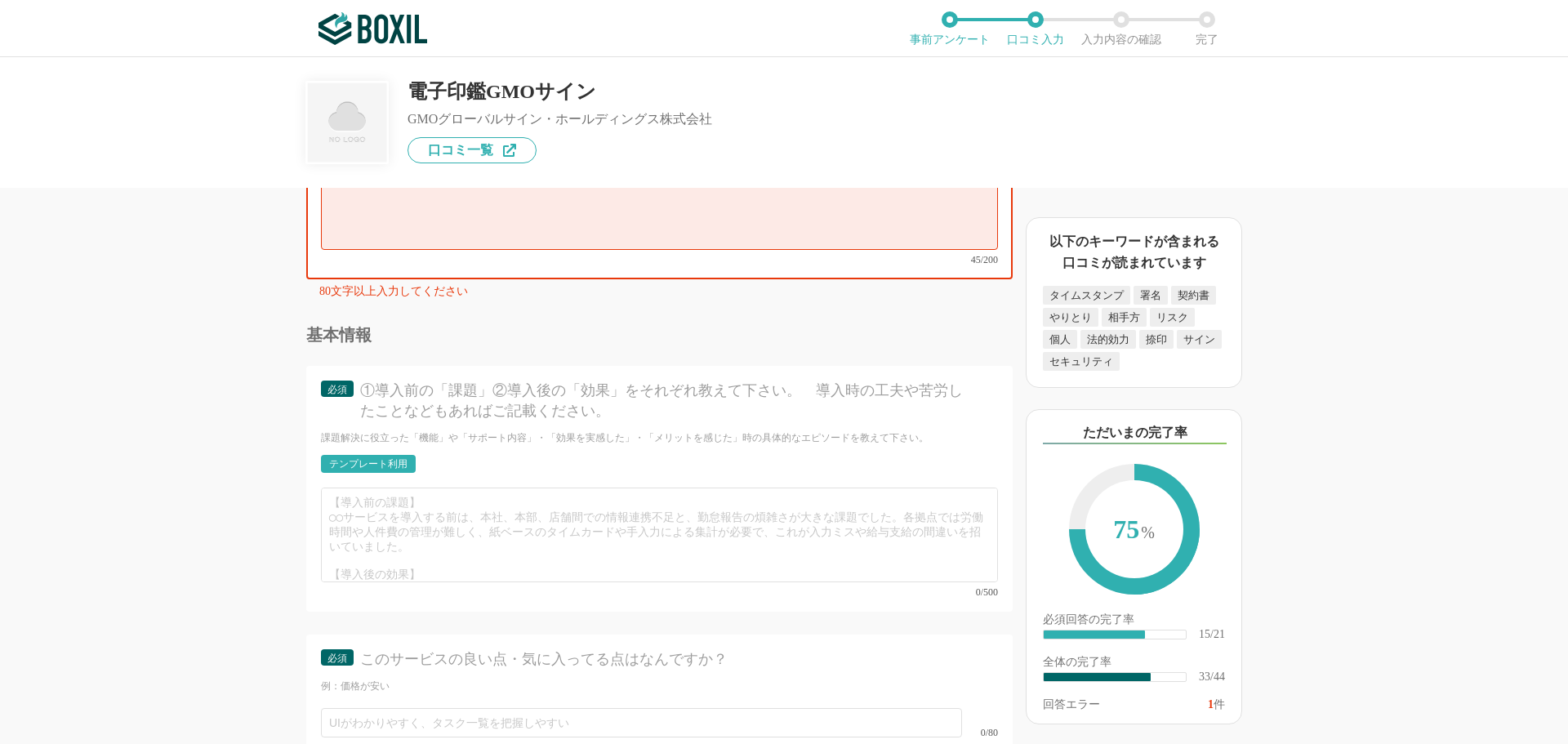
scroll to position [5063, 0]
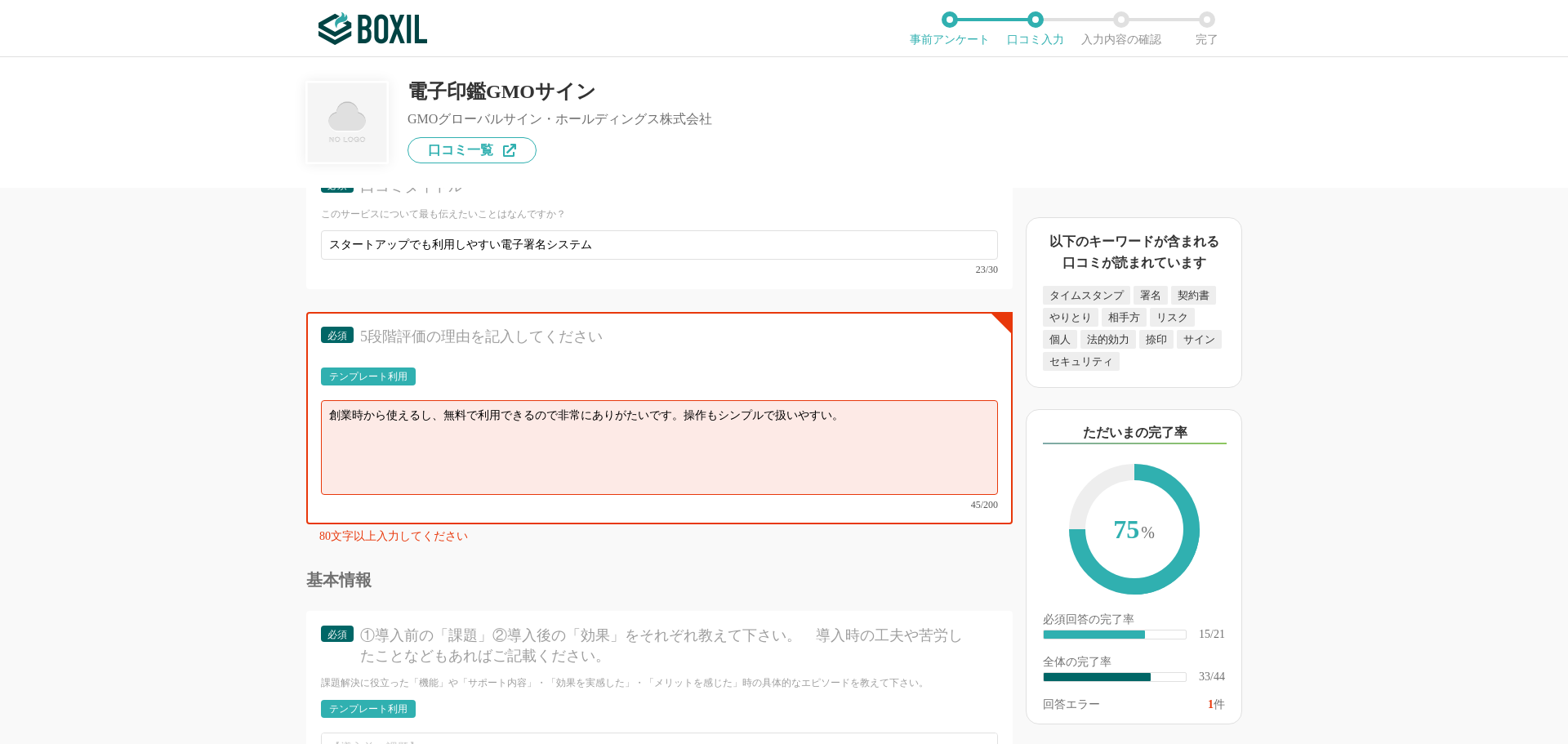
click at [859, 412] on textarea "創業時から使えるし、無料で利用できるので非常にありがたいです。操作もシンプルで扱いやすい。" at bounding box center [660, 447] width 677 height 94
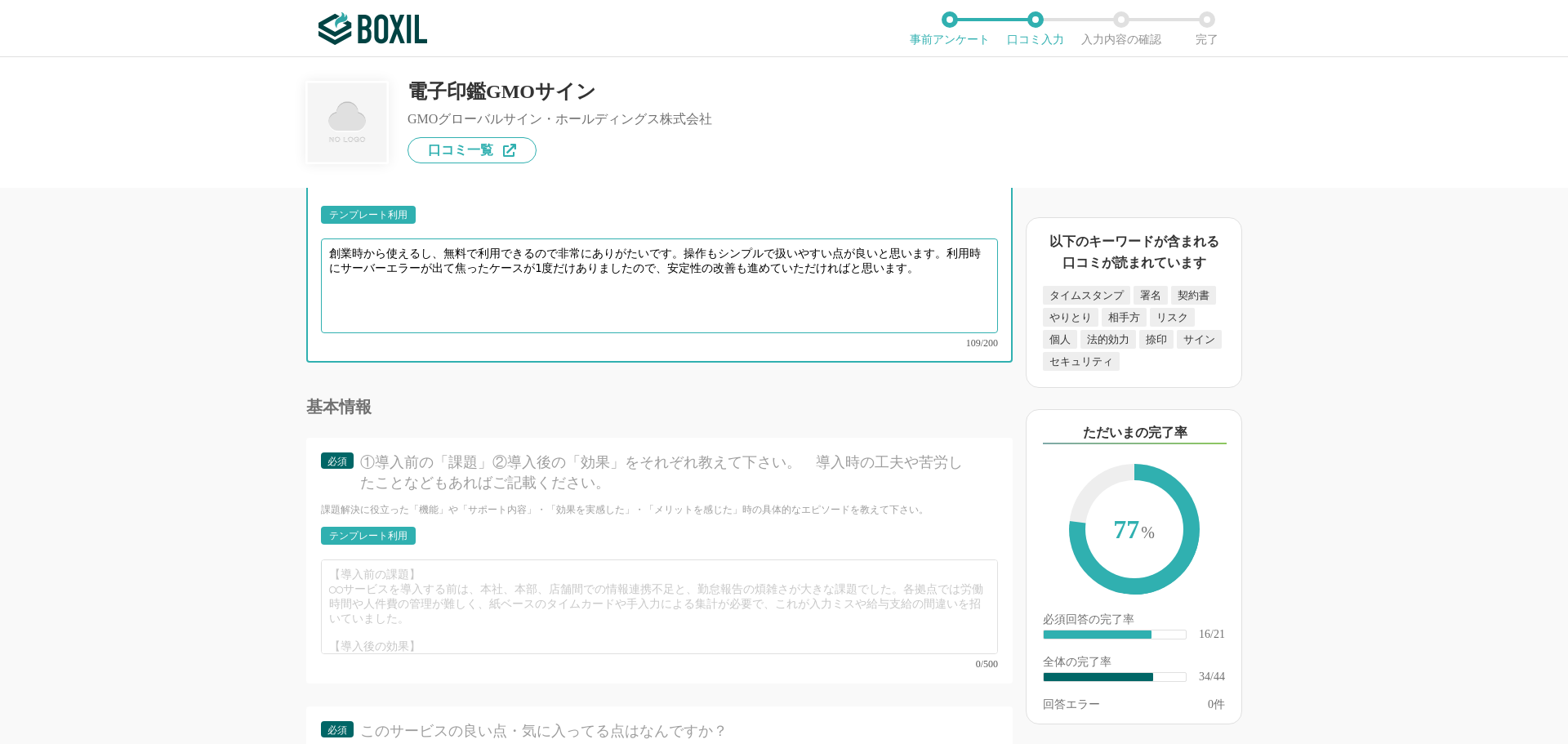
scroll to position [5145, 0]
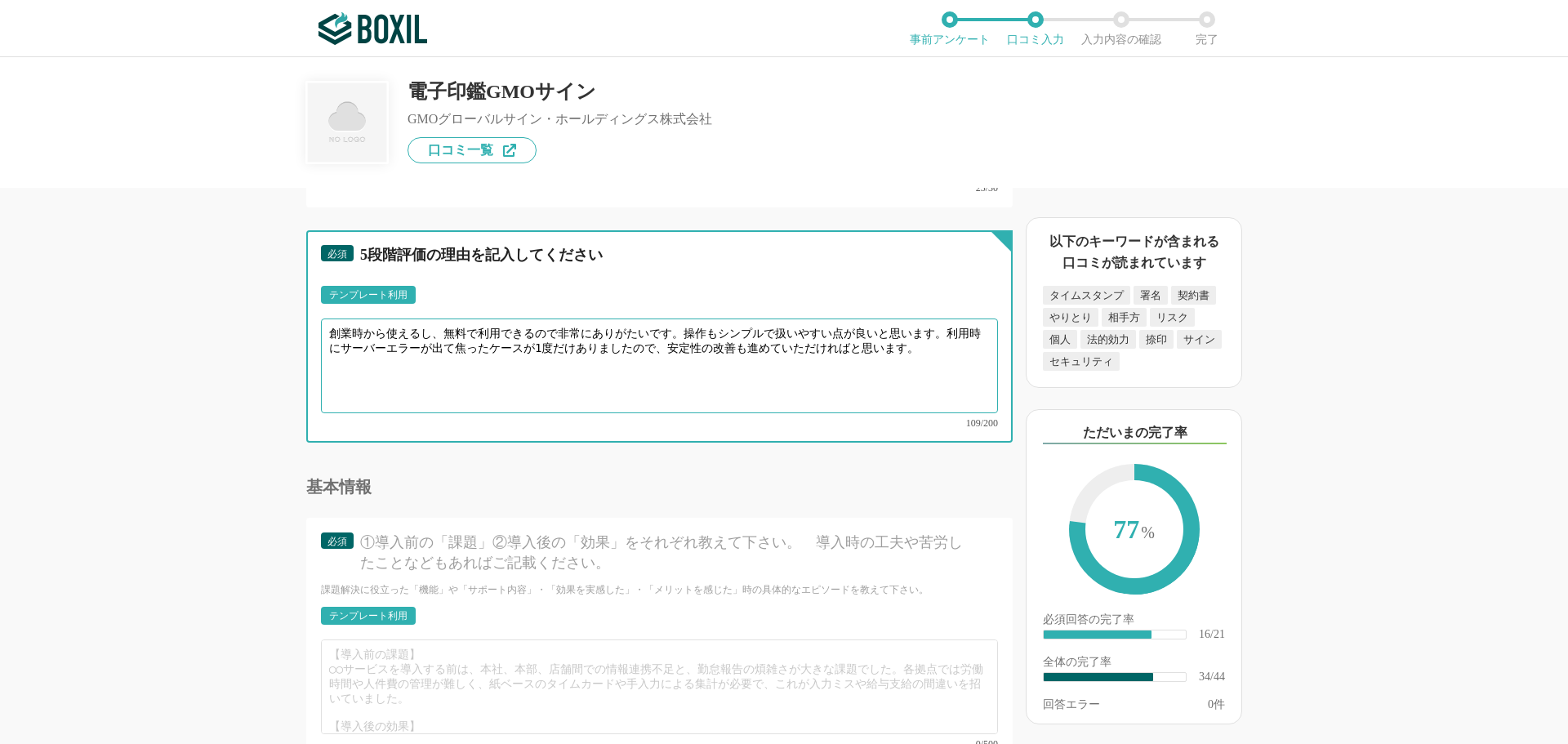
drag, startPoint x: 385, startPoint y: 331, endPoint x: 443, endPoint y: 327, distance: 58.1
click at [443, 327] on textarea "創業時から使えるし、無料で利用できるので非常にありがたいです。操作もシンプルで扱いやすい点が良いと思います。利用時にサーバーエラーが出て焦ったケースが1度だけ…" at bounding box center [660, 365] width 677 height 94
click at [571, 379] on textarea "創業時から無料で利用できるので非常にありがたいです。操作もシンプルで扱いやすい点が良いと思います。利用時にサーバーエラーが出て焦ったケースが1度だけありました…" at bounding box center [660, 365] width 677 height 94
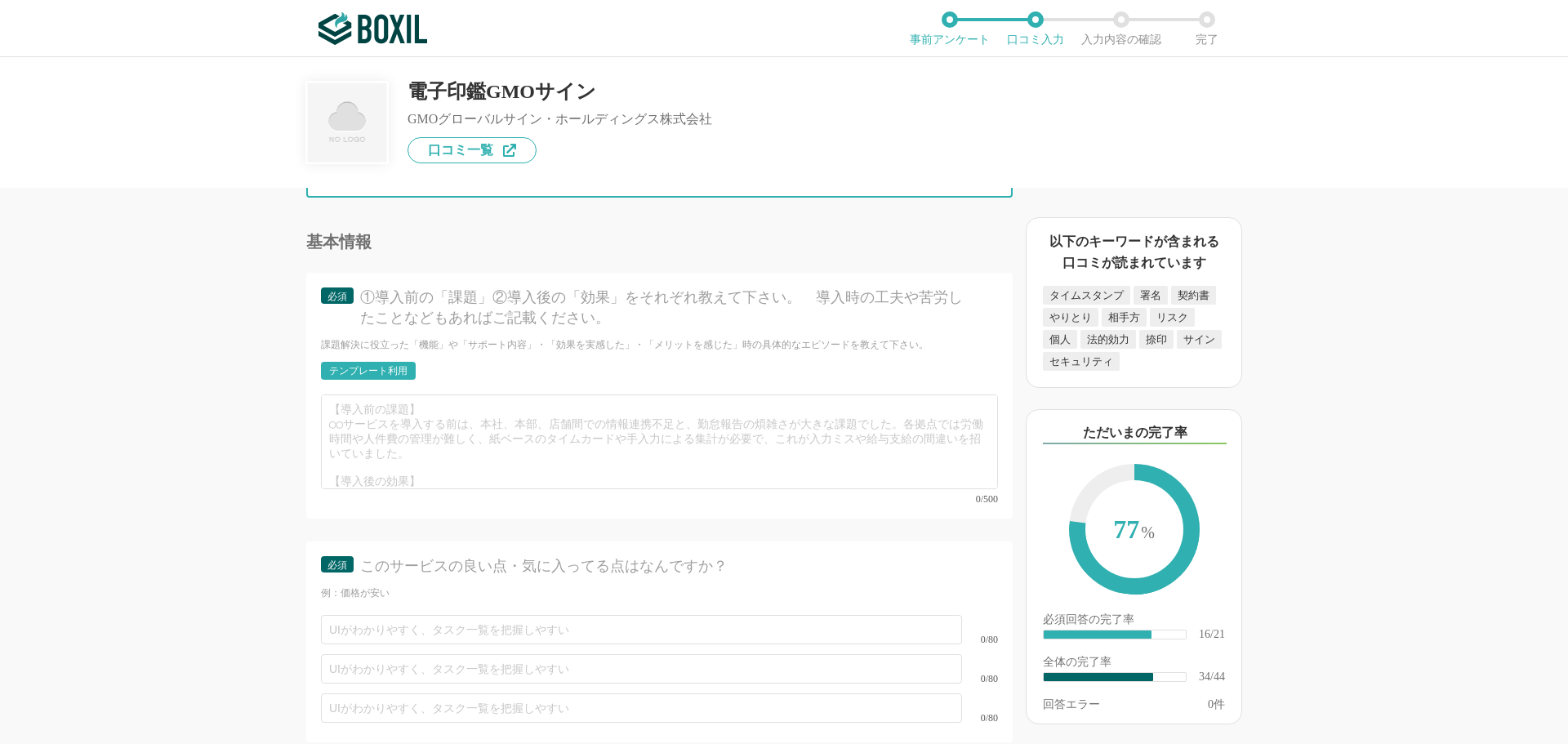
scroll to position [5308, 0]
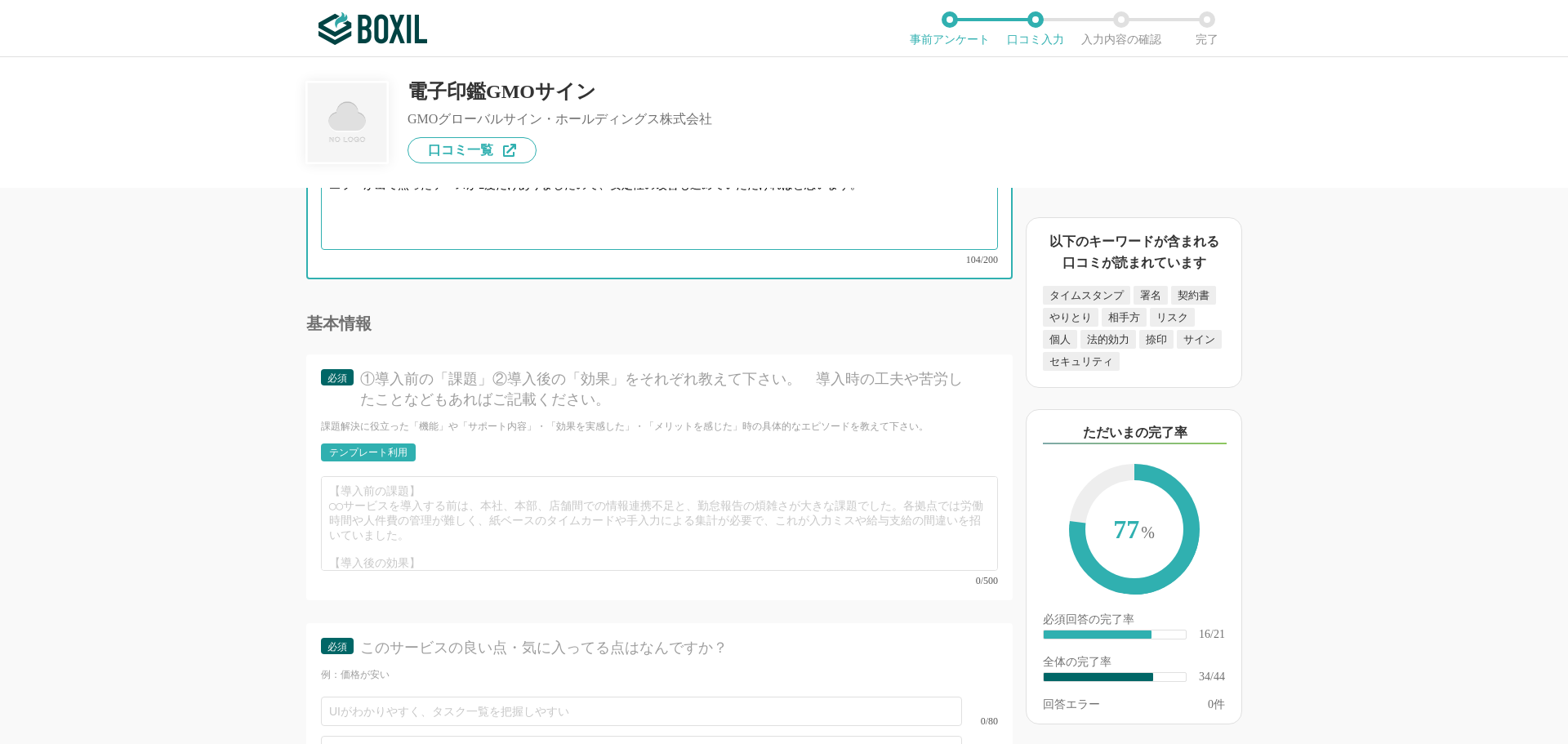
type textarea "創業時から無料で利用できるので非常にありがたいです。操作もシンプルで扱いやすい点が良いと思います。利用時にサーバーエラーが出て焦ったケースが1度だけありました…"
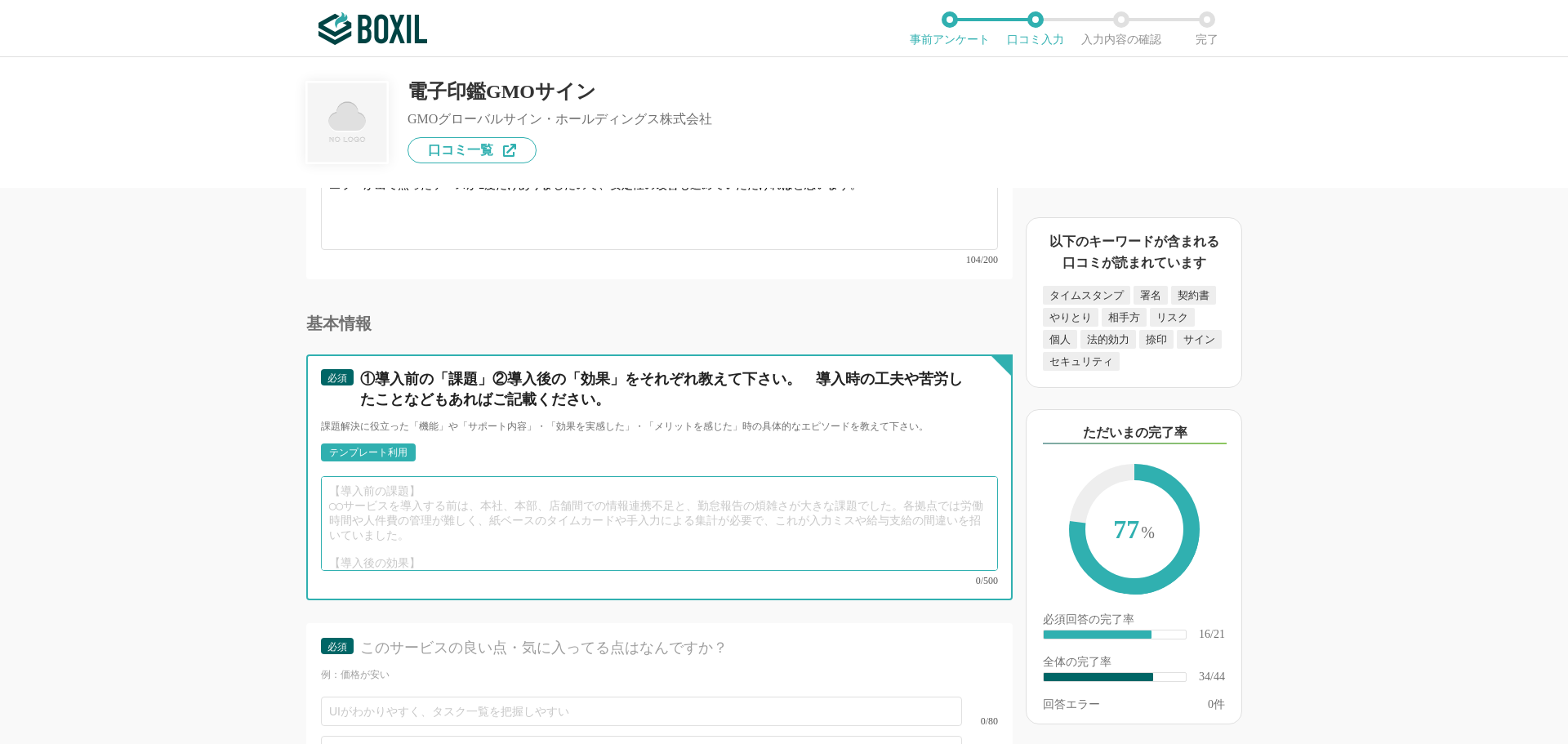
click at [579, 493] on textarea at bounding box center [660, 523] width 677 height 94
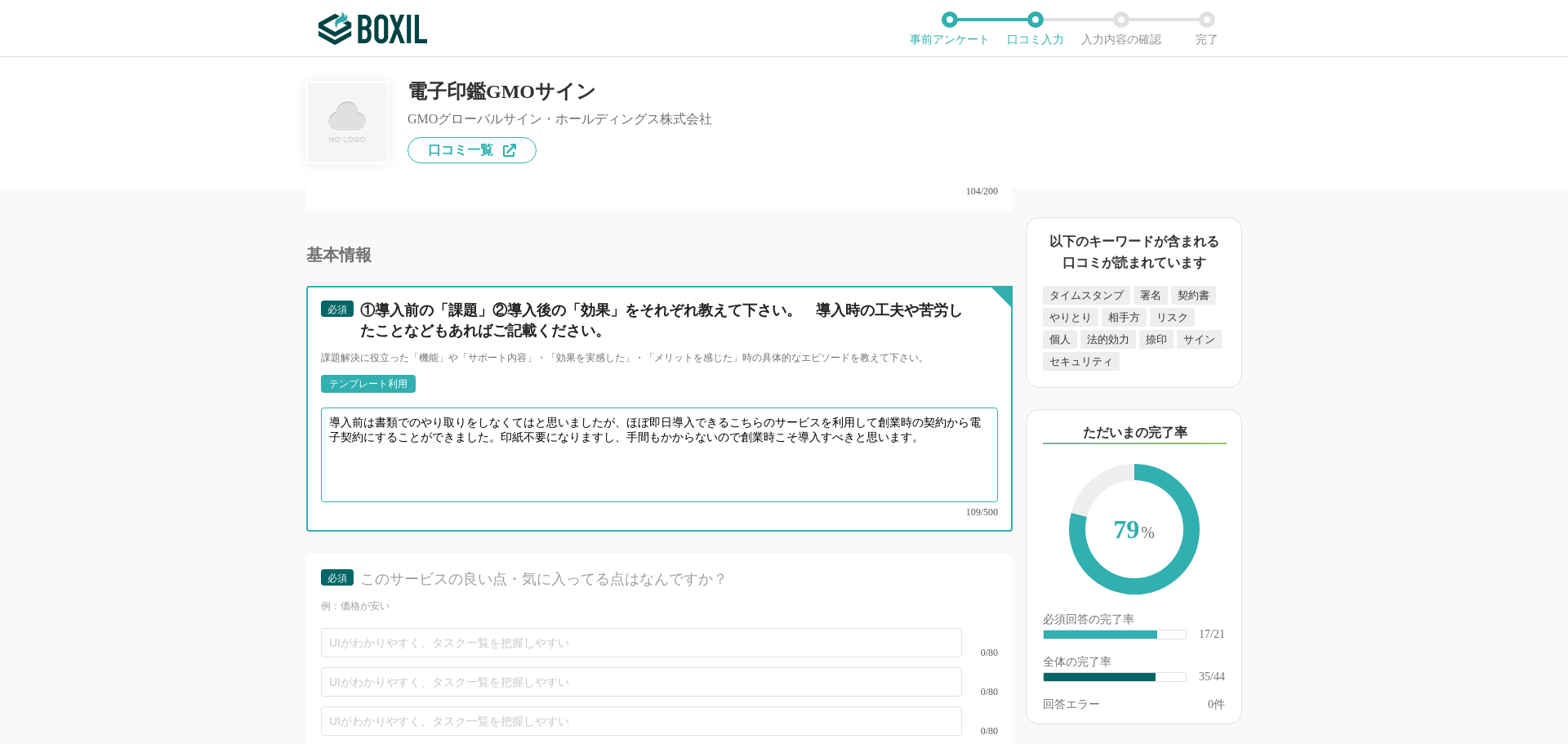
scroll to position [5471, 0]
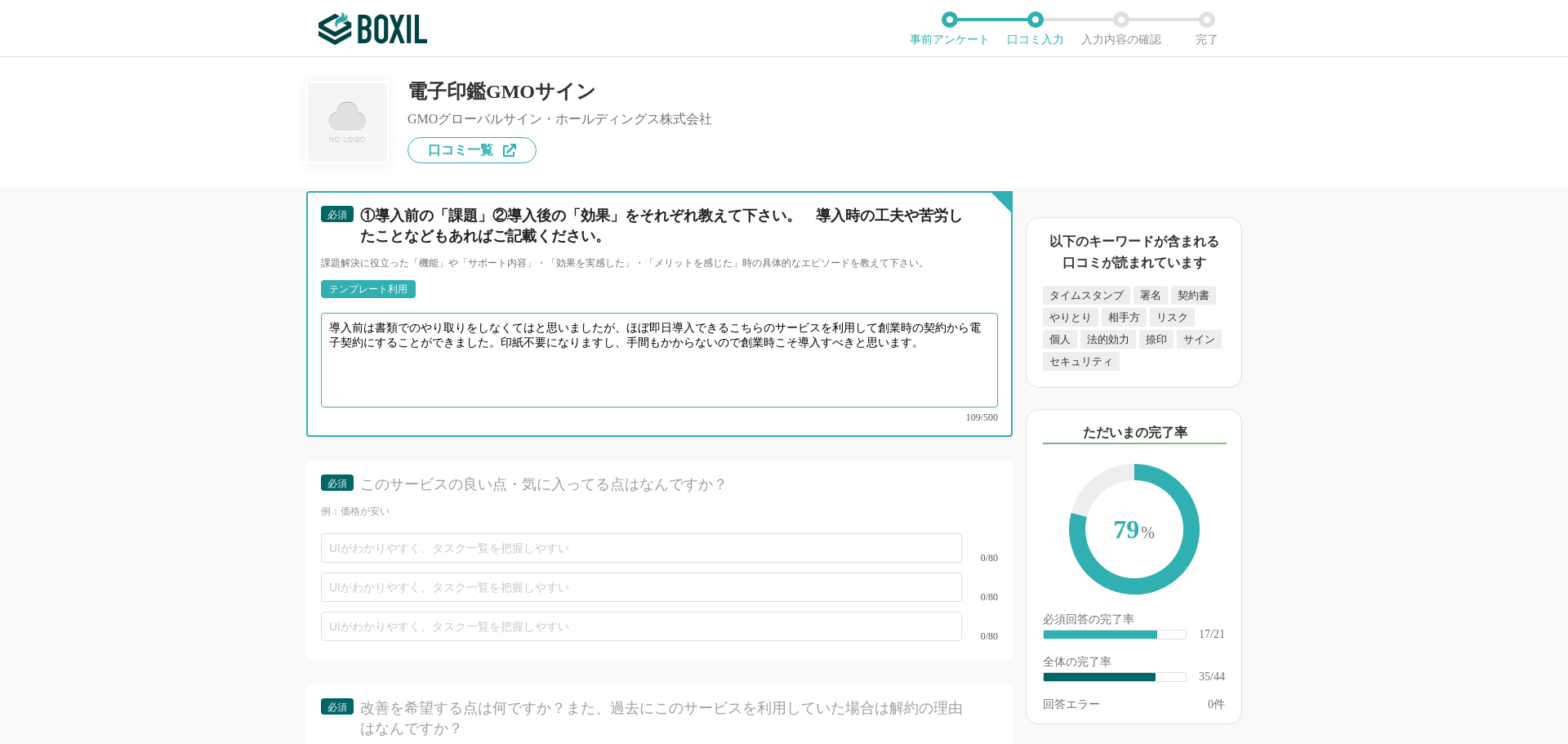
type textarea "導入前は書類でのやり取りをしなくてはと思いましたが、ほぼ即日導入できるこちらのサービスを利用して創業時の契約から電子契約にすることができました。印紙不要になり…"
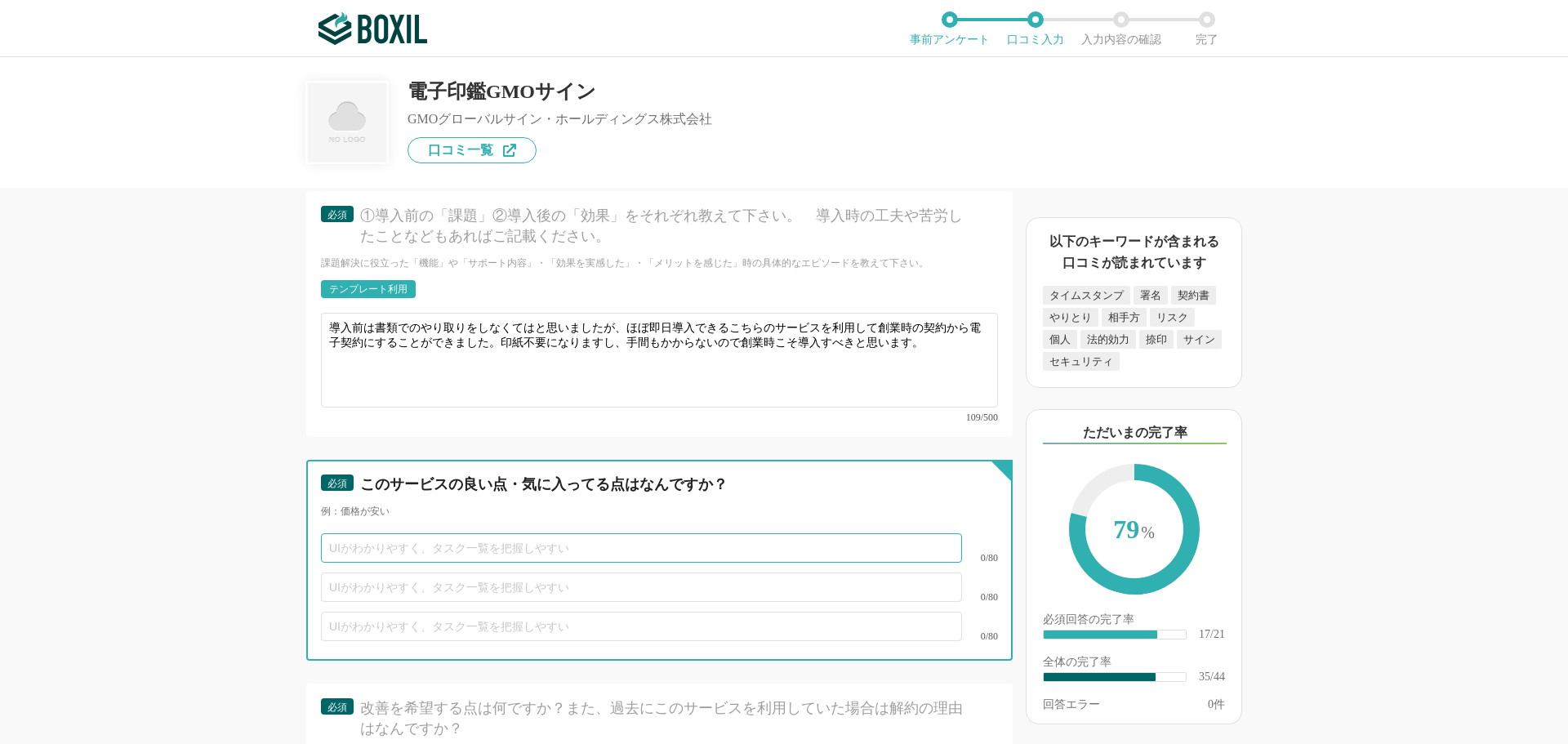
click at [519, 538] on input "text" at bounding box center [641, 547] width 641 height 29
type input "無料から使える"
click at [669, 572] on input "text" at bounding box center [641, 586] width 641 height 29
type input "設定がシンプルで簡単"
click at [571, 612] on input "text" at bounding box center [641, 626] width 641 height 29
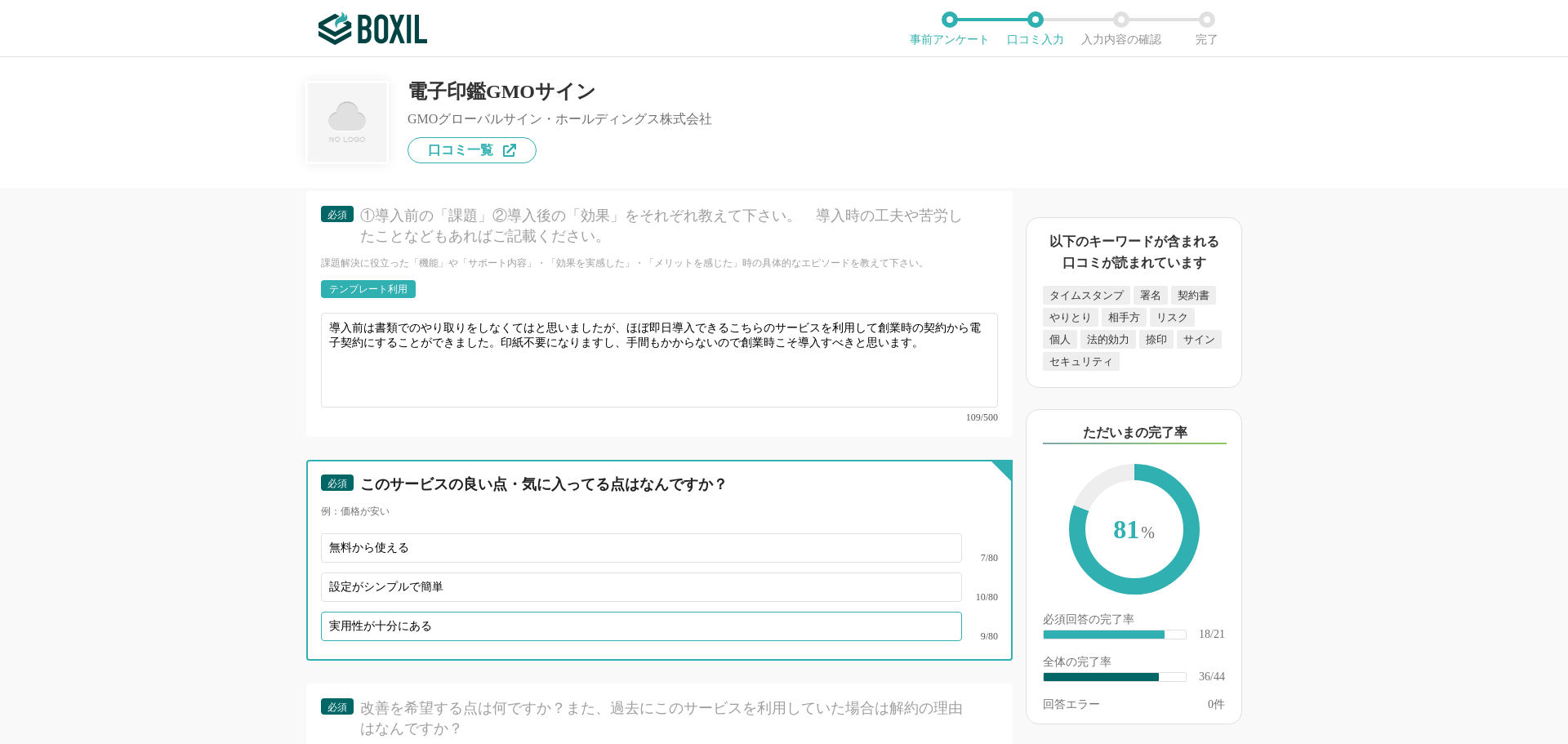
type input "実用性が十分にある"
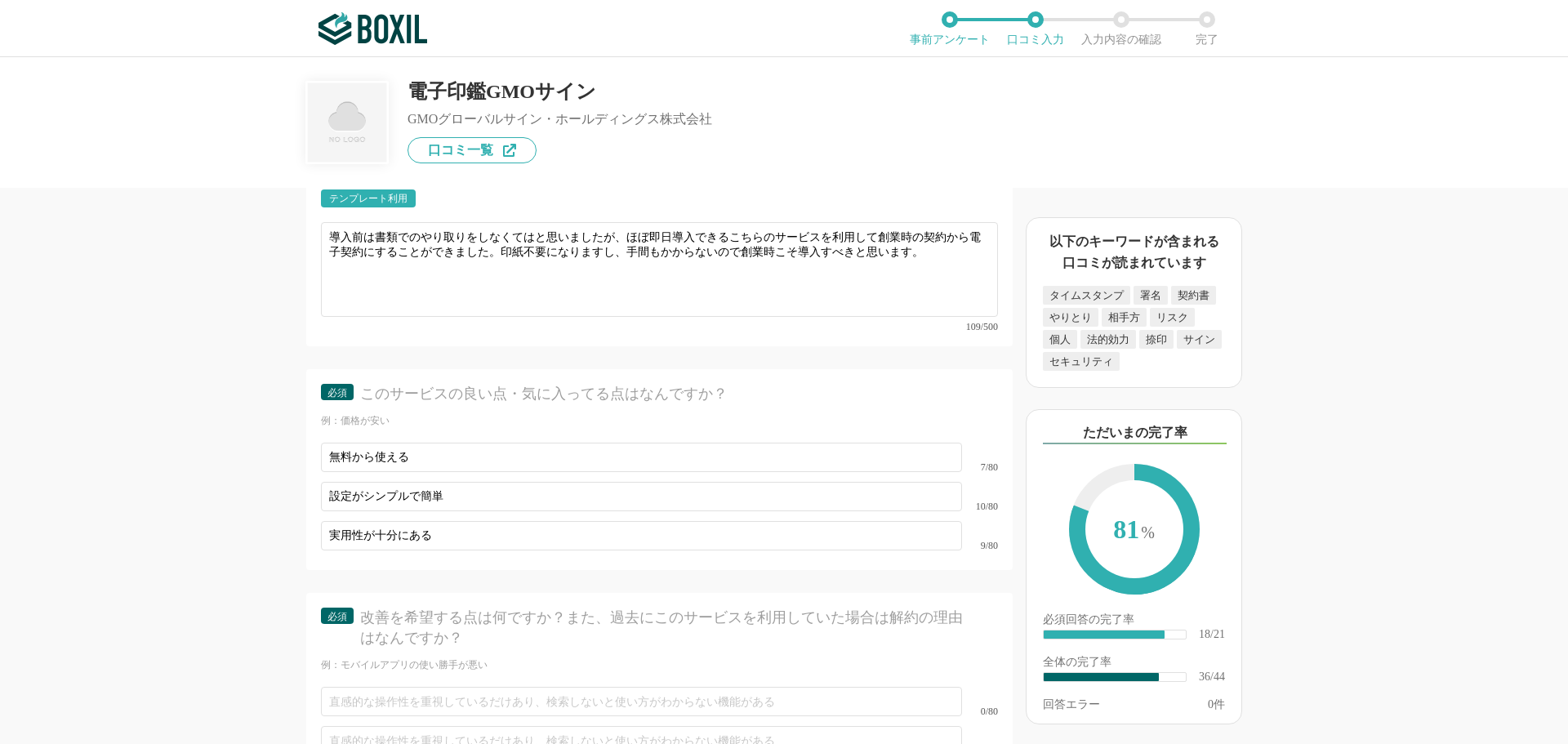
scroll to position [5716, 0]
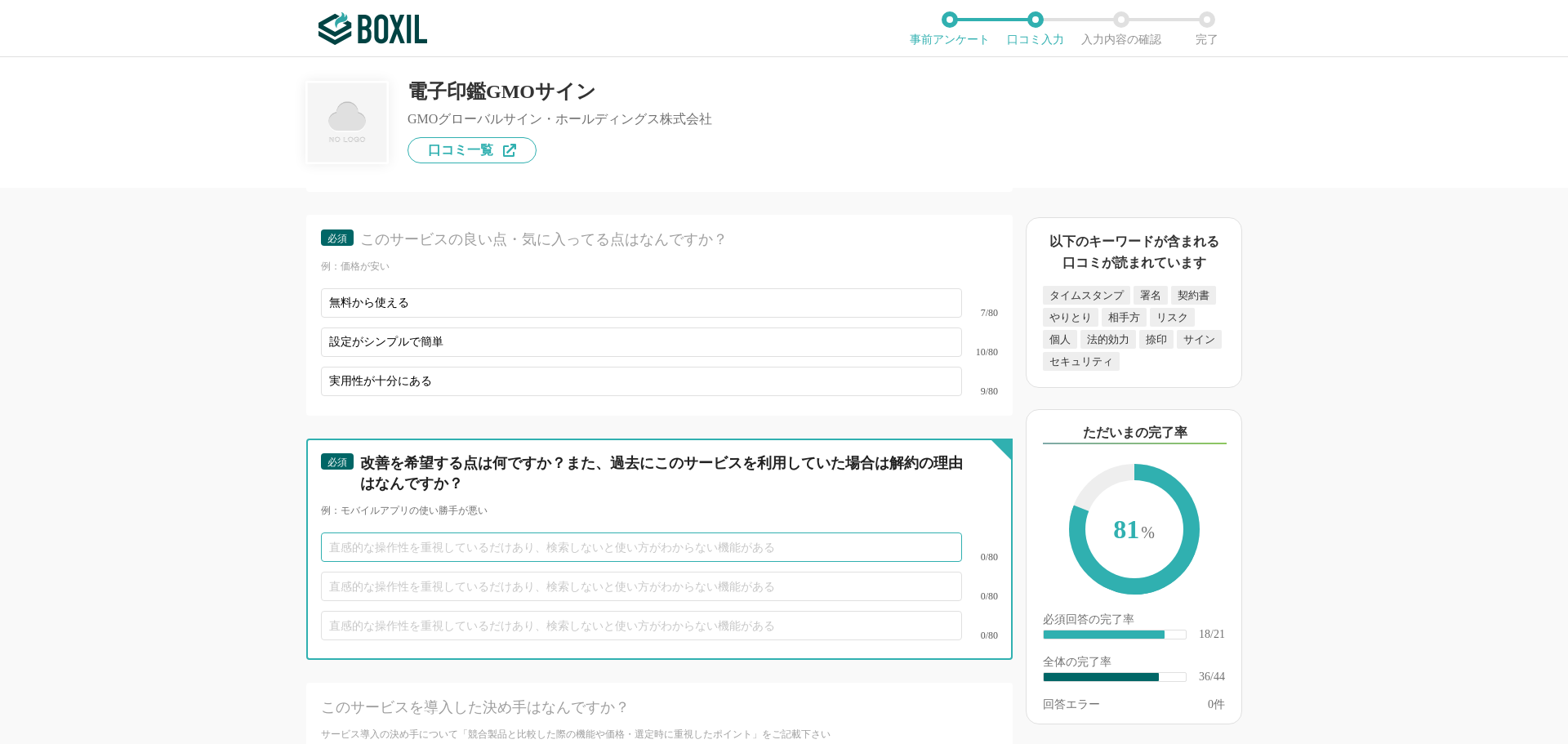
click at [543, 532] on input "text" at bounding box center [641, 547] width 641 height 29
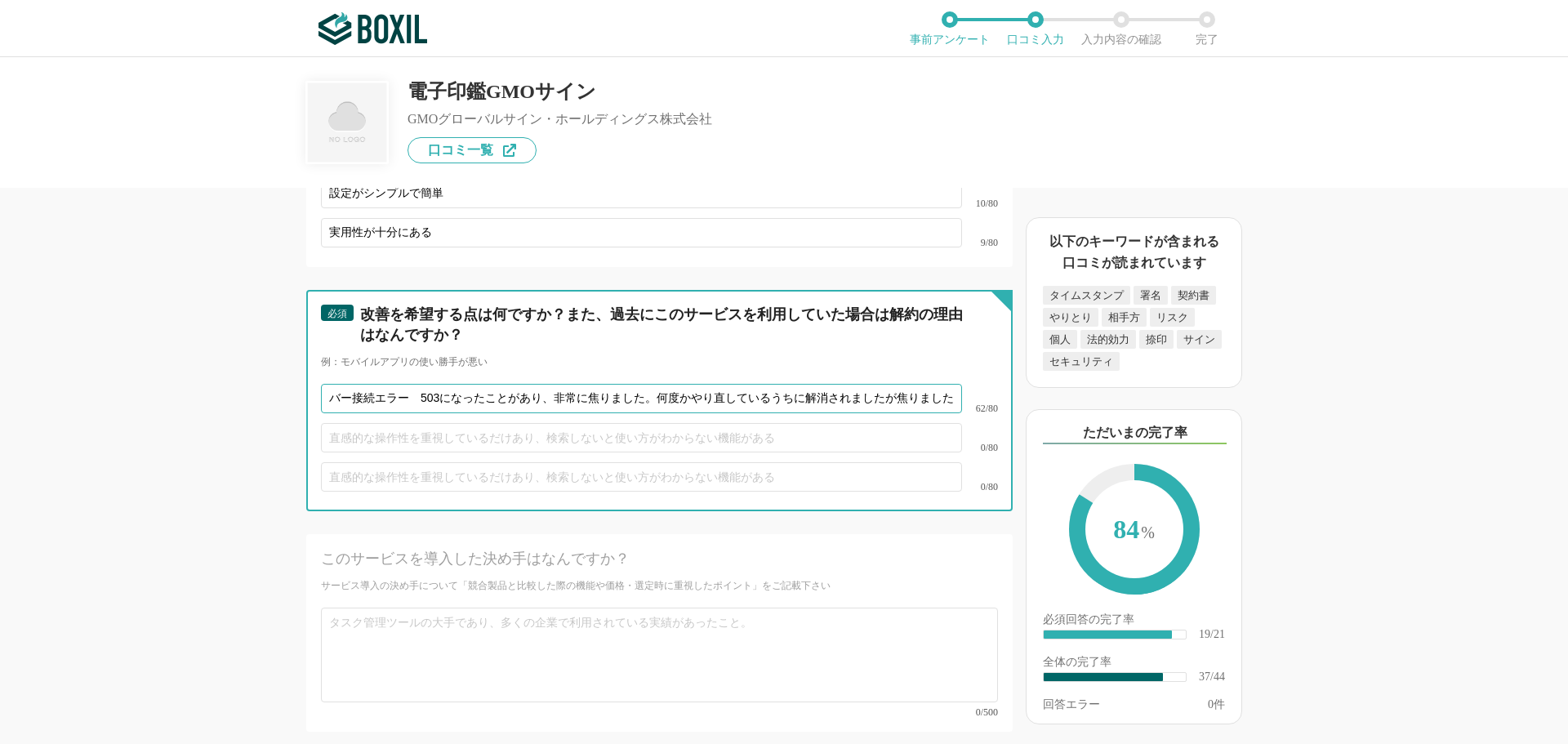
scroll to position [0, 138]
type input "大事な署名作業の際サーバー接続エラー　503になったことがあり、非常に焦りました。何度かやり直しているうちに解消されましたが焦りました"
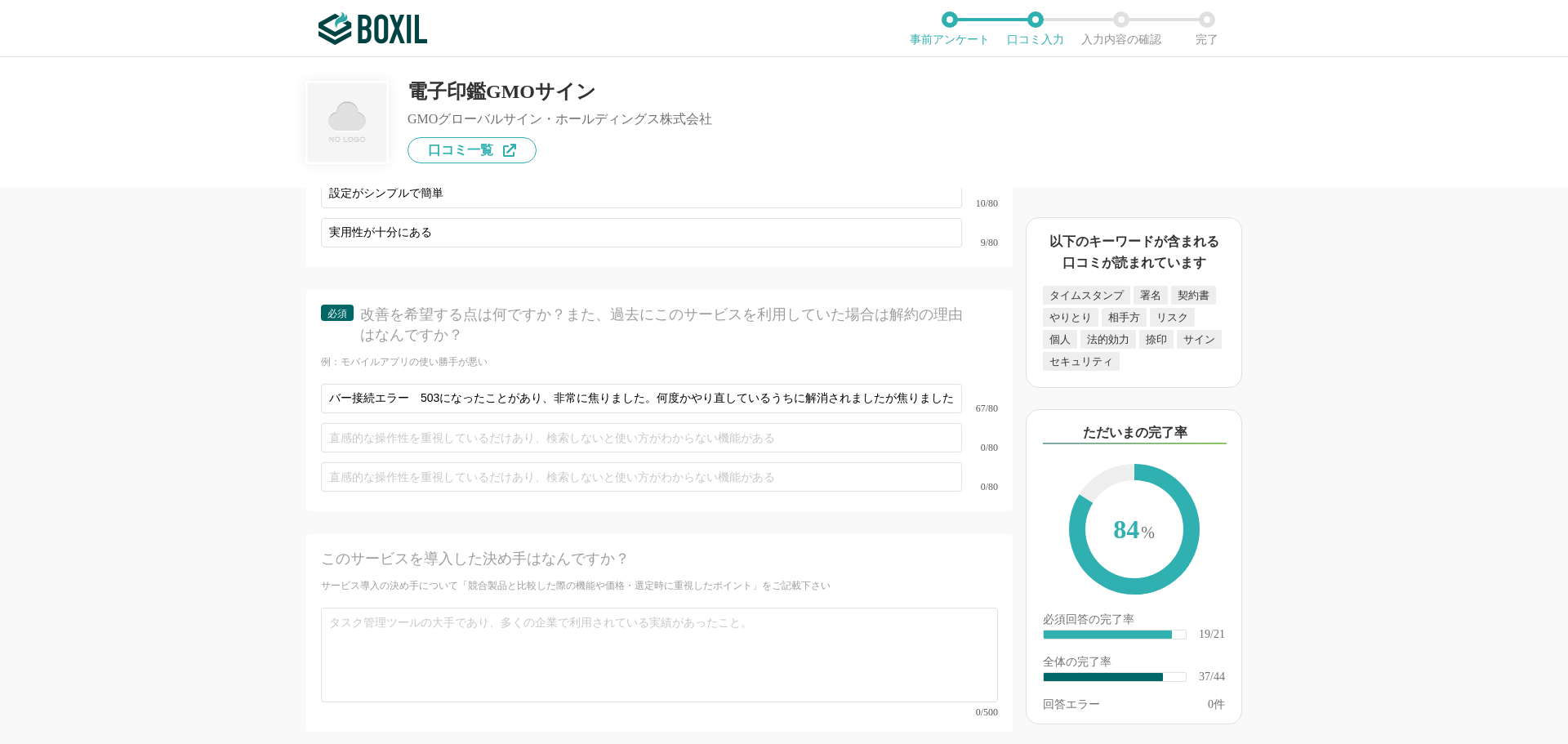
scroll to position [0, 0]
click at [397, 579] on div "サービス導入の決め手について「競合製品と比較した際の機能や価格・選定時に重視したポイント」をご記載下さい" at bounding box center [660, 586] width 677 height 14
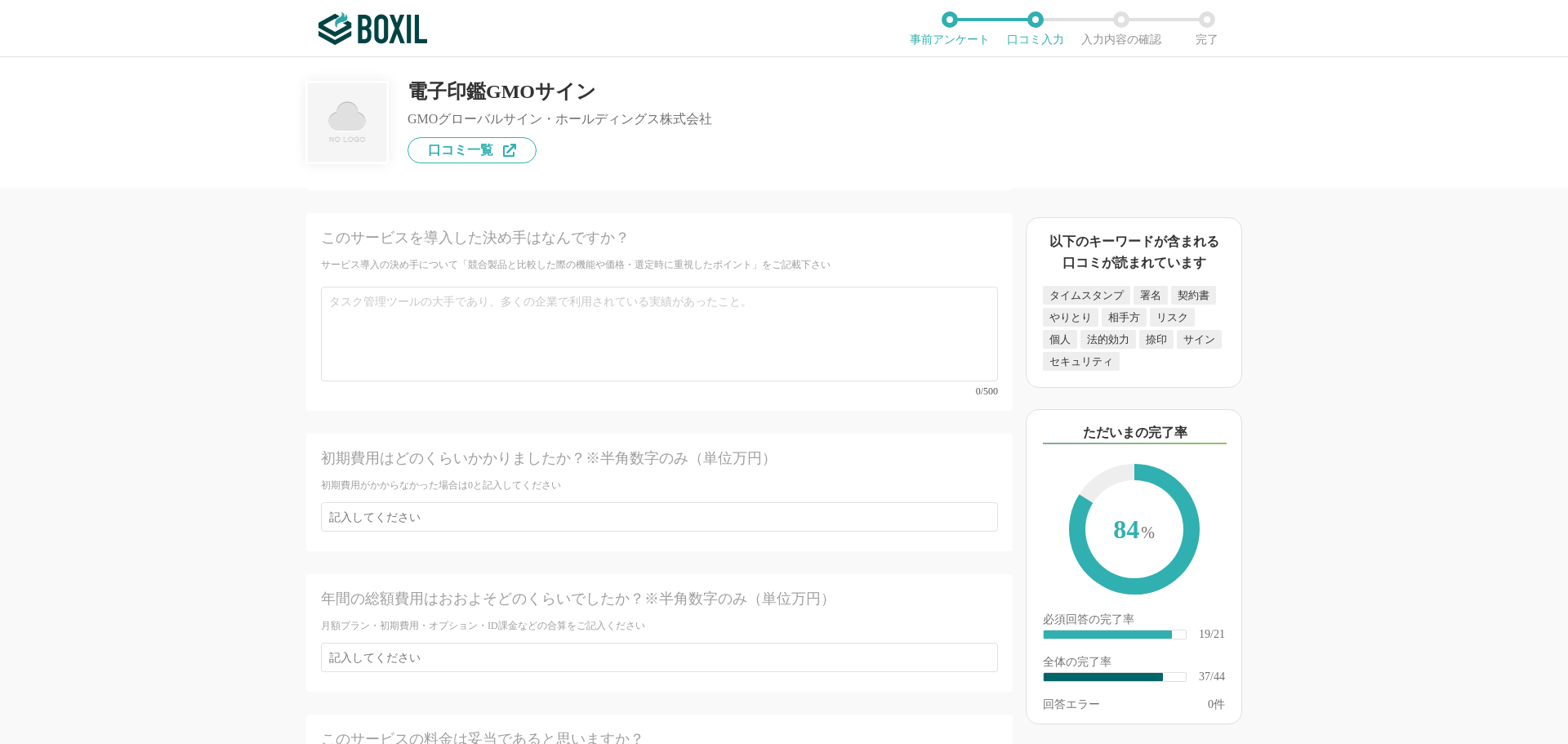
scroll to position [6191, 0]
click at [392, 256] on div "このサービスを導入した決め手はなんですか？ サービス導入の決め手について「競合製品と比較した際の機能や価格・選定時に重視したポイント」をご記載下さい 0/500" at bounding box center [659, 306] width 706 height 197
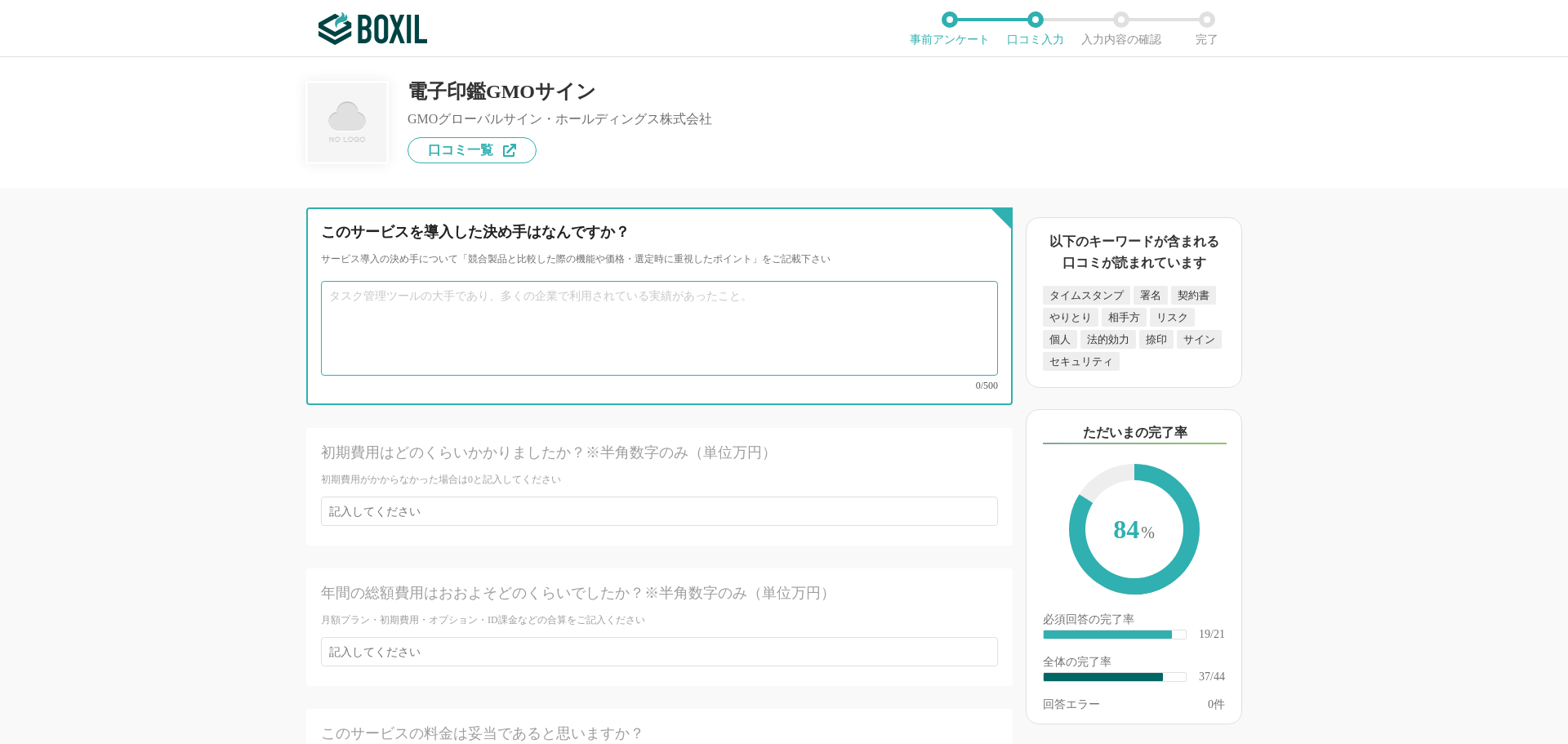
click at [407, 303] on textarea at bounding box center [660, 328] width 677 height 94
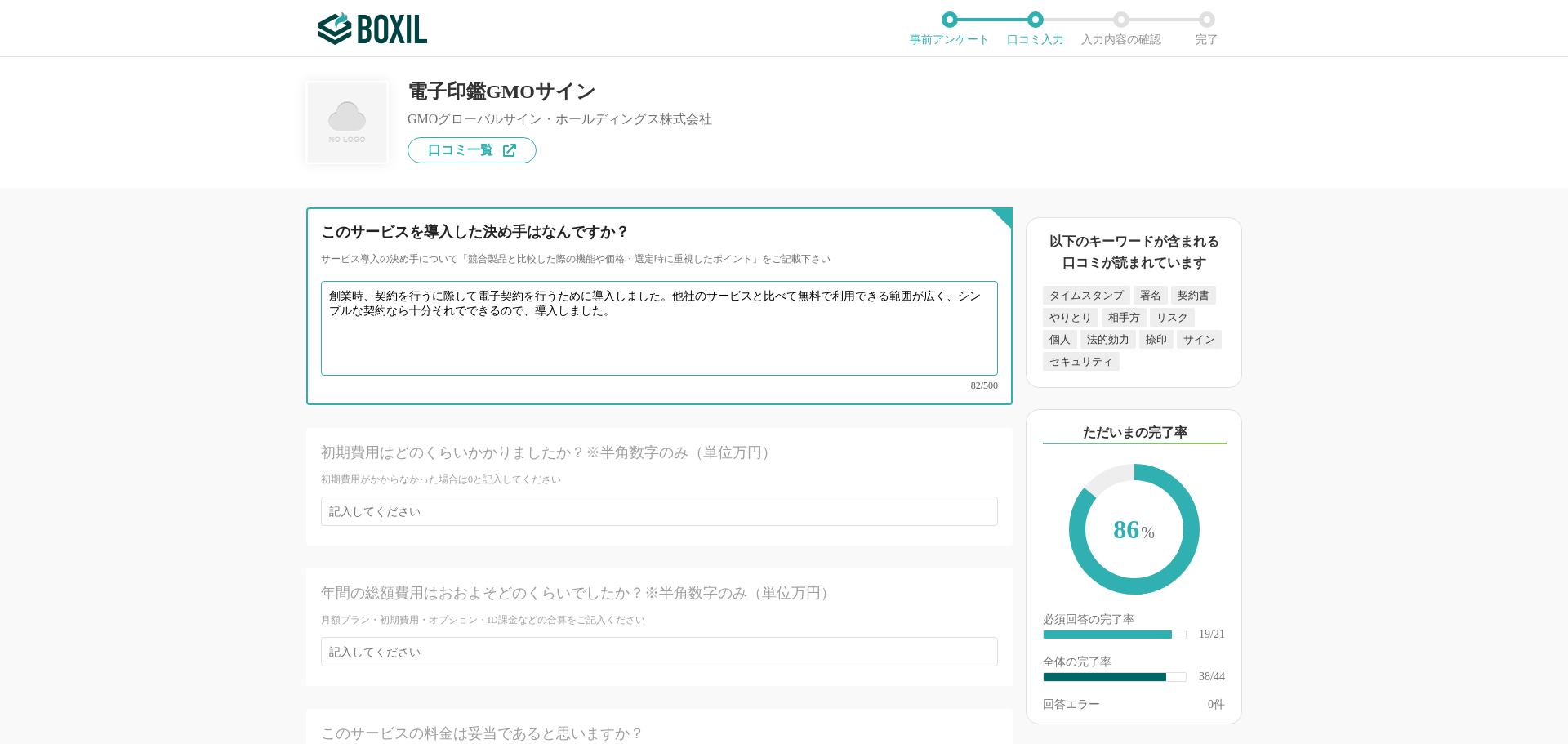
type textarea "創業時、契約を行うに際して電子契約を行うために導入しました。他社のサービスと比べて無料で利用できる範囲が広く、シンプルな契約なら十分それでできるので、導入しま…"
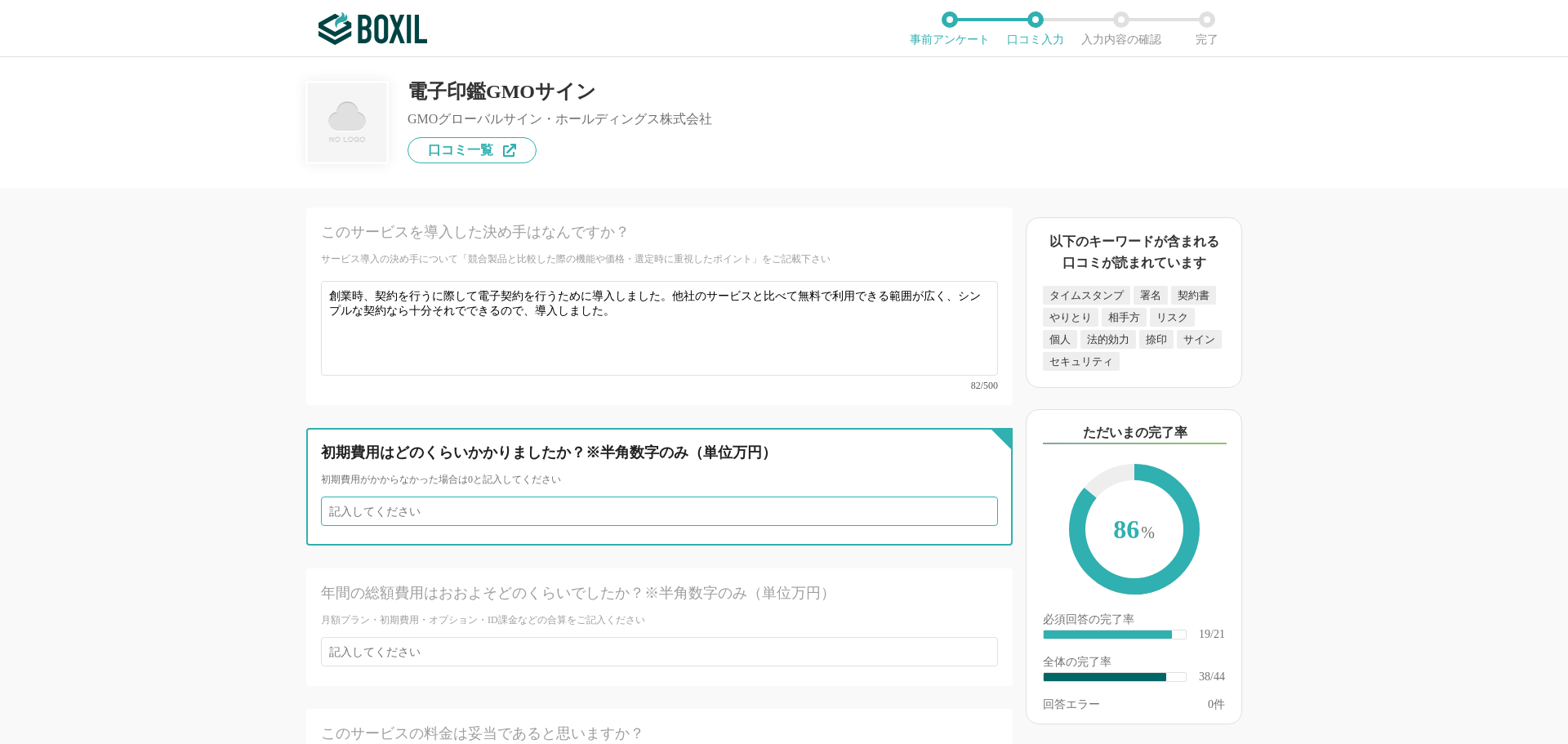
click at [512, 496] on input "number" at bounding box center [660, 510] width 677 height 29
click at [546, 496] on input "number" at bounding box center [660, 510] width 677 height 29
click at [553, 496] on input "number" at bounding box center [660, 510] width 677 height 29
click at [590, 496] on input "number" at bounding box center [660, 510] width 677 height 29
type input "0"
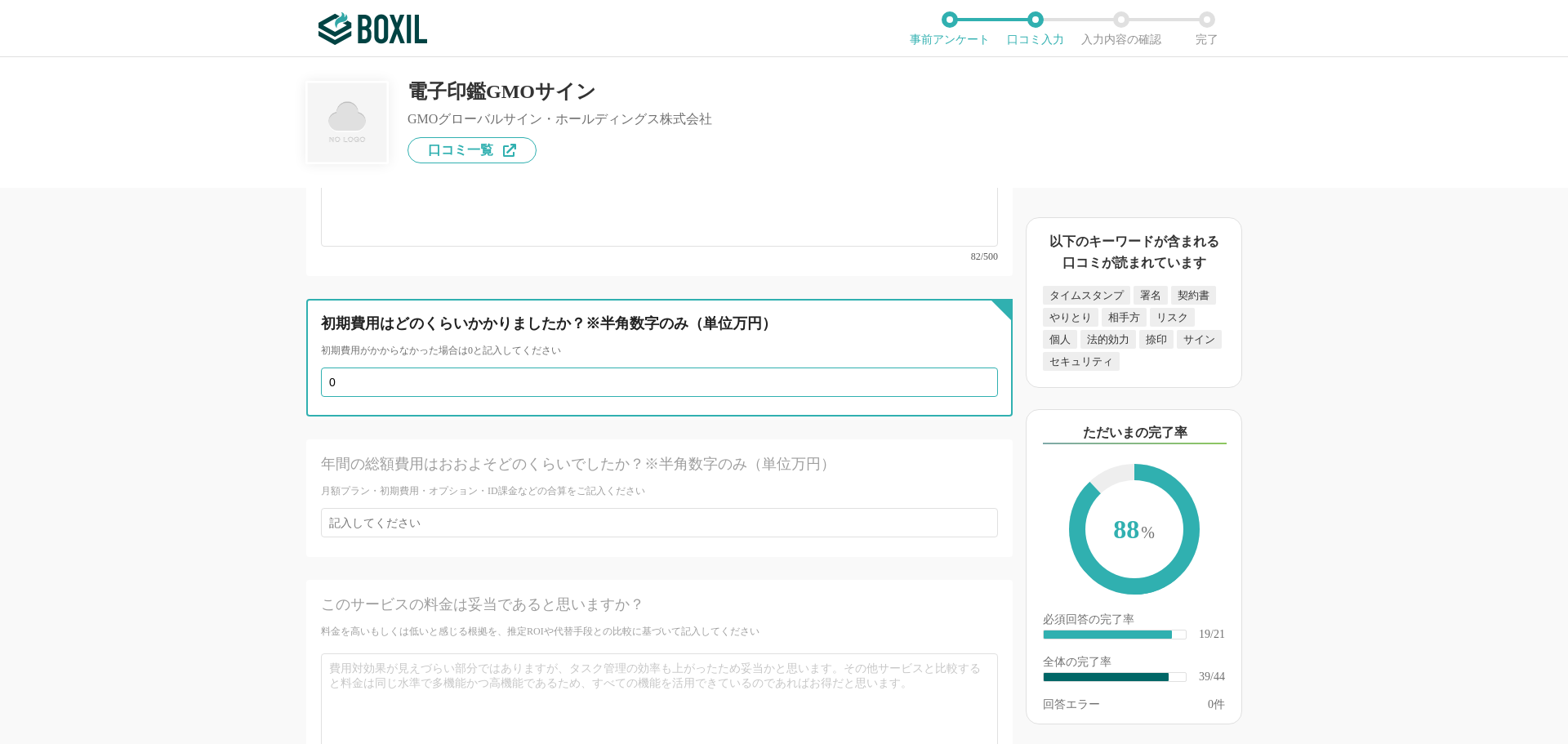
scroll to position [6436, 0]
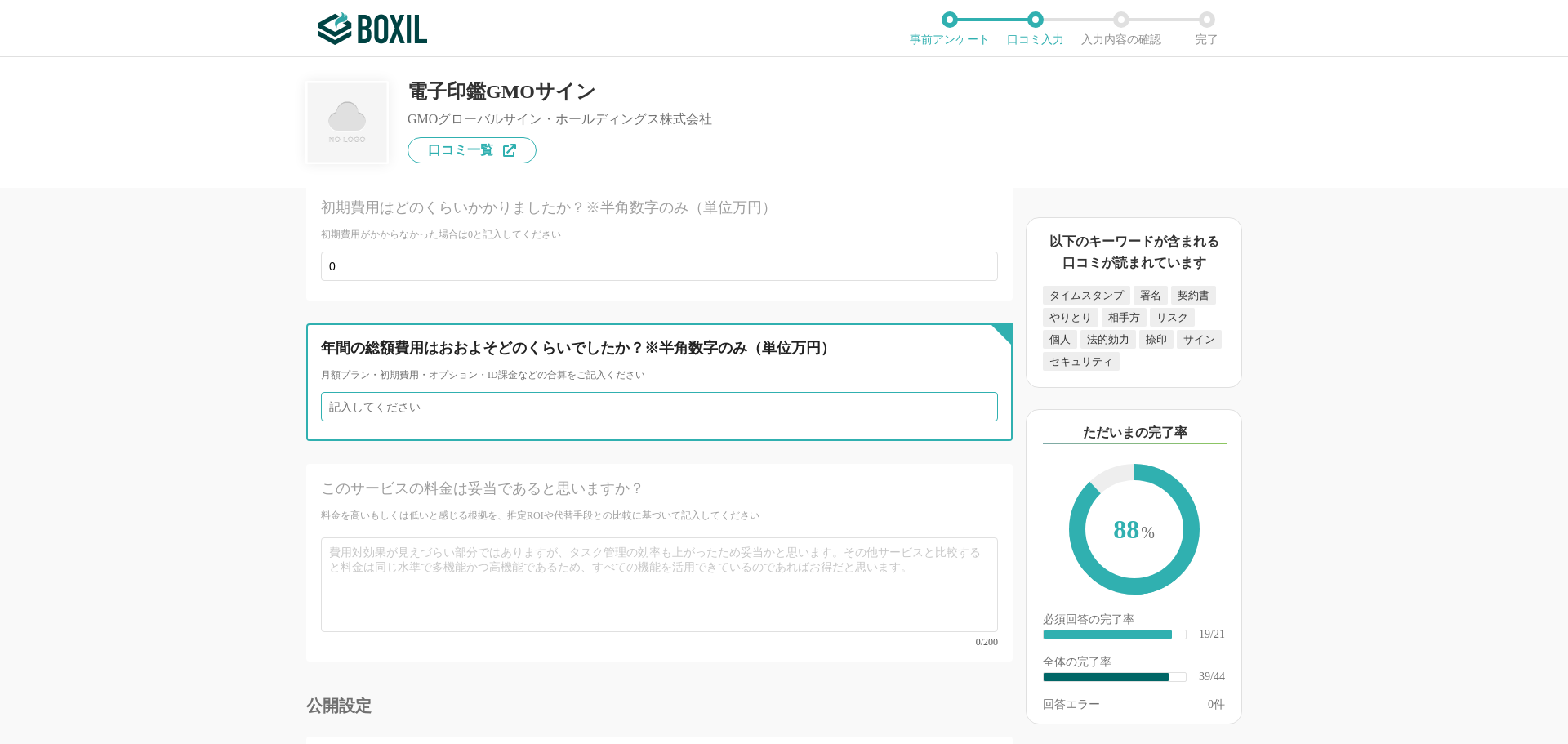
click at [557, 392] on input "number" at bounding box center [660, 406] width 677 height 29
type input "0"
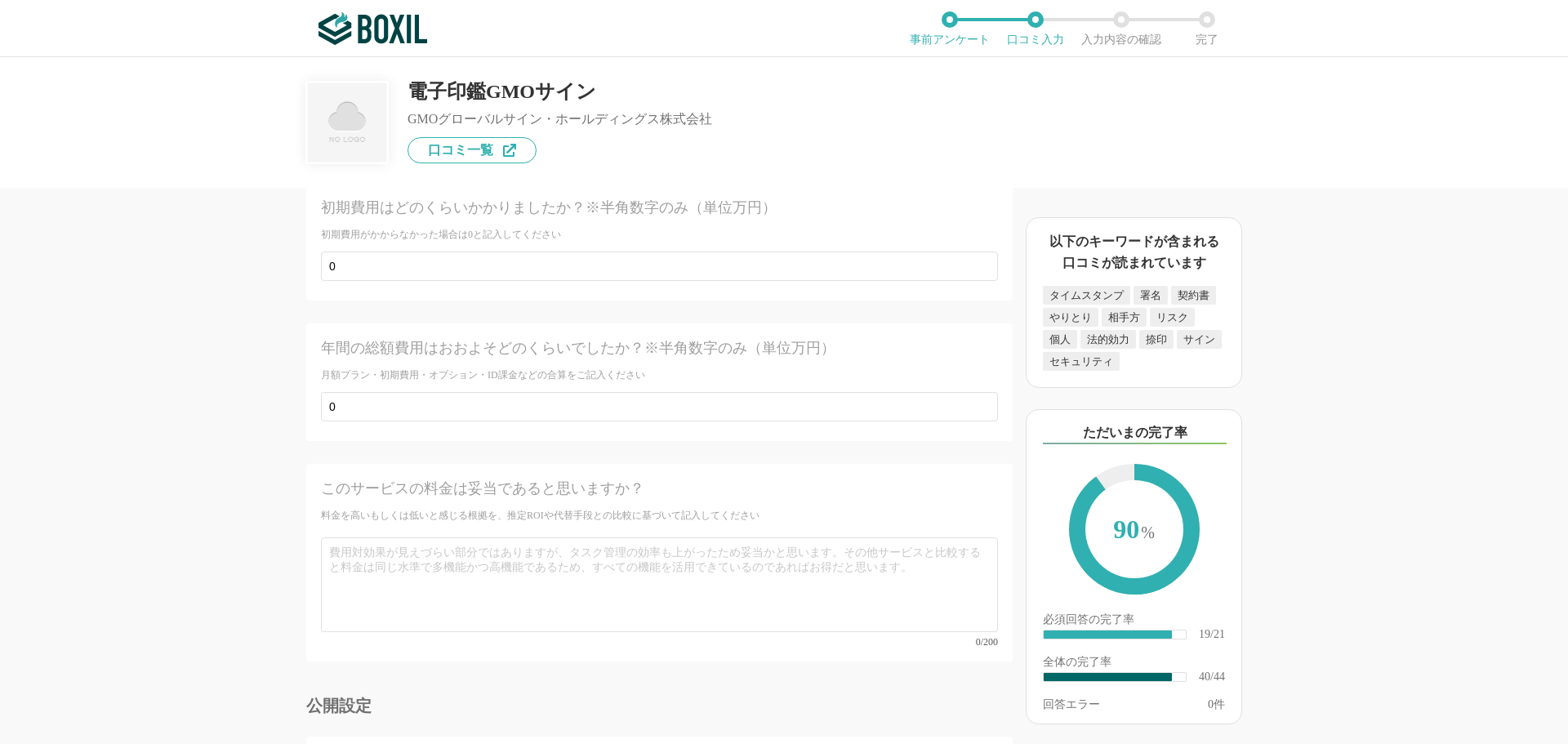
click at [601, 464] on div "このサービスの料金は妥当であると思いますか？ 料金を高いもしくは低いと感じる根拠を、推定ROIや代替手段との比較に基づいて記入してください 0/200" at bounding box center [659, 562] width 706 height 197
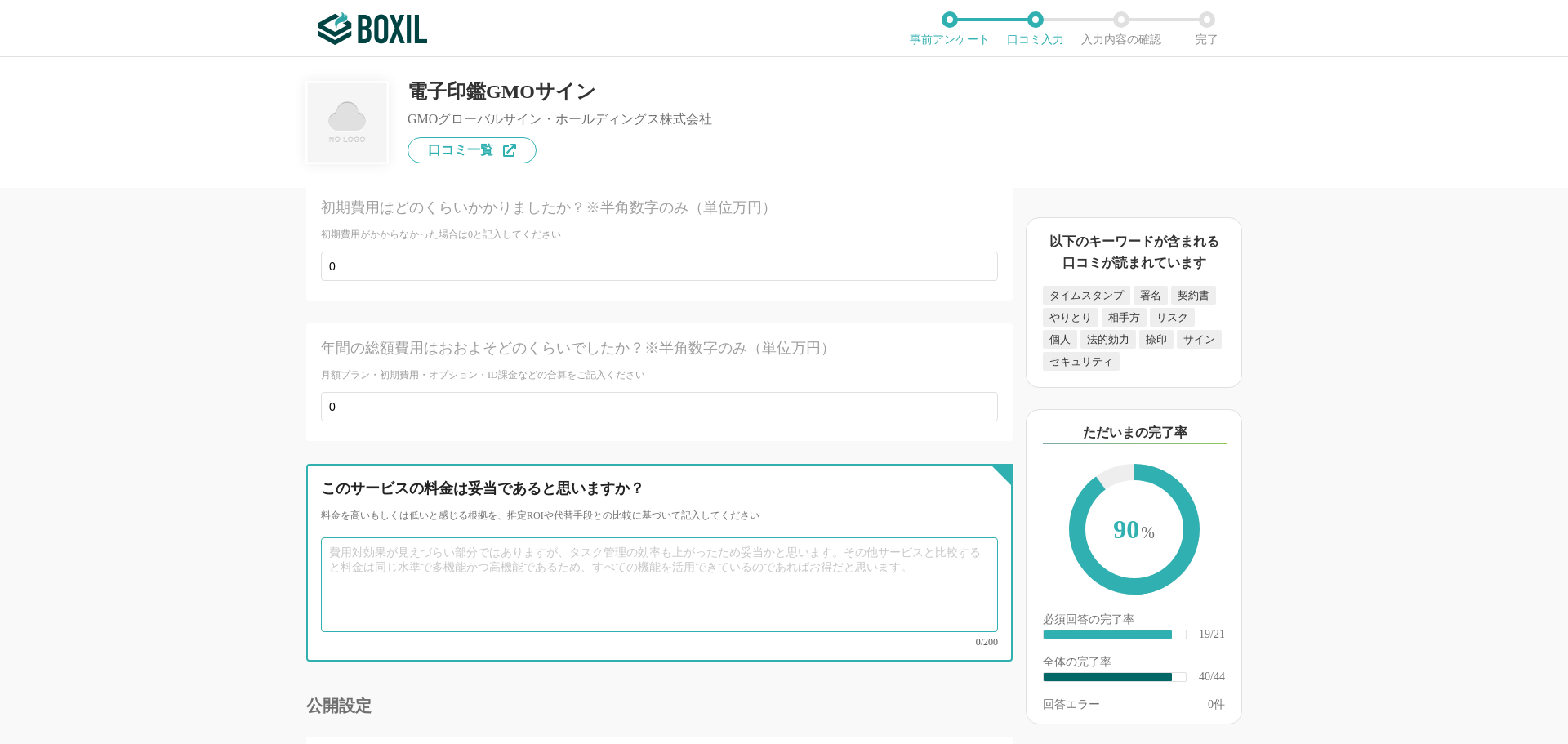
click at [593, 539] on textarea at bounding box center [660, 584] width 677 height 94
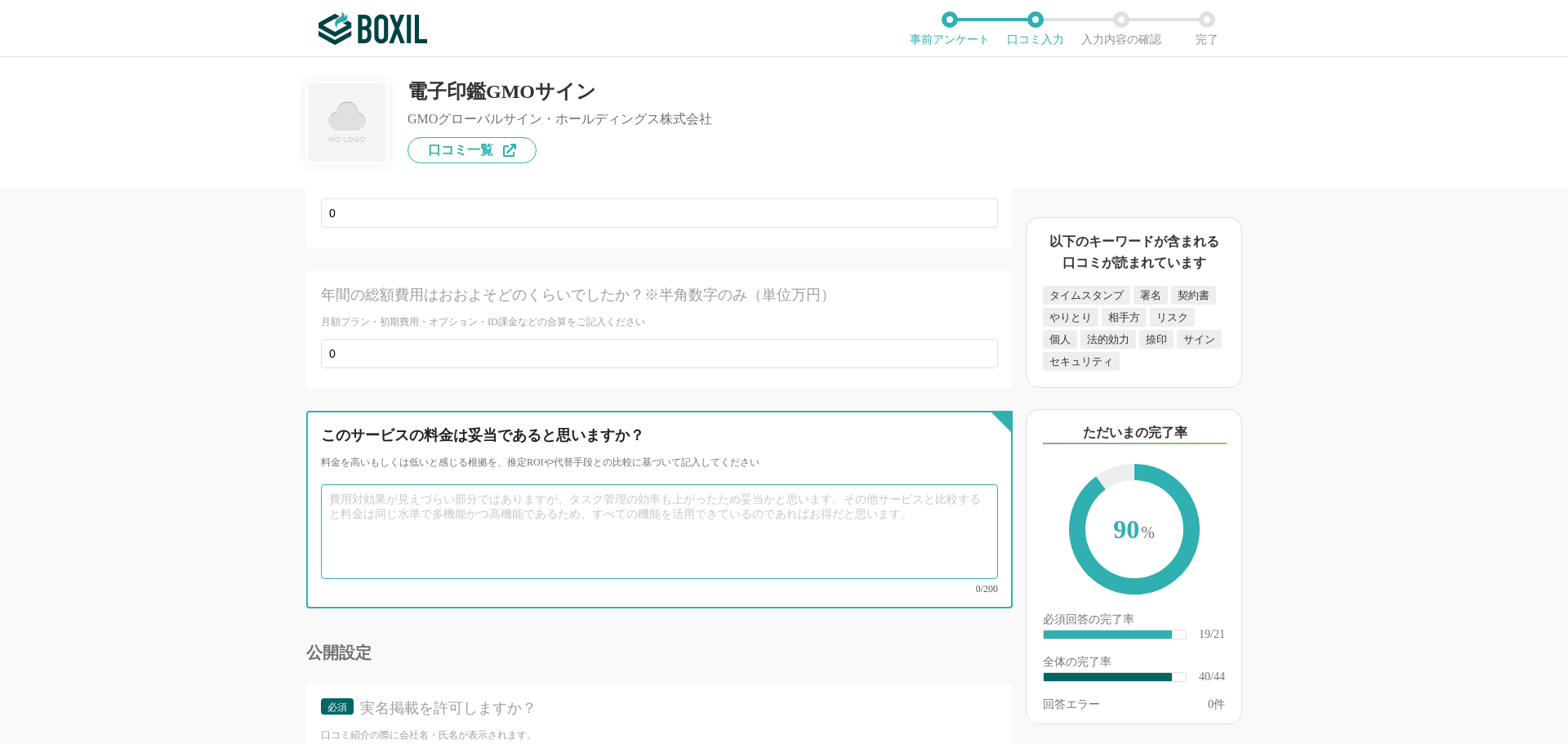
scroll to position [6518, 0]
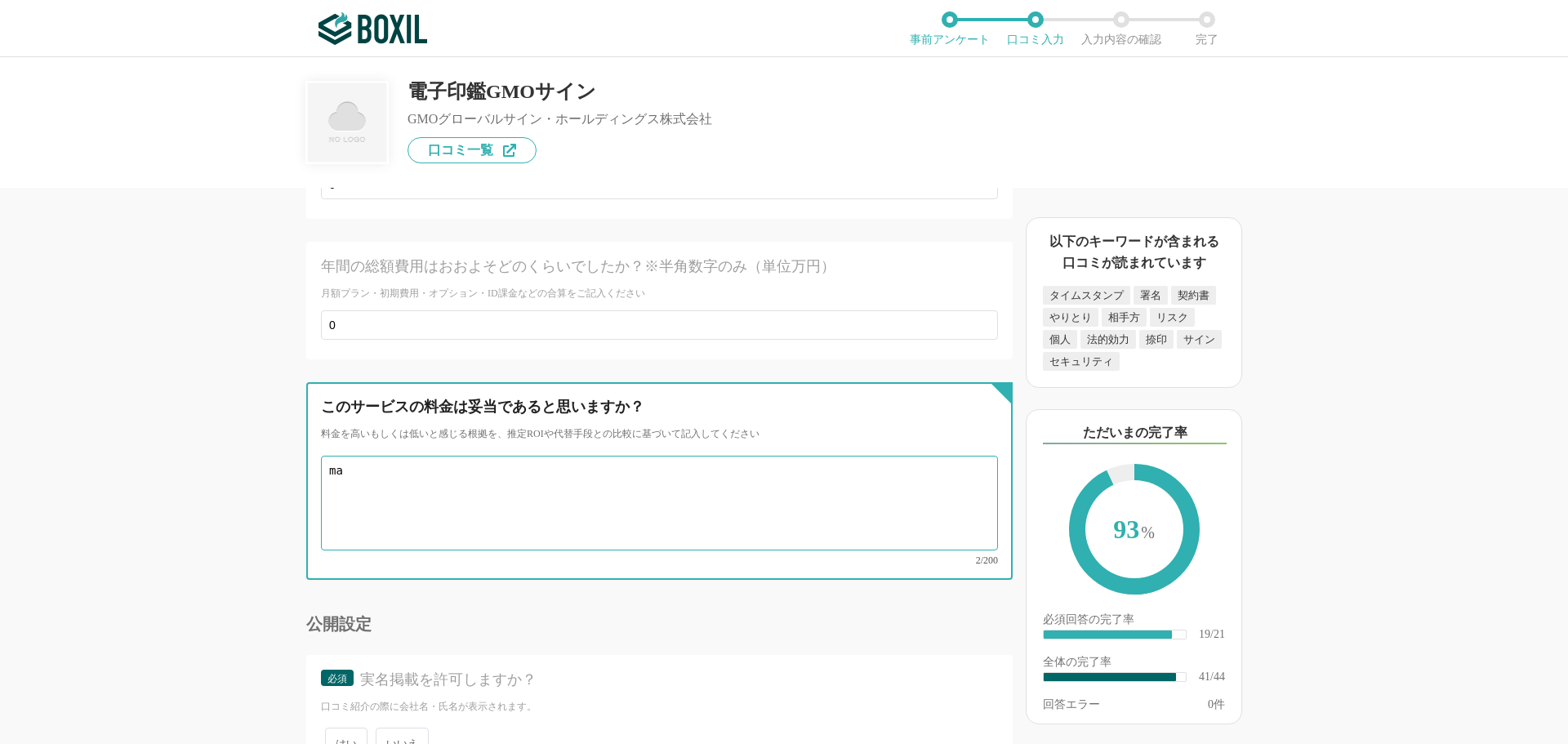
type textarea "m"
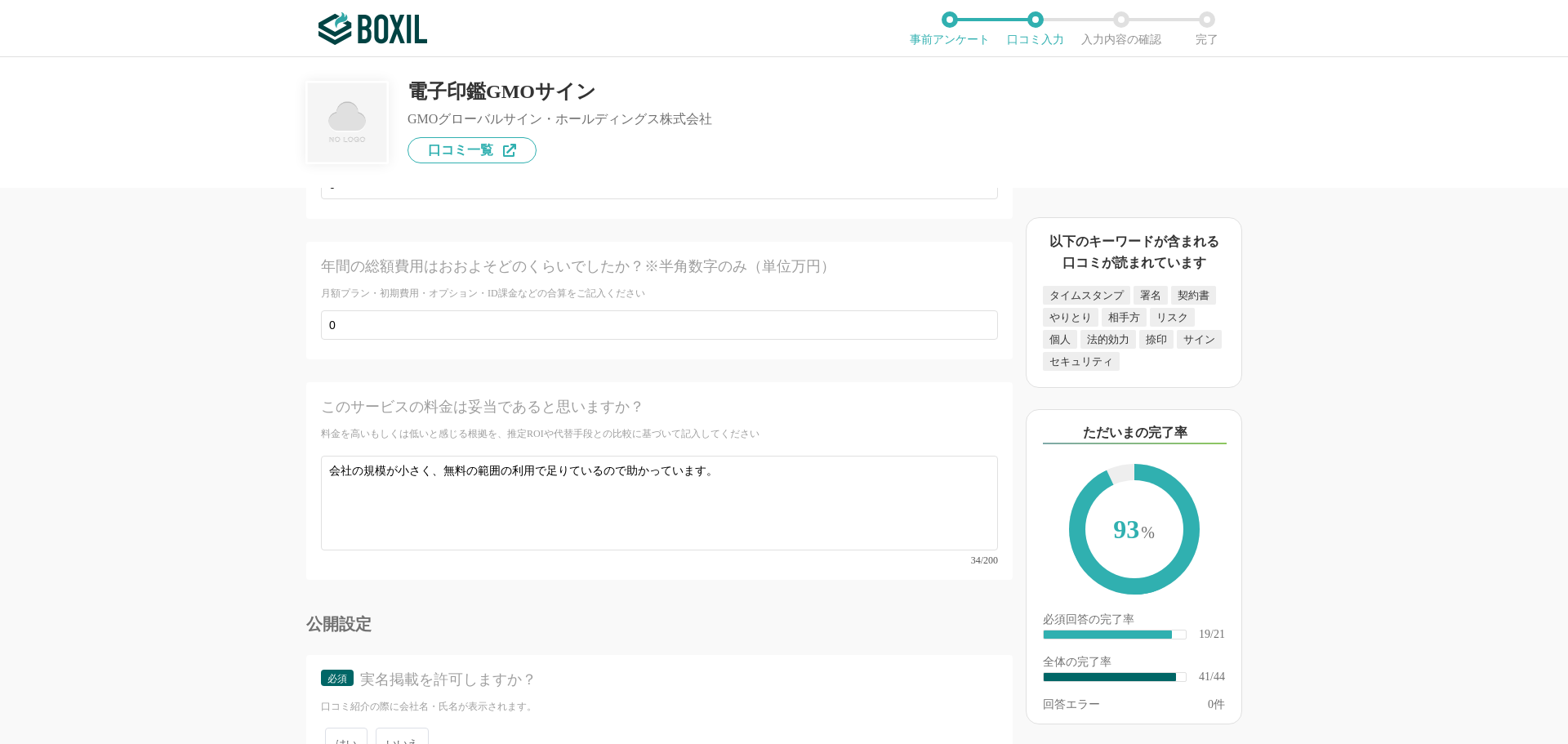
click at [663, 615] on div "公開設定" at bounding box center [659, 623] width 706 height 17
click at [643, 670] on div "実名掲載を許可しますか？" at bounding box center [664, 680] width 609 height 20
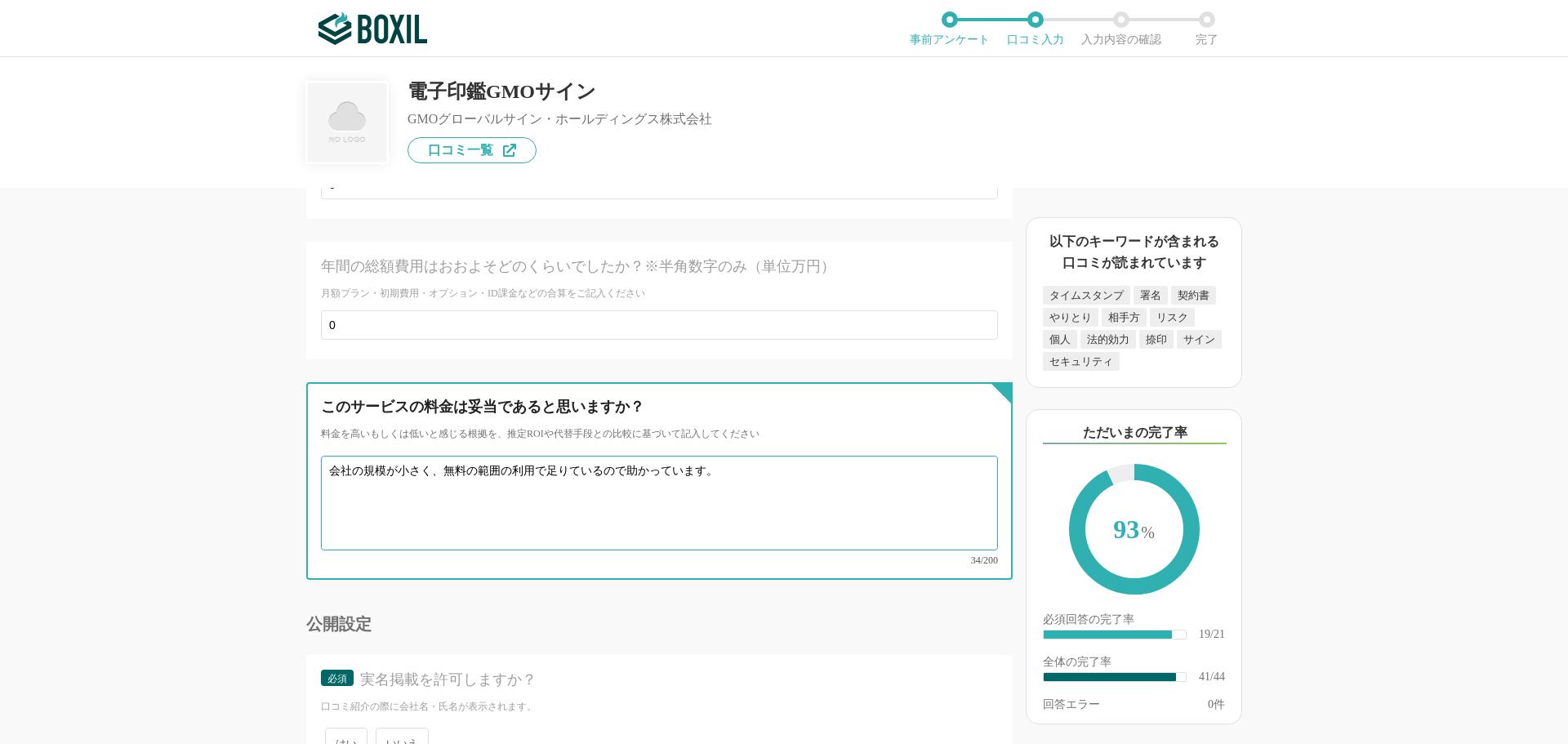
click at [774, 456] on textarea "会社の規模が小さく、無料の範囲の利用で足りているので助かっています。" at bounding box center [660, 502] width 677 height 94
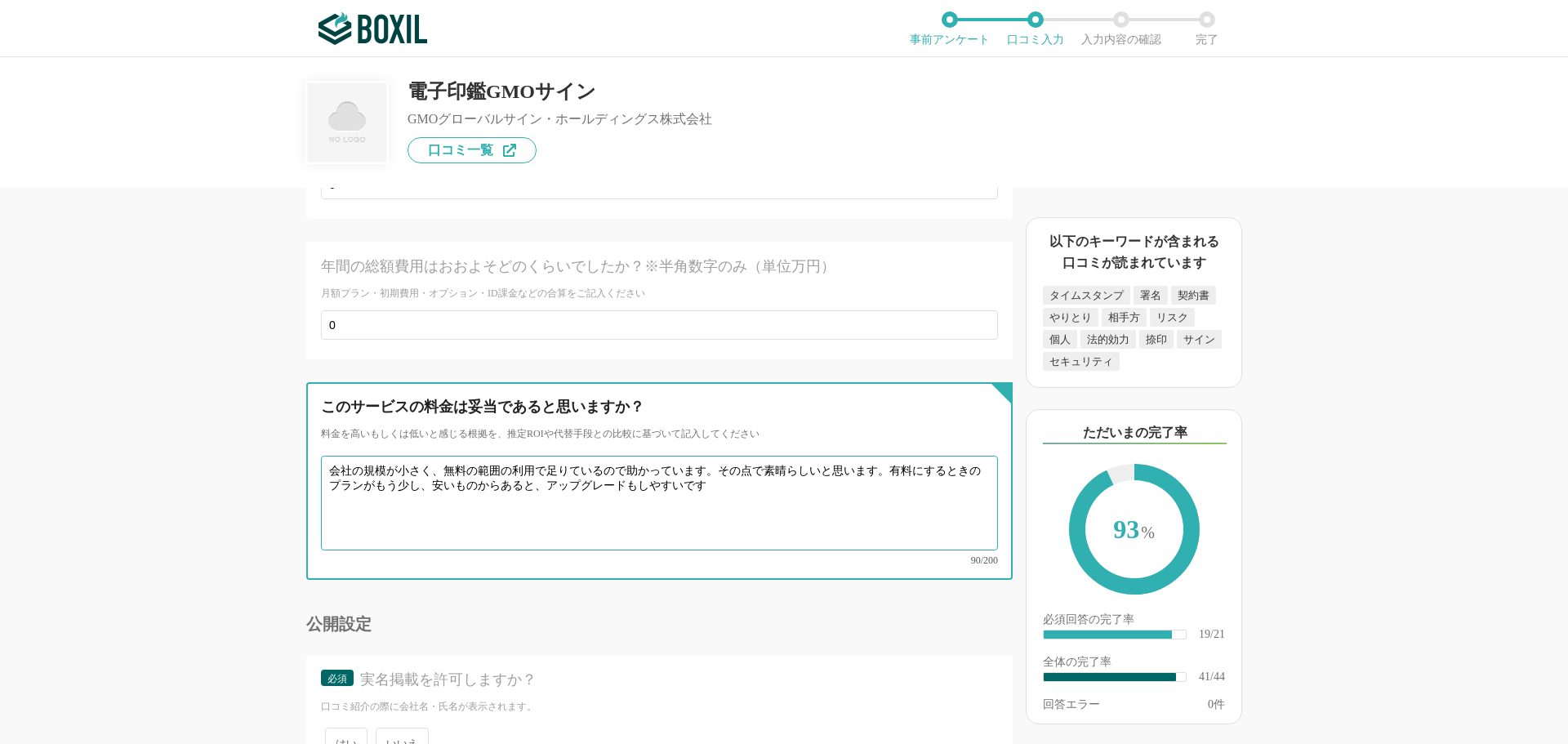
type textarea "会社の規模が小さく、無料の範囲の利用で足りているので助かっています。その点で素晴らしいと思います。有料にするときのプランがもう少し、安いものからあると、アップ…"
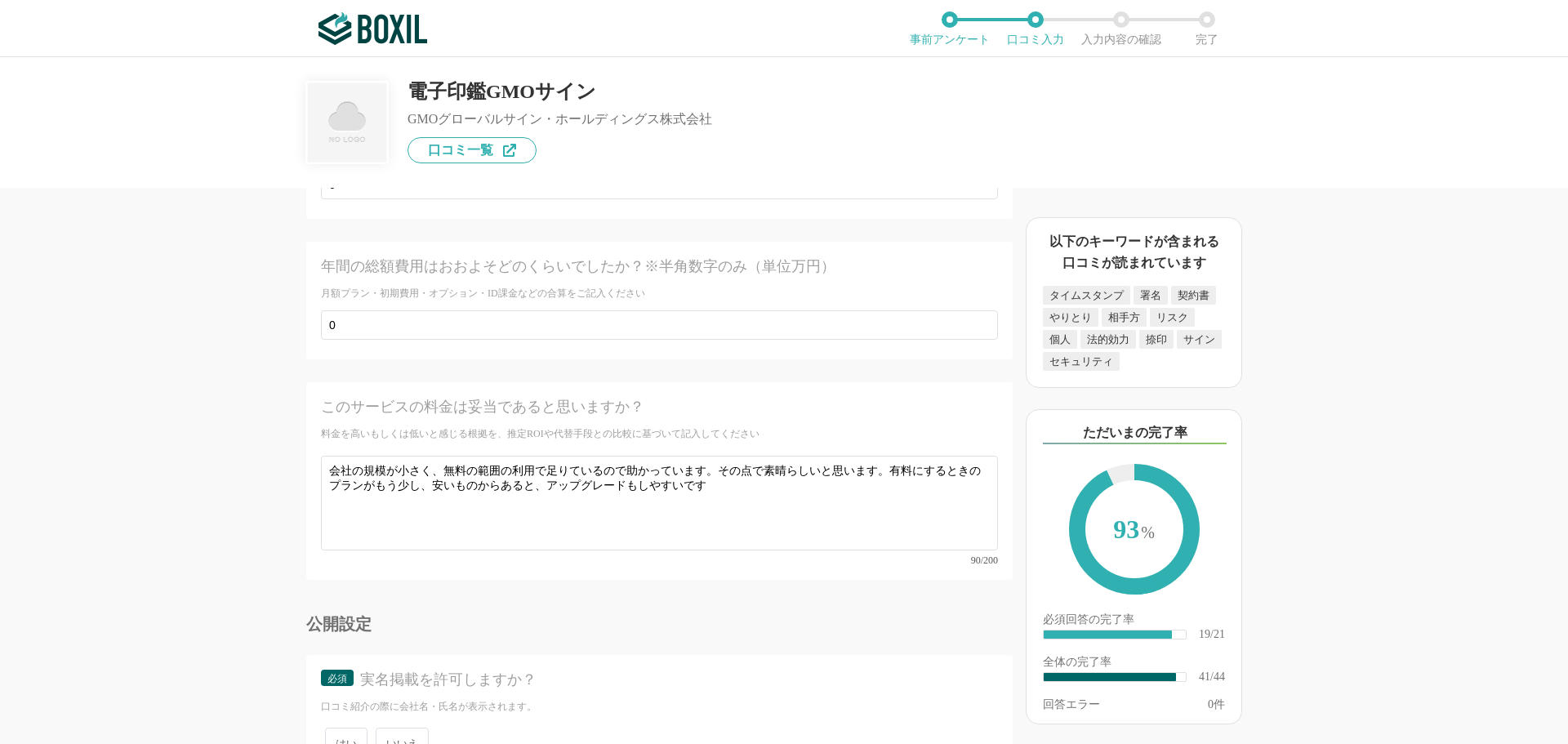
drag, startPoint x: 760, startPoint y: 706, endPoint x: 691, endPoint y: 627, distance: 104.9
click at [741, 682] on div "必須 実名掲載を許可しますか？ 口コミ紹介の際に会社名・氏名が表示されます。 はい いいえ" at bounding box center [659, 717] width 706 height 123
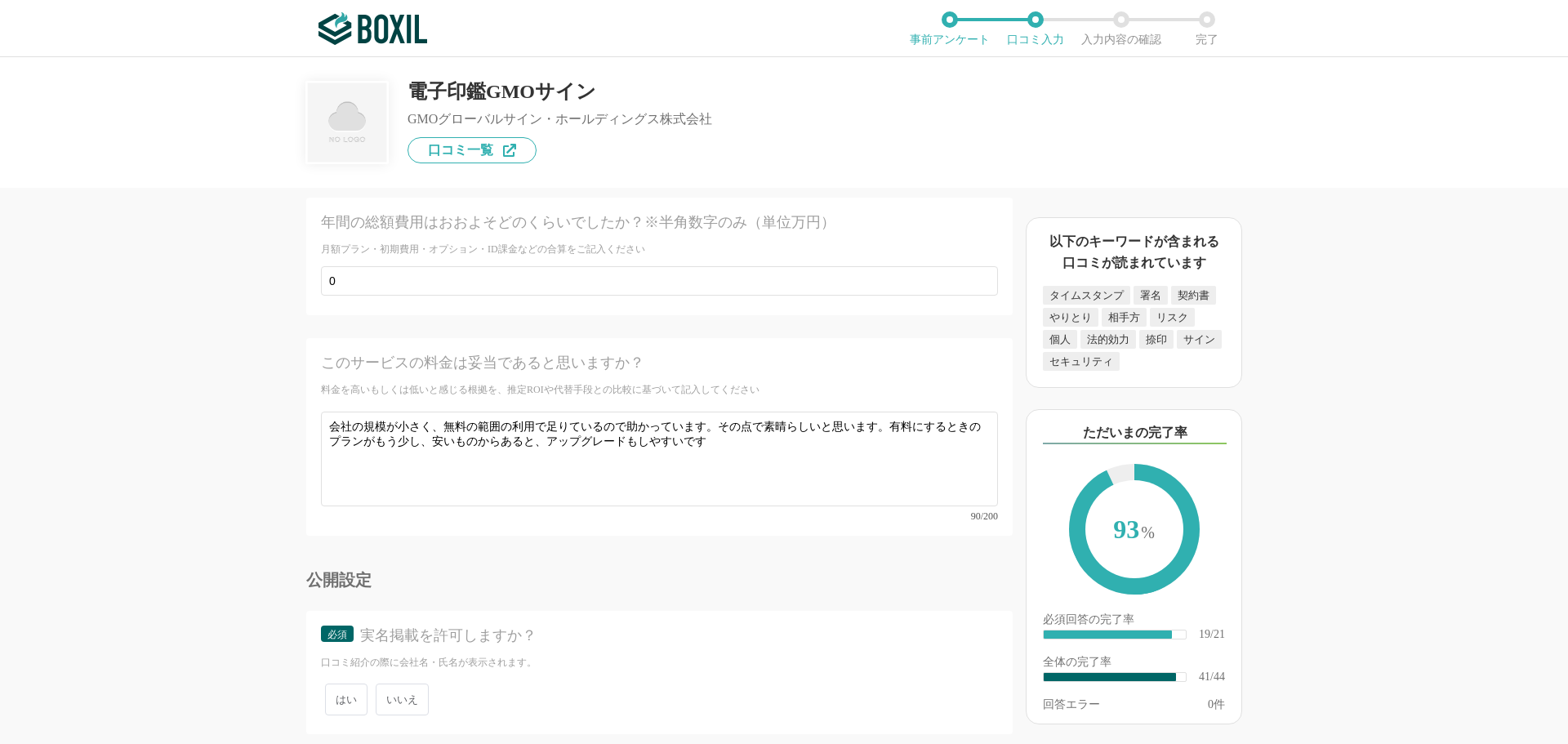
scroll to position [6599, 0]
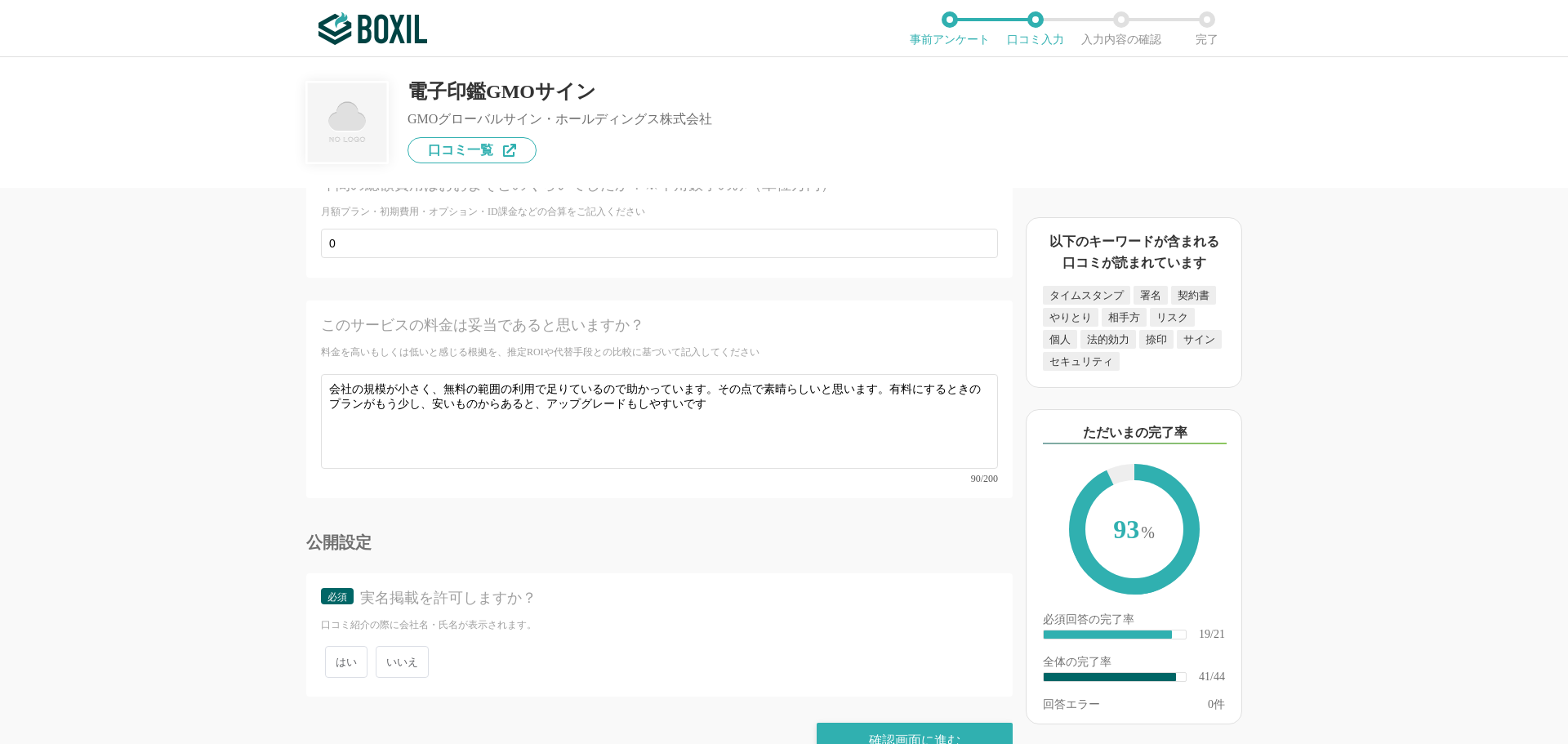
click at [381, 646] on span "いいえ" at bounding box center [402, 662] width 53 height 32
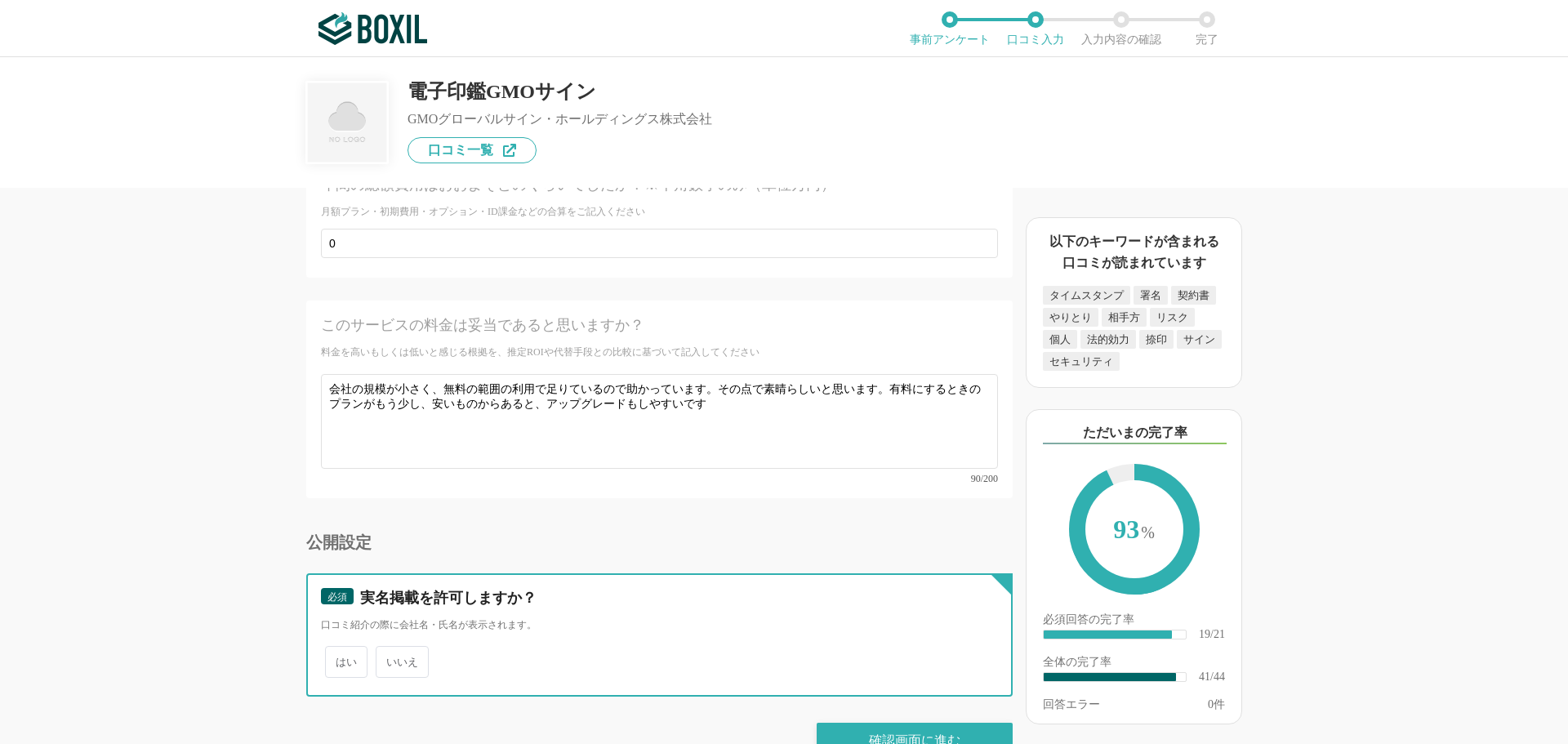
click at [381, 648] on input "いいえ" at bounding box center [385, 653] width 11 height 11
radio input "true"
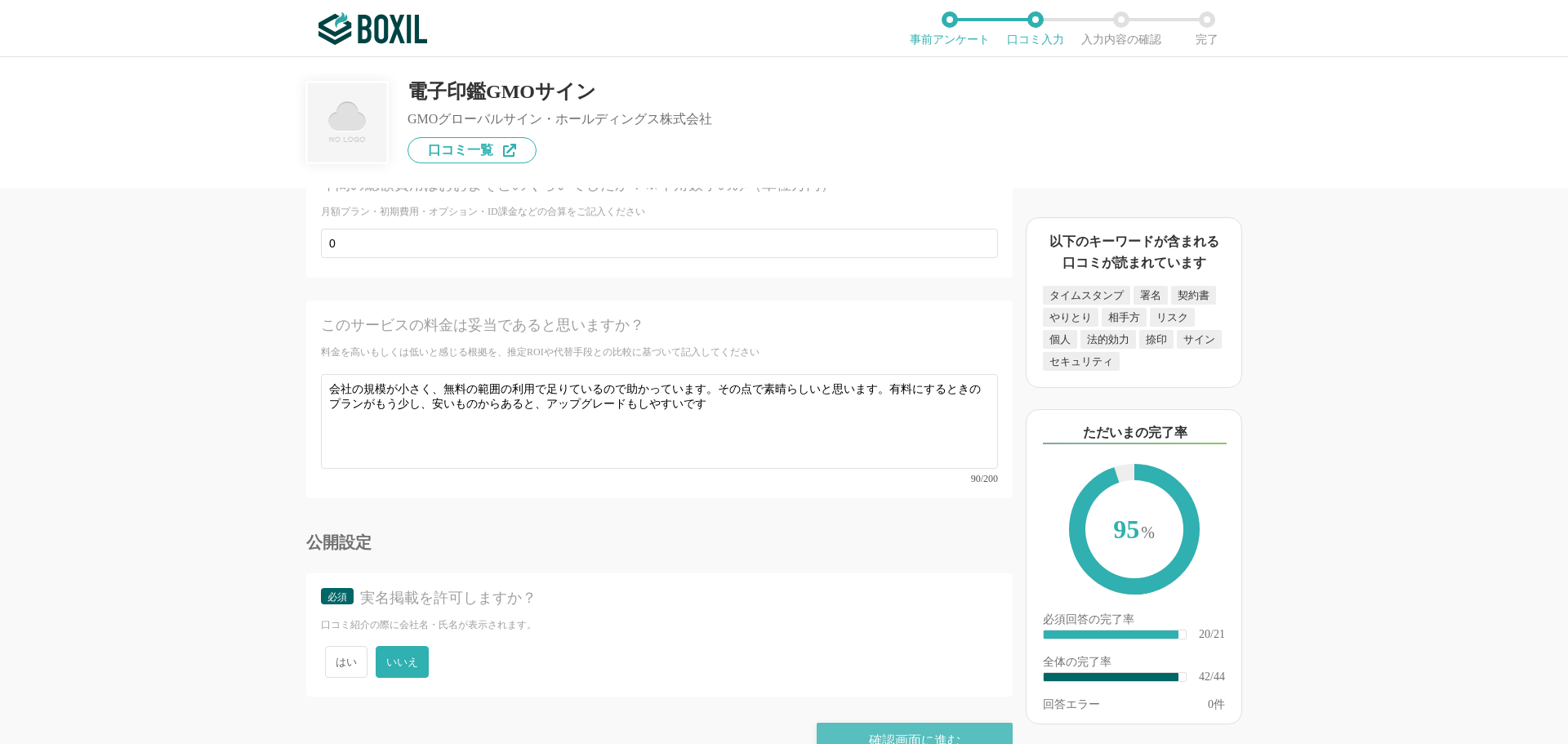
click at [944, 723] on div "確認画面に進む" at bounding box center [915, 740] width 196 height 36
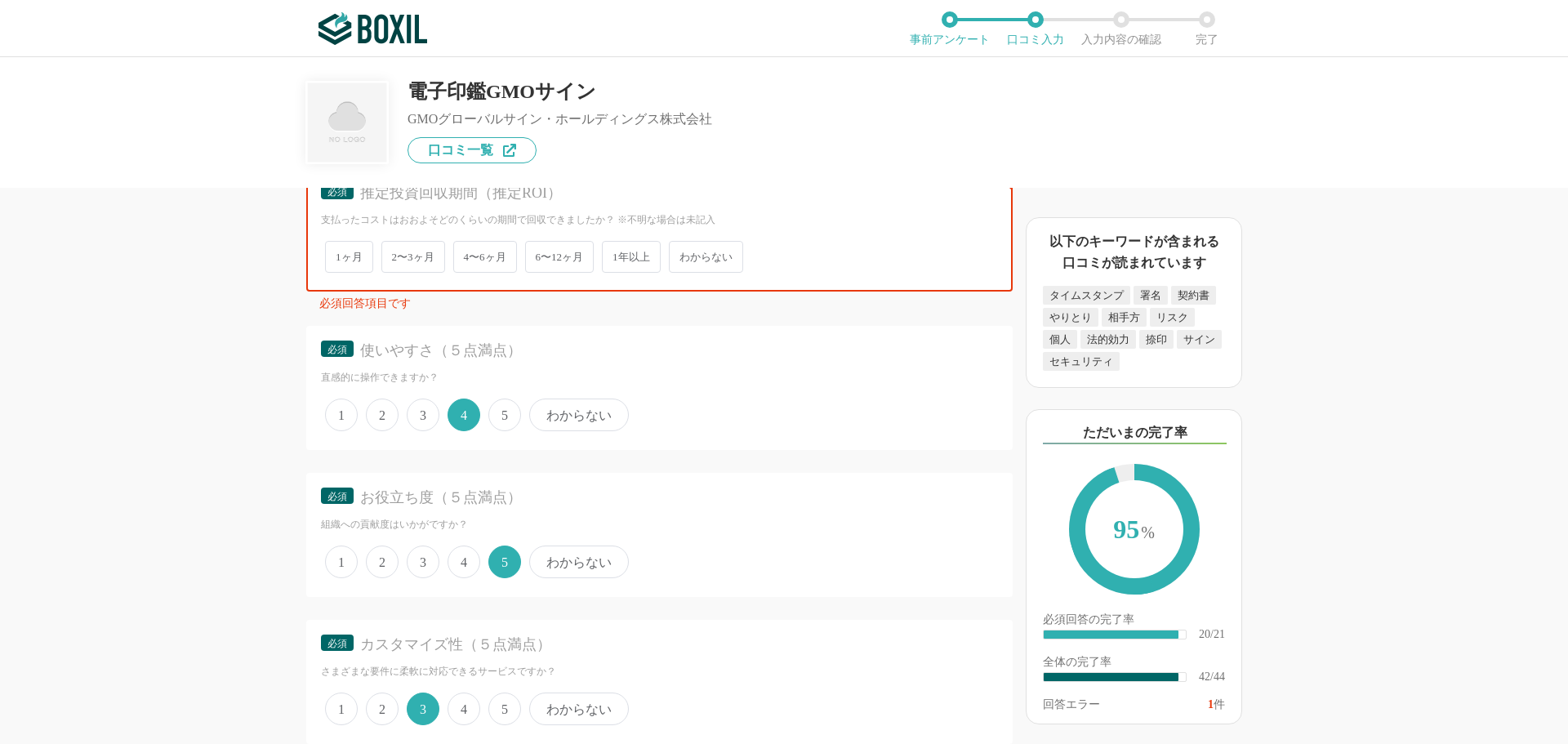
scroll to position [3085, 0]
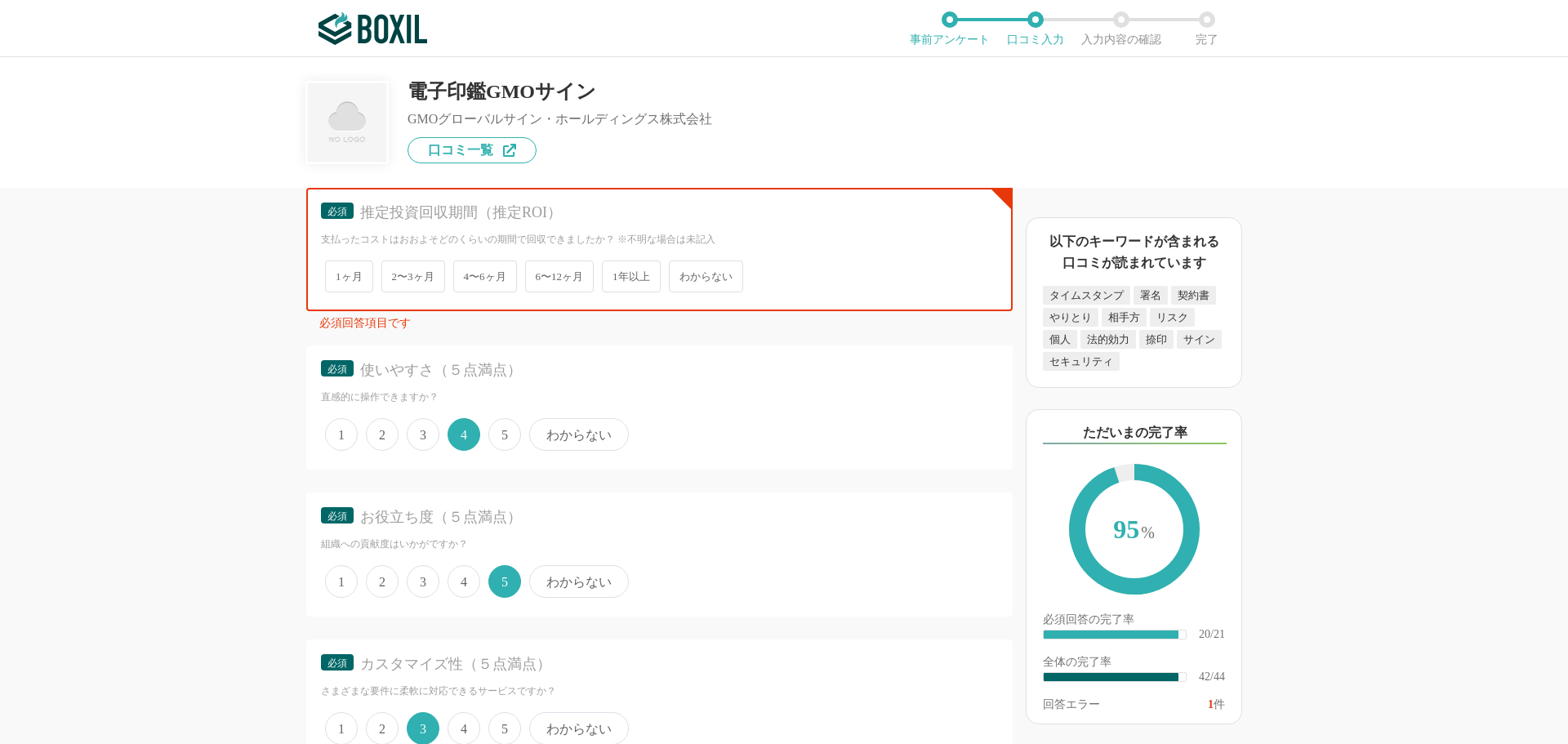
click at [358, 273] on span "1ヶ月" at bounding box center [349, 276] width 49 height 32
click at [340, 273] on input "1ヶ月" at bounding box center [334, 268] width 11 height 11
radio input "true"
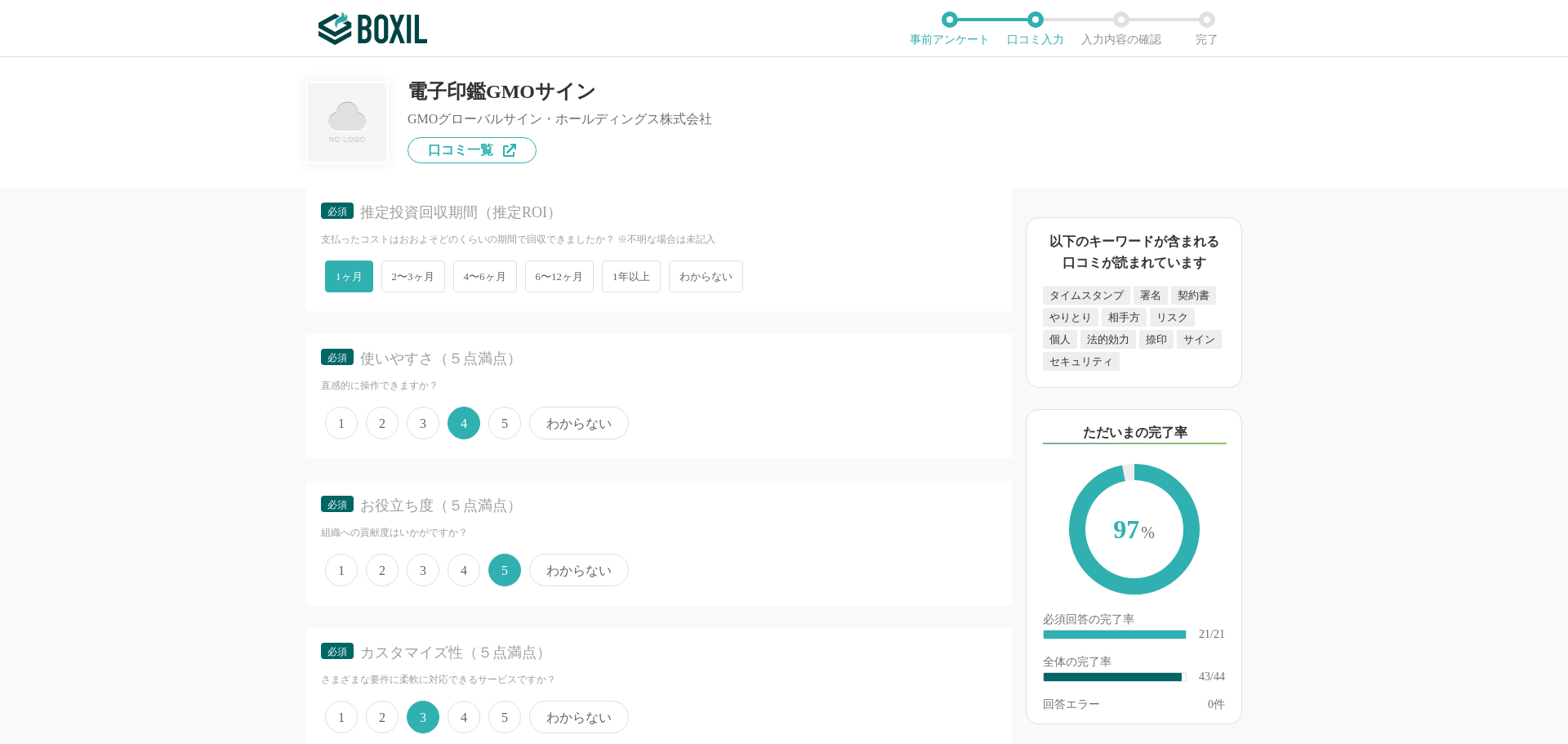
click at [715, 246] on div "支払ったコストはおおよそどのくらいの期間で回収できましたか？ ※不明な場合は未記入" at bounding box center [660, 240] width 677 height 14
click at [710, 272] on span "わからない" at bounding box center [706, 276] width 74 height 32
click at [683, 272] on input "わからない" at bounding box center [678, 268] width 11 height 11
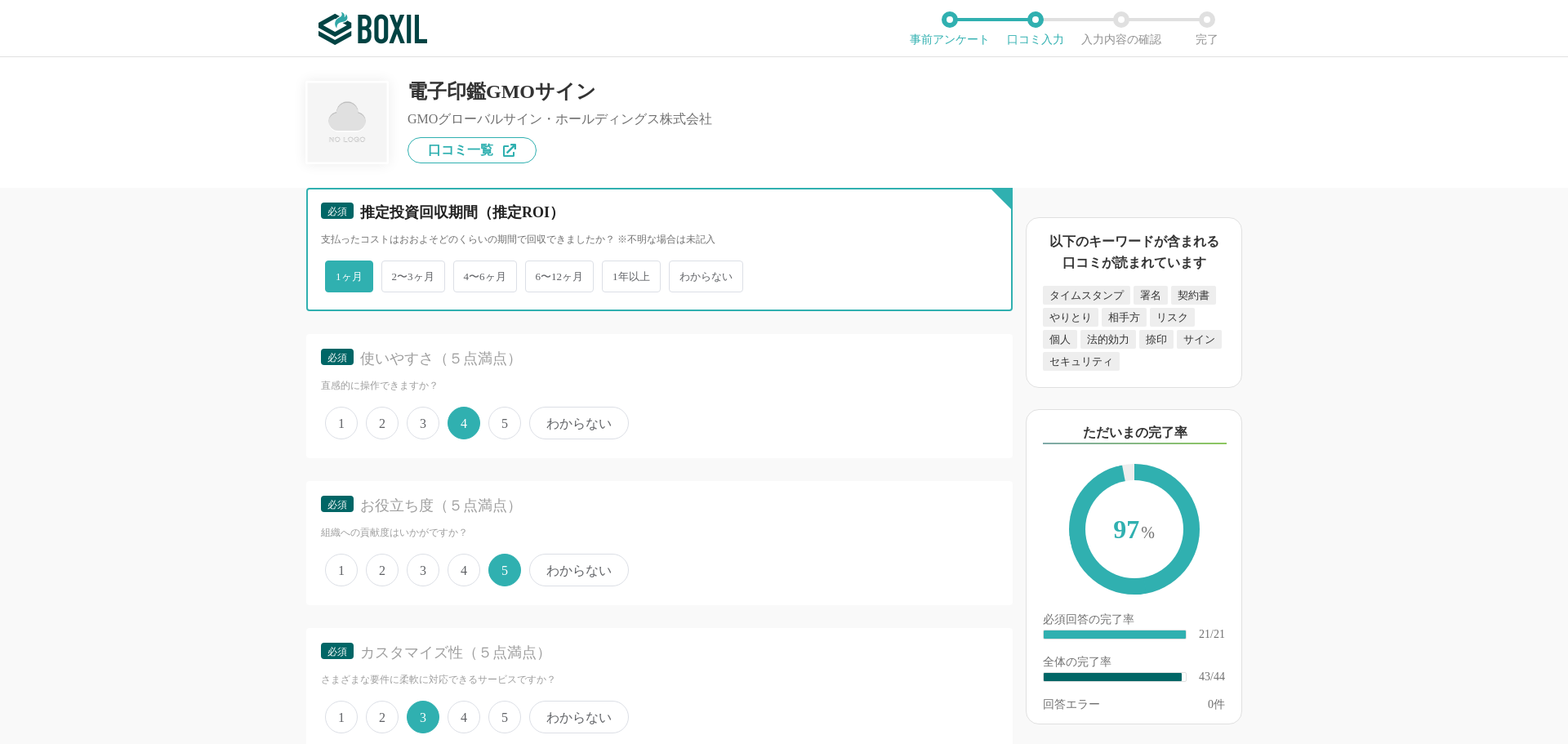
radio input "true"
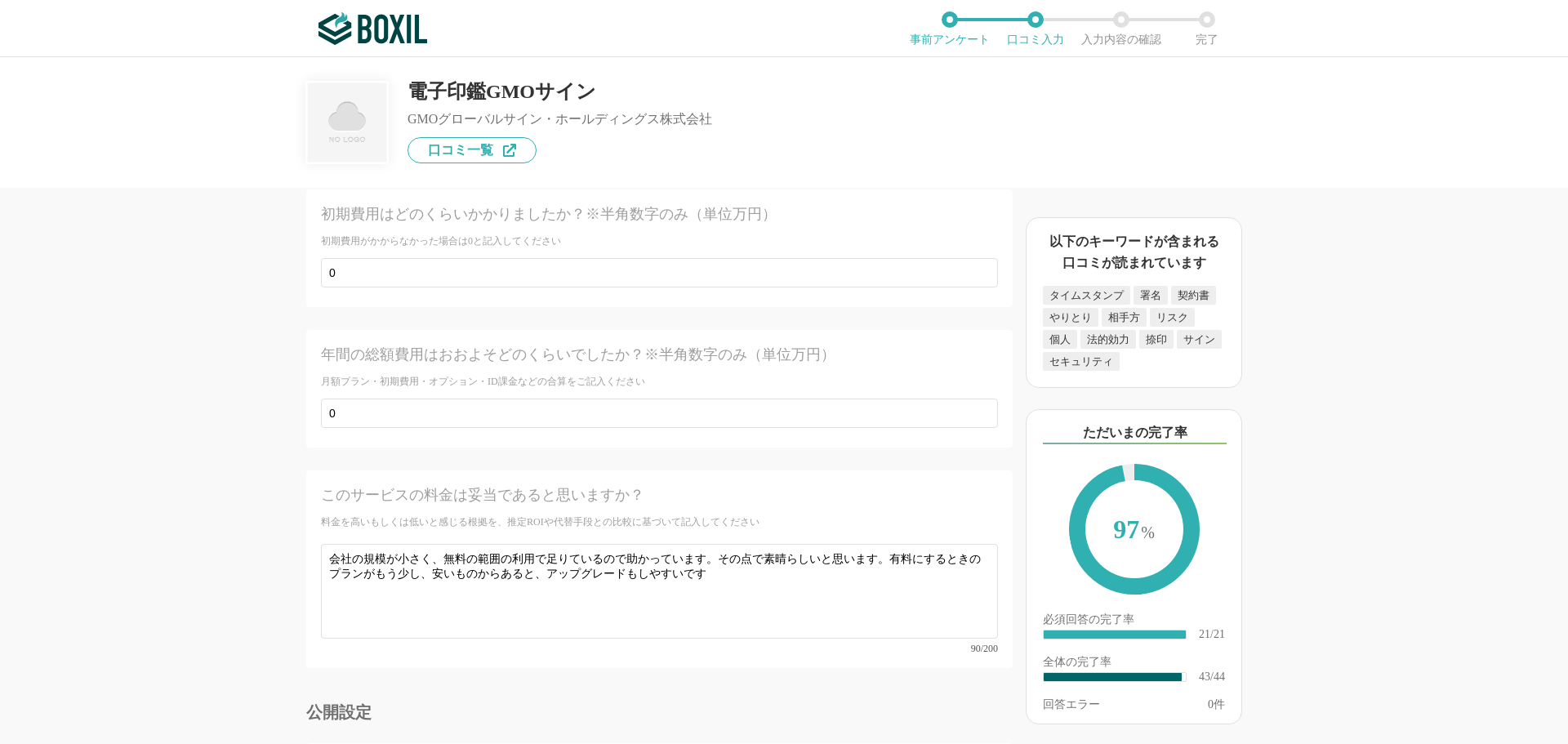
scroll to position [6599, 0]
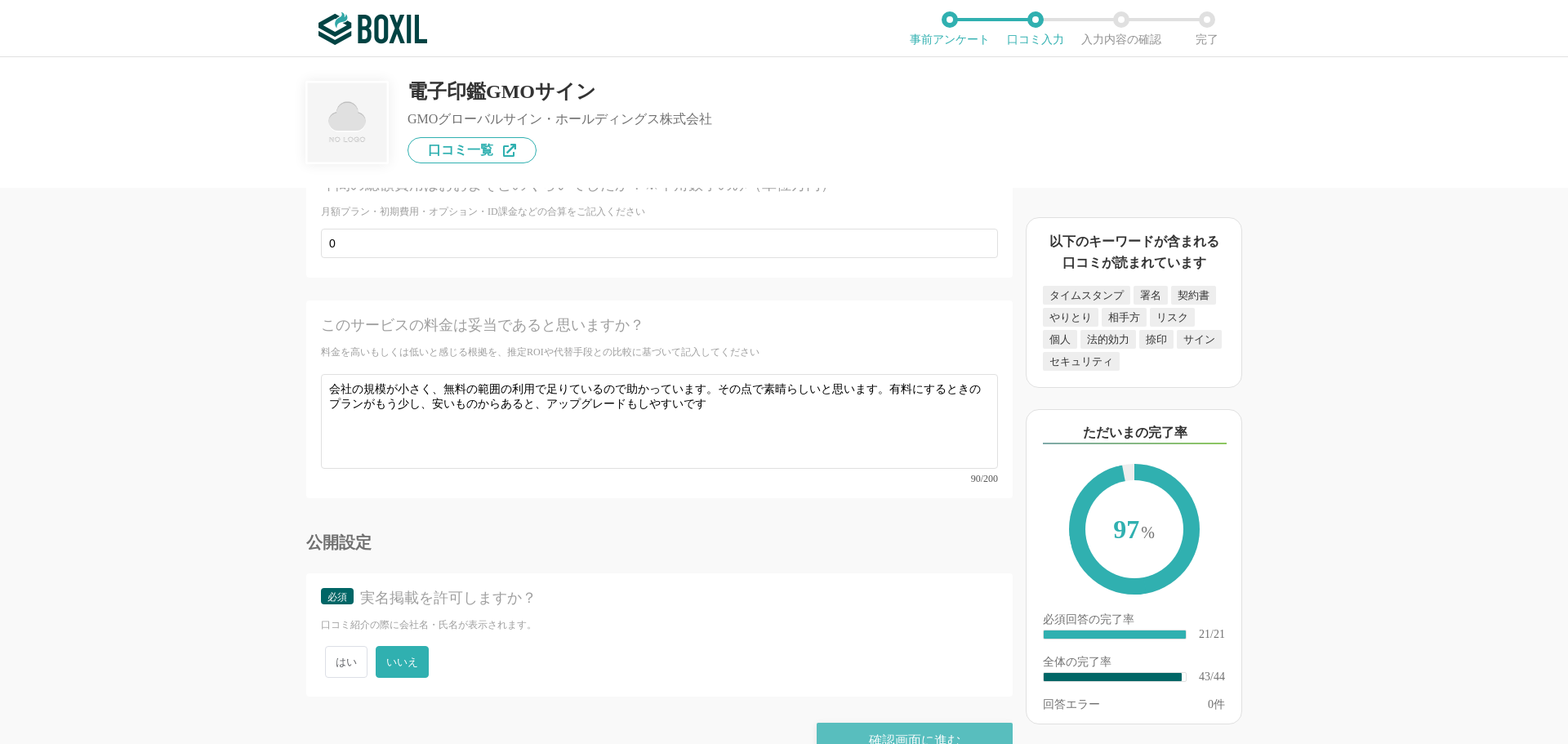
click at [924, 723] on div "確認画面に進む" at bounding box center [915, 740] width 196 height 36
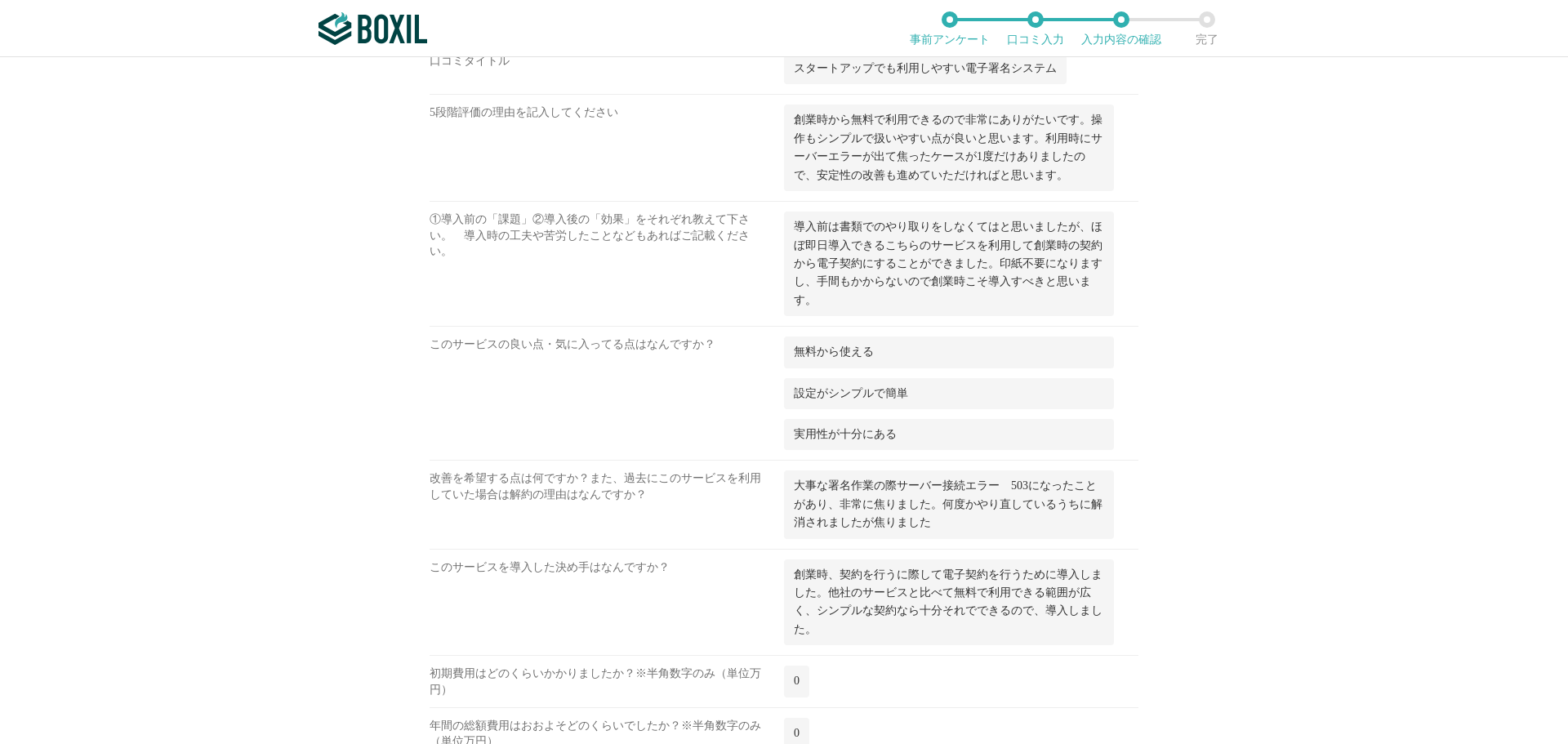
scroll to position [2585, 0]
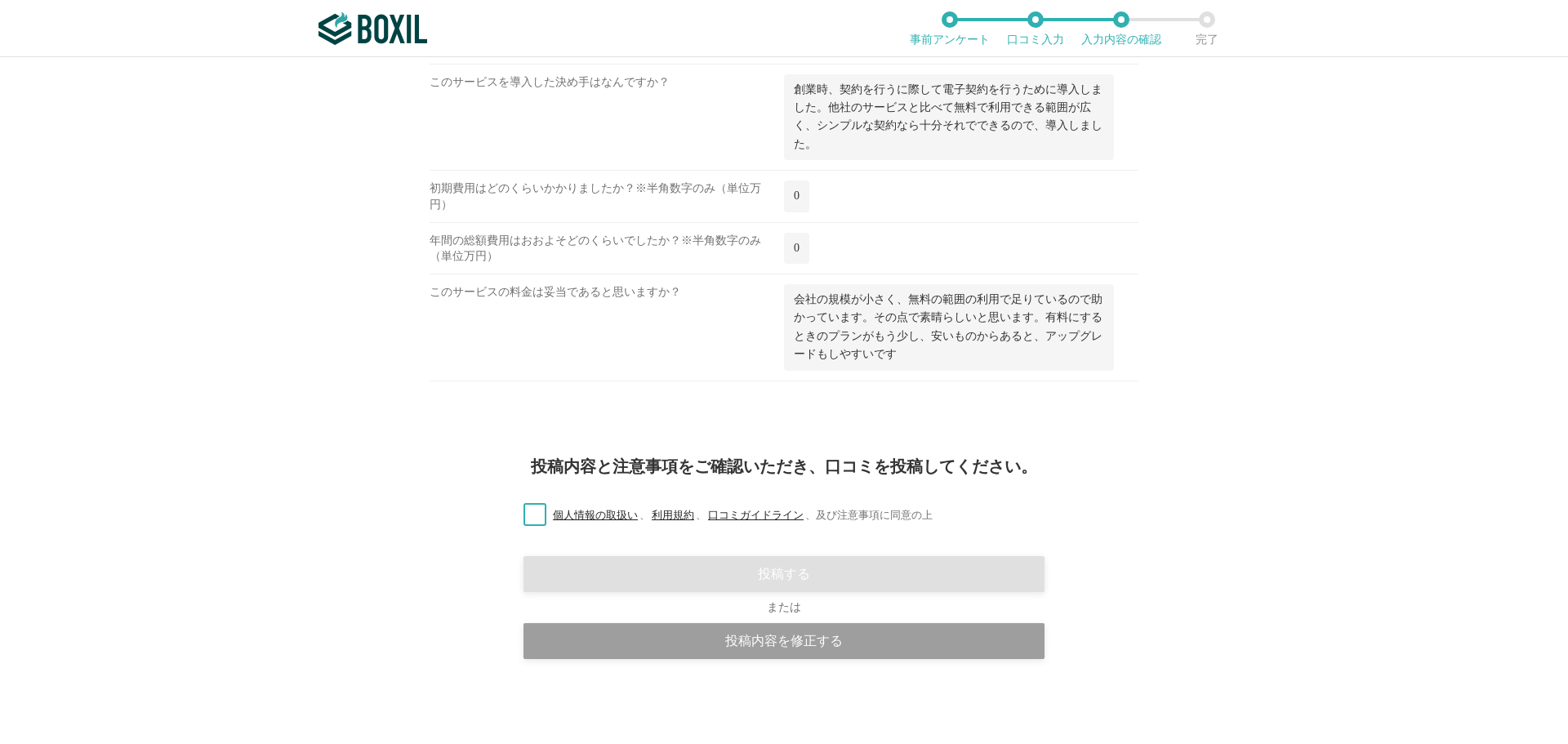
click at [528, 517] on label "個人情報の取扱い 、 利用規約 、 口コミガイドライン 、 及び注意事項に同意の上" at bounding box center [721, 515] width 422 height 17
click at [0, 0] on input "個人情報の取扱い 、 利用規約 、 口コミガイドライン 、 及び注意事項に同意の上" at bounding box center [0, 0] width 0 height 0
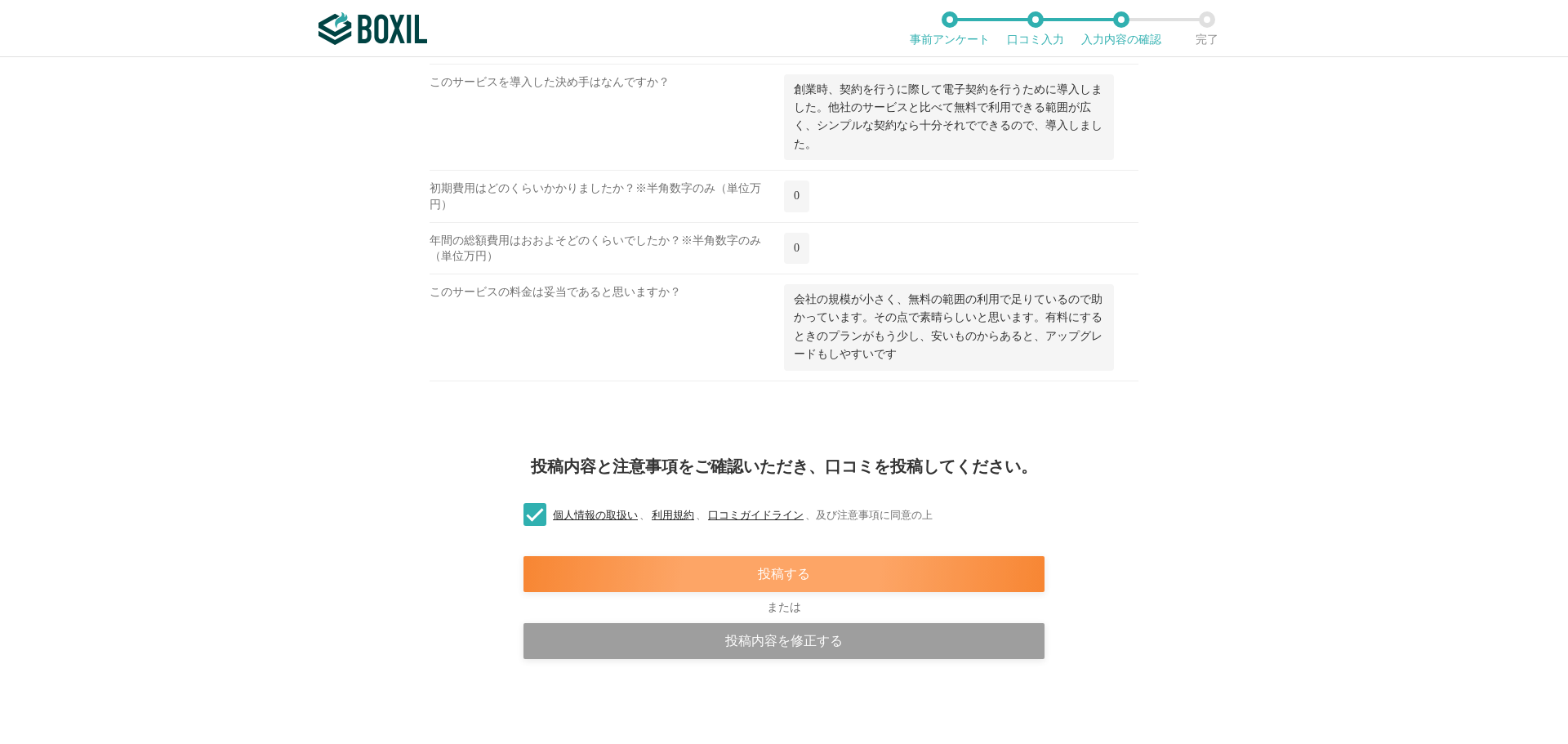
click at [704, 569] on div "投稿する" at bounding box center [784, 574] width 521 height 36
